Goal: Task Accomplishment & Management: Use online tool/utility

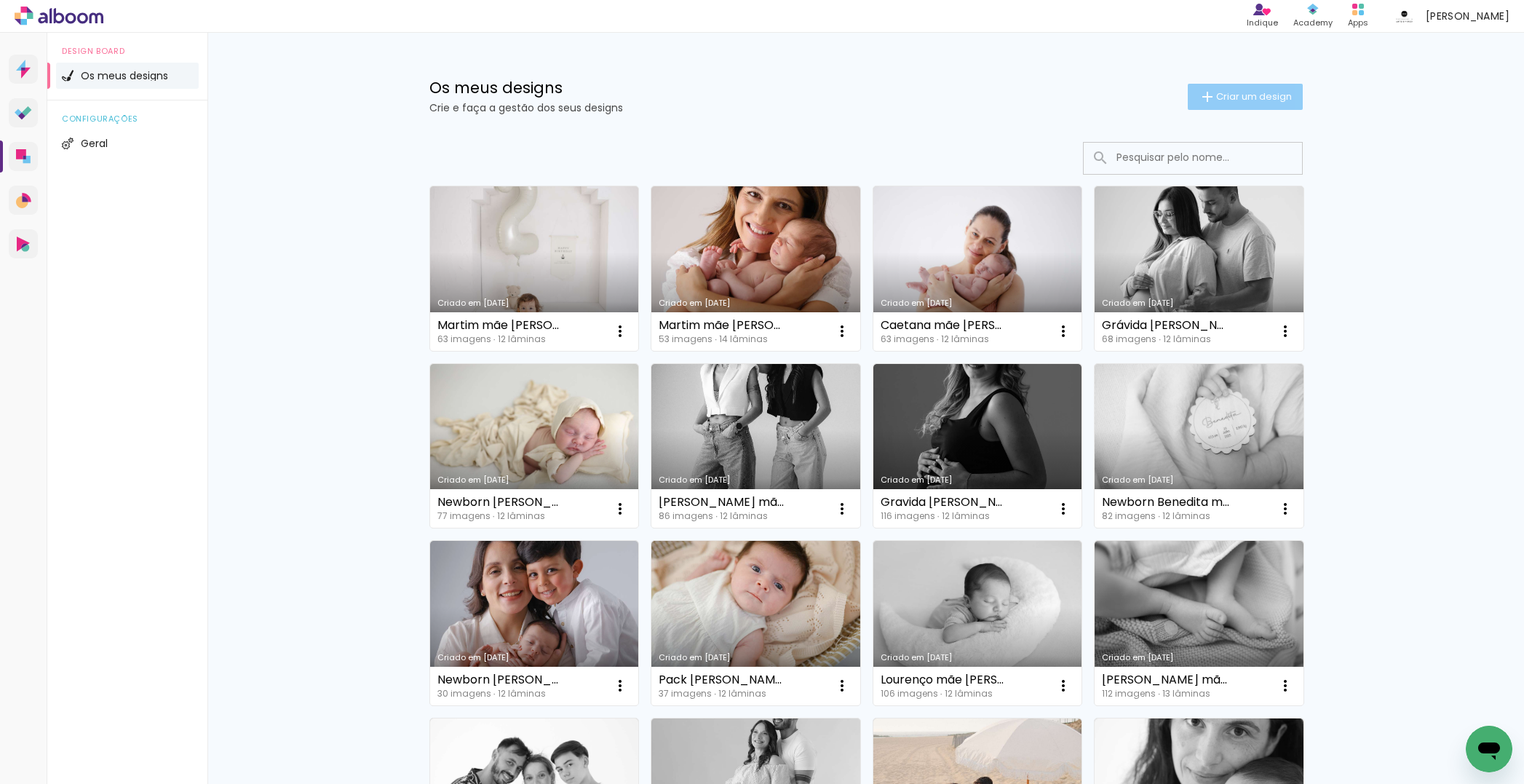
click at [1223, 96] on span "Criar um design" at bounding box center [1254, 96] width 76 height 10
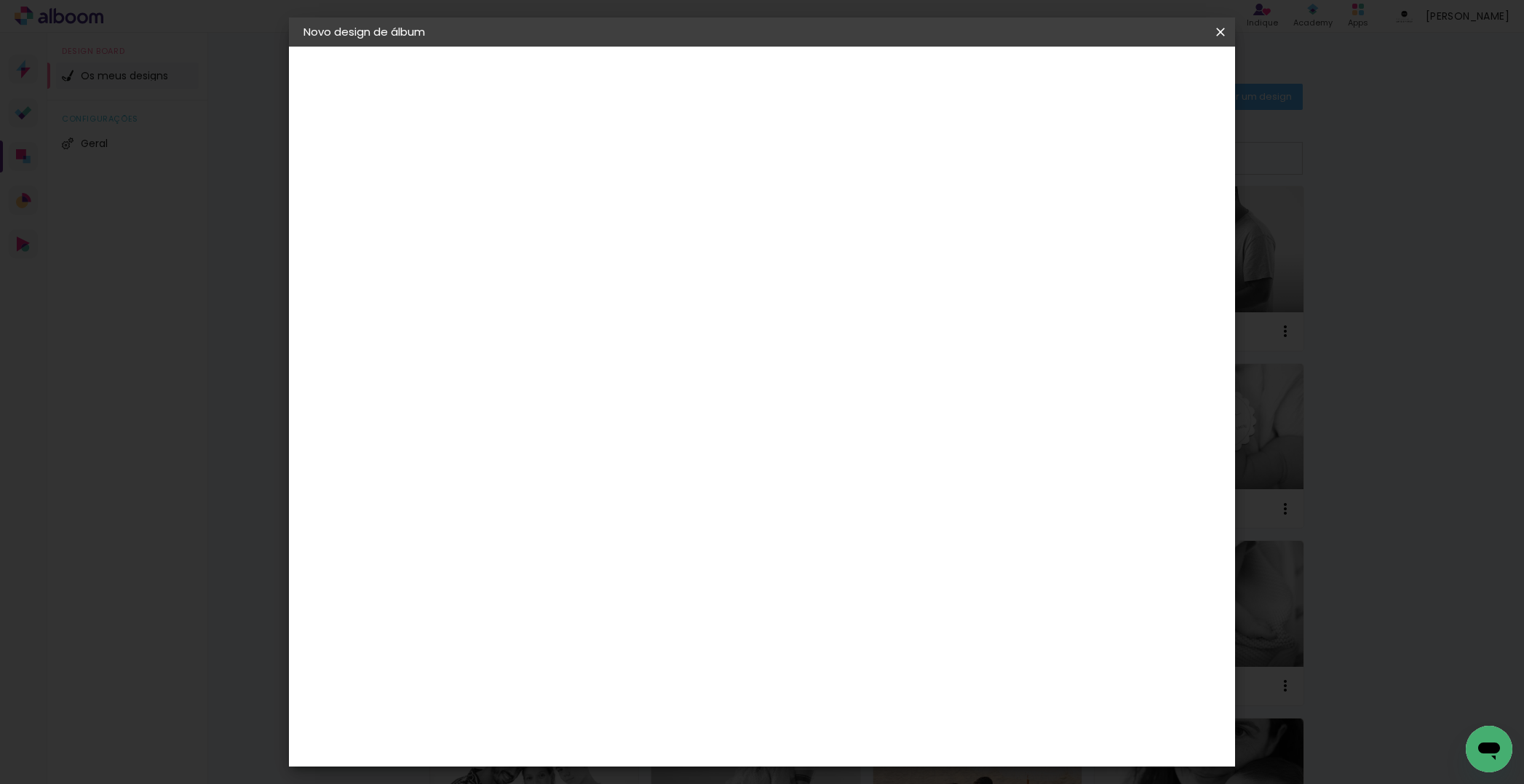
click at [547, 183] on paper-input-container "Título do álbum" at bounding box center [541, 196] width 10 height 37
type input "Grávida [PERSON_NAME]"
type paper-input "Grávida [PERSON_NAME]"
click at [691, 74] on paper-button "Avançar" at bounding box center [655, 77] width 71 height 24
click at [627, 333] on div "DreambooksPro" at bounding box center [579, 329] width 94 height 12
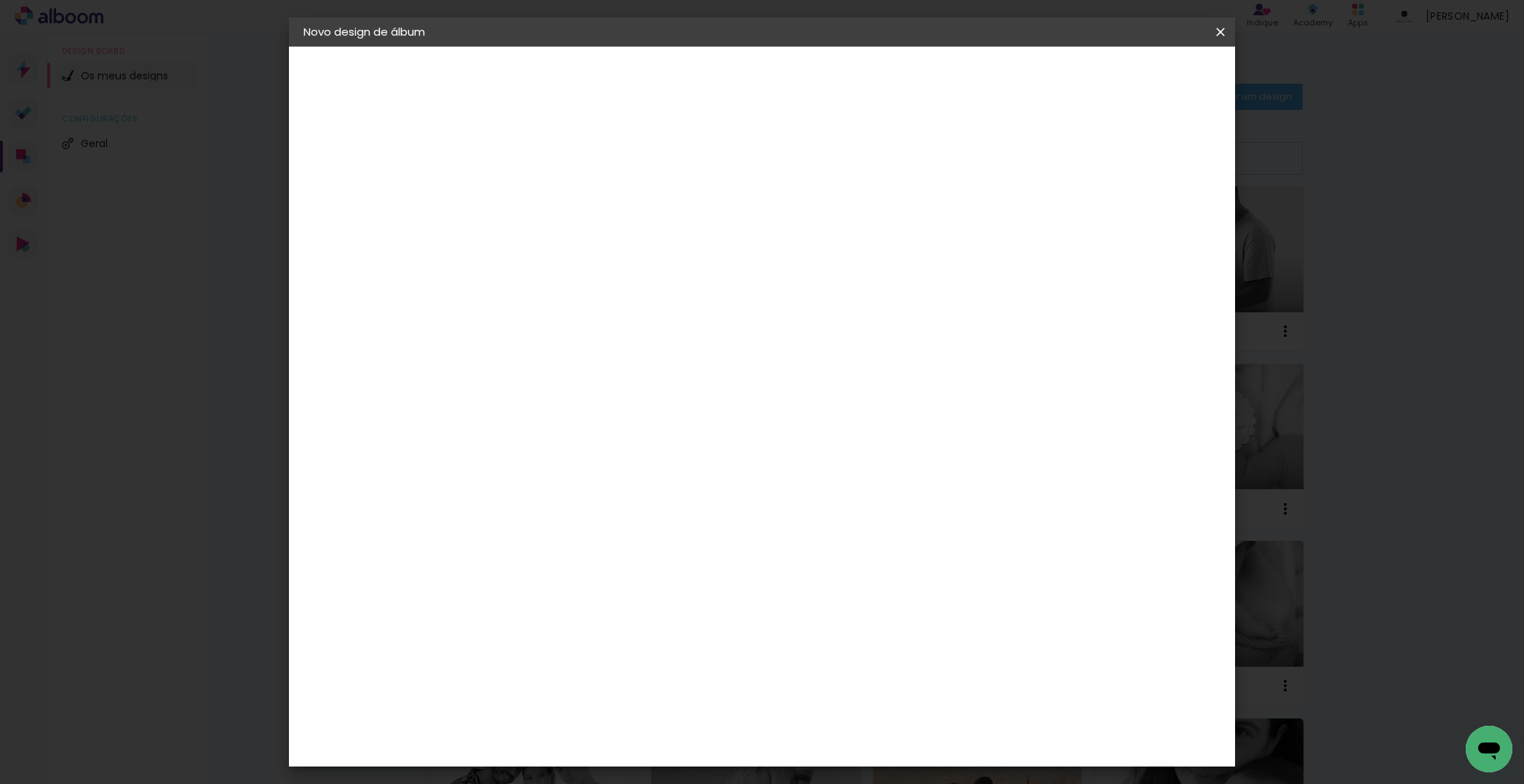
click at [0, 0] on slot "Avançar" at bounding box center [0, 0] width 0 height 0
drag, startPoint x: 842, startPoint y: 243, endPoint x: 822, endPoint y: 259, distance: 25.6
click at [599, 242] on input "text" at bounding box center [570, 253] width 56 height 22
drag, startPoint x: 807, startPoint y: 243, endPoint x: 814, endPoint y: 270, distance: 27.9
click at [807, 243] on paper-item "Álbum" at bounding box center [856, 241] width 291 height 29
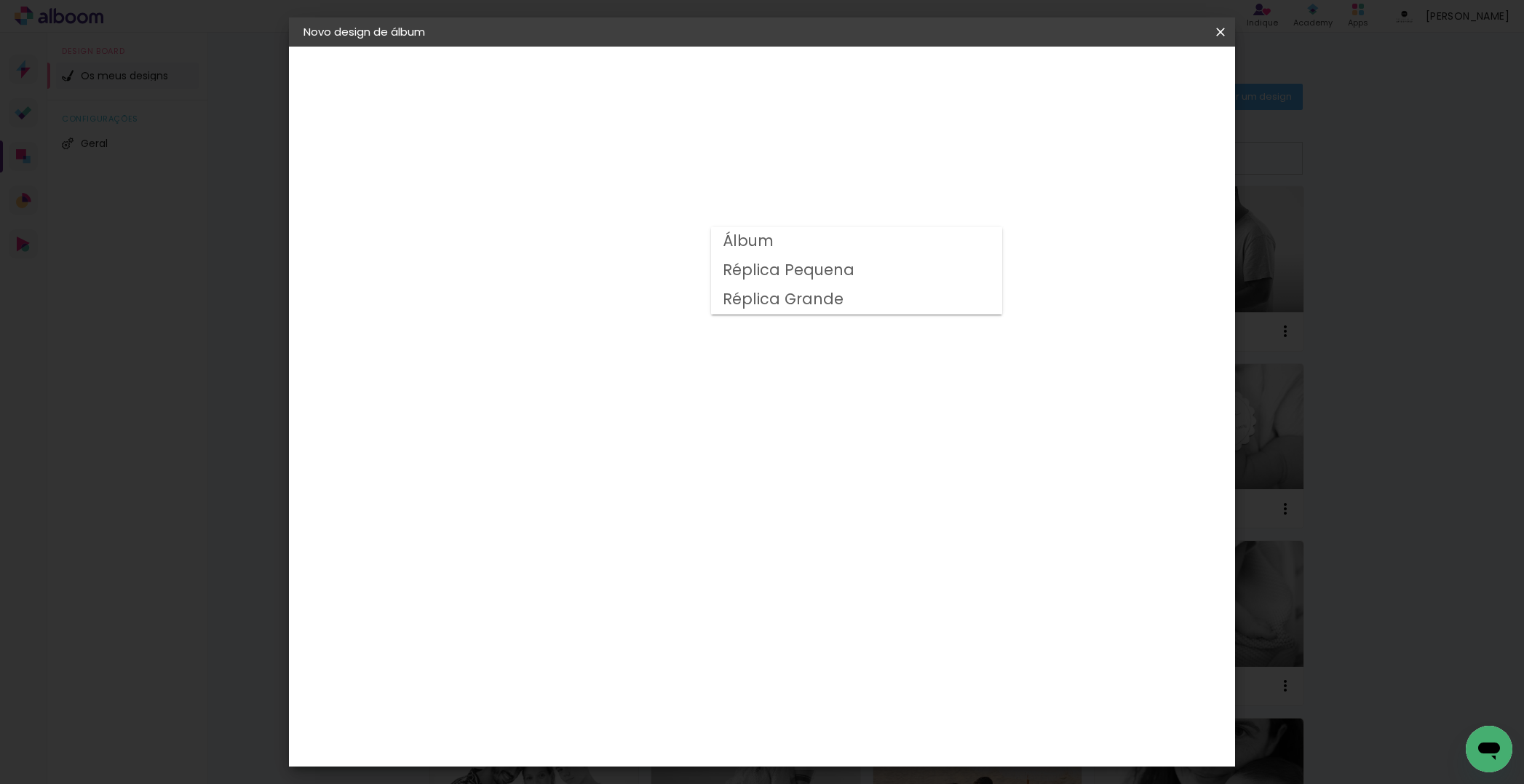
type input "Álbum"
drag, startPoint x: 808, startPoint y: 598, endPoint x: 943, endPoint y: 475, distance: 182.6
click at [639, 660] on span "20 × 20" at bounding box center [606, 675] width 68 height 30
click at [0, 0] on slot "Avançar" at bounding box center [0, 0] width 0 height 0
click at [1141, 72] on span "Iniciar design" at bounding box center [1107, 77] width 66 height 10
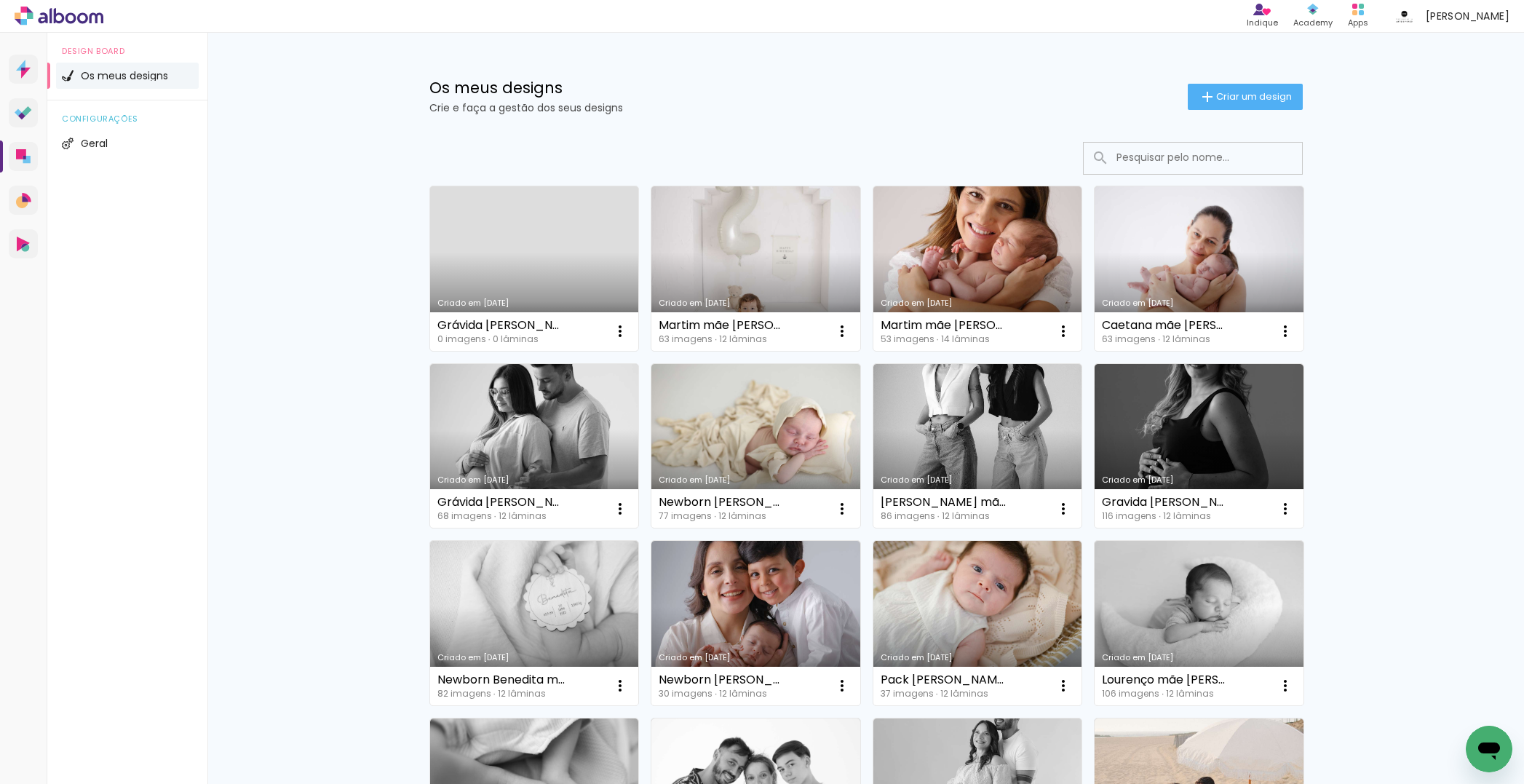
click at [531, 235] on link "Criado em [DATE]" at bounding box center [534, 267] width 209 height 164
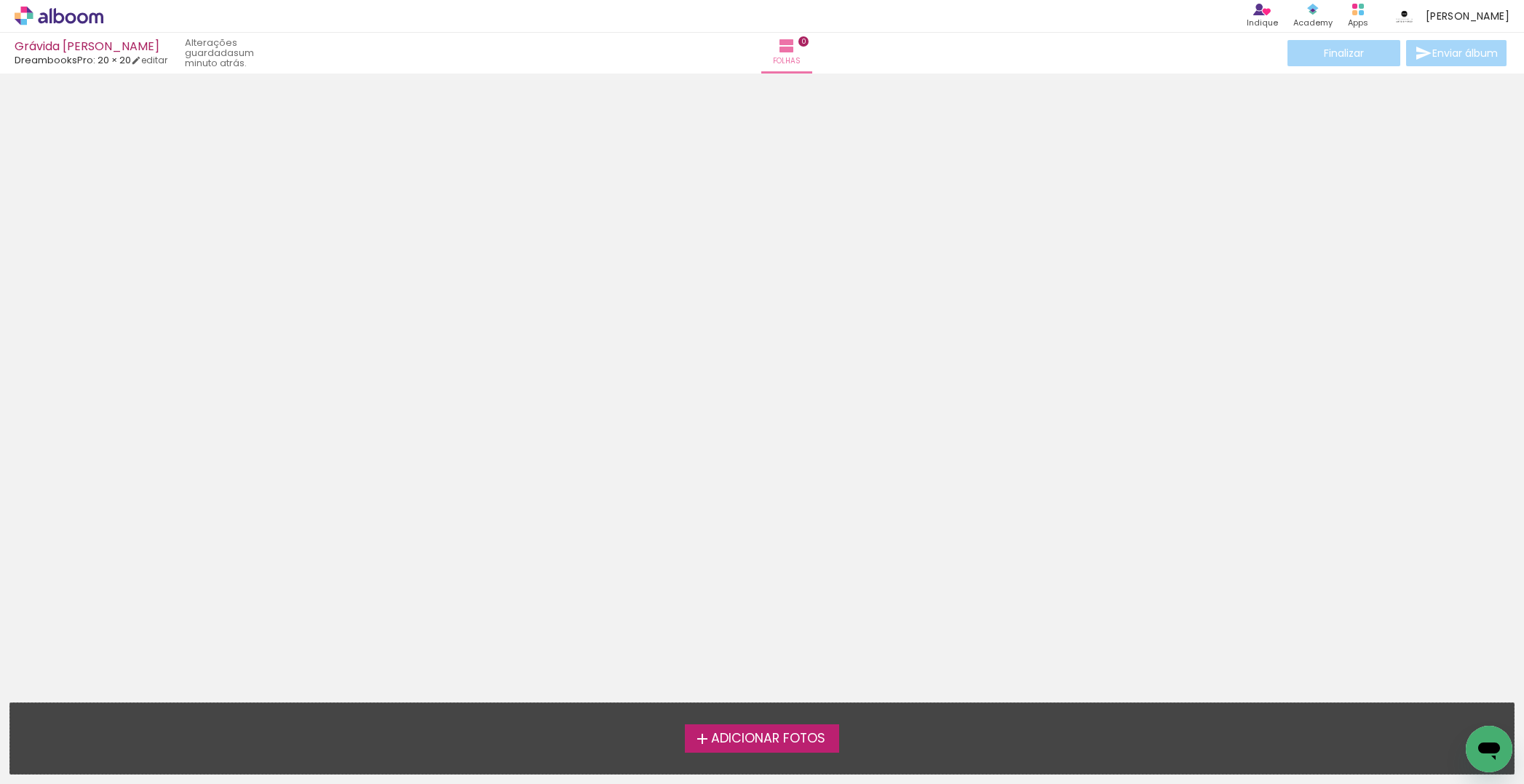
click at [805, 741] on span "Adicionar Fotos" at bounding box center [768, 737] width 114 height 13
click at [0, 0] on input "file" at bounding box center [0, 0] width 0 height 0
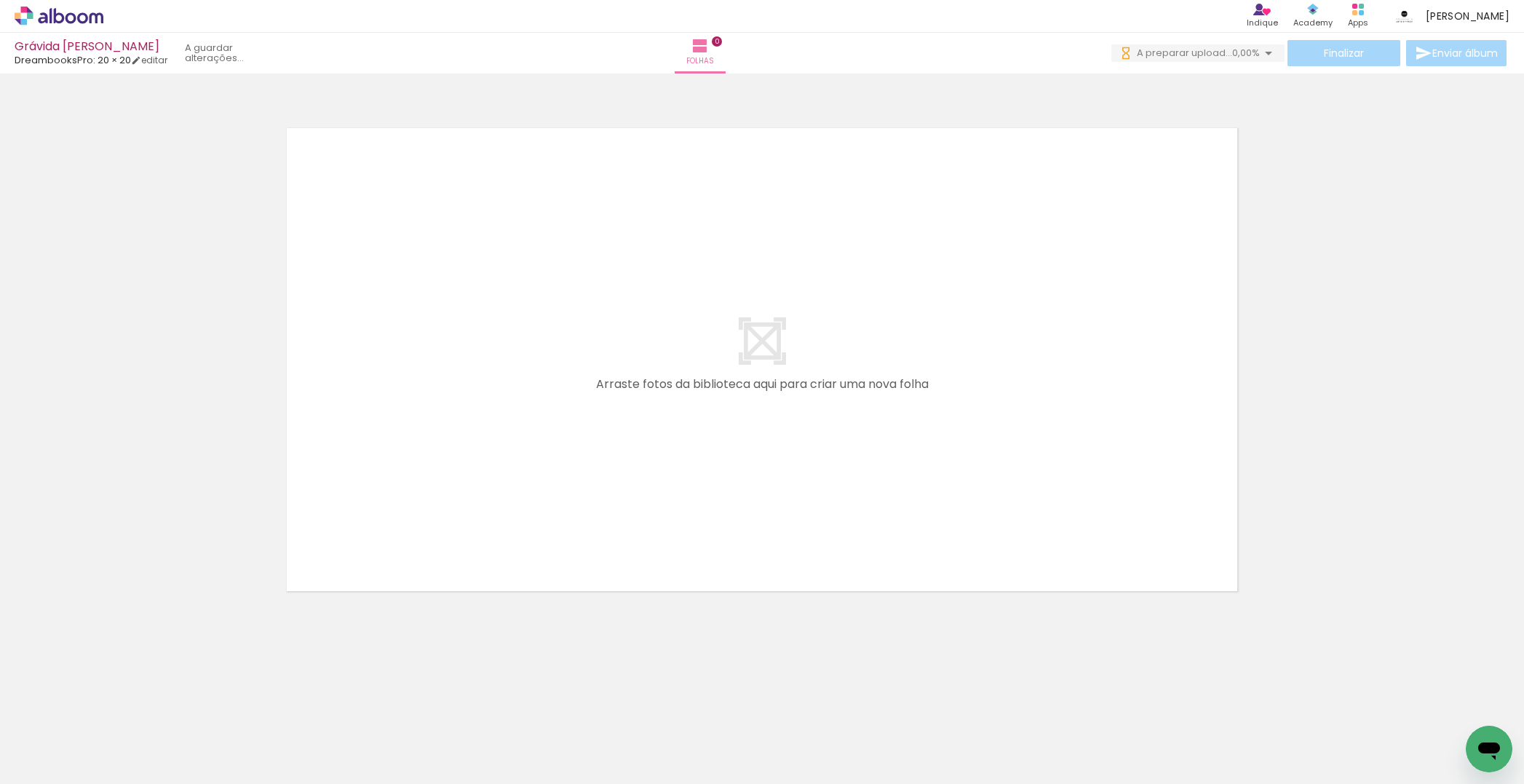
drag, startPoint x: 225, startPoint y: 752, endPoint x: 512, endPoint y: 449, distance: 417.3
click at [517, 434] on quentale-workspace at bounding box center [762, 392] width 1524 height 784
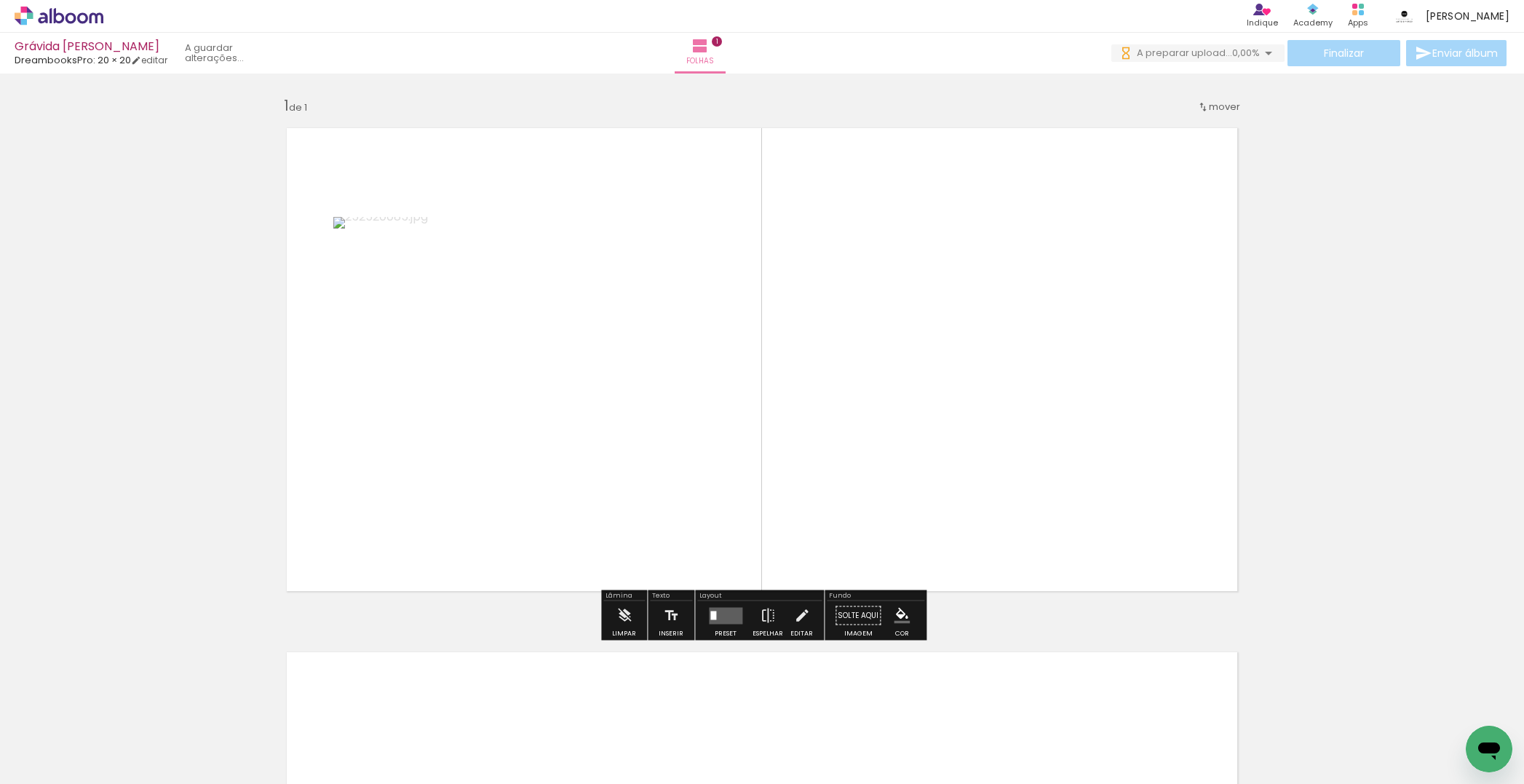
drag, startPoint x: 402, startPoint y: 743, endPoint x: 692, endPoint y: 401, distance: 448.4
click at [692, 401] on quentale-workspace at bounding box center [762, 392] width 1524 height 784
drag, startPoint x: 632, startPoint y: 672, endPoint x: 867, endPoint y: 408, distance: 353.4
click at [871, 409] on quentale-workspace at bounding box center [762, 392] width 1524 height 784
drag, startPoint x: 1273, startPoint y: 449, endPoint x: 1339, endPoint y: 448, distance: 66.0
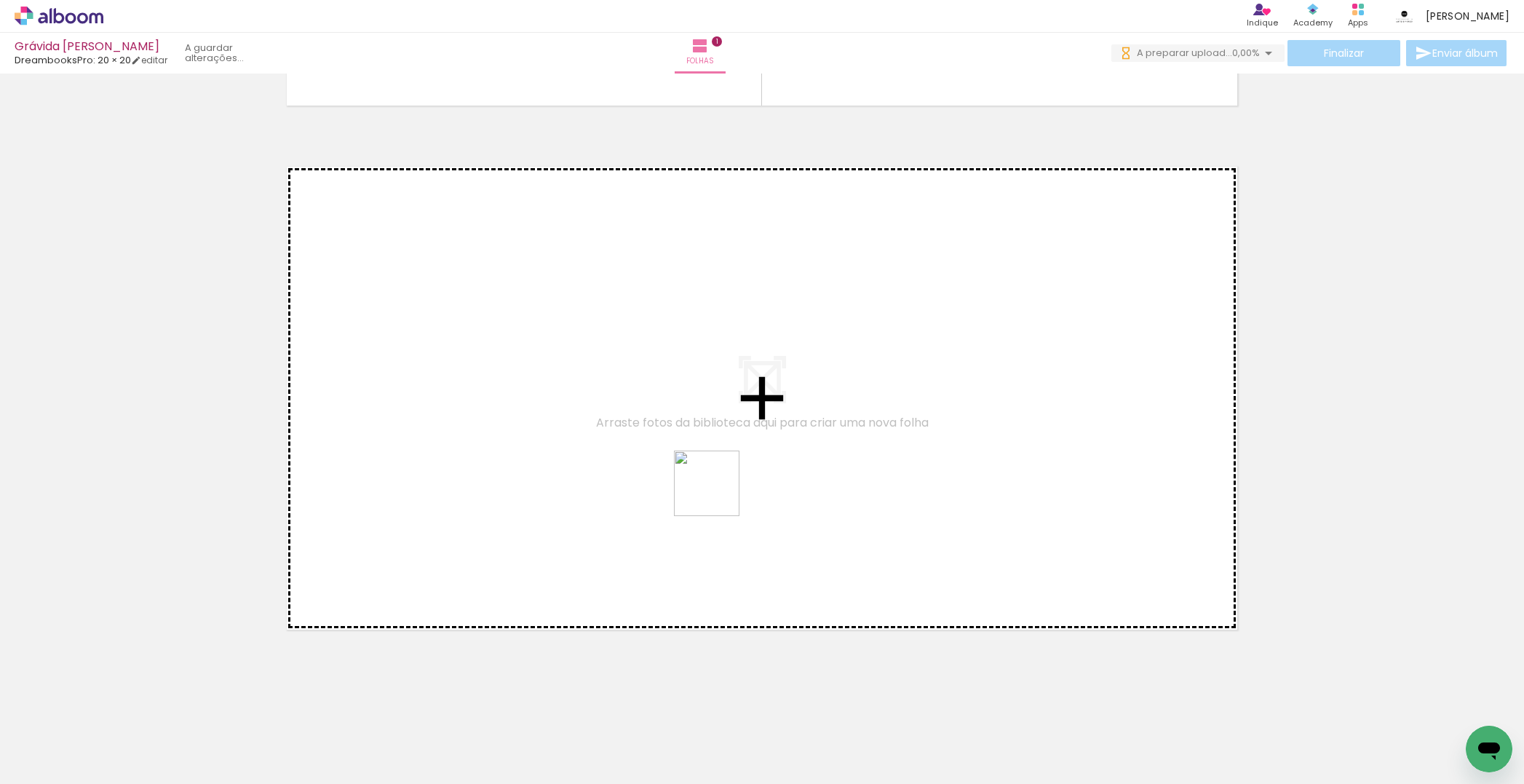
click at [716, 483] on quentale-workspace at bounding box center [762, 392] width 1524 height 784
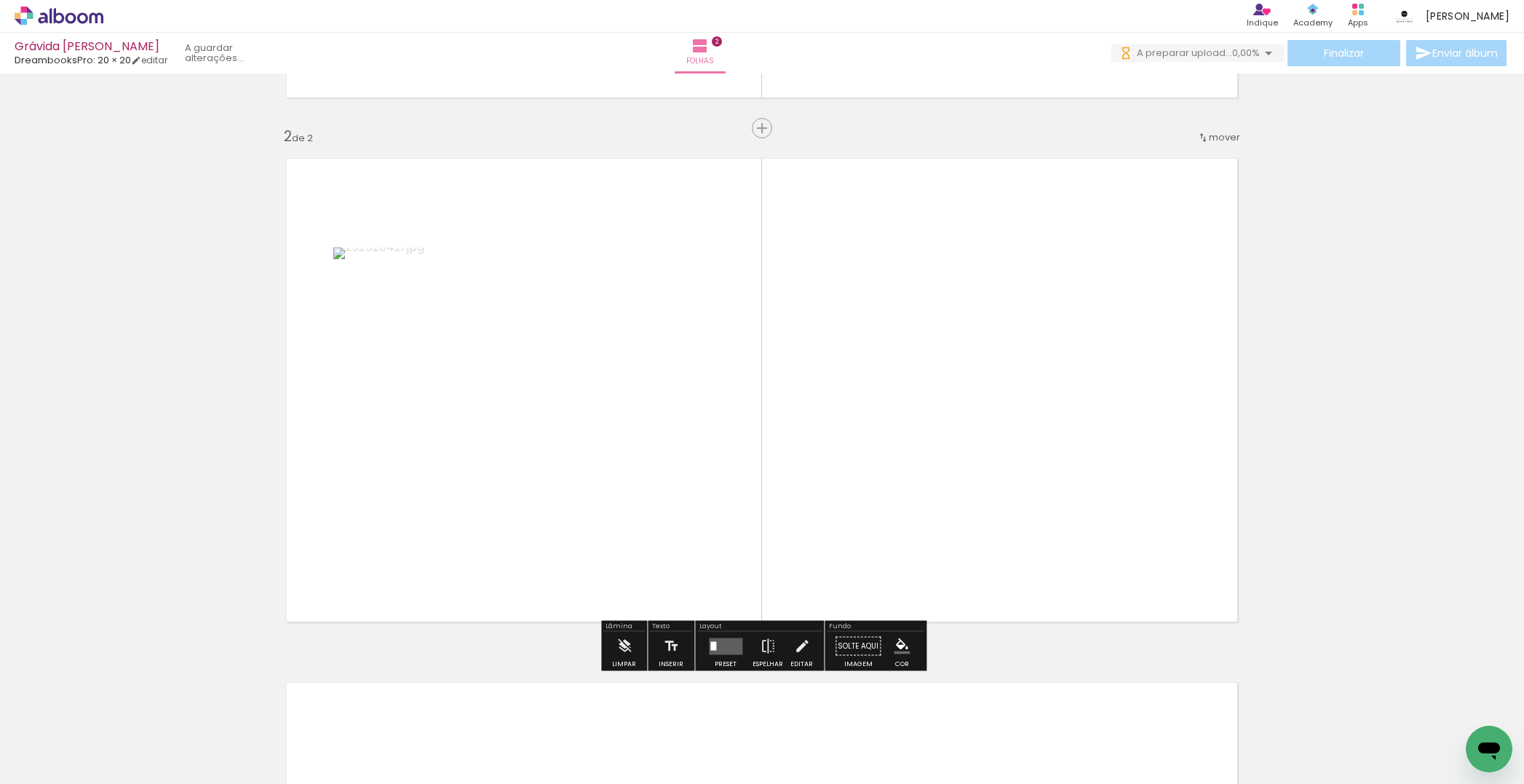
scroll to position [500, 0]
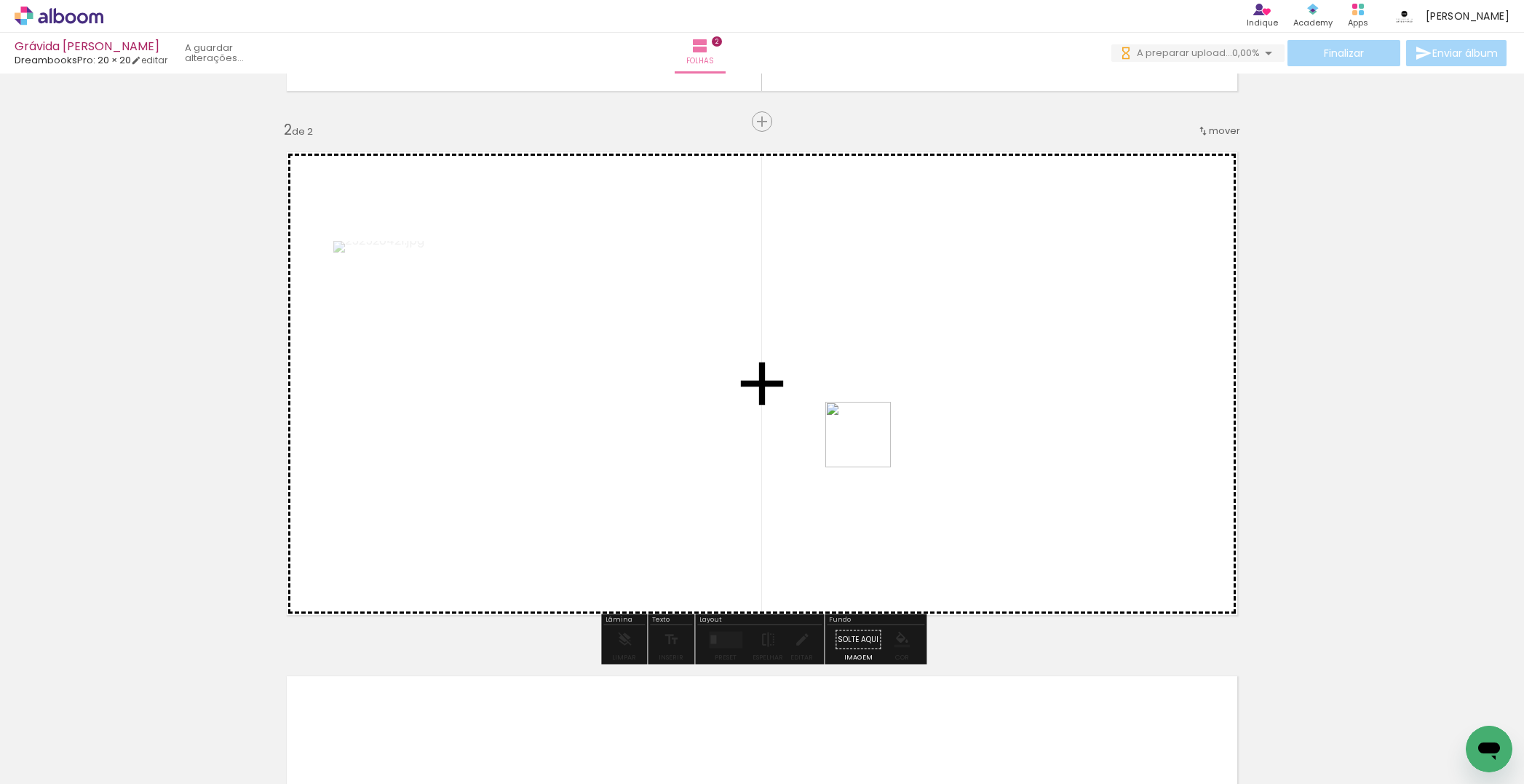
drag, startPoint x: 893, startPoint y: 740, endPoint x: 987, endPoint y: 616, distance: 155.6
click at [869, 440] on quentale-workspace at bounding box center [762, 392] width 1524 height 784
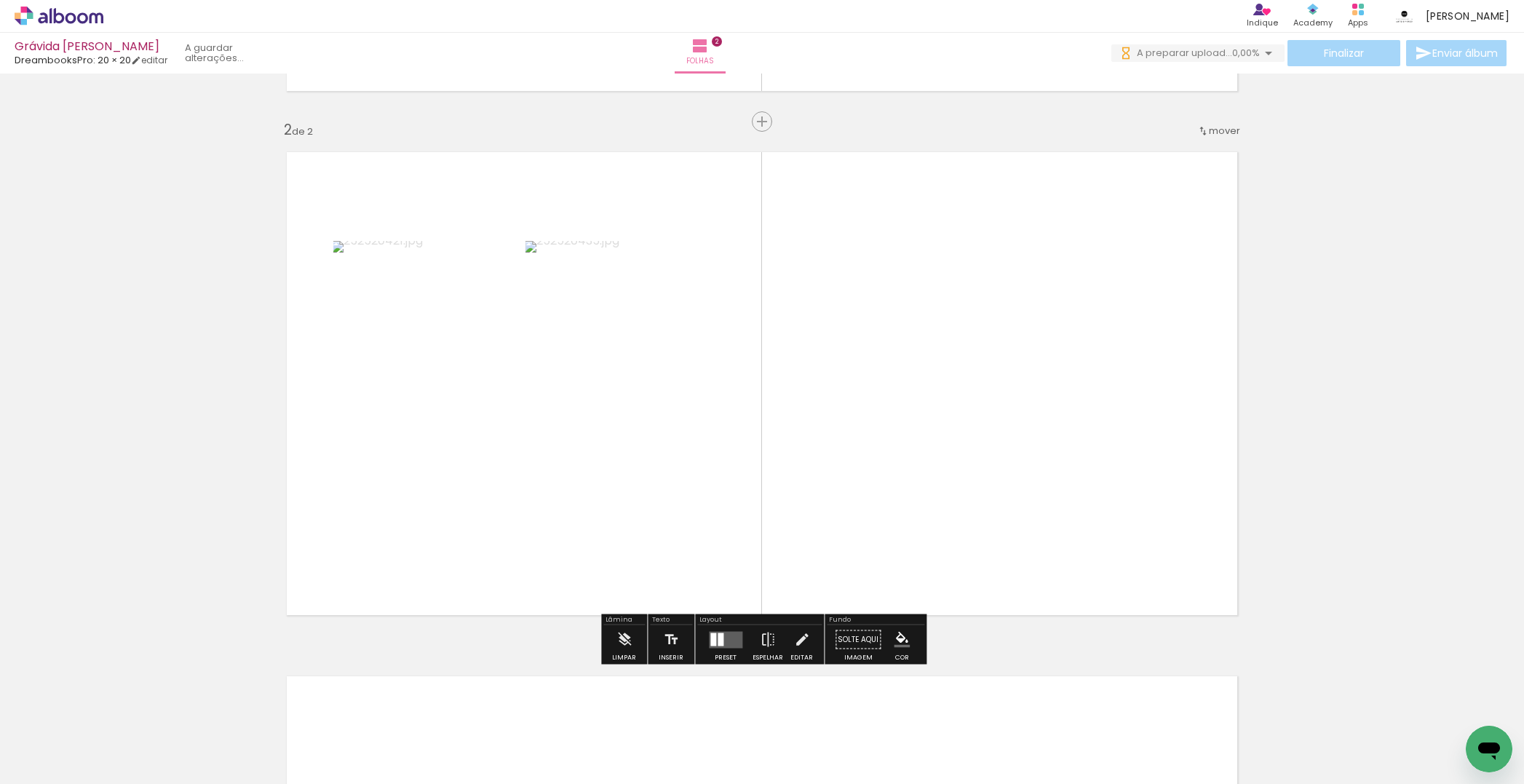
drag, startPoint x: 1027, startPoint y: 600, endPoint x: 969, endPoint y: 430, distance: 179.6
click at [981, 412] on quentale-workspace at bounding box center [762, 392] width 1524 height 784
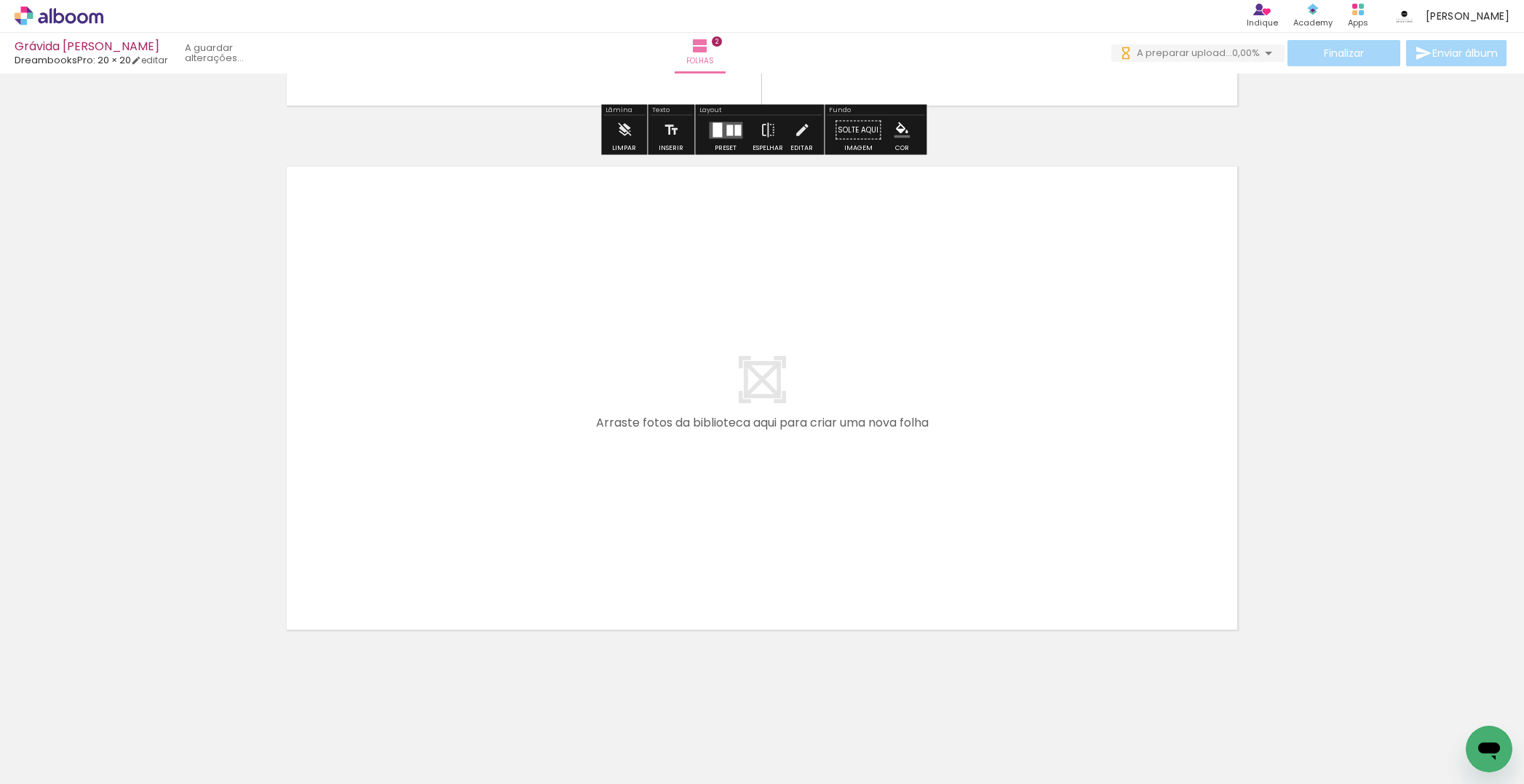
scroll to position [0, 0]
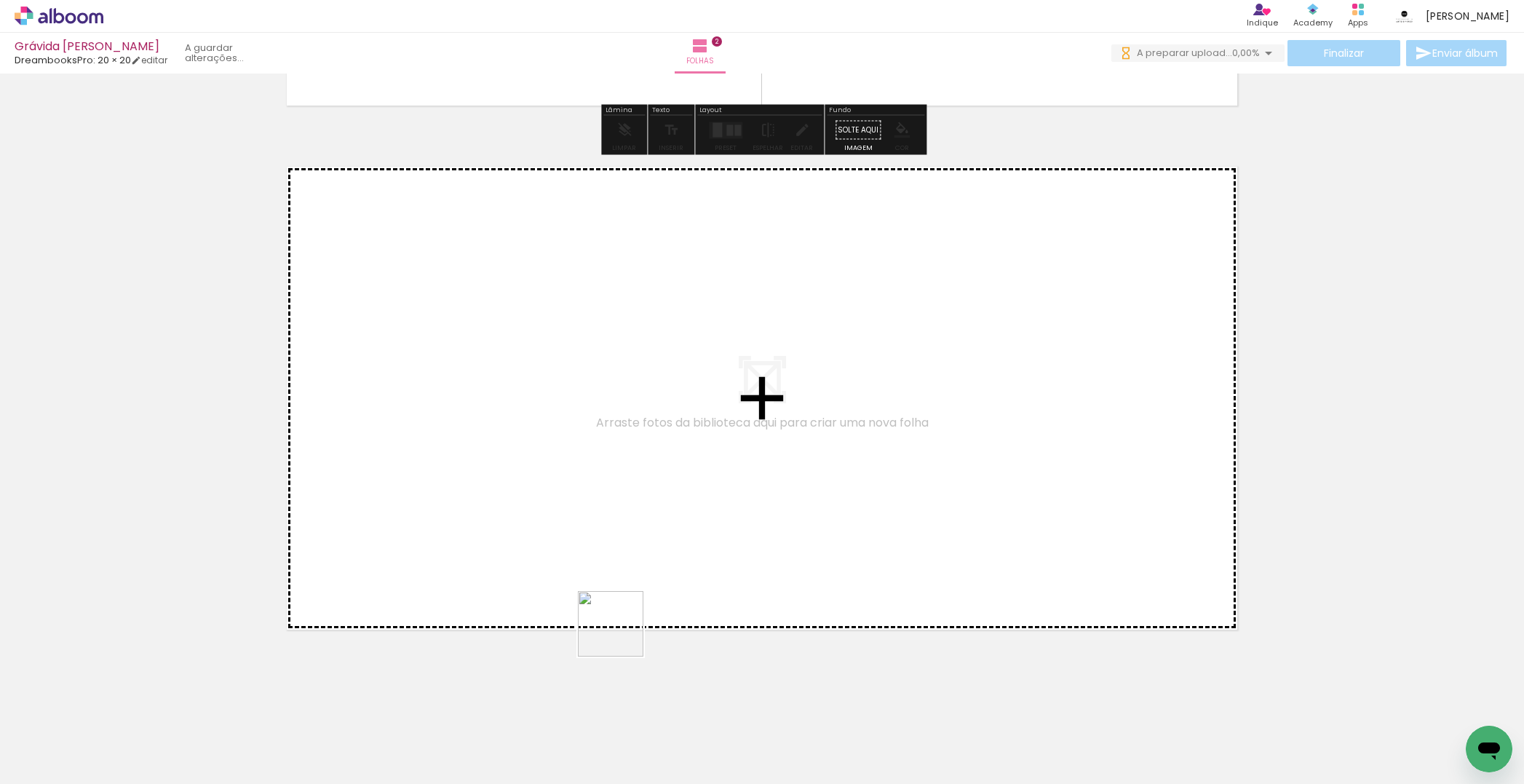
click at [633, 457] on quentale-workspace at bounding box center [762, 392] width 1524 height 784
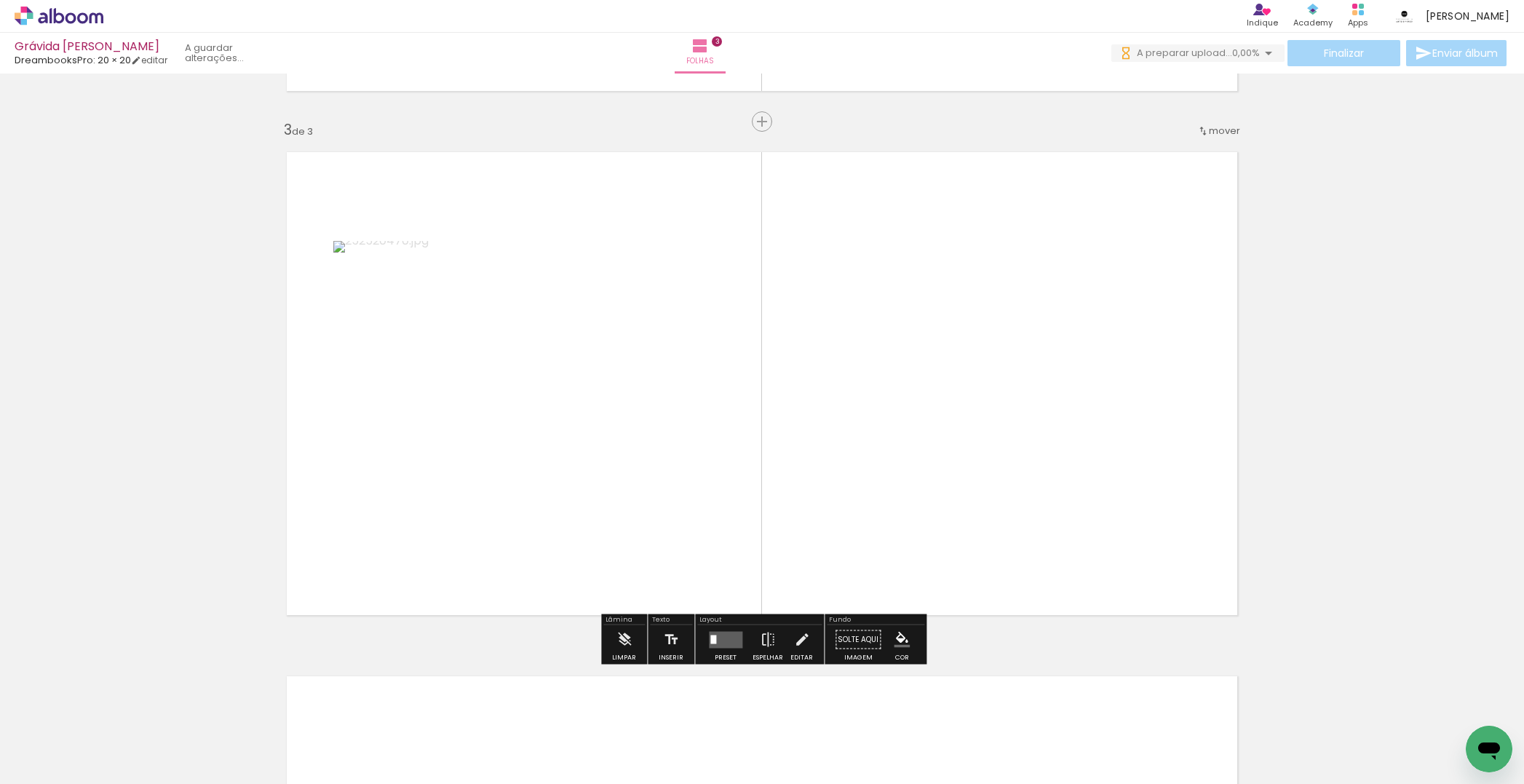
scroll to position [1023, 0]
drag, startPoint x: 799, startPoint y: 628, endPoint x: 832, endPoint y: 516, distance: 116.8
click at [818, 450] on quentale-workspace at bounding box center [762, 392] width 1524 height 784
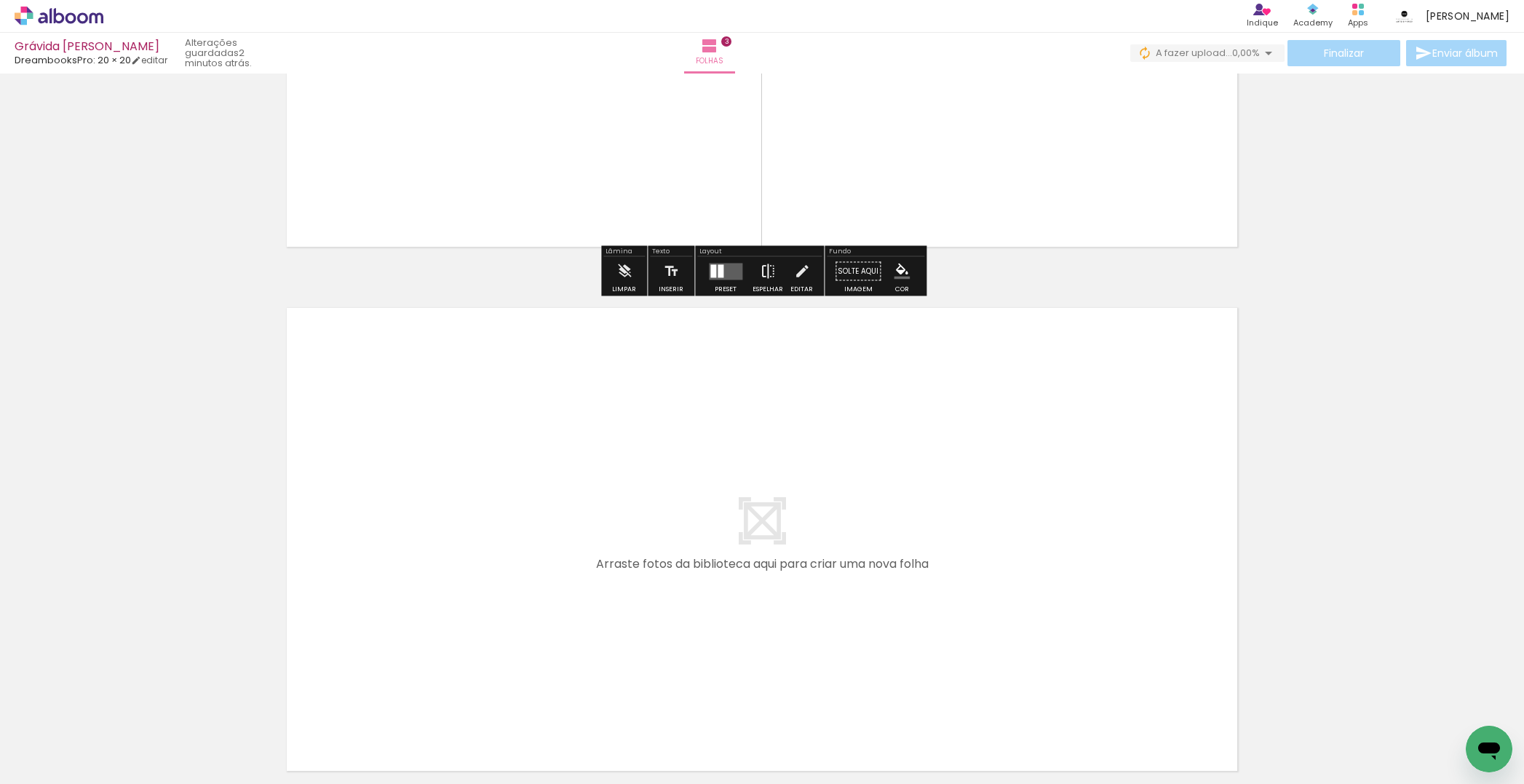
scroll to position [1484, 0]
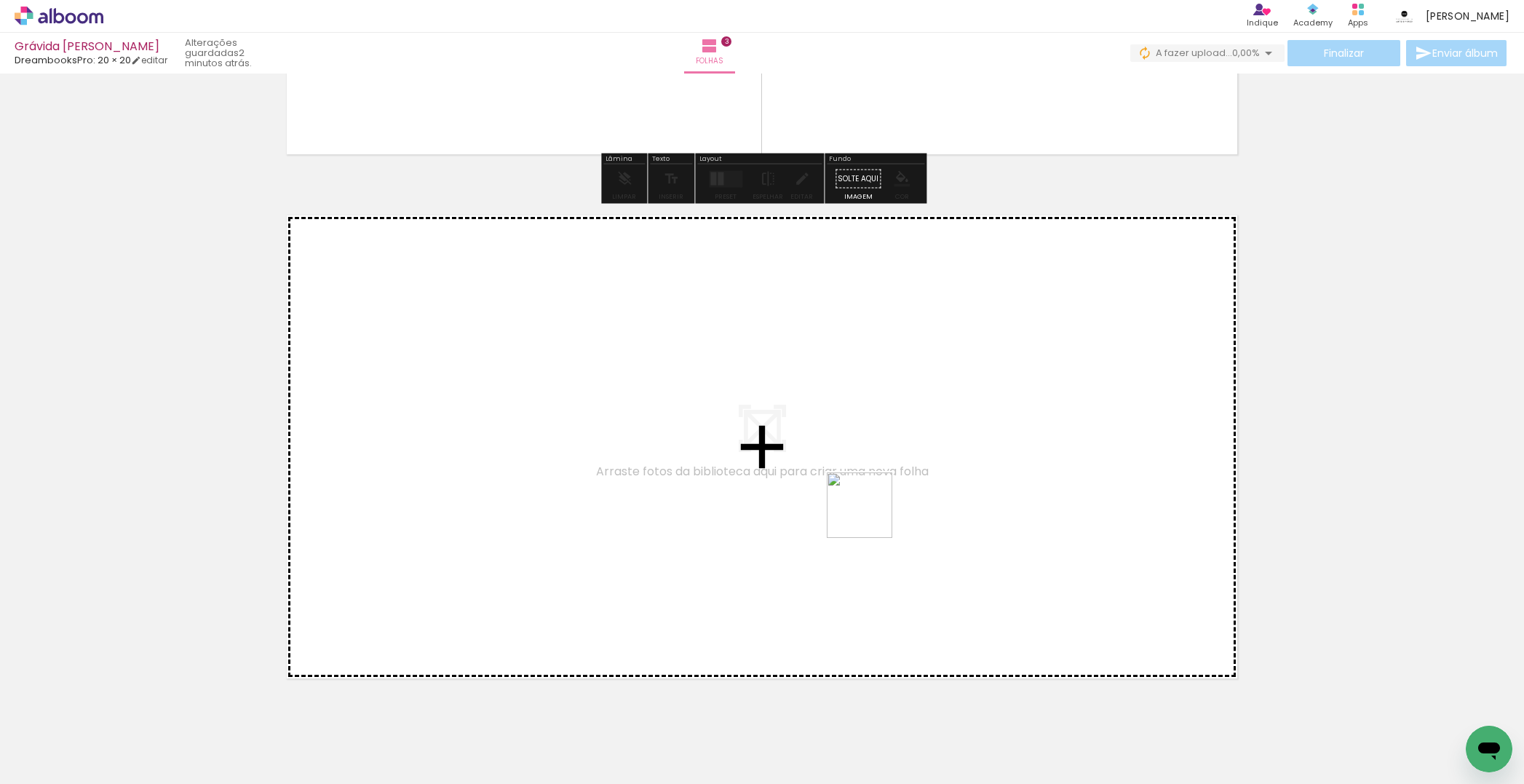
click at [870, 513] on quentale-workspace at bounding box center [762, 392] width 1524 height 784
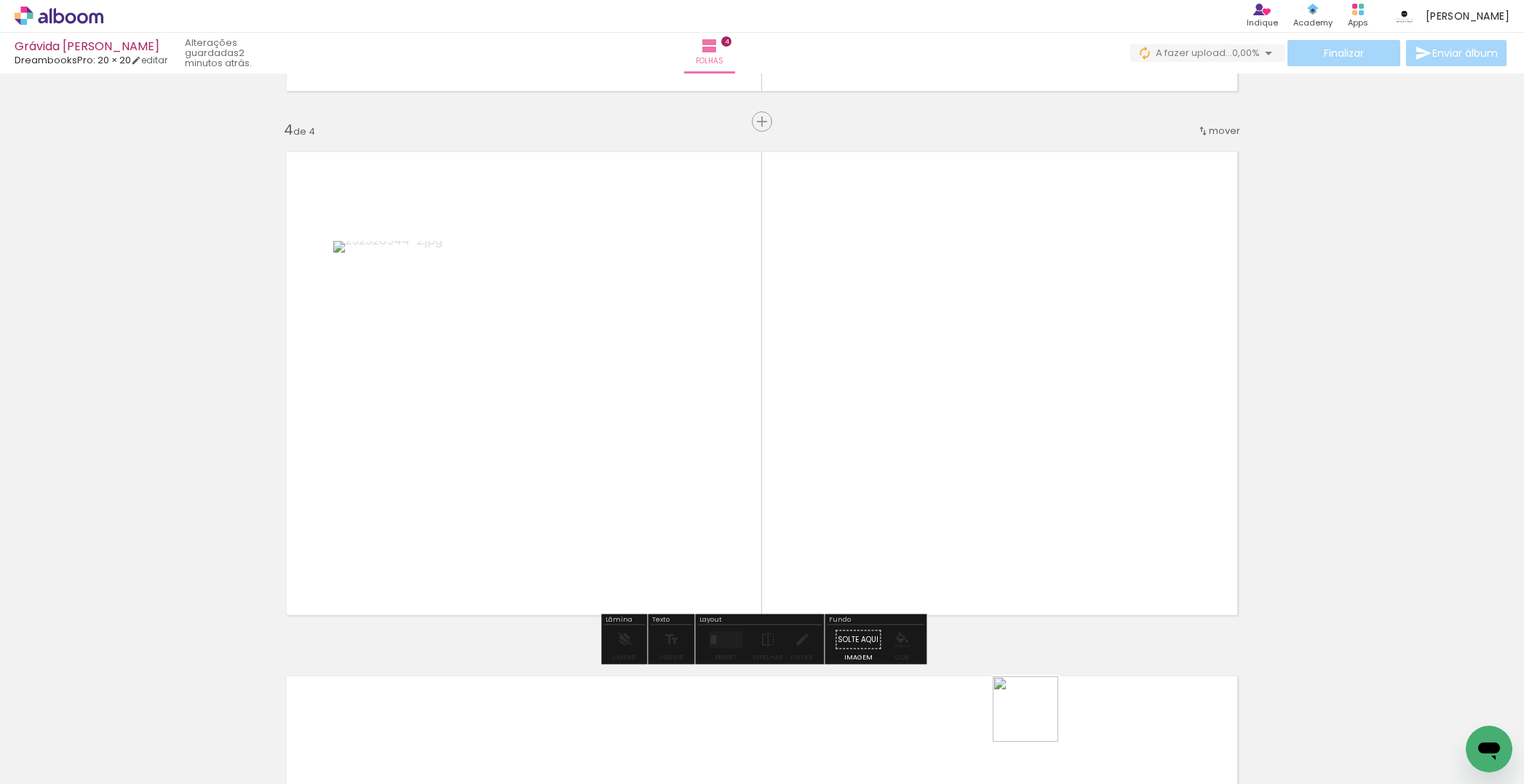
drag, startPoint x: 1038, startPoint y: 733, endPoint x: 1160, endPoint y: 678, distance: 133.8
click at [996, 486] on quentale-workspace at bounding box center [762, 392] width 1524 height 784
click at [1021, 417] on quentale-workspace at bounding box center [762, 392] width 1524 height 784
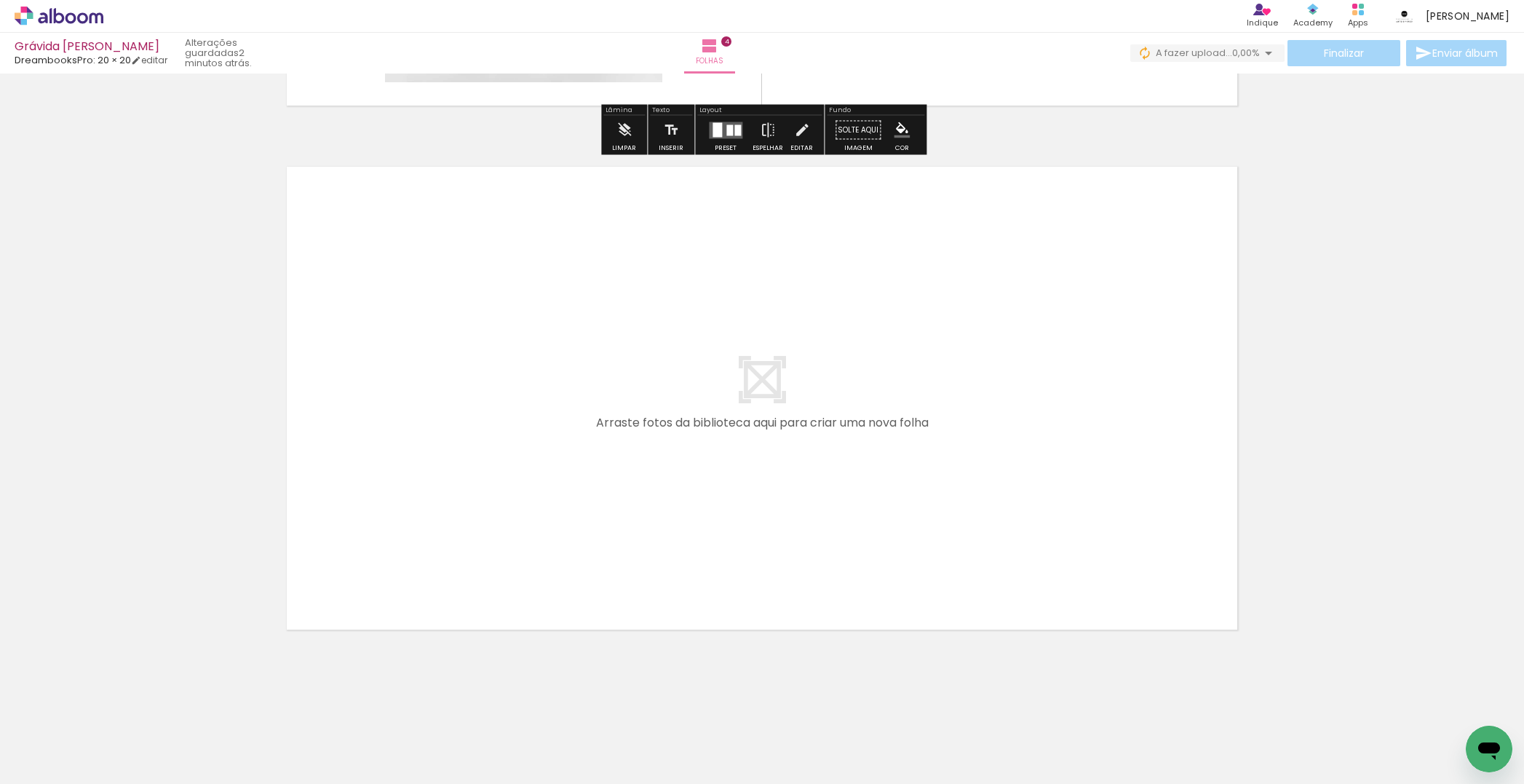
scroll to position [0, 1466]
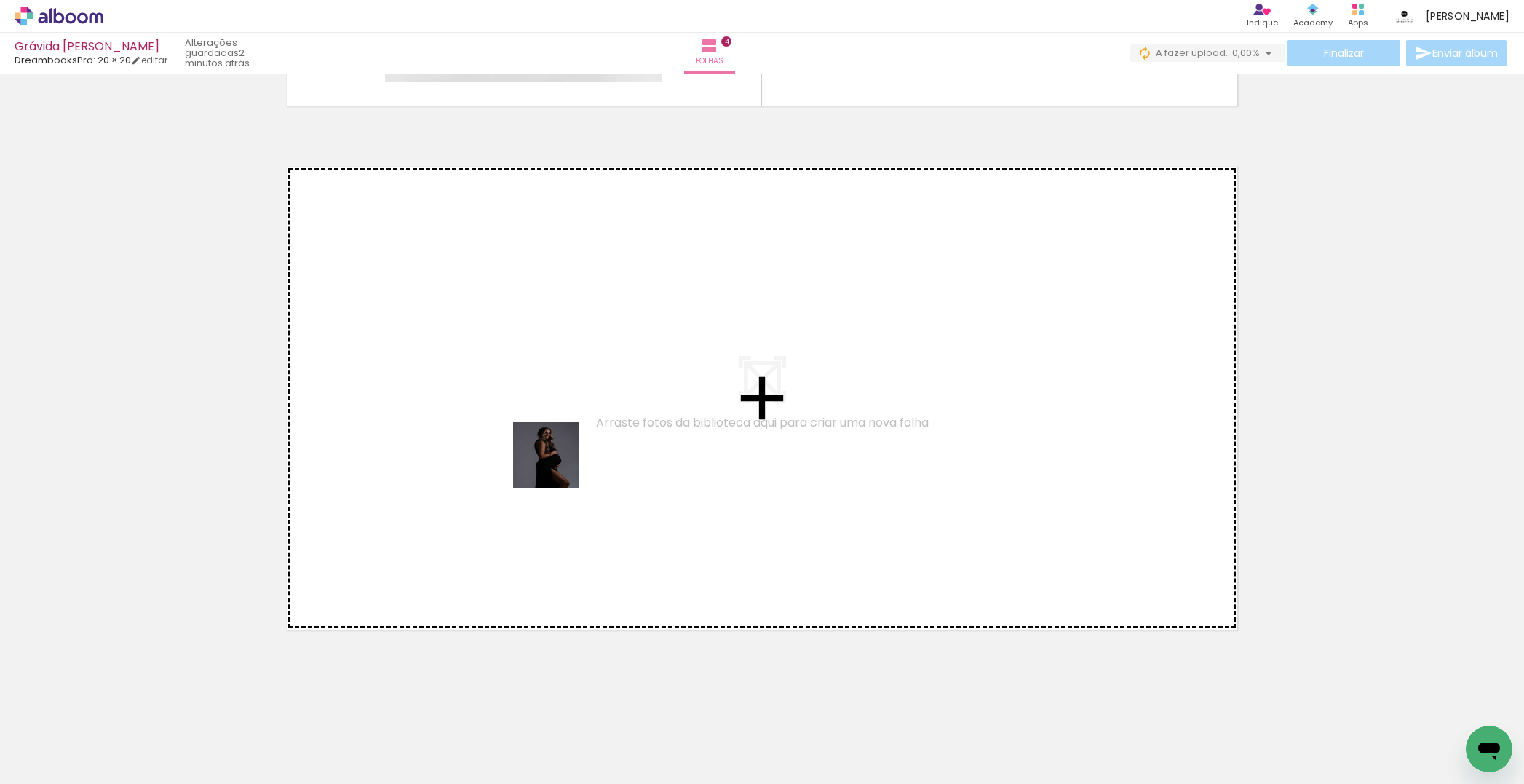
click at [557, 461] on quentale-workspace at bounding box center [762, 392] width 1524 height 784
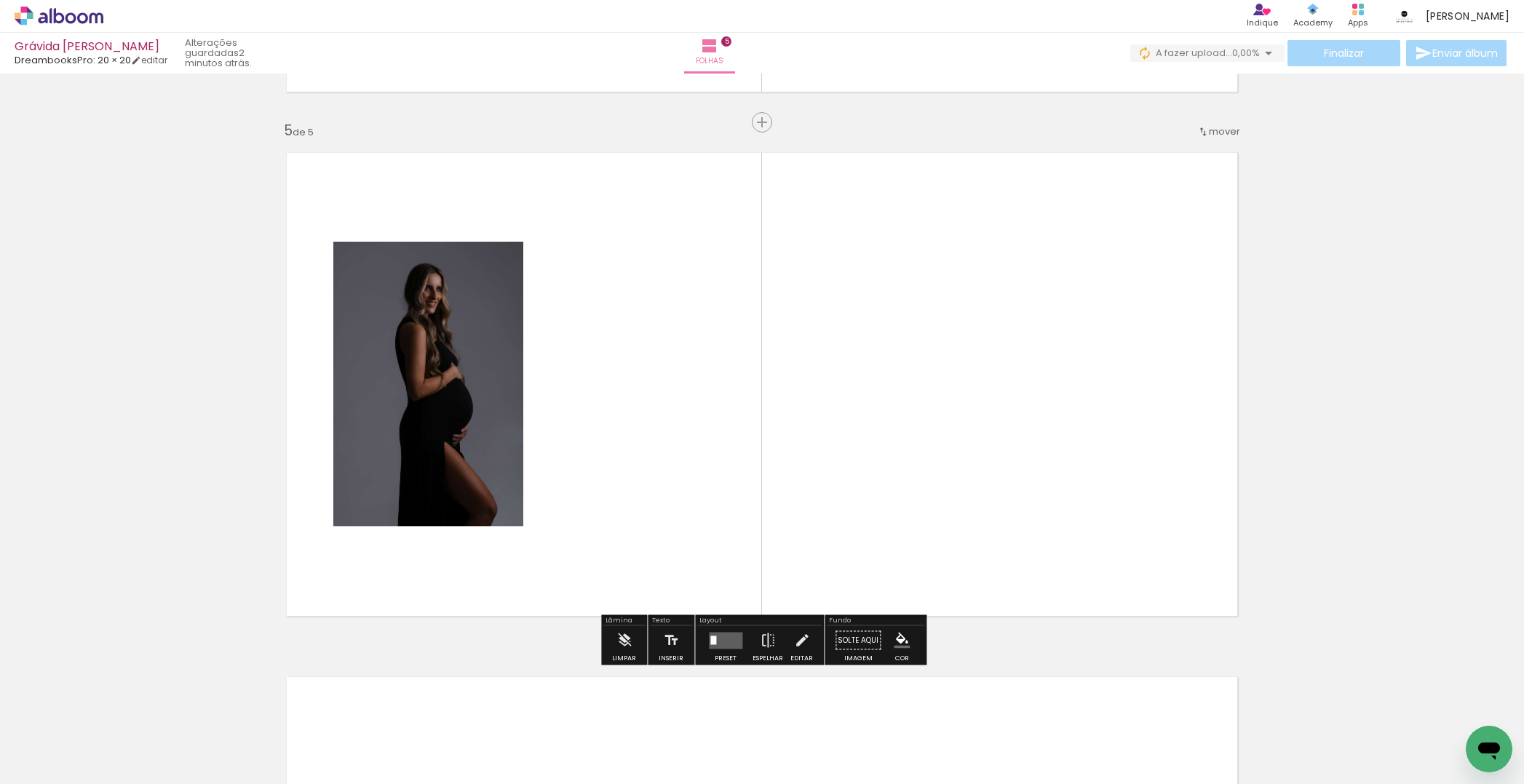
scroll to position [2072, 0]
drag, startPoint x: 724, startPoint y: 724, endPoint x: 814, endPoint y: 560, distance: 187.1
click at [733, 454] on quentale-workspace at bounding box center [762, 392] width 1524 height 784
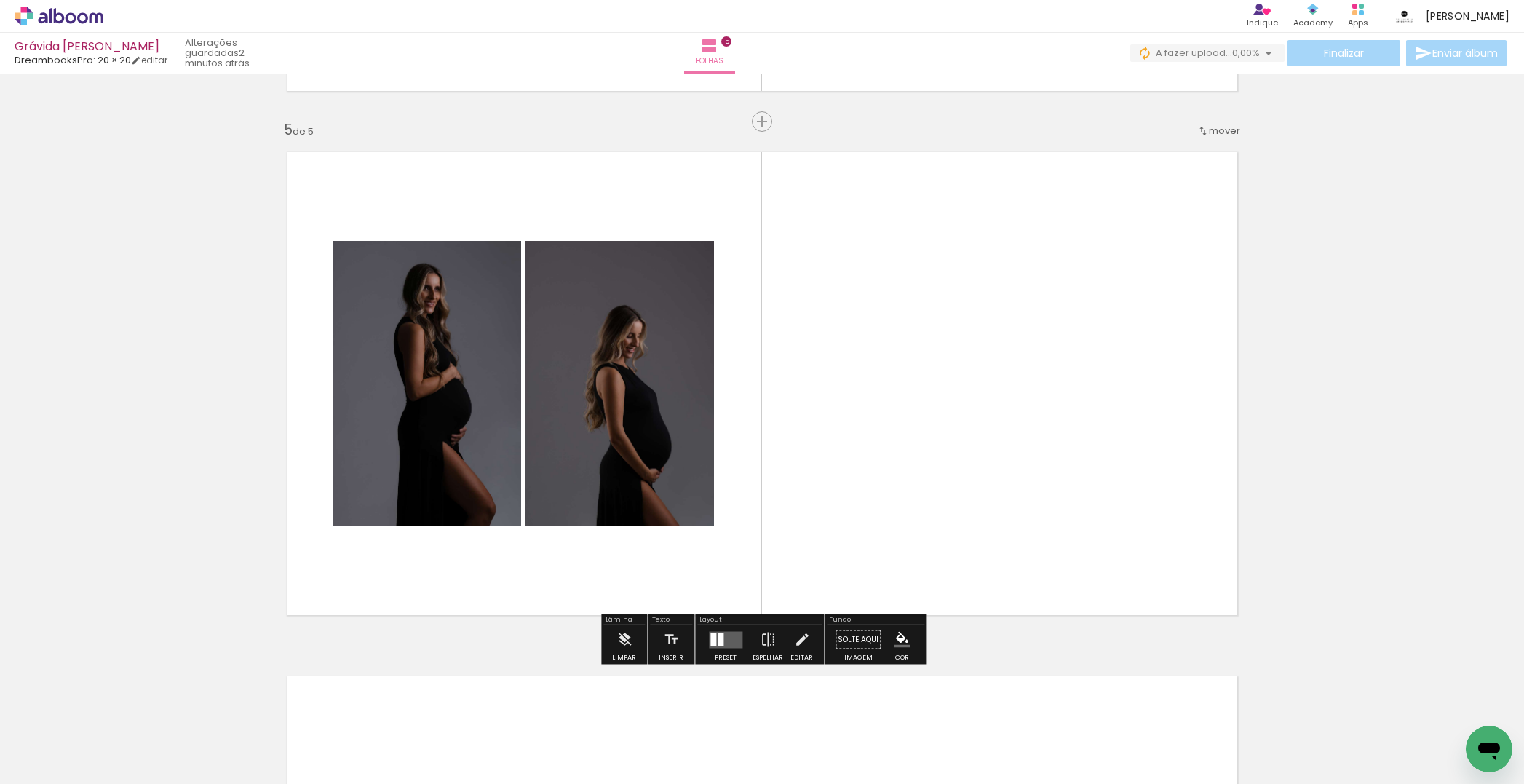
drag, startPoint x: 898, startPoint y: 736, endPoint x: 953, endPoint y: 589, distance: 157.0
click at [909, 469] on quentale-workspace at bounding box center [762, 392] width 1524 height 784
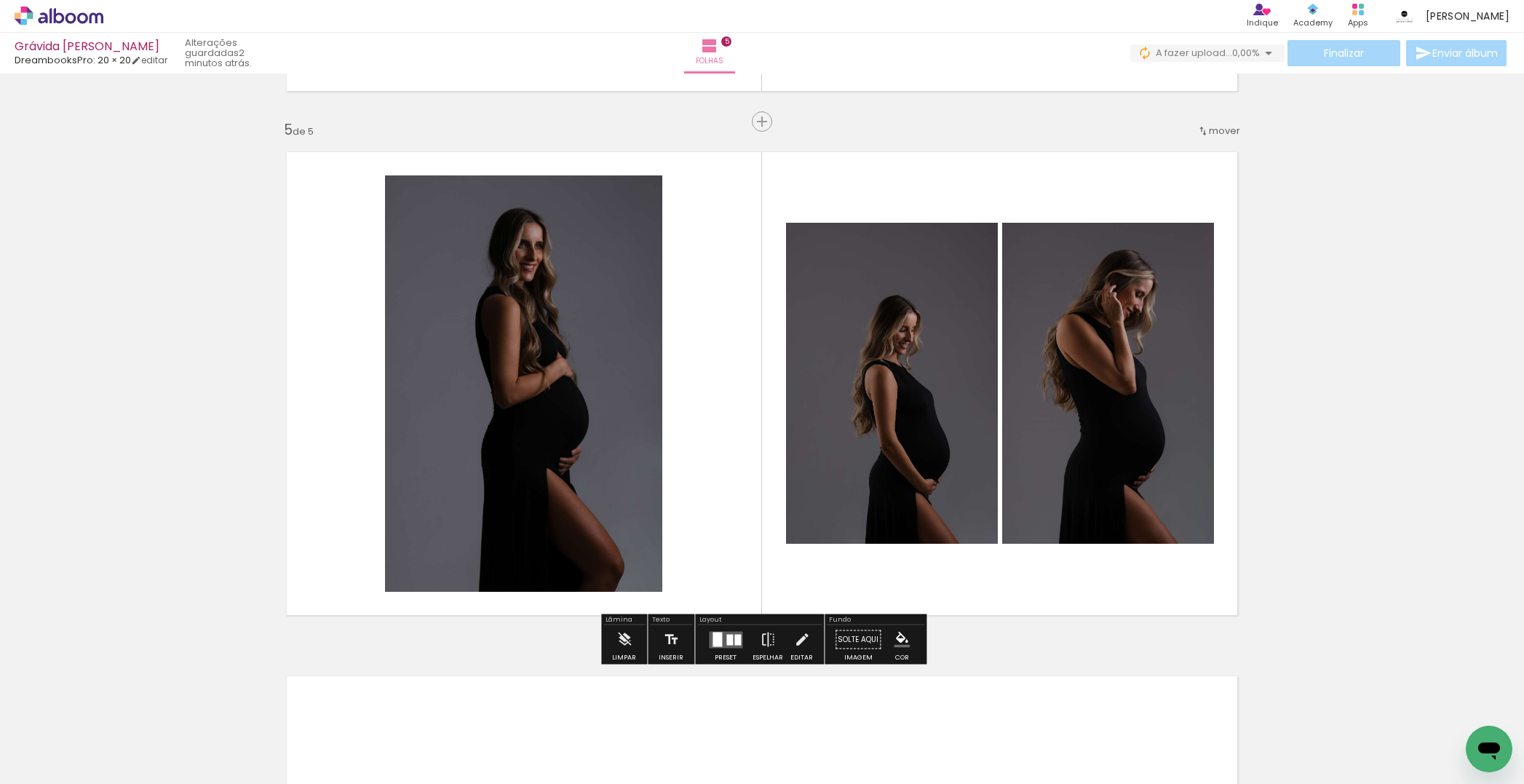
scroll to position [2274, 0]
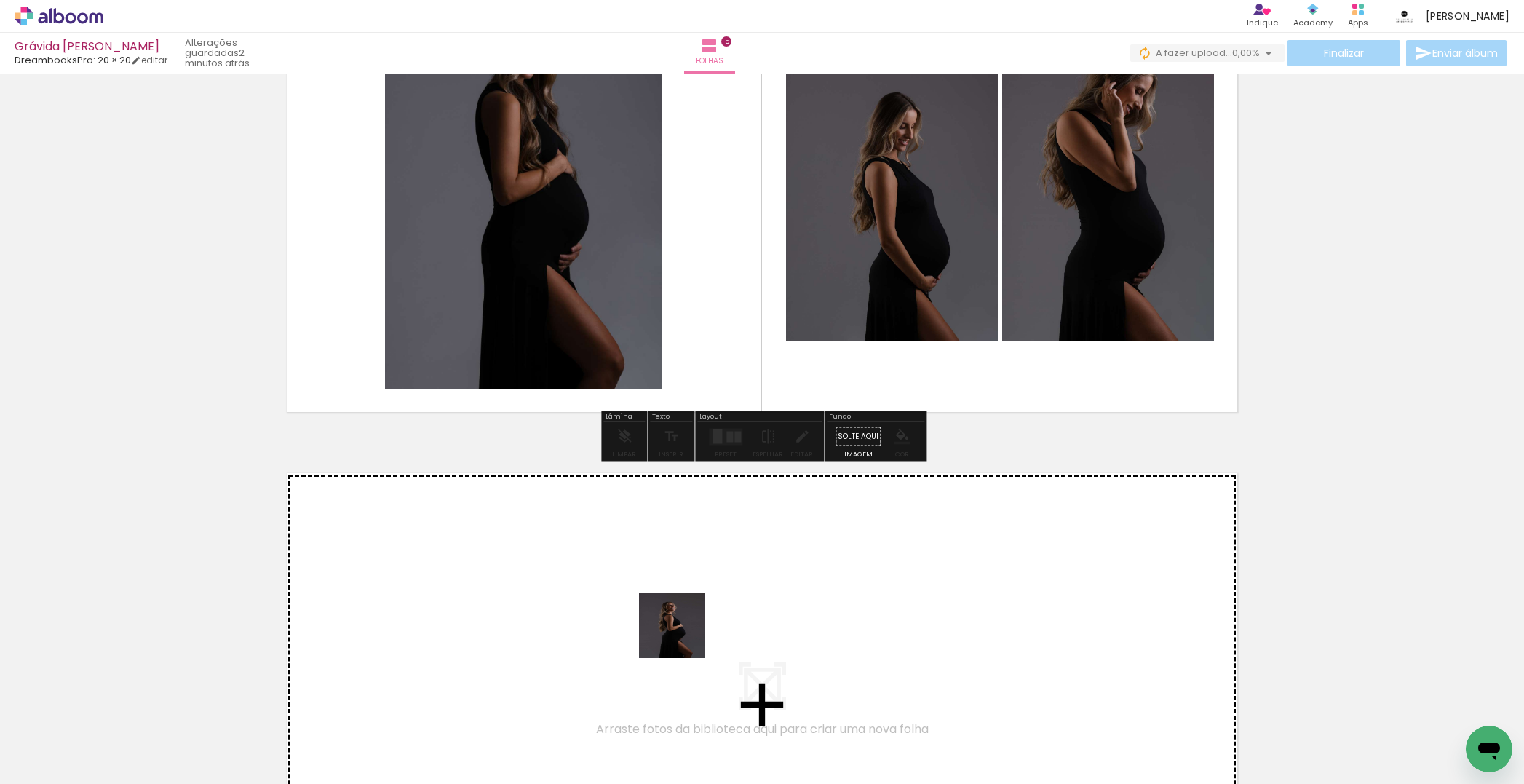
click at [689, 608] on quentale-workspace at bounding box center [762, 392] width 1524 height 784
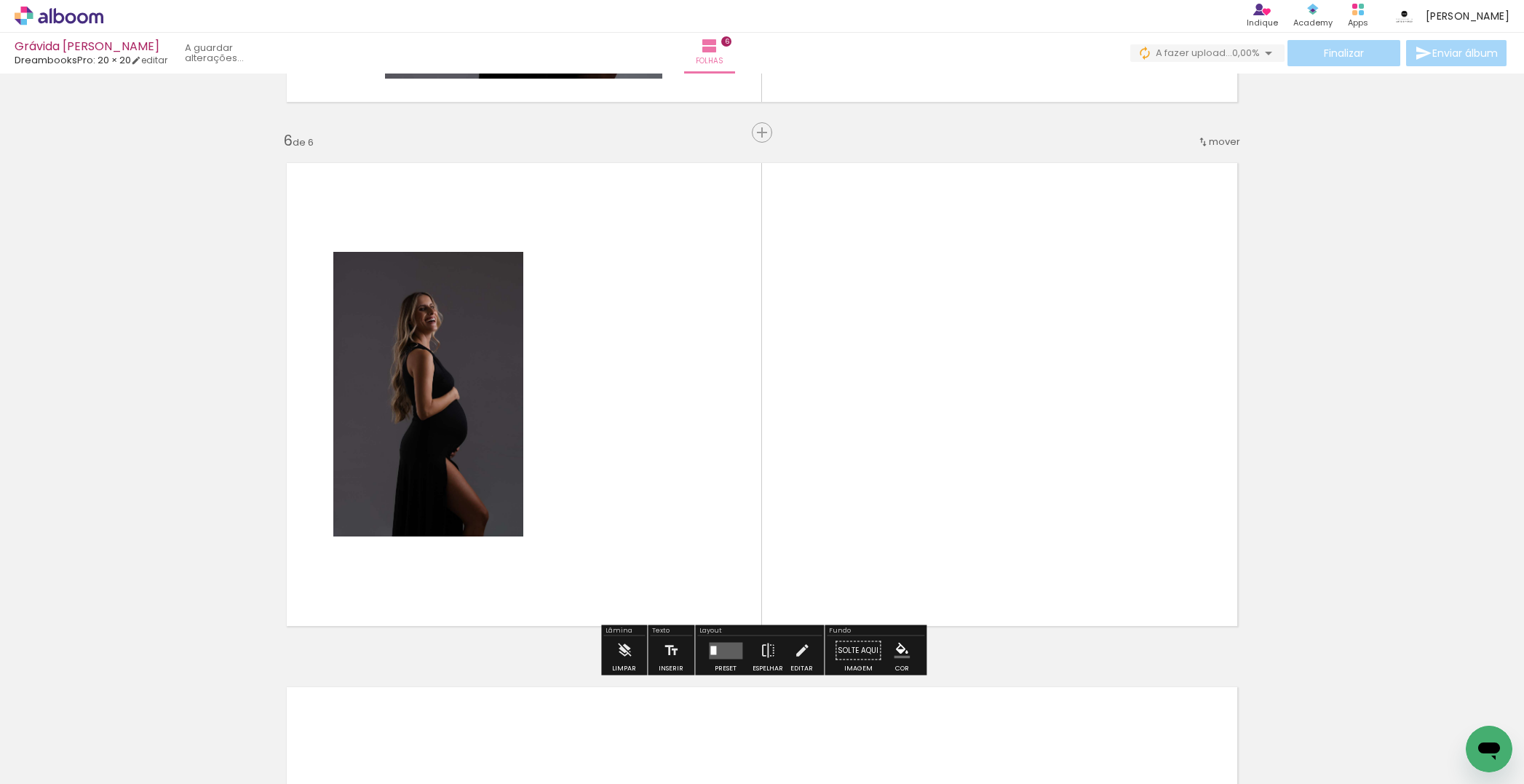
scroll to position [2595, 0]
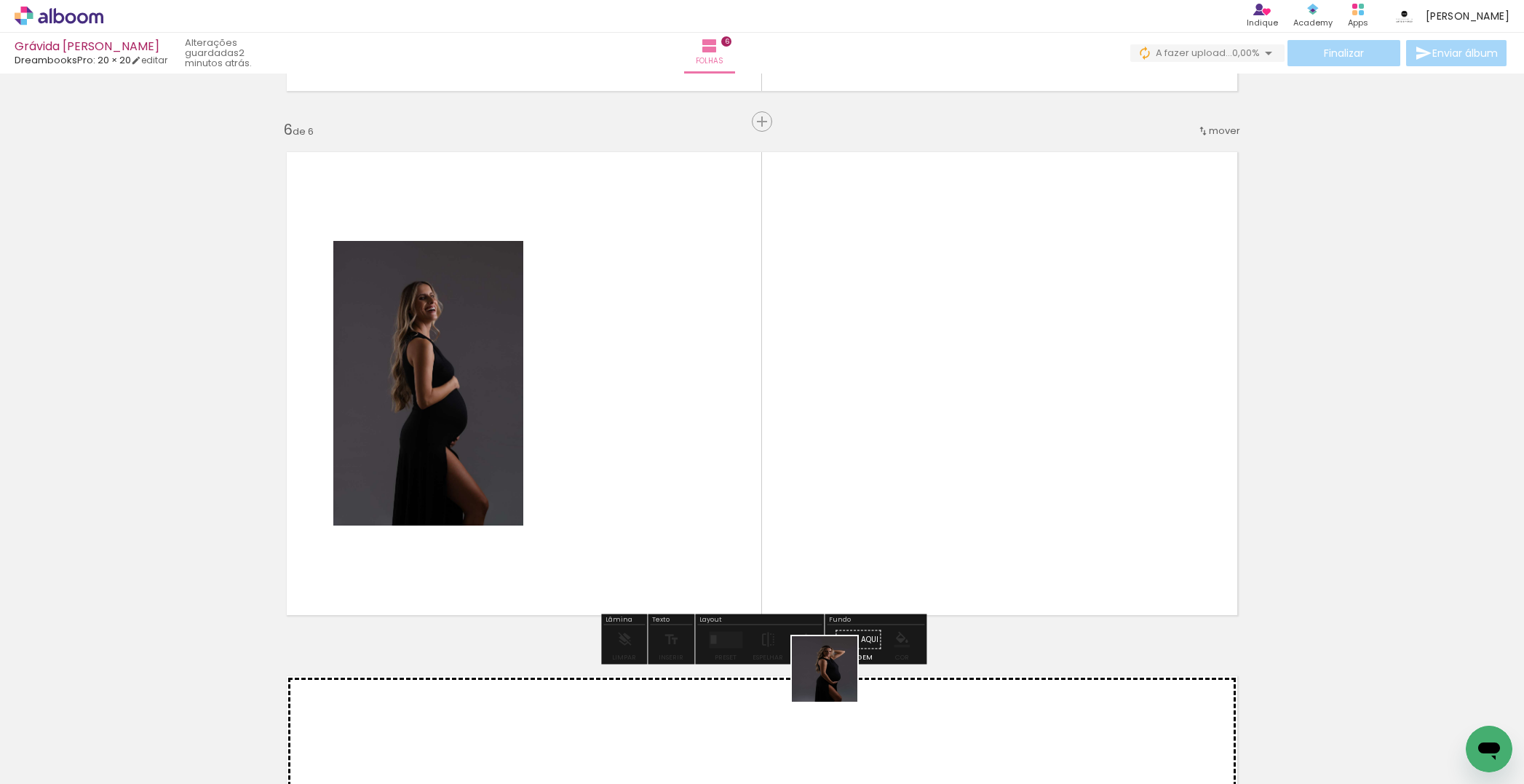
drag, startPoint x: 836, startPoint y: 680, endPoint x: 893, endPoint y: 572, distance: 122.1
click at [853, 510] on quentale-workspace at bounding box center [762, 392] width 1524 height 784
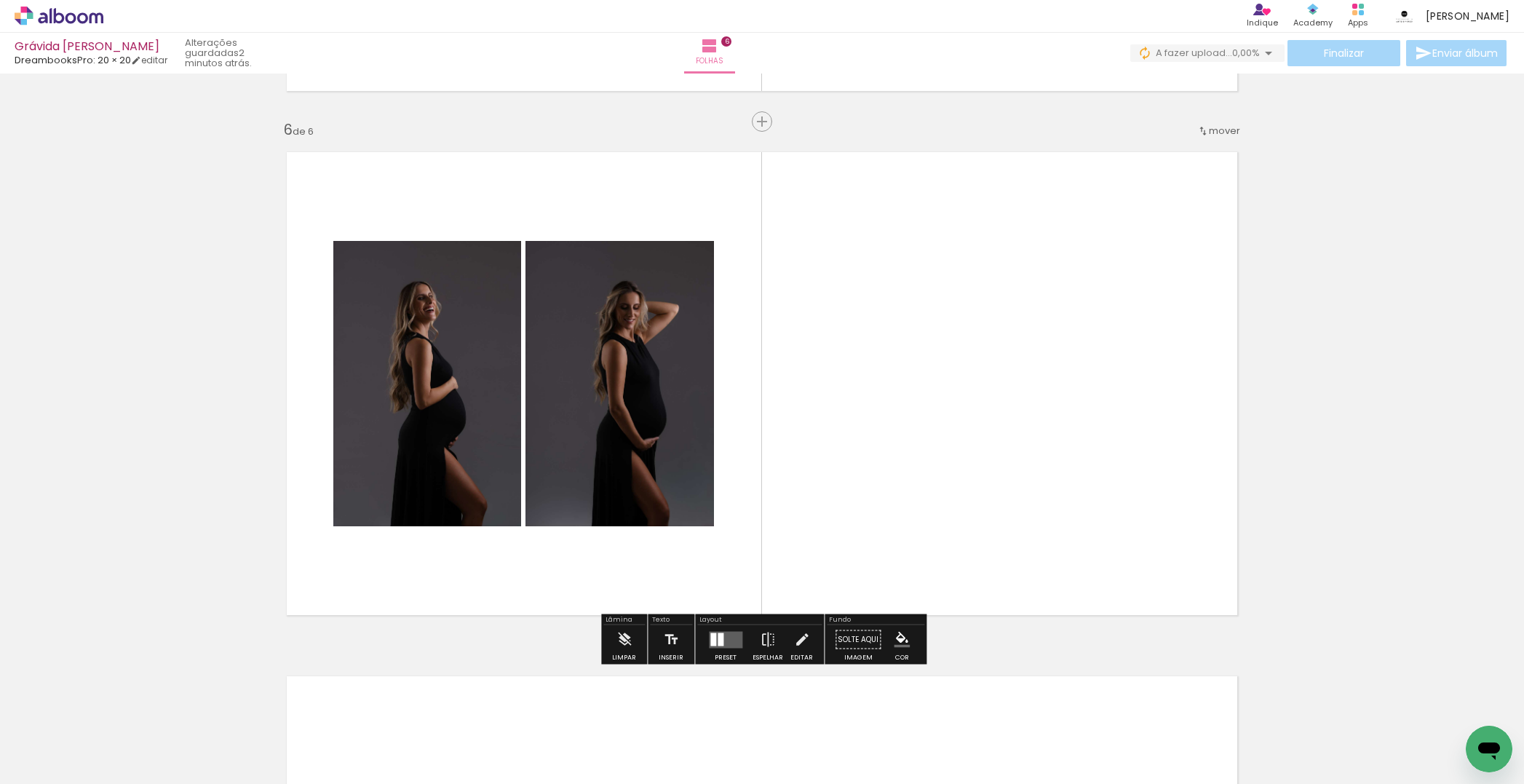
drag, startPoint x: 999, startPoint y: 555, endPoint x: 998, endPoint y: 401, distance: 154.0
click at [1000, 403] on quentale-workspace at bounding box center [762, 392] width 1524 height 784
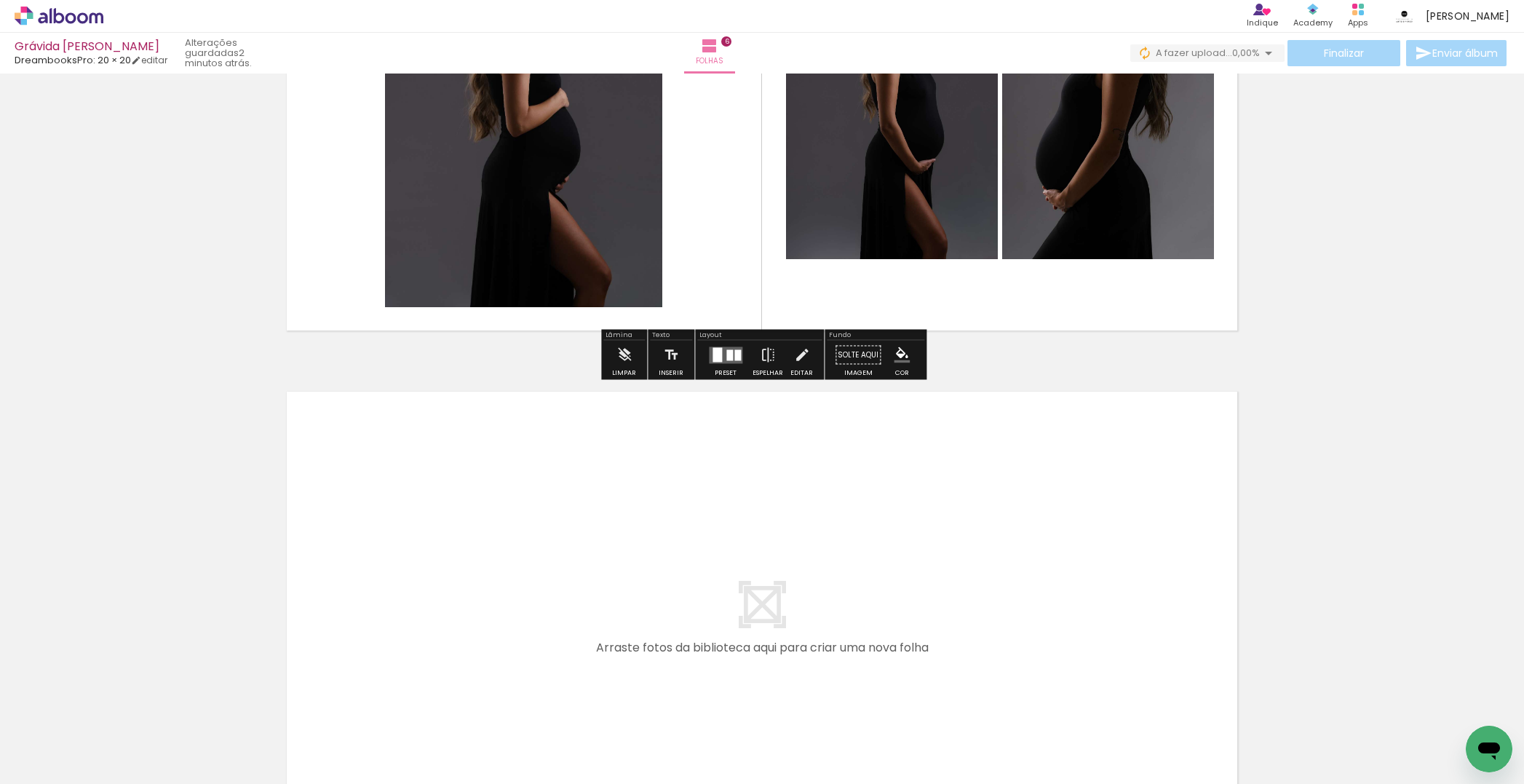
scroll to position [0, 0]
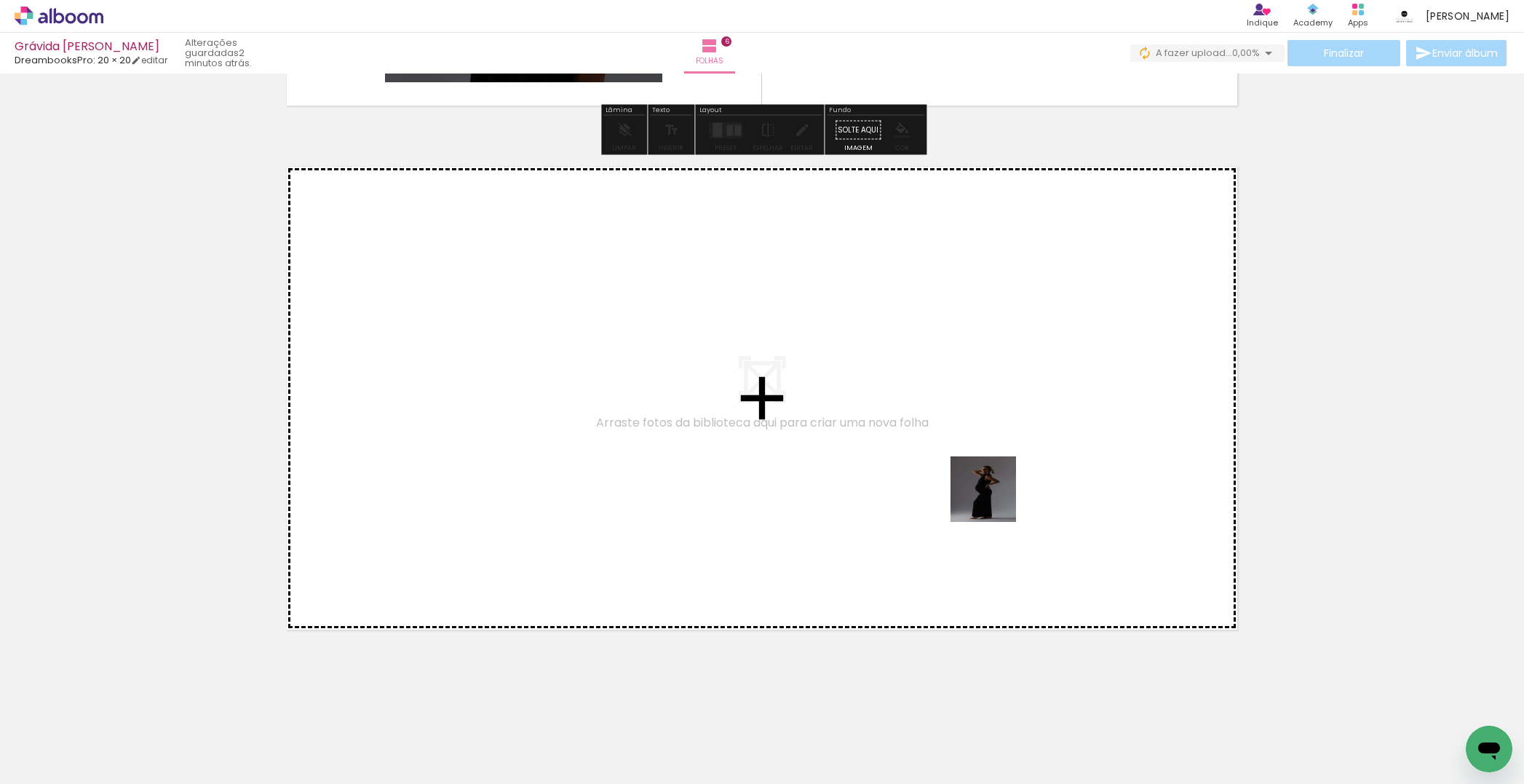
drag, startPoint x: 1160, startPoint y: 745, endPoint x: 1287, endPoint y: 697, distance: 135.8
click at [962, 464] on quentale-workspace at bounding box center [762, 392] width 1524 height 784
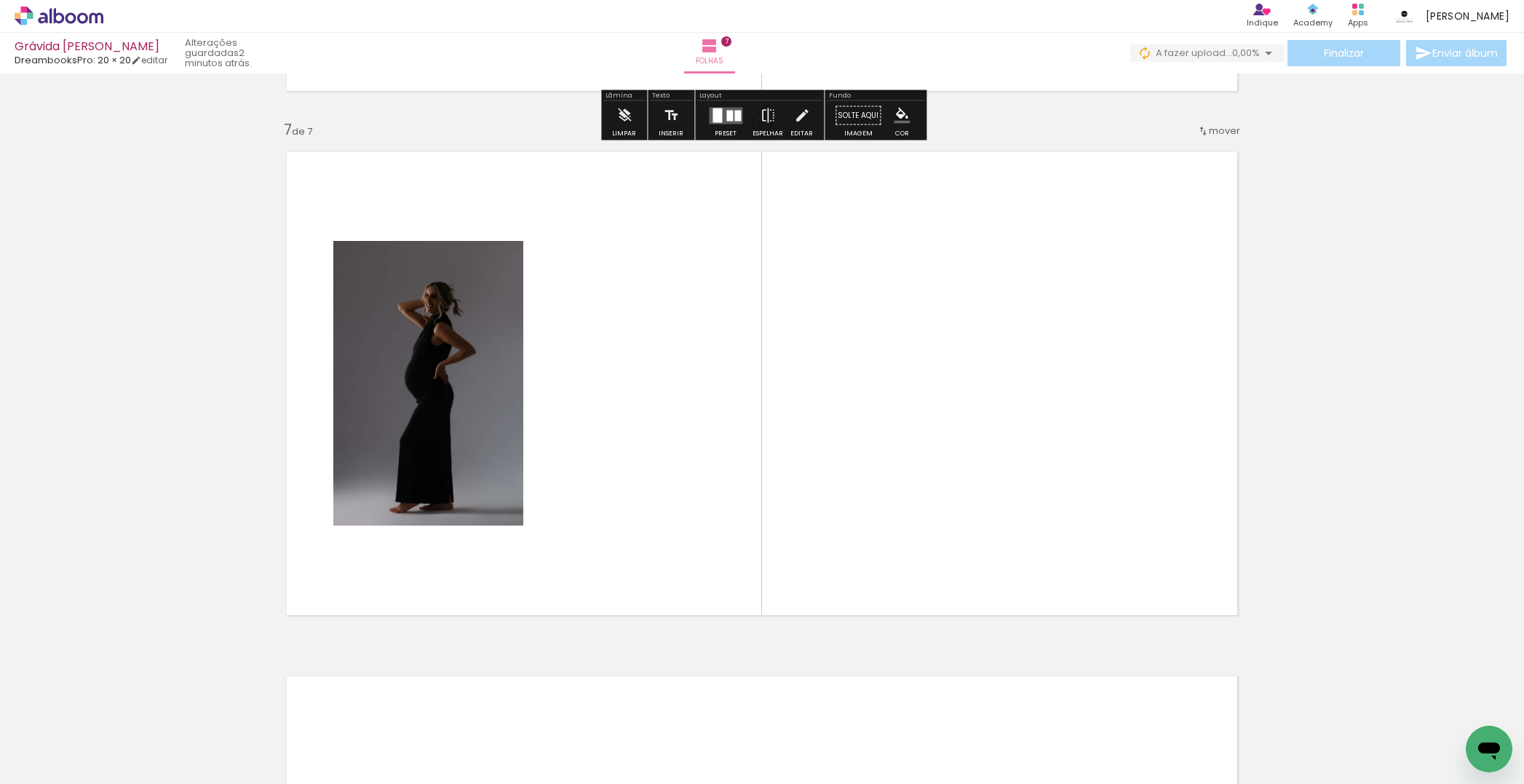
drag, startPoint x: 1330, startPoint y: 750, endPoint x: 1135, endPoint y: 602, distance: 244.8
click at [879, 399] on quentale-workspace at bounding box center [762, 392] width 1524 height 784
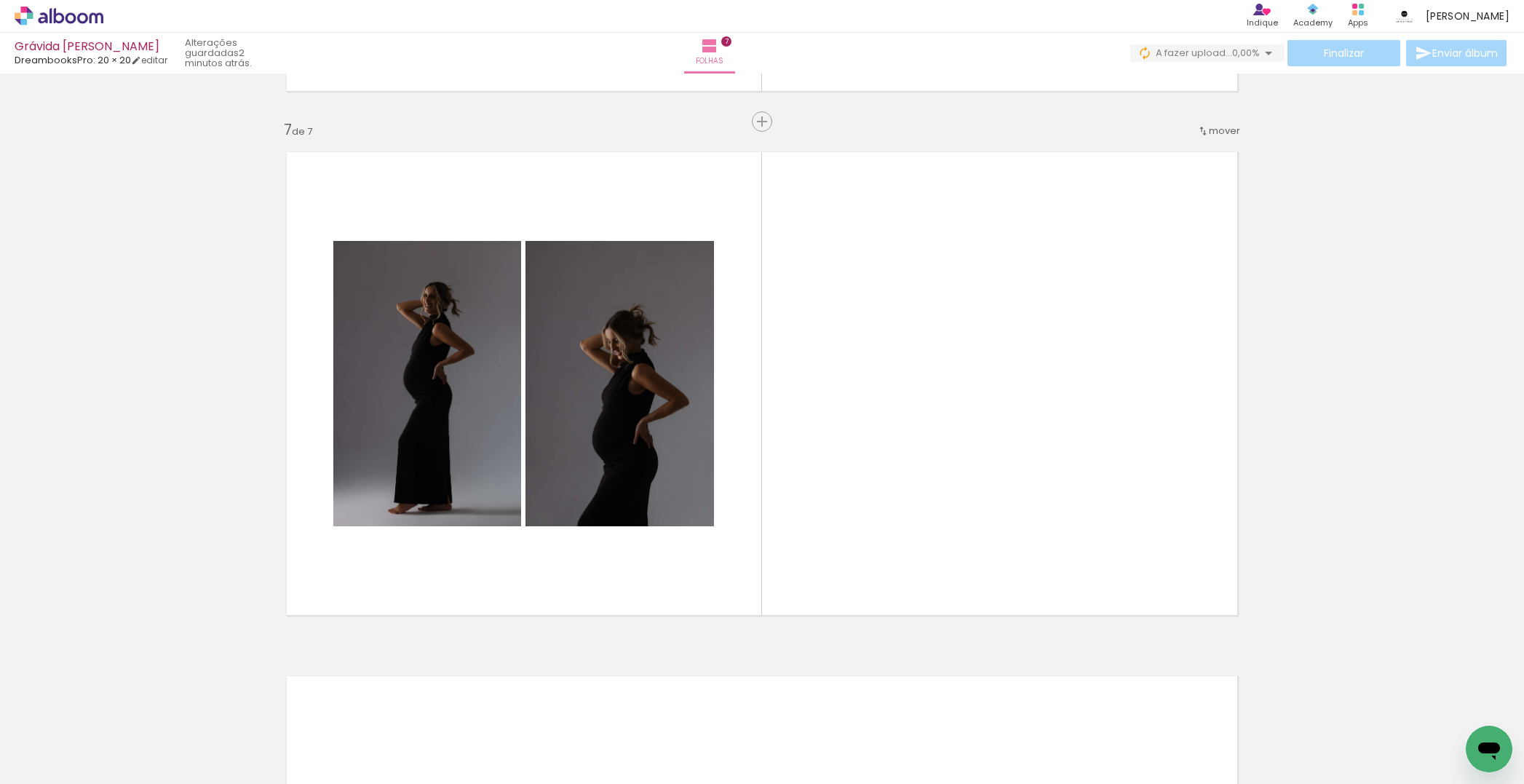
click at [1038, 323] on quentale-workspace at bounding box center [762, 392] width 1524 height 784
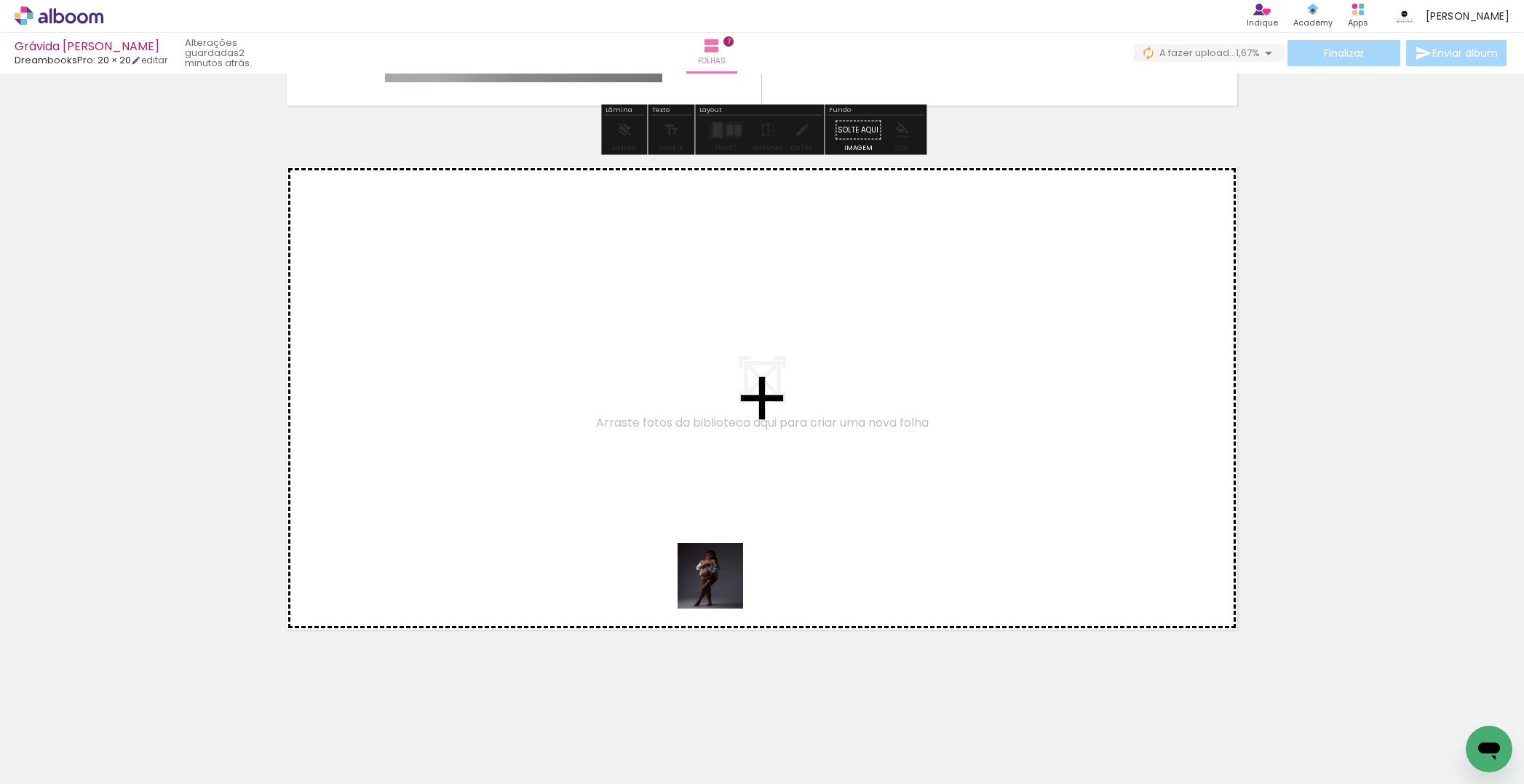
drag, startPoint x: 720, startPoint y: 744, endPoint x: 715, endPoint y: 489, distance: 255.0
click at [715, 489] on quentale-workspace at bounding box center [762, 392] width 1524 height 784
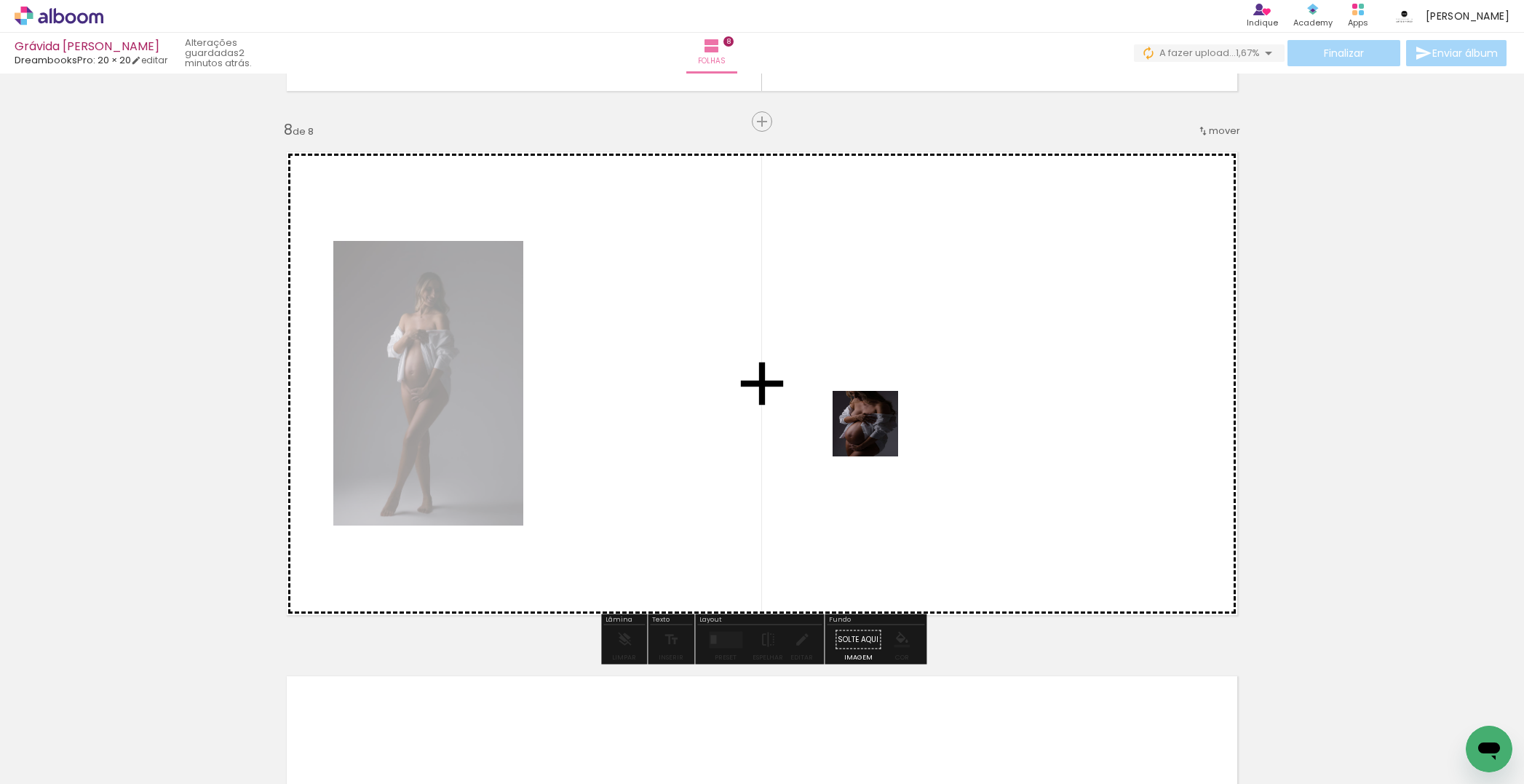
drag, startPoint x: 882, startPoint y: 734, endPoint x: 871, endPoint y: 416, distance: 318.2
click at [876, 420] on quentale-workspace at bounding box center [762, 392] width 1524 height 784
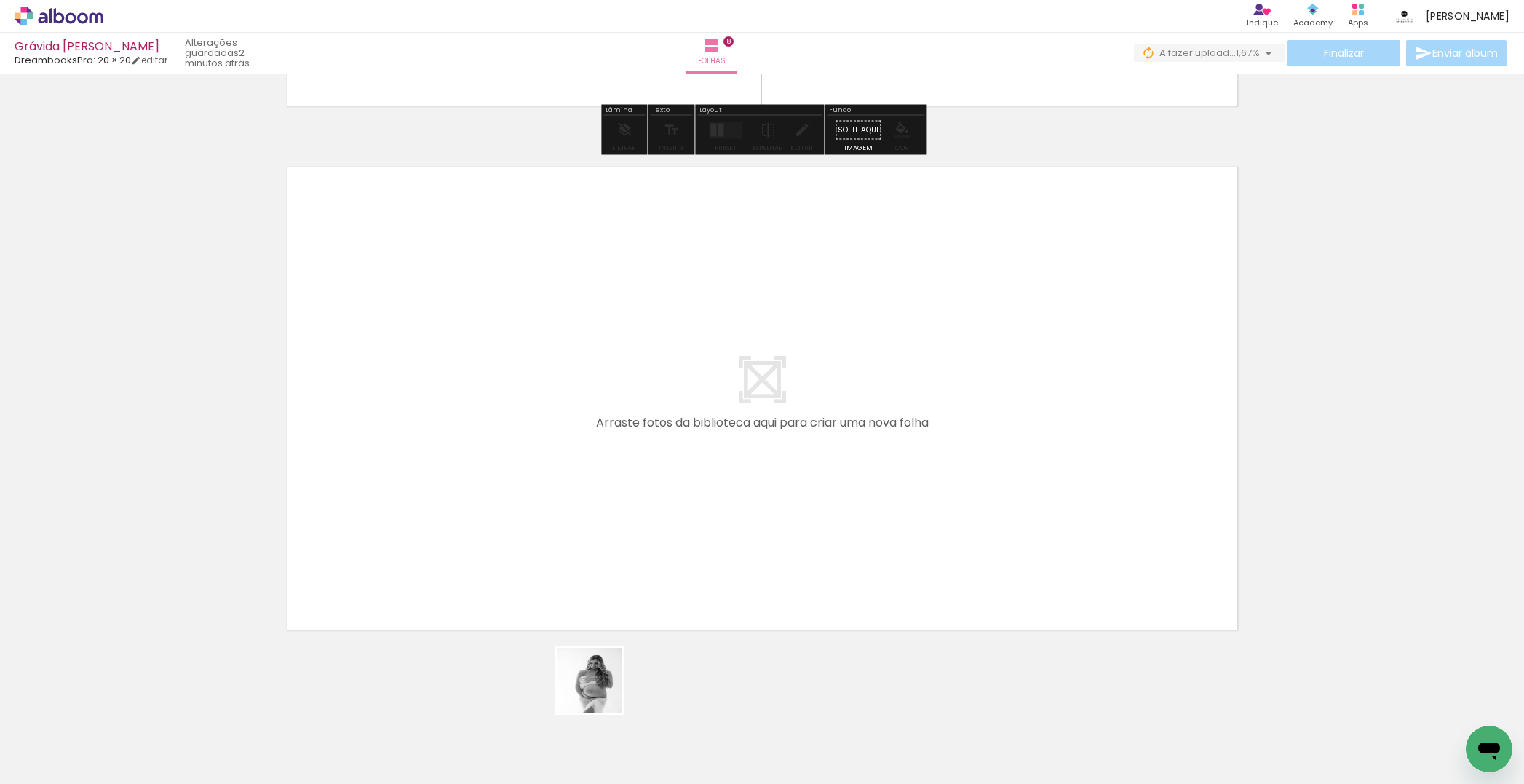
drag, startPoint x: 600, startPoint y: 692, endPoint x: 749, endPoint y: 640, distance: 157.8
click at [616, 435] on quentale-workspace at bounding box center [762, 392] width 1524 height 784
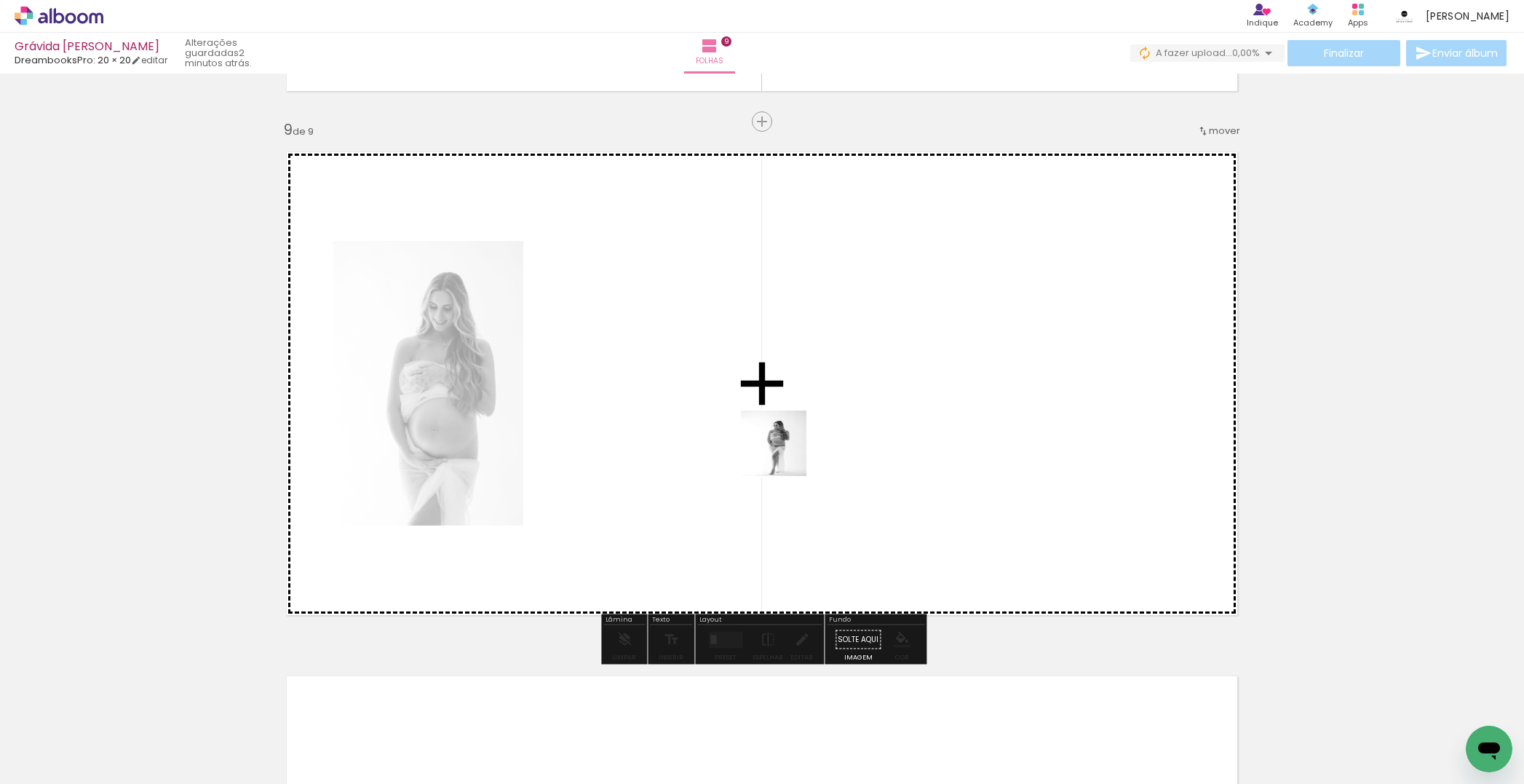
drag, startPoint x: 776, startPoint y: 639, endPoint x: 889, endPoint y: 581, distance: 127.0
click at [789, 437] on quentale-workspace at bounding box center [762, 392] width 1524 height 784
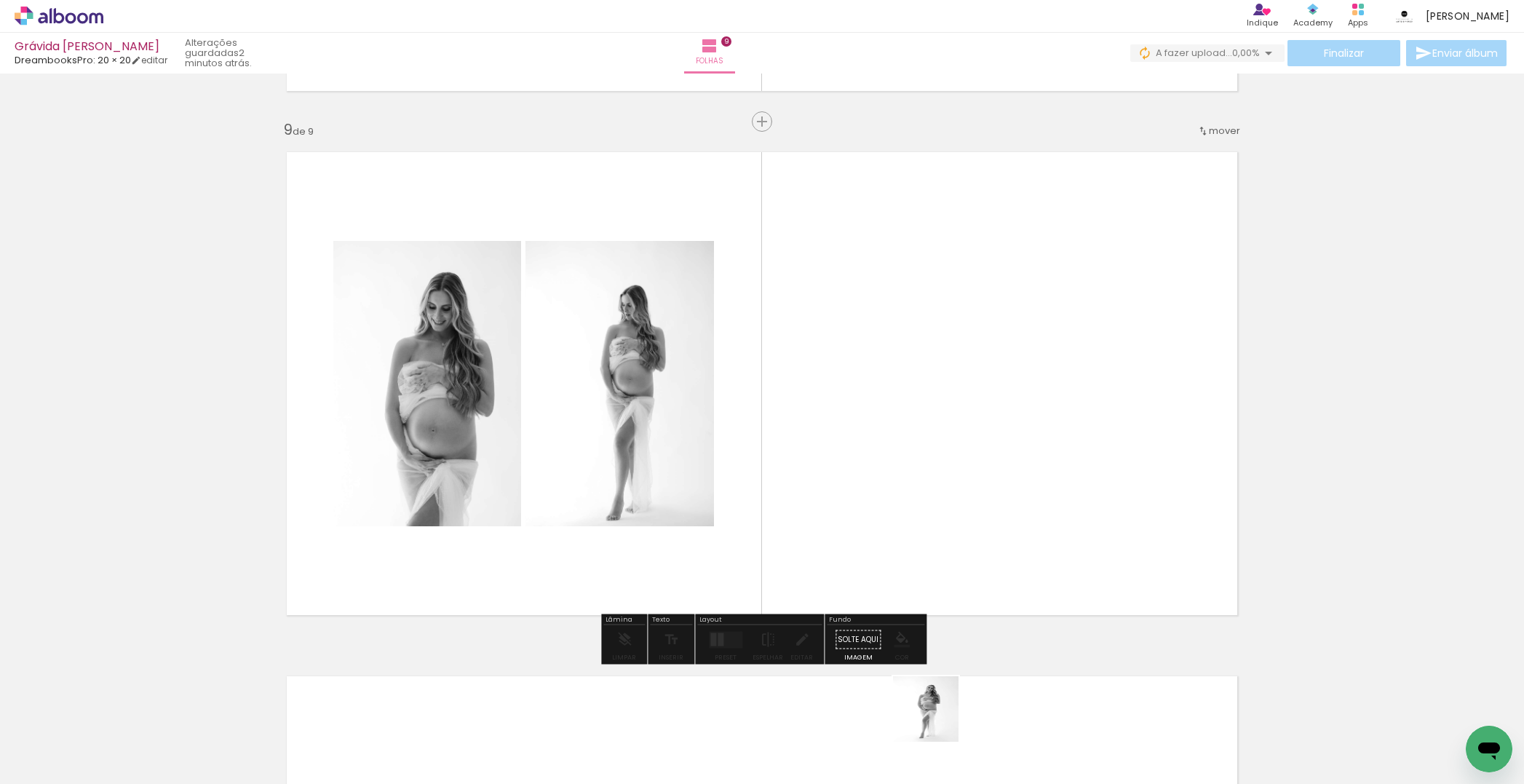
drag, startPoint x: 937, startPoint y: 720, endPoint x: 946, endPoint y: 591, distance: 129.3
click at [934, 426] on quentale-workspace at bounding box center [762, 392] width 1524 height 784
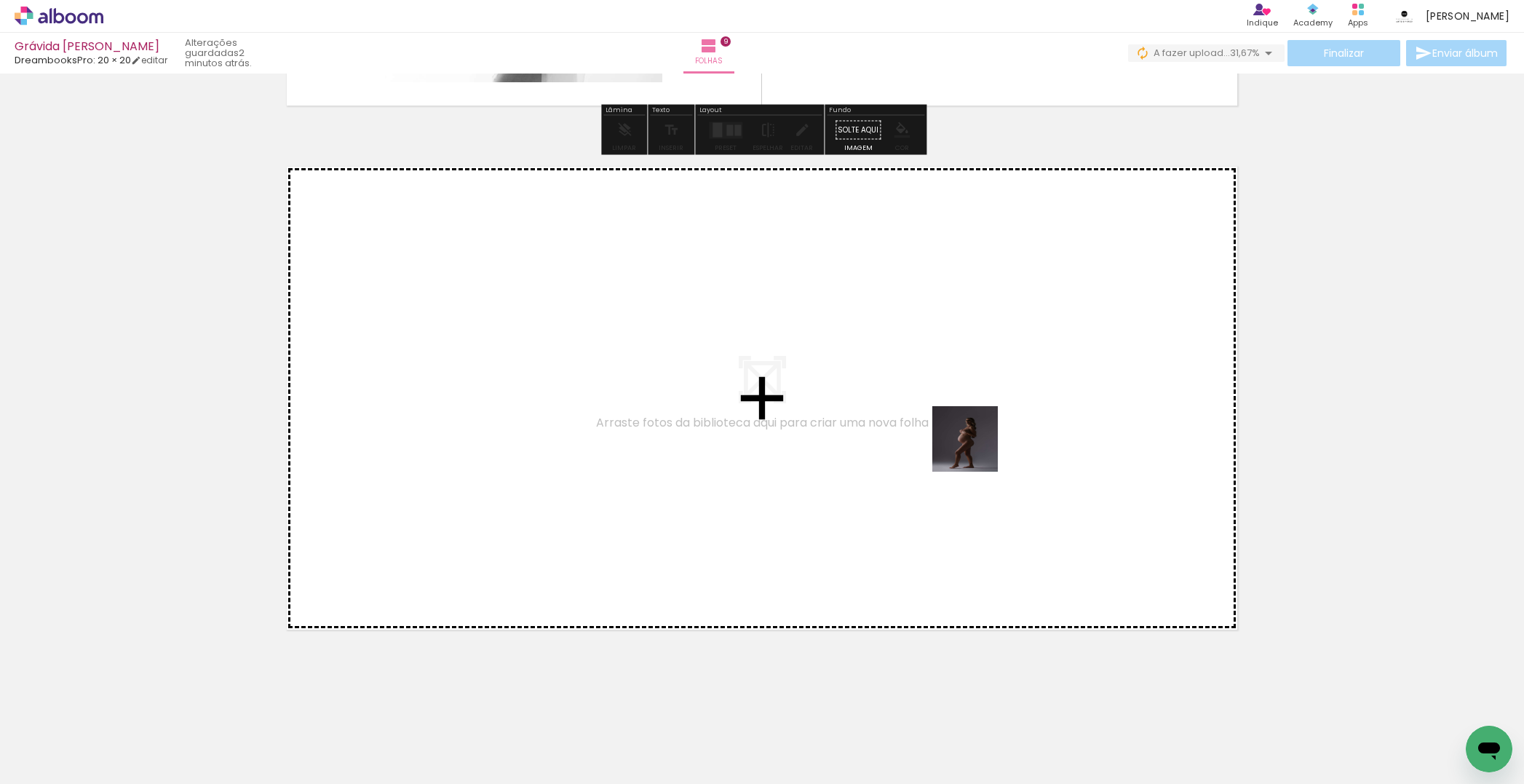
click at [949, 435] on quentale-workspace at bounding box center [762, 392] width 1524 height 784
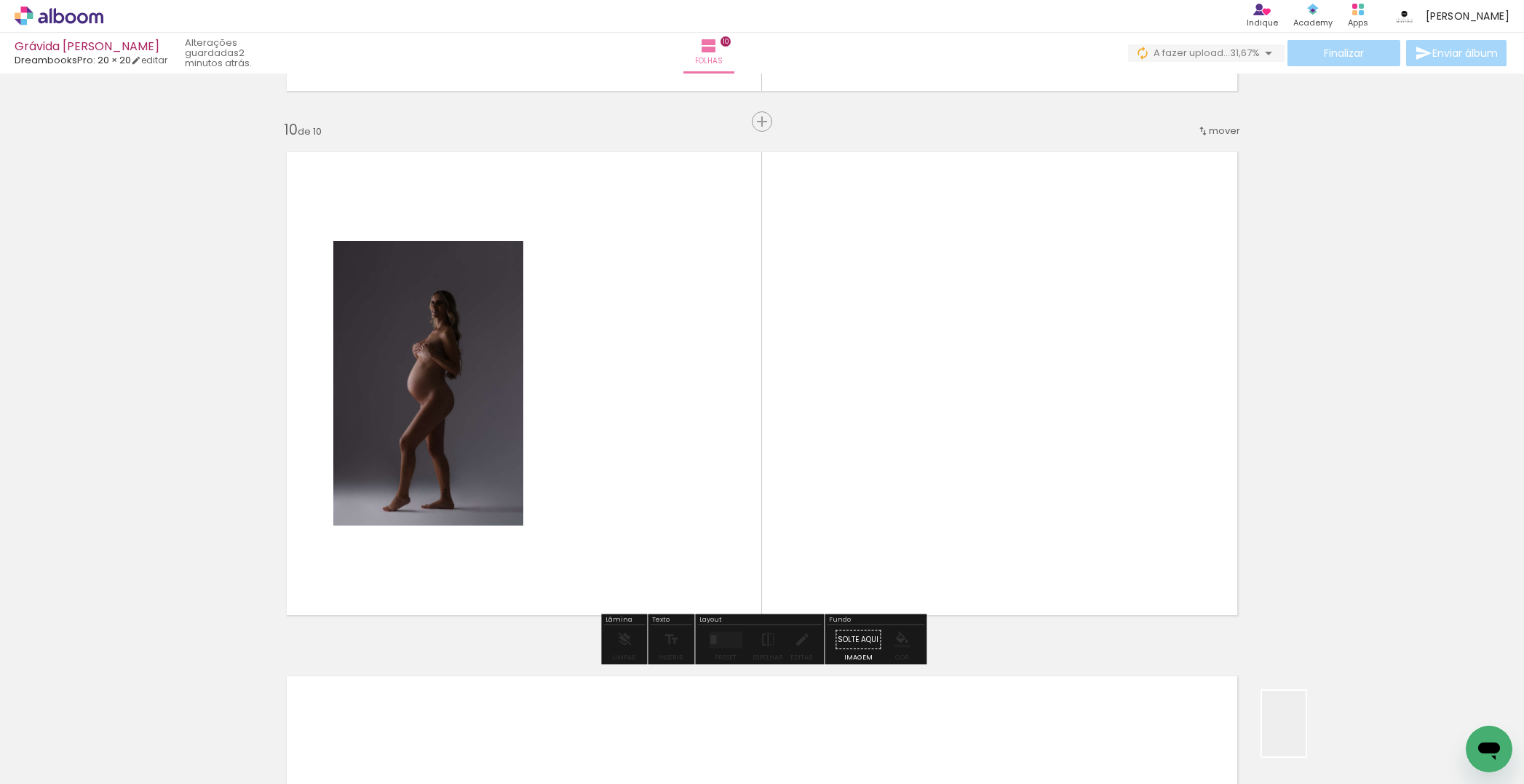
drag, startPoint x: 1306, startPoint y: 734, endPoint x: 1284, endPoint y: 571, distance: 164.5
click at [981, 429] on quentale-workspace at bounding box center [762, 392] width 1524 height 784
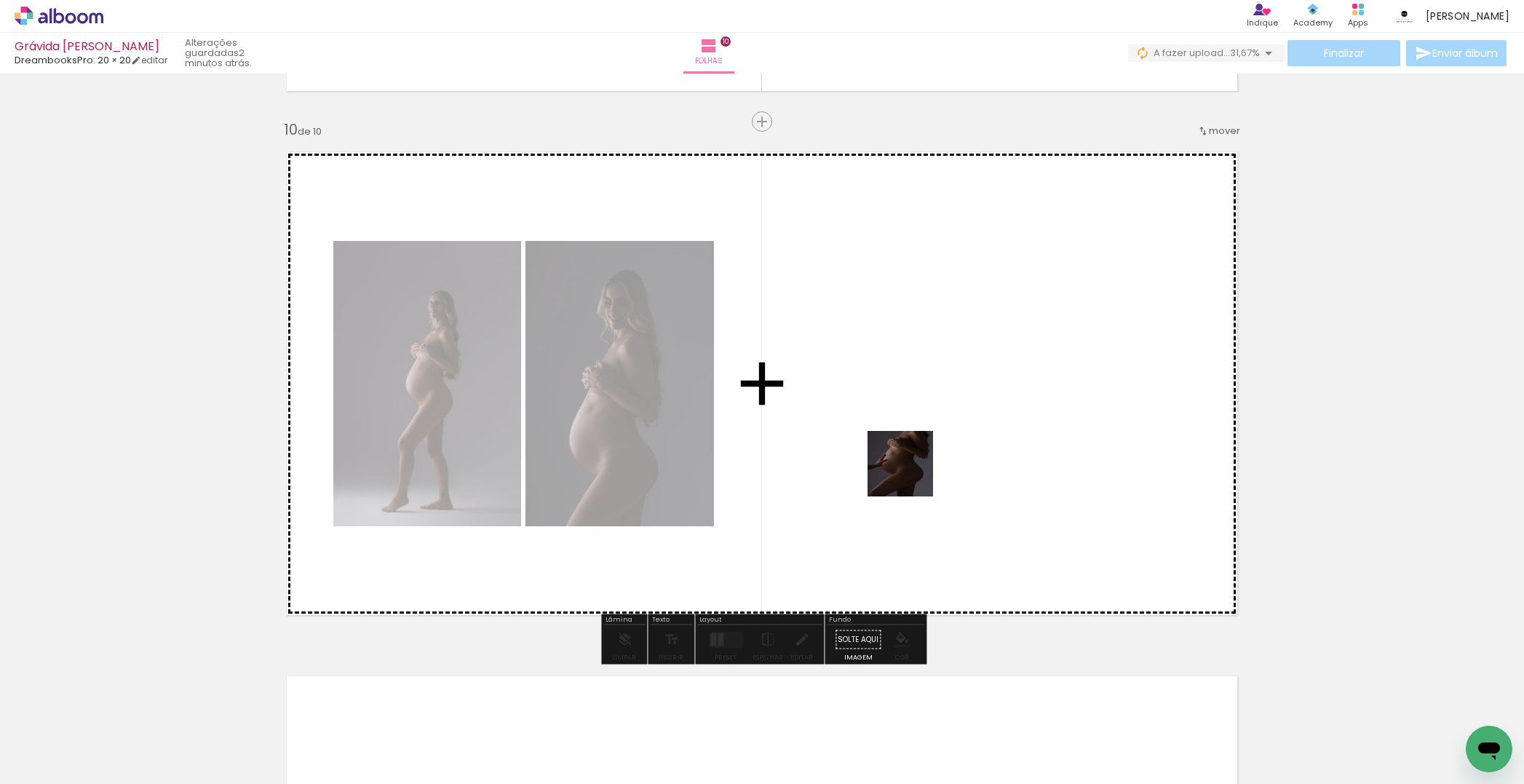
drag, startPoint x: 1457, startPoint y: 719, endPoint x: 860, endPoint y: 461, distance: 650.4
click at [853, 462] on quentale-workspace at bounding box center [762, 392] width 1524 height 784
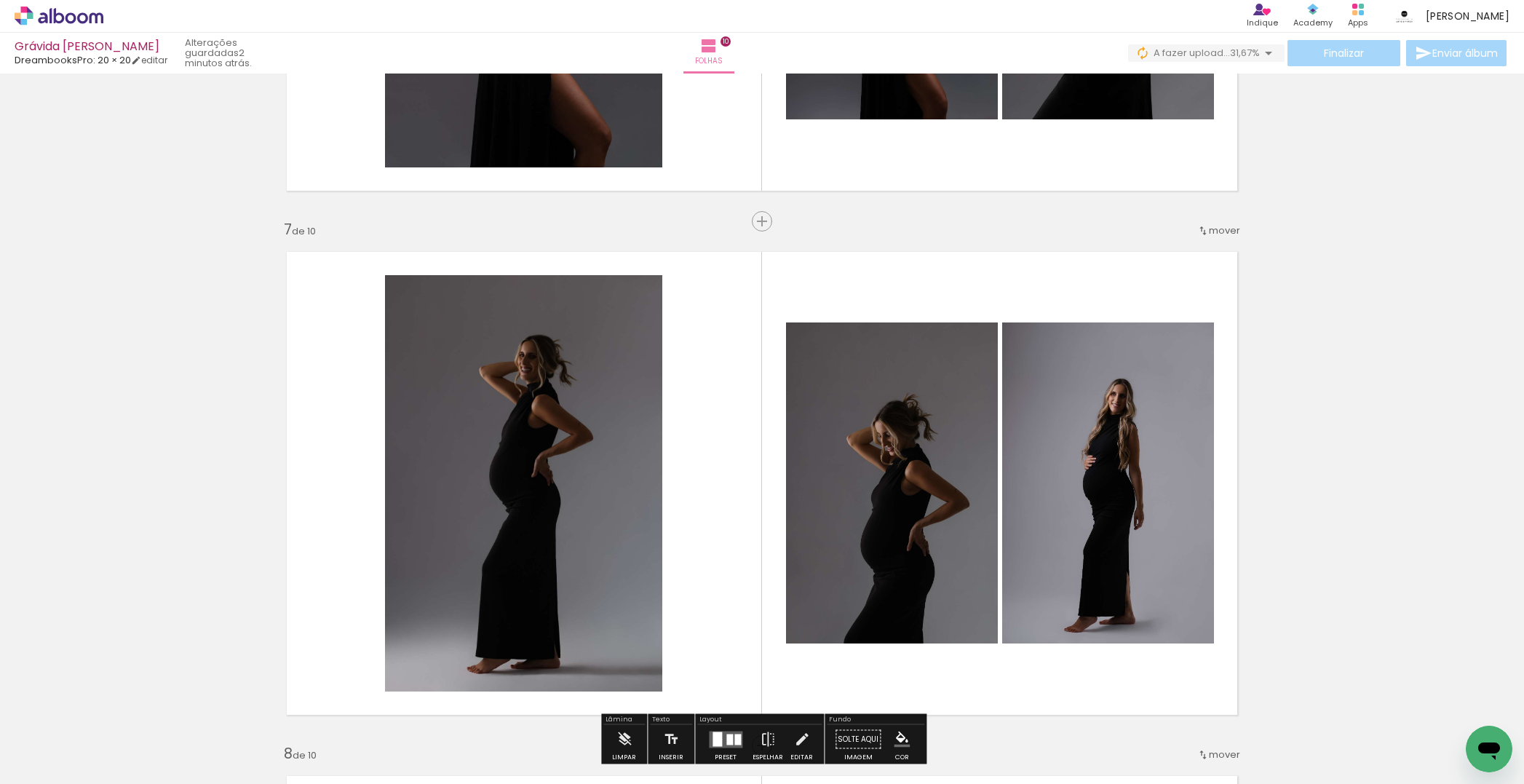
drag, startPoint x: 760, startPoint y: 225, endPoint x: 770, endPoint y: 235, distance: 14.1
click at [760, 225] on div "Inserir folha" at bounding box center [792, 221] width 79 height 18
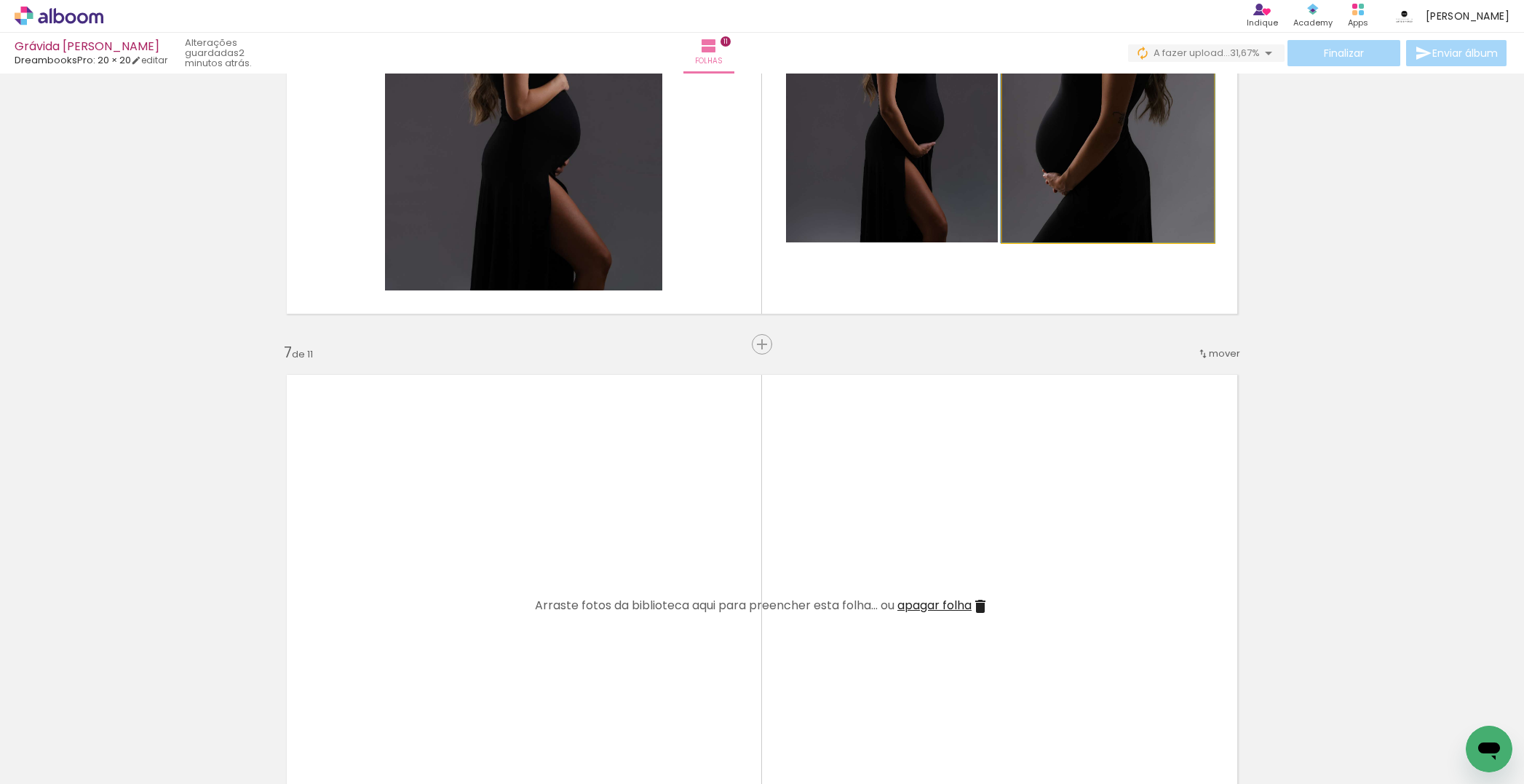
drag, startPoint x: 1116, startPoint y: 189, endPoint x: 1098, endPoint y: 188, distance: 18.0
click at [1113, 188] on div at bounding box center [1107, 82] width 214 height 321
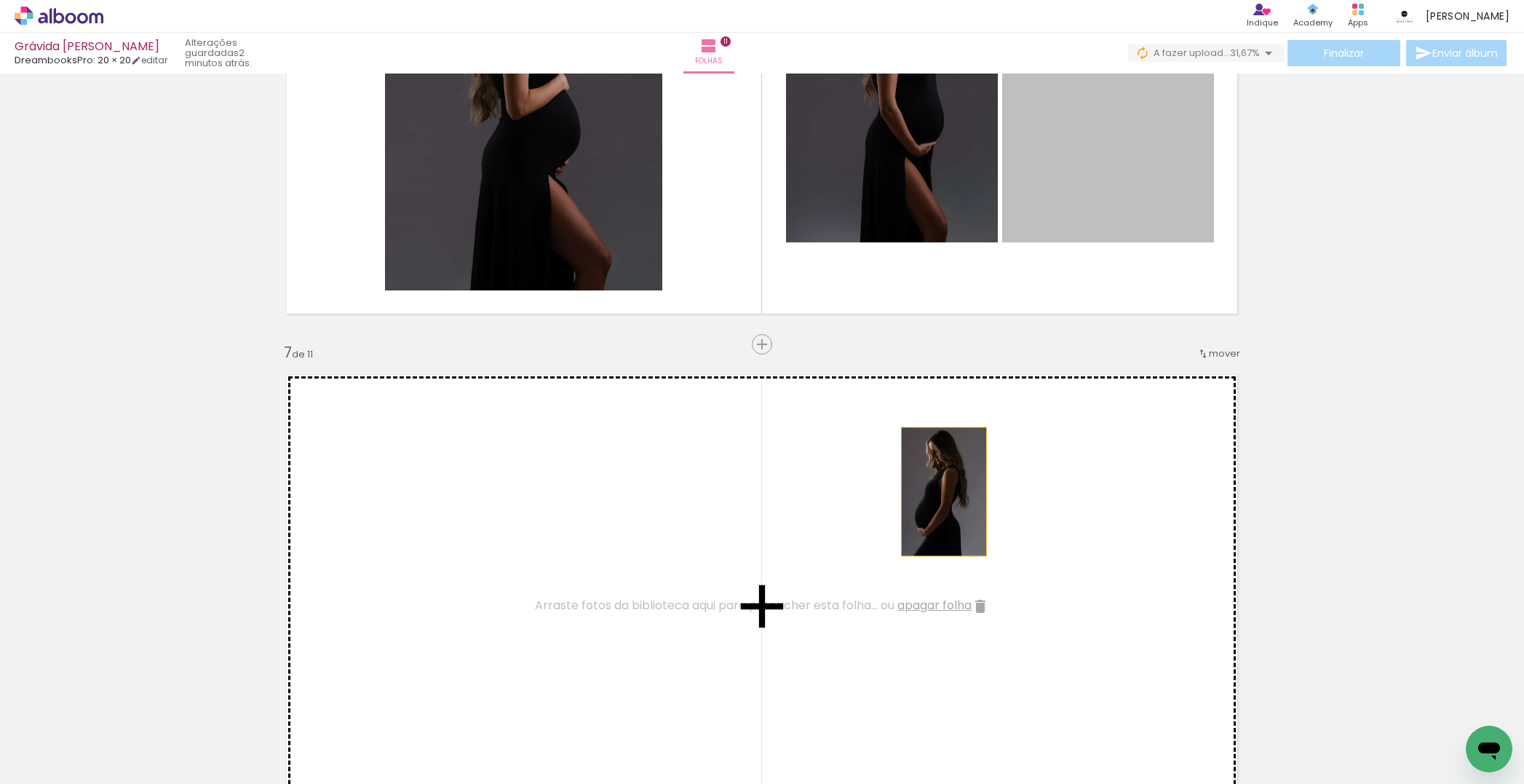
drag, startPoint x: 1104, startPoint y: 178, endPoint x: 894, endPoint y: 548, distance: 425.4
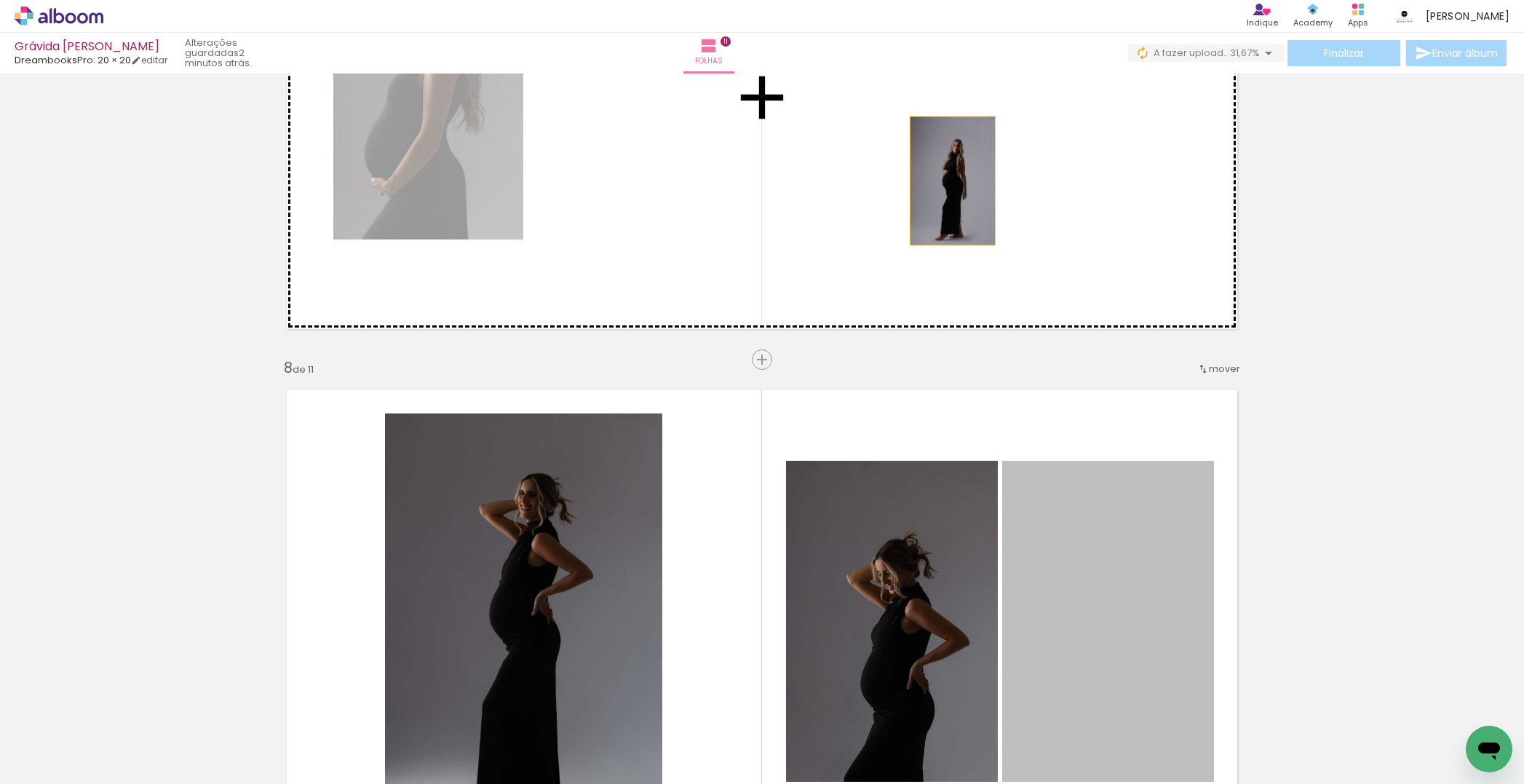
drag, startPoint x: 1156, startPoint y: 646, endPoint x: 926, endPoint y: 149, distance: 547.6
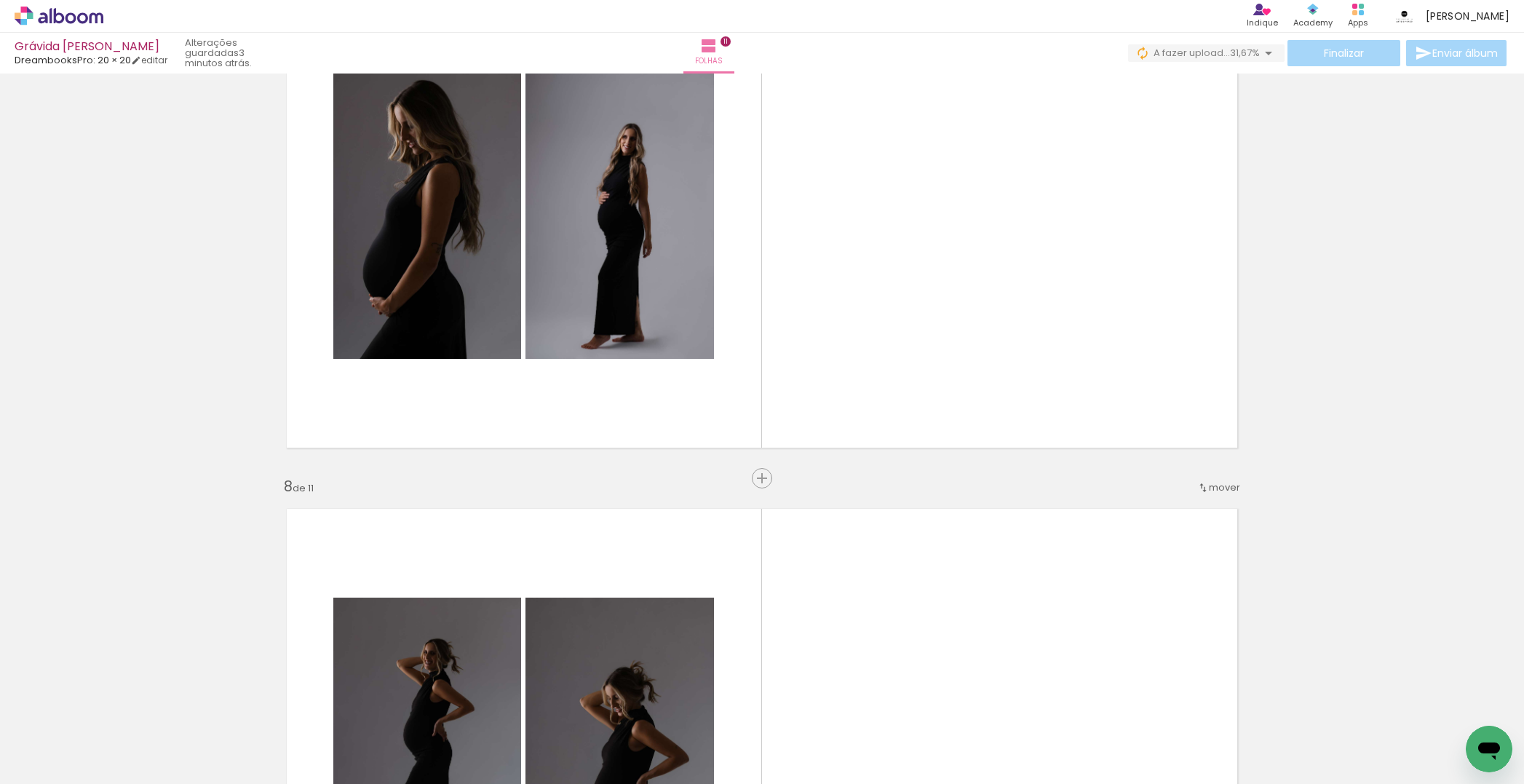
scroll to position [3239, 0]
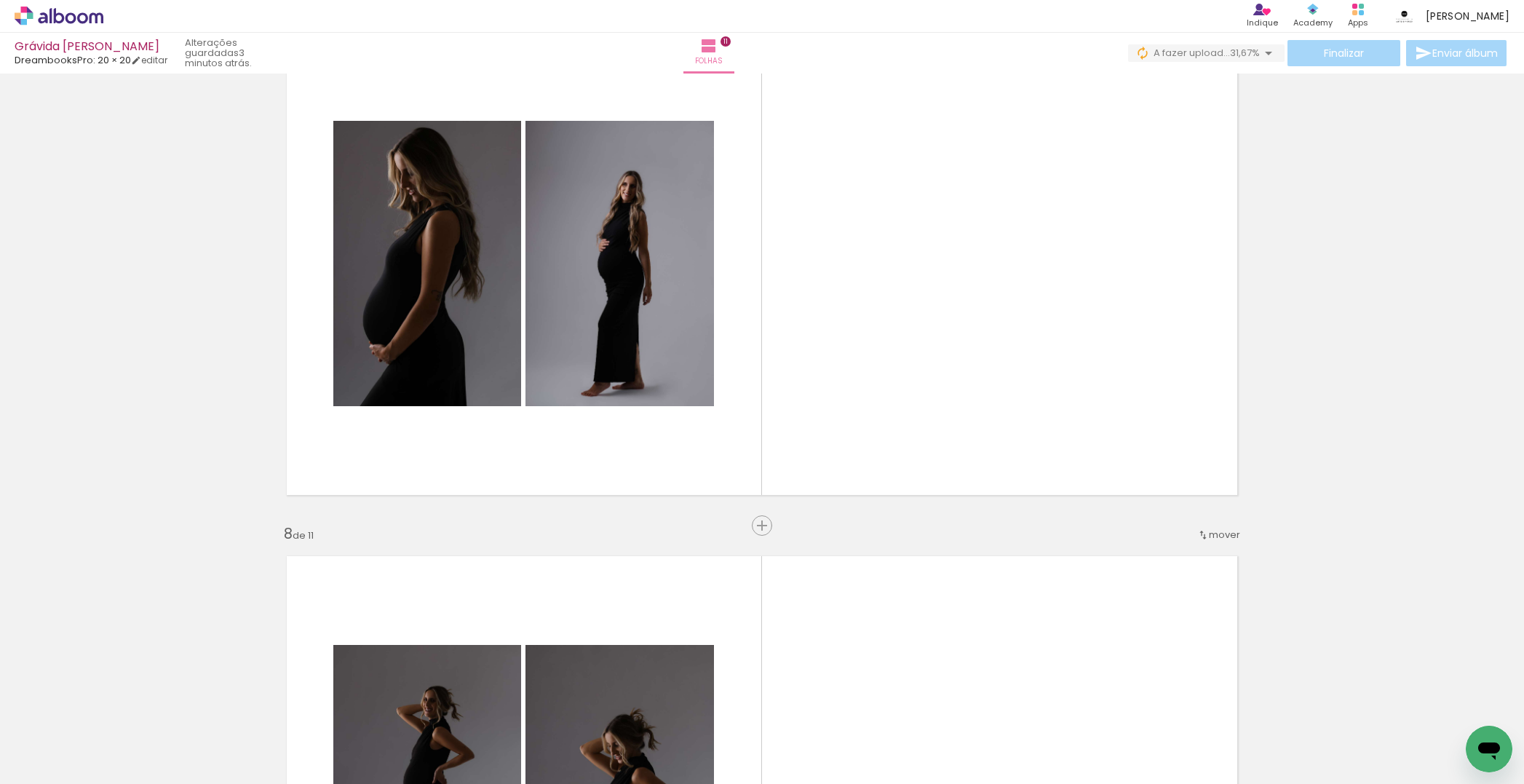
click at [1010, 266] on quentale-workspace at bounding box center [762, 392] width 1524 height 784
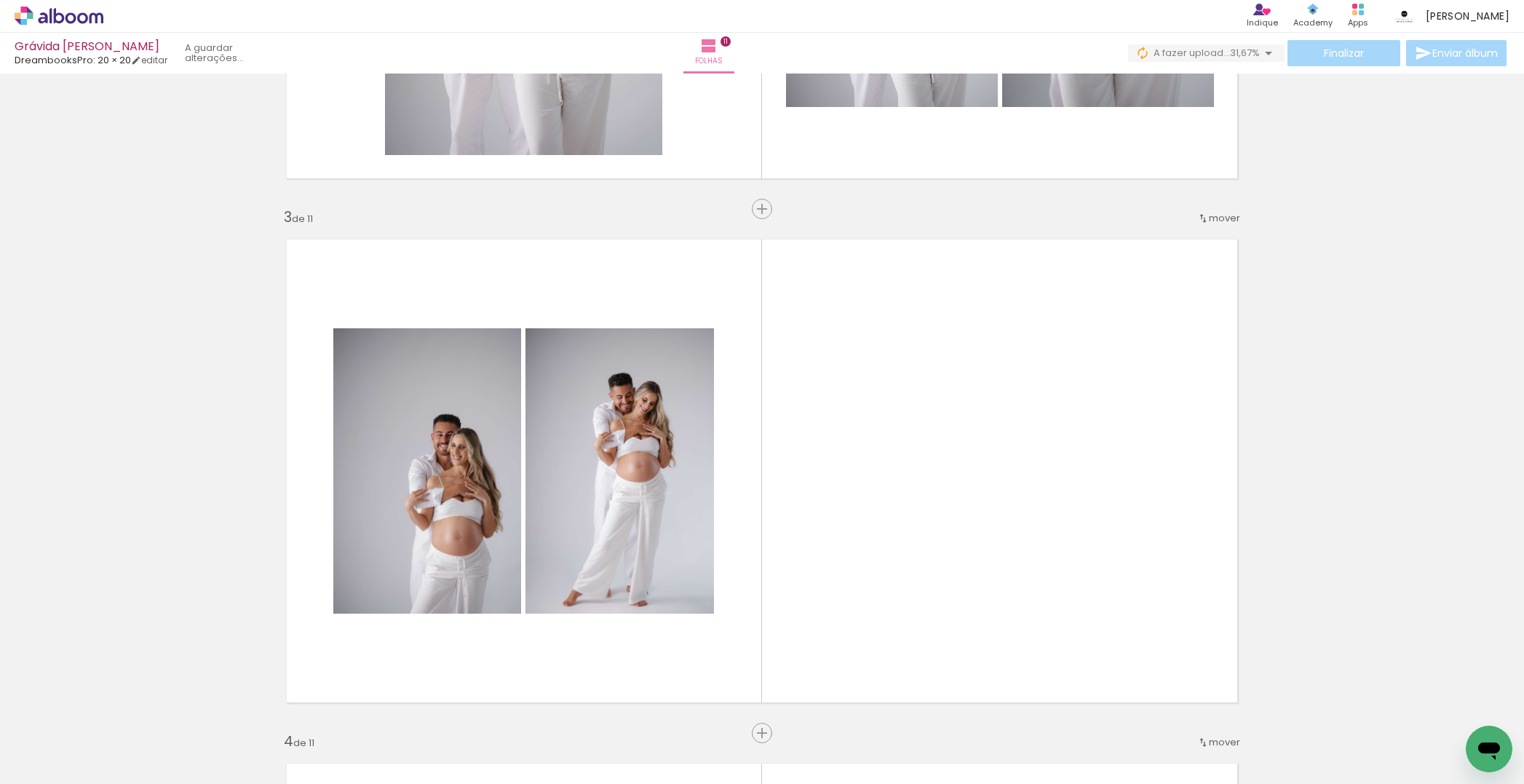
scroll to position [0, 0]
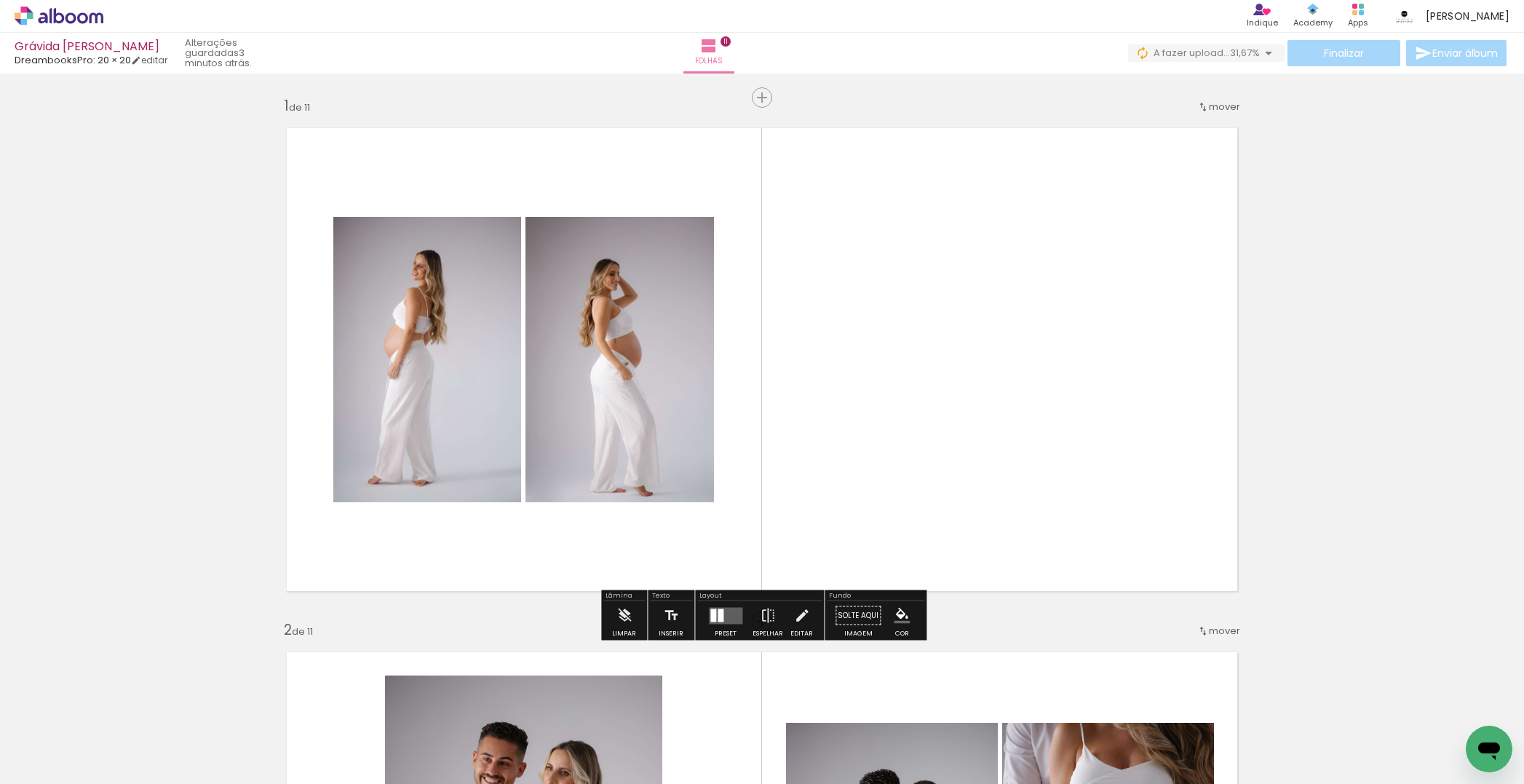
drag, startPoint x: 724, startPoint y: 612, endPoint x: 1053, endPoint y: 622, distance: 329.2
click at [725, 612] on quentale-layouter at bounding box center [726, 615] width 33 height 17
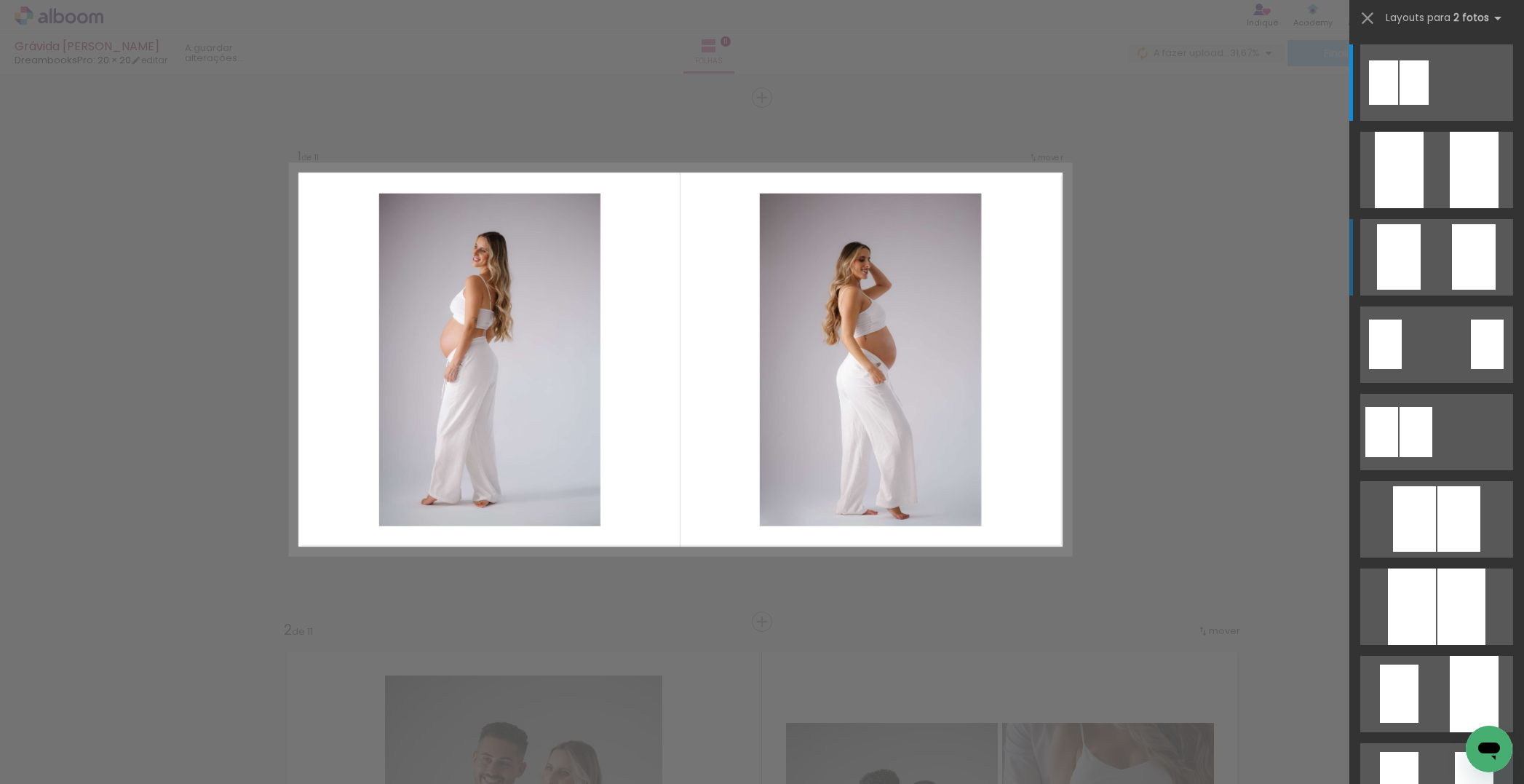
drag, startPoint x: 1461, startPoint y: 238, endPoint x: 1454, endPoint y: 237, distance: 7.1
click at [1461, 238] on div at bounding box center [1473, 256] width 44 height 65
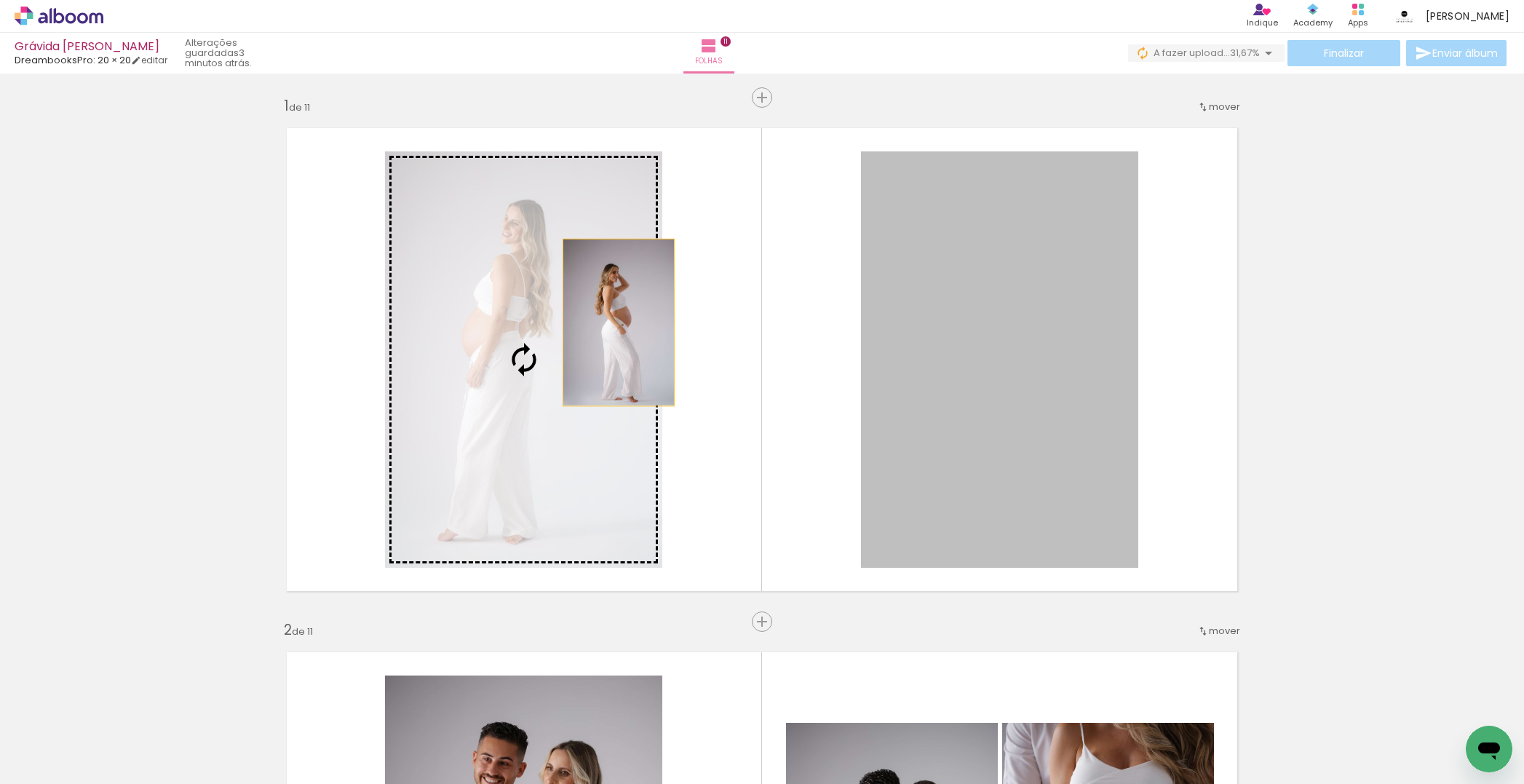
drag, startPoint x: 1070, startPoint y: 313, endPoint x: 533, endPoint y: 322, distance: 537.1
click at [0, 0] on slot at bounding box center [0, 0] width 0 height 0
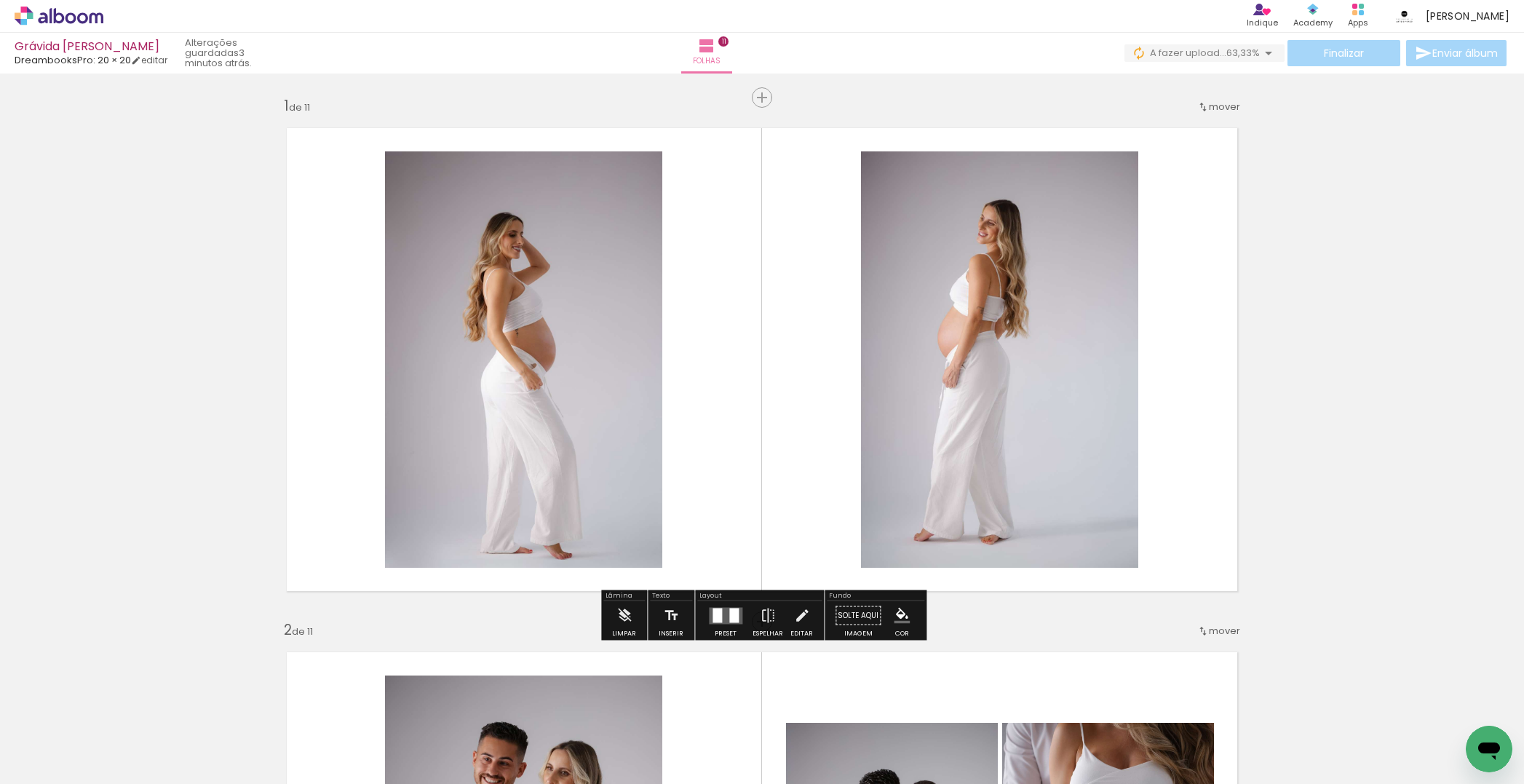
click at [554, 339] on quentale-photo at bounding box center [524, 360] width 277 height 416
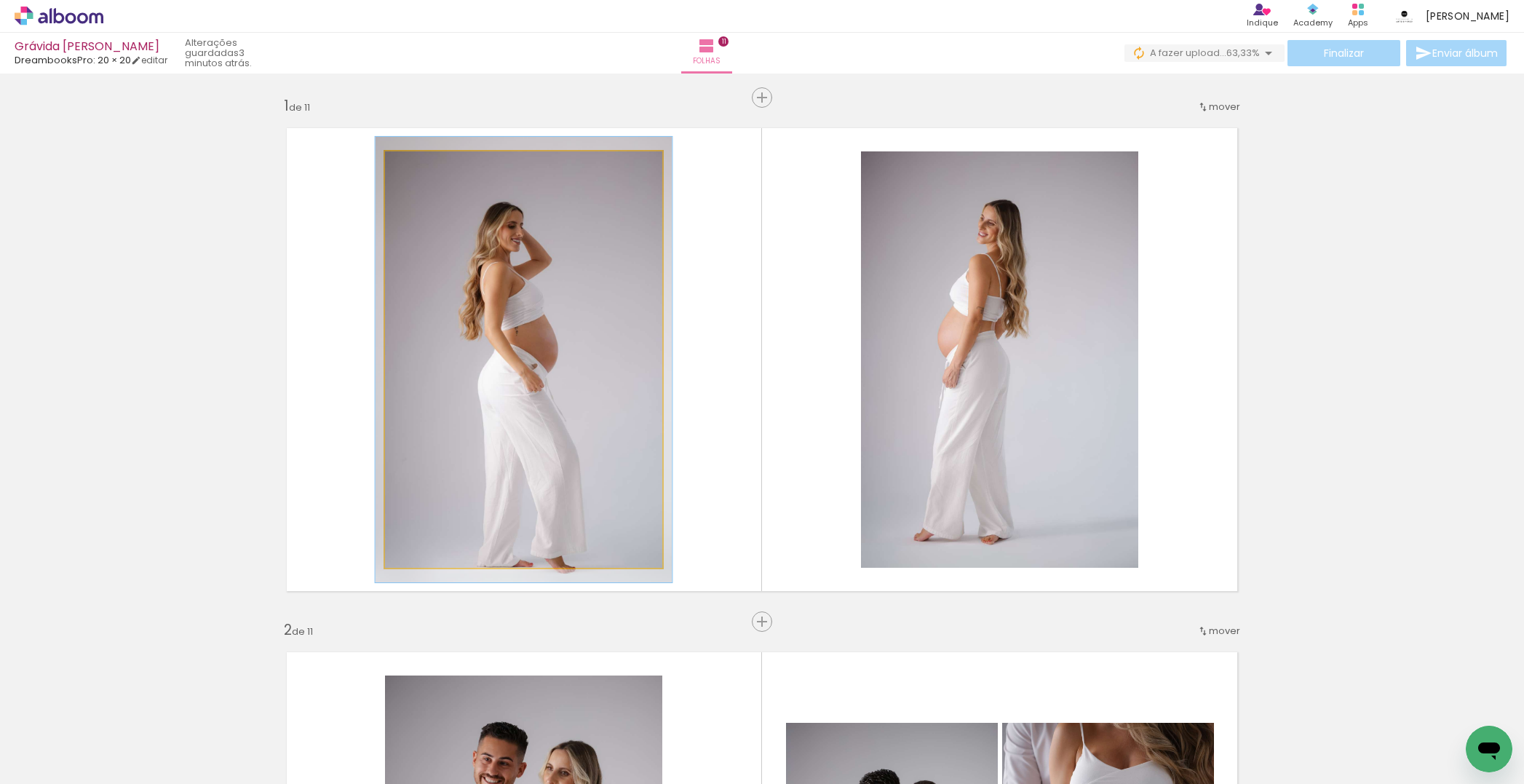
drag, startPoint x: 420, startPoint y: 167, endPoint x: 457, endPoint y: 190, distance: 43.6
type paper-slider "107"
click at [423, 170] on div at bounding box center [422, 166] width 13 height 13
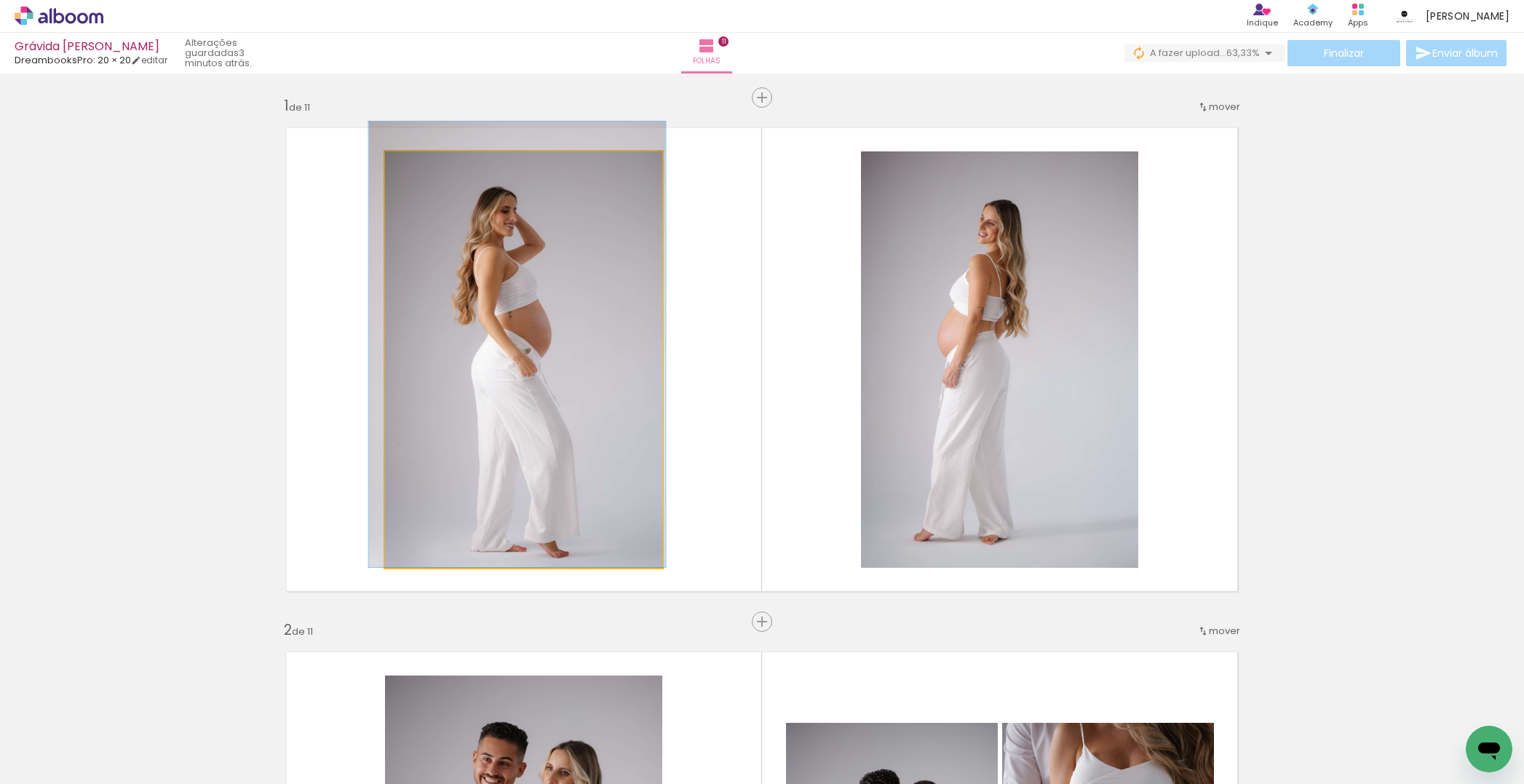
drag, startPoint x: 542, startPoint y: 266, endPoint x: 583, endPoint y: 241, distance: 48.0
click at [536, 239] on div at bounding box center [517, 344] width 297 height 445
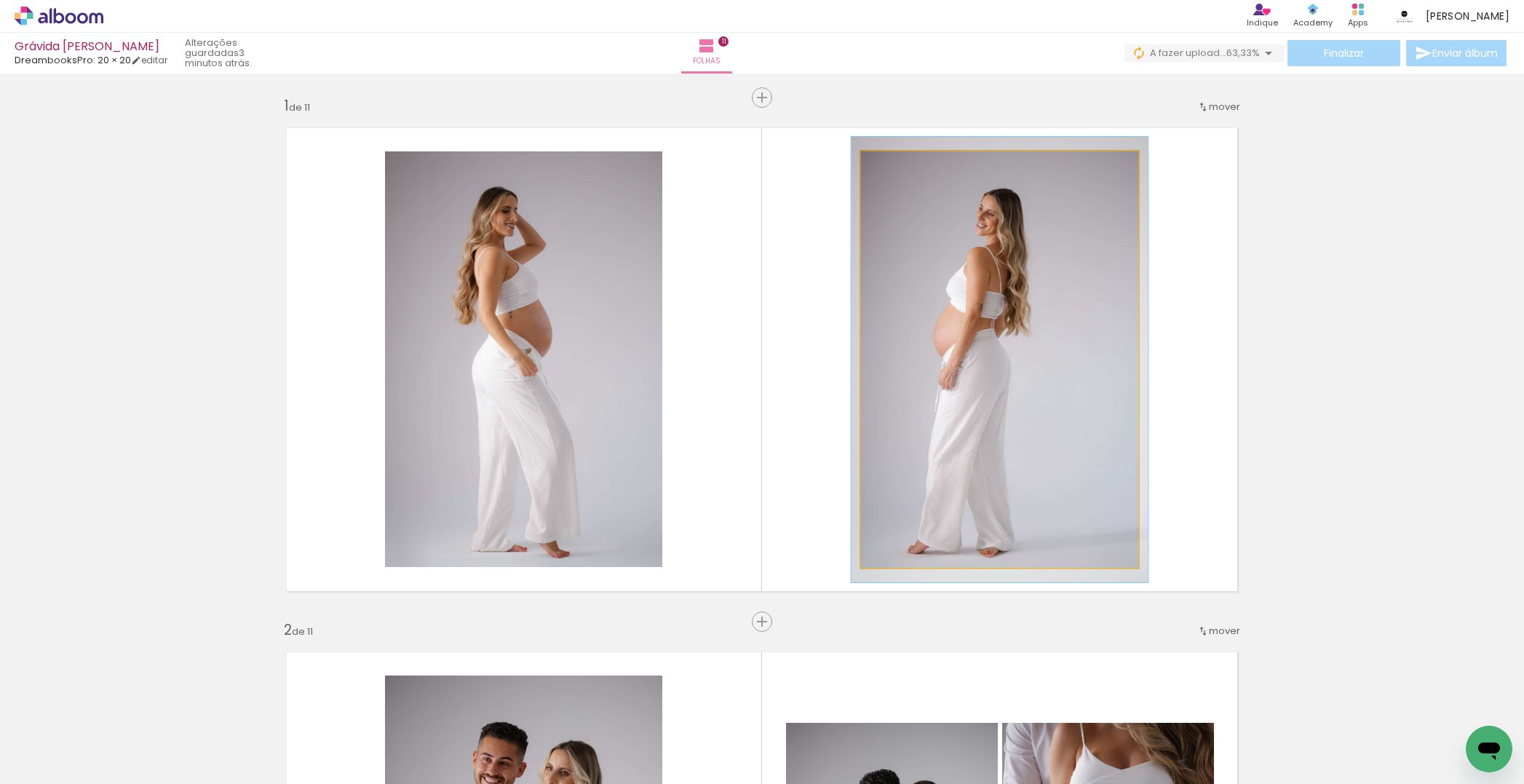
type paper-slider "107"
click at [904, 168] on div at bounding box center [899, 166] width 23 height 23
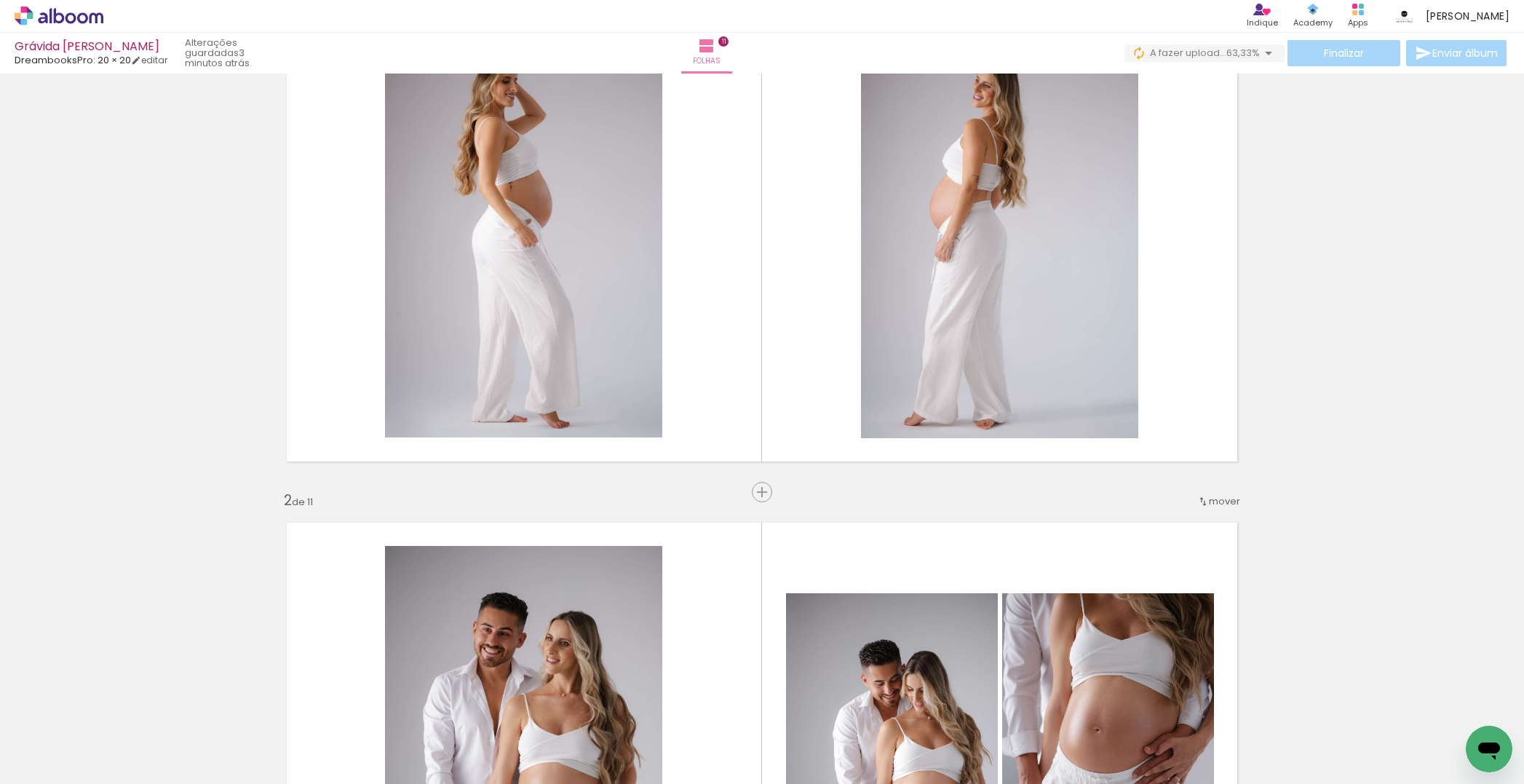
scroll to position [33, 0]
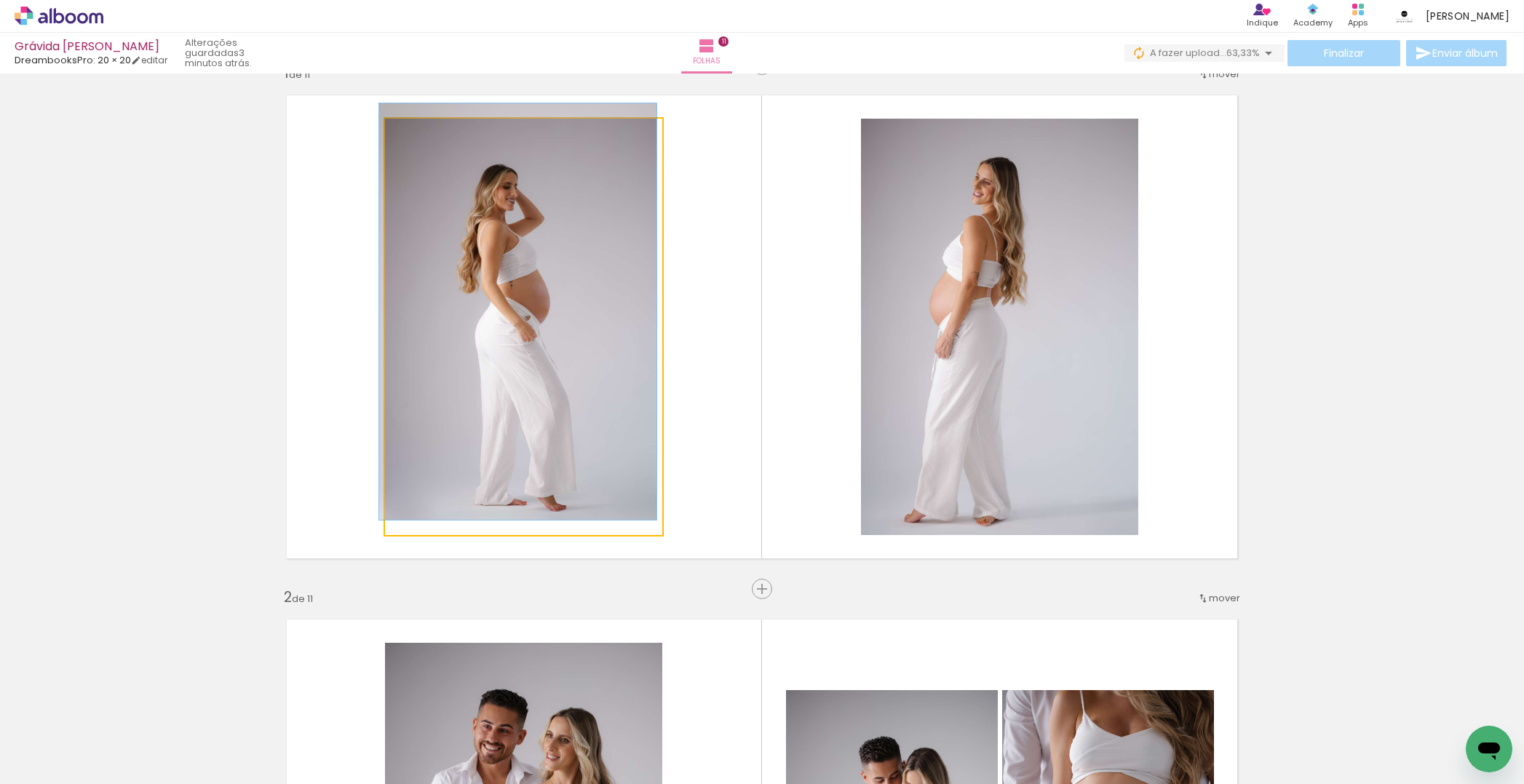
drag, startPoint x: 425, startPoint y: 134, endPoint x: 511, endPoint y: 172, distance: 94.0
type paper-slider "100"
click at [420, 134] on div at bounding box center [418, 133] width 13 height 13
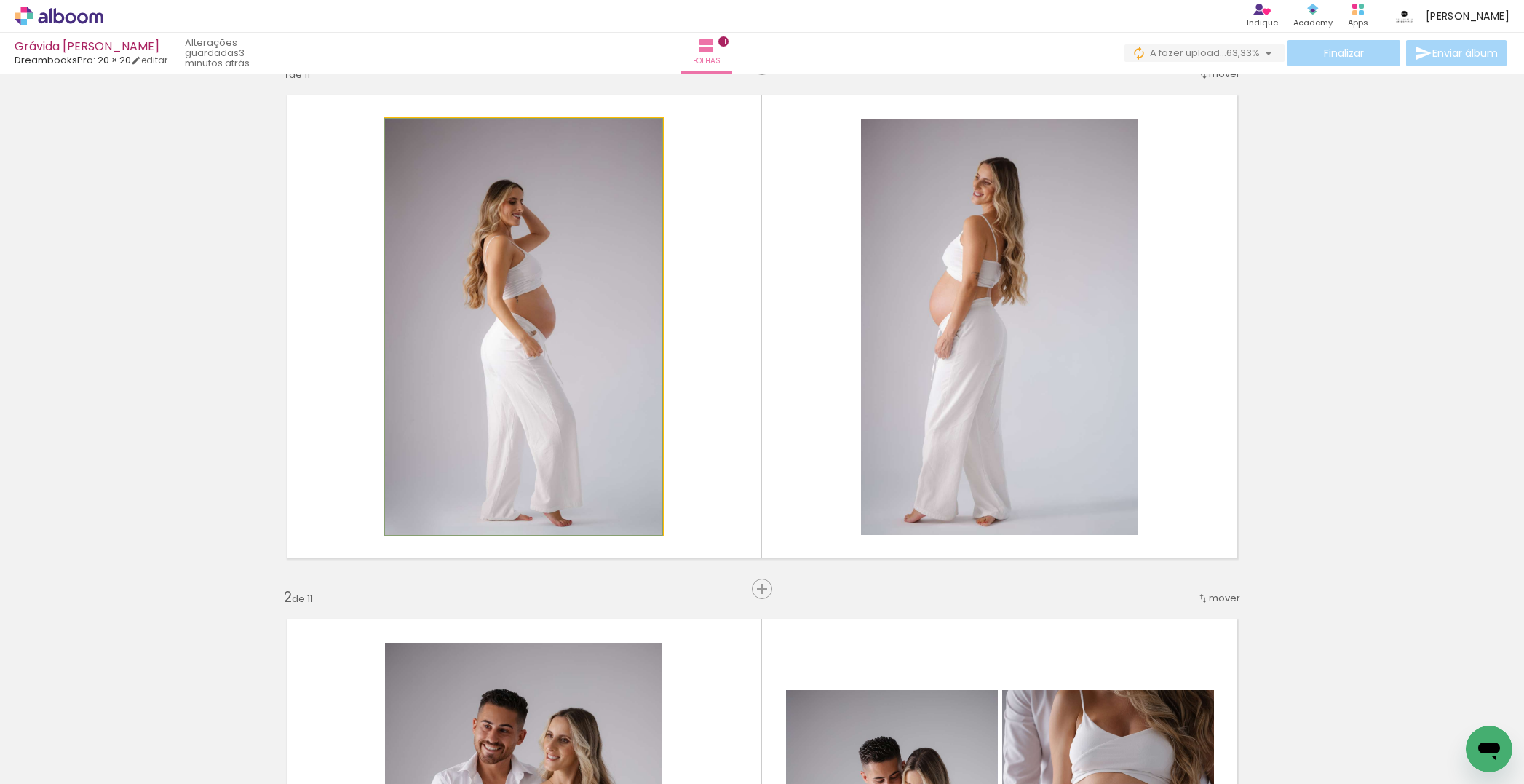
drag, startPoint x: 522, startPoint y: 184, endPoint x: 520, endPoint y: 201, distance: 17.1
click at [520, 201] on div at bounding box center [524, 327] width 277 height 416
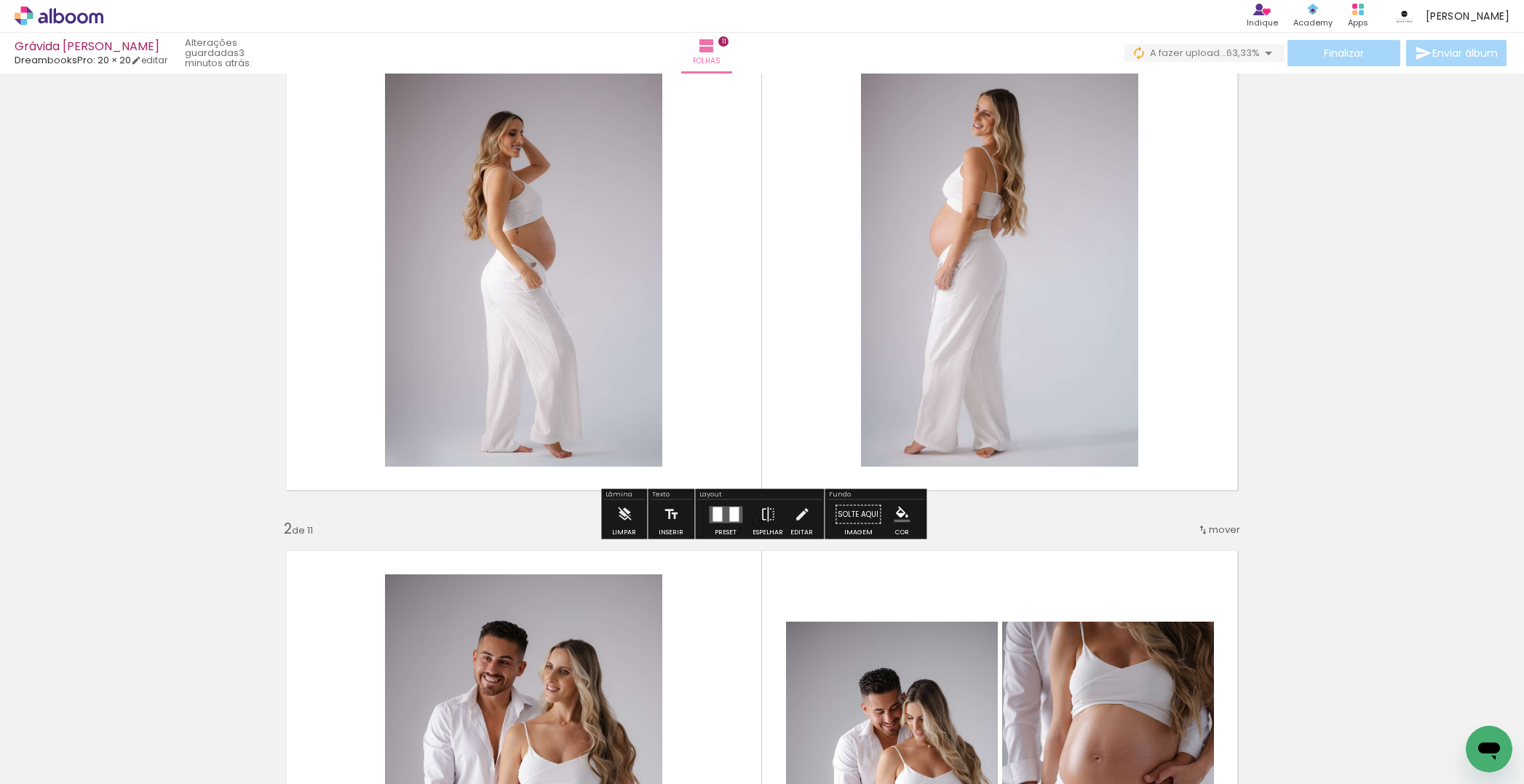
scroll to position [40, 0]
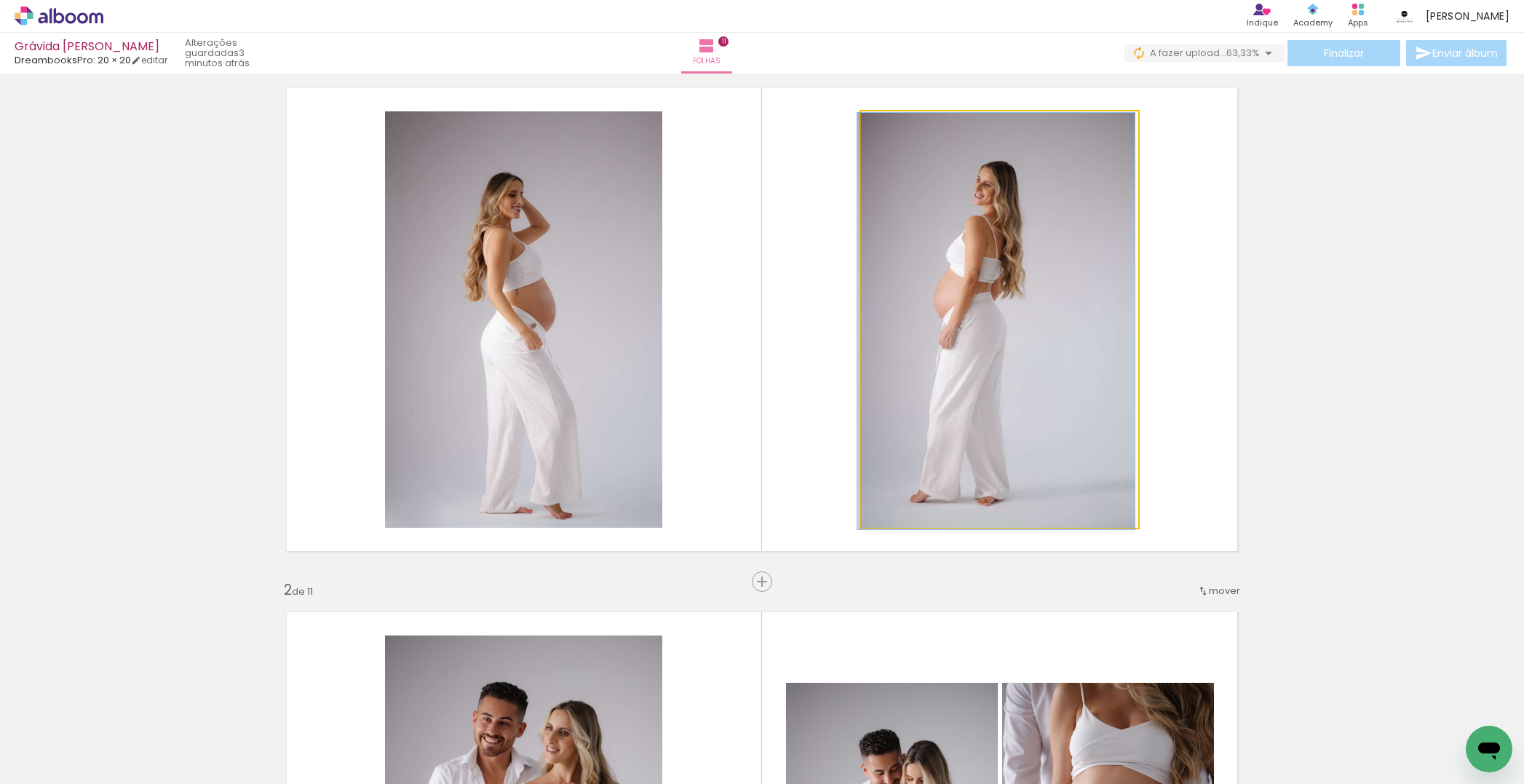
drag, startPoint x: 902, startPoint y: 125, endPoint x: 883, endPoint y: 130, distance: 19.6
click at [878, 125] on div at bounding box center [916, 126] width 101 height 21
drag, startPoint x: 960, startPoint y: 196, endPoint x: 952, endPoint y: 199, distance: 8.5
click at [970, 209] on div at bounding box center [999, 319] width 277 height 416
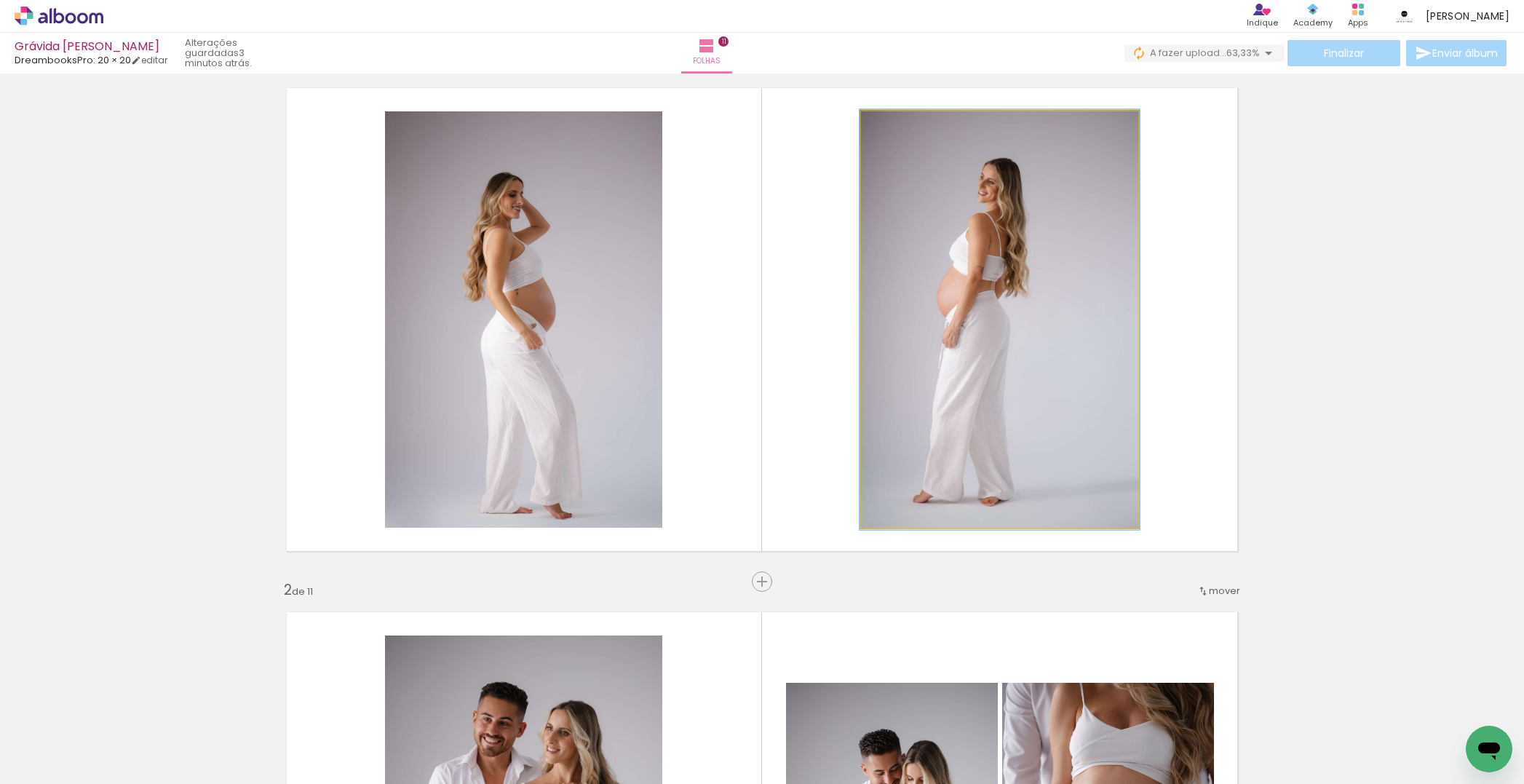
click at [900, 132] on div at bounding box center [896, 126] width 23 height 23
drag, startPoint x: 952, startPoint y: 183, endPoint x: 902, endPoint y: 124, distance: 77.3
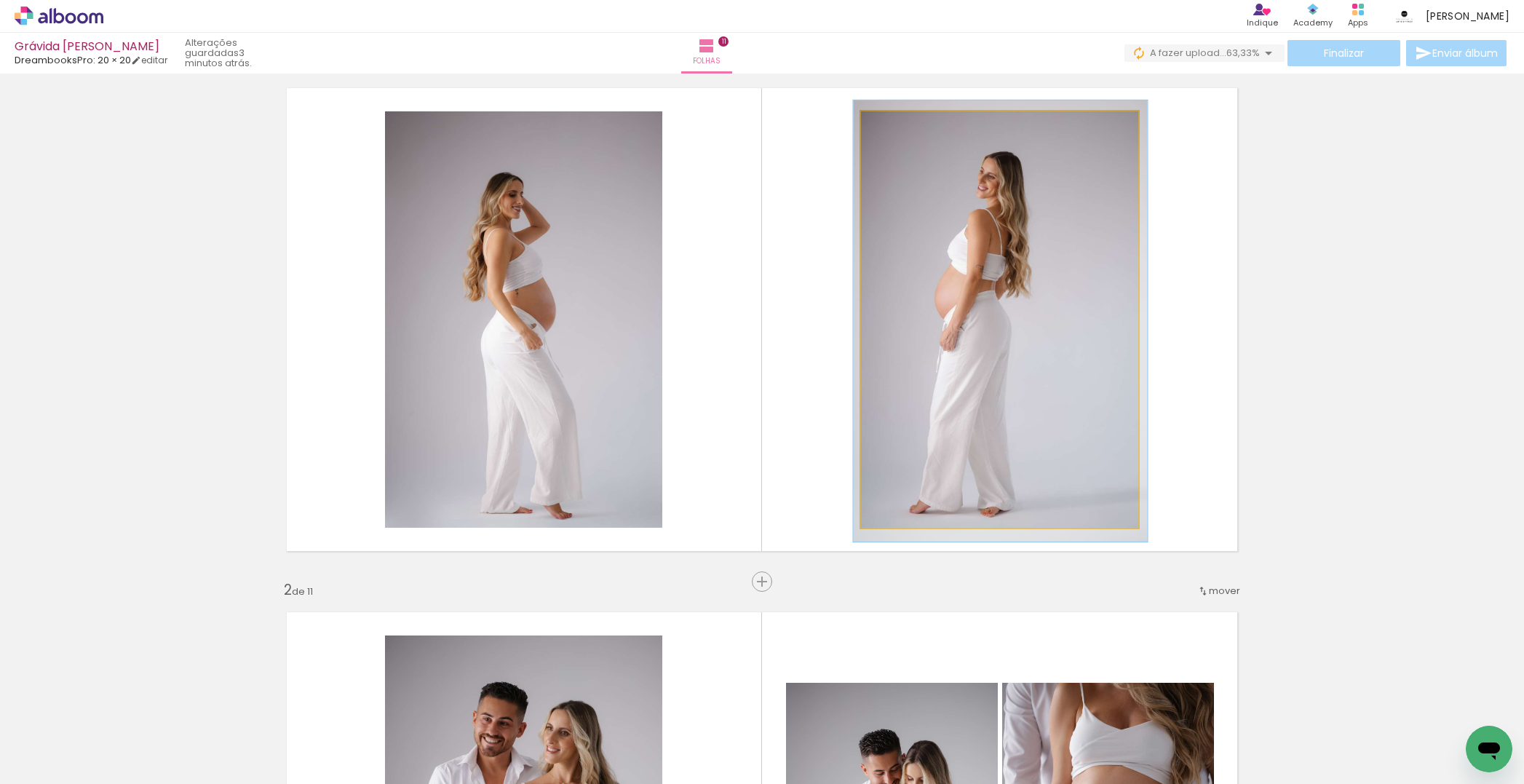
type paper-slider "106"
click at [900, 129] on div at bounding box center [898, 125] width 13 height 13
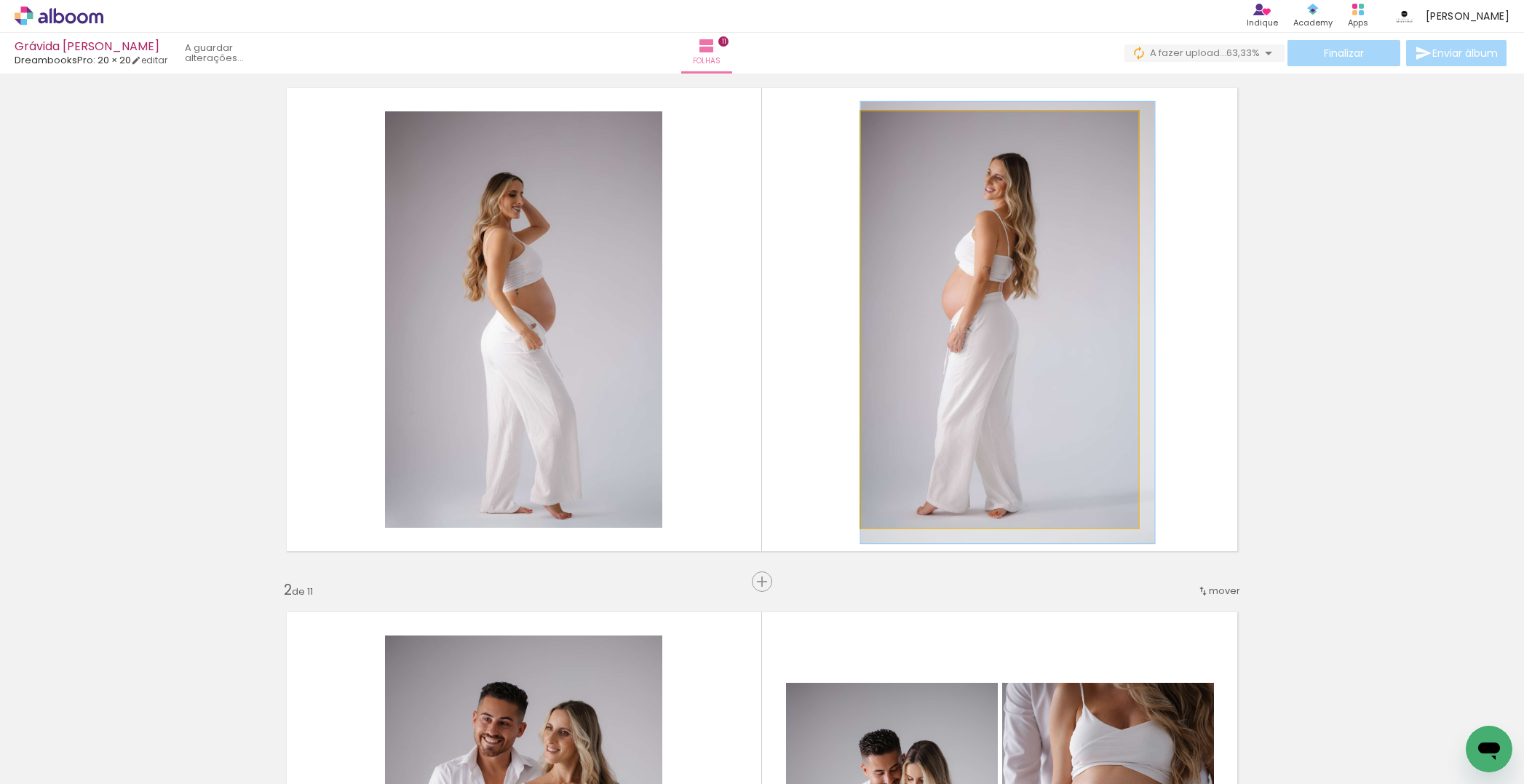
drag, startPoint x: 950, startPoint y: 175, endPoint x: 989, endPoint y: 186, distance: 40.5
click at [967, 173] on div at bounding box center [1008, 322] width 294 height 441
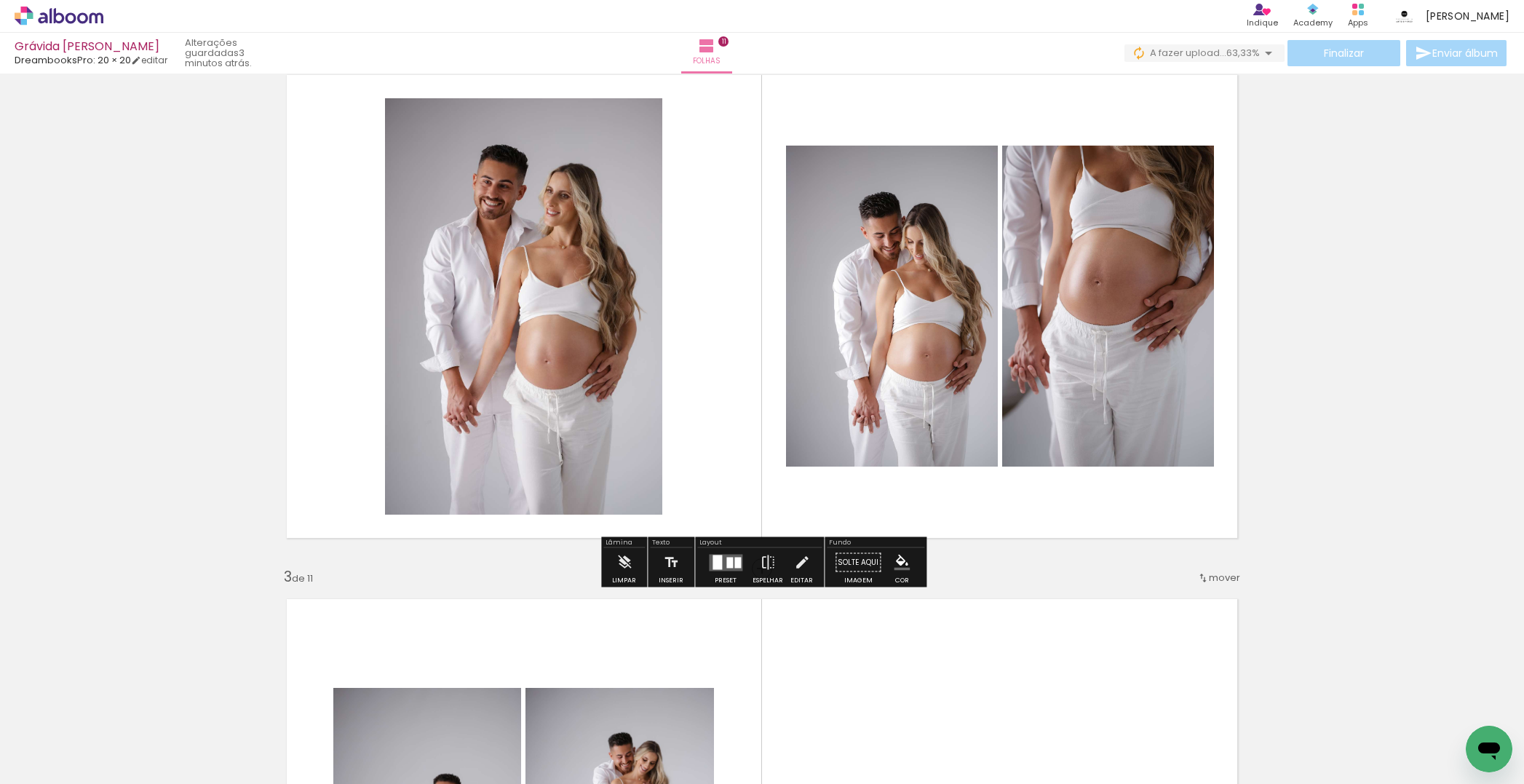
scroll to position [585, 0]
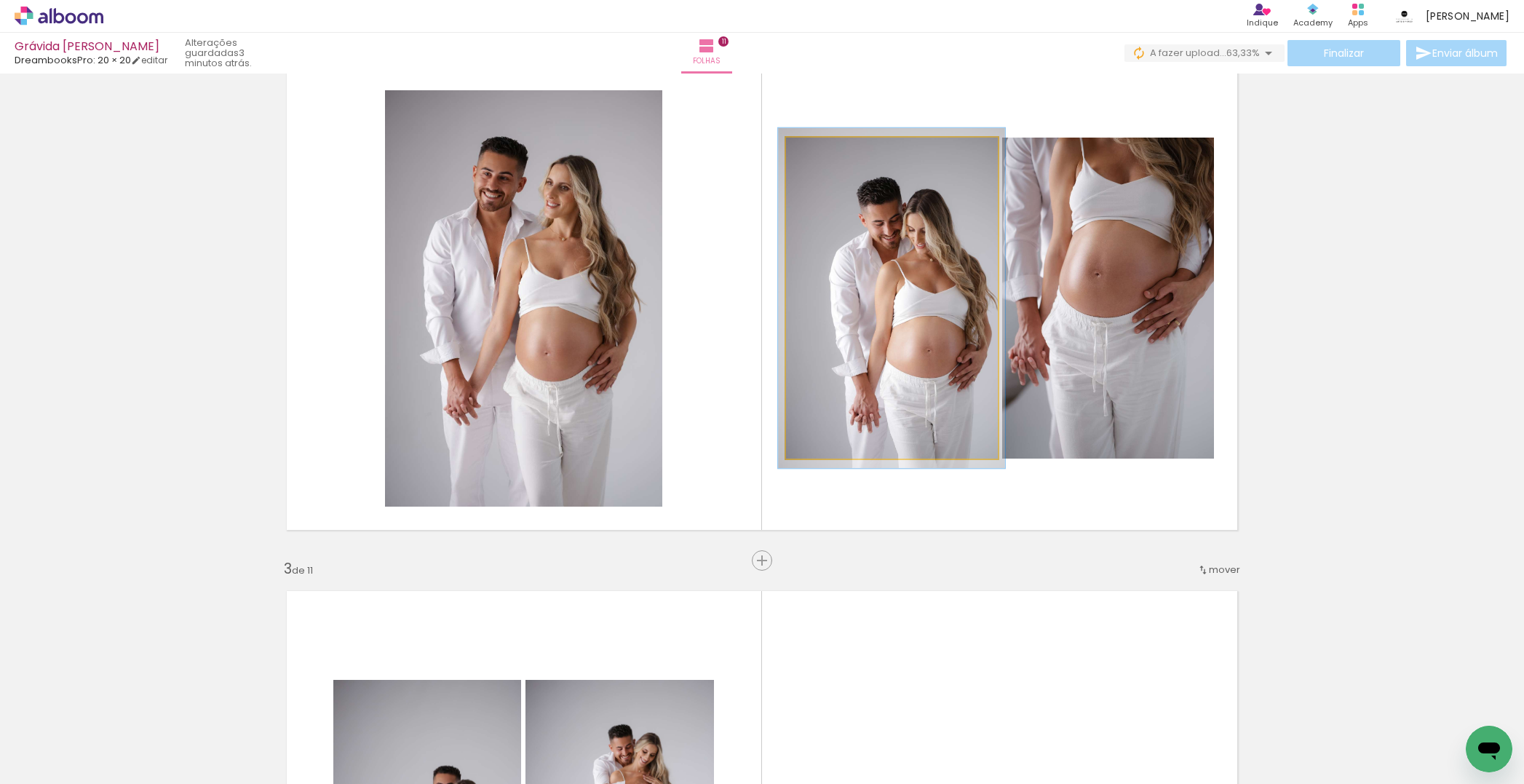
type paper-slider "106"
drag, startPoint x: 820, startPoint y: 154, endPoint x: 827, endPoint y: 161, distance: 9.9
click at [824, 159] on div at bounding box center [822, 152] width 13 height 13
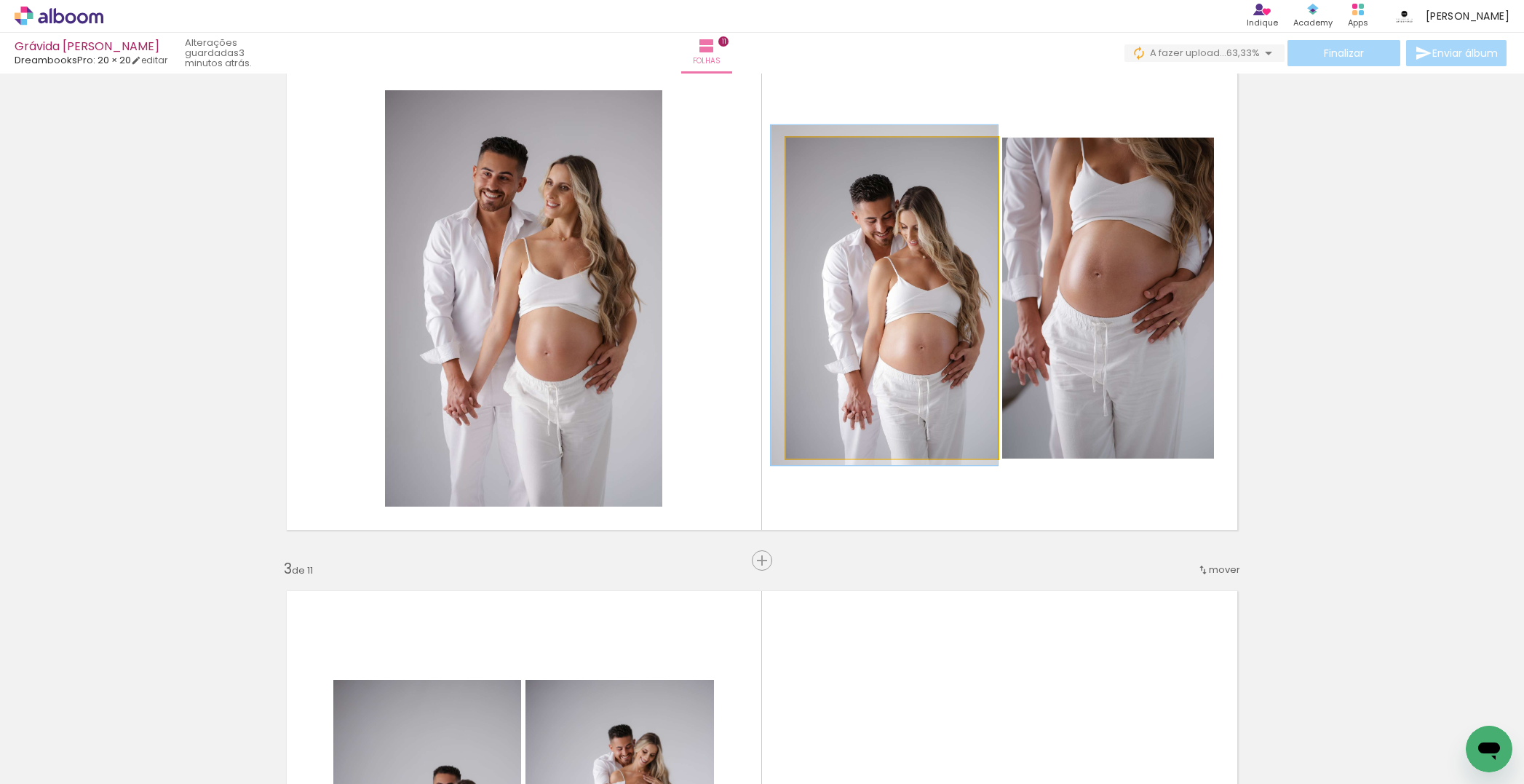
drag, startPoint x: 889, startPoint y: 199, endPoint x: 859, endPoint y: 196, distance: 30.1
click at [860, 196] on div at bounding box center [884, 295] width 227 height 339
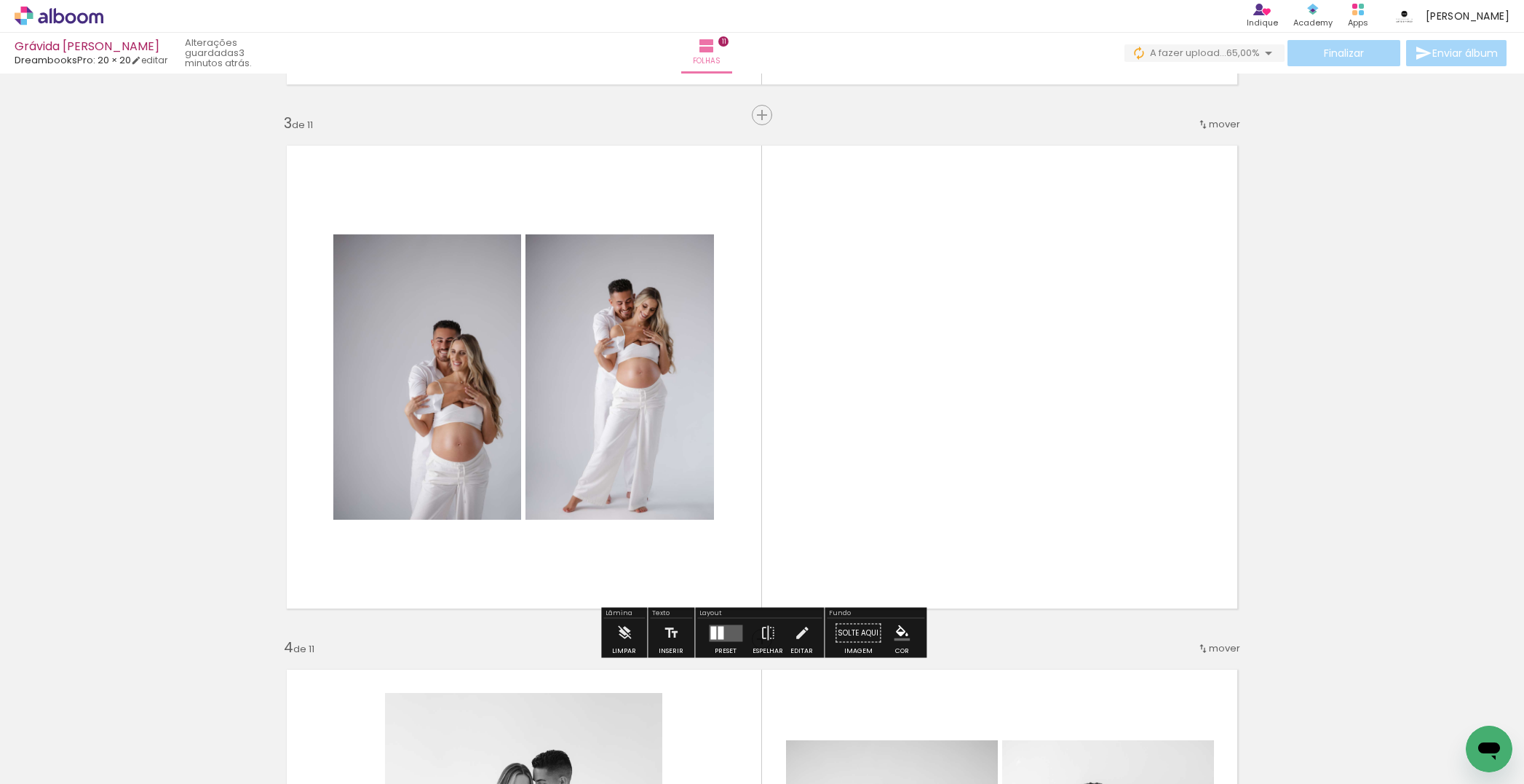
scroll to position [1130, 0]
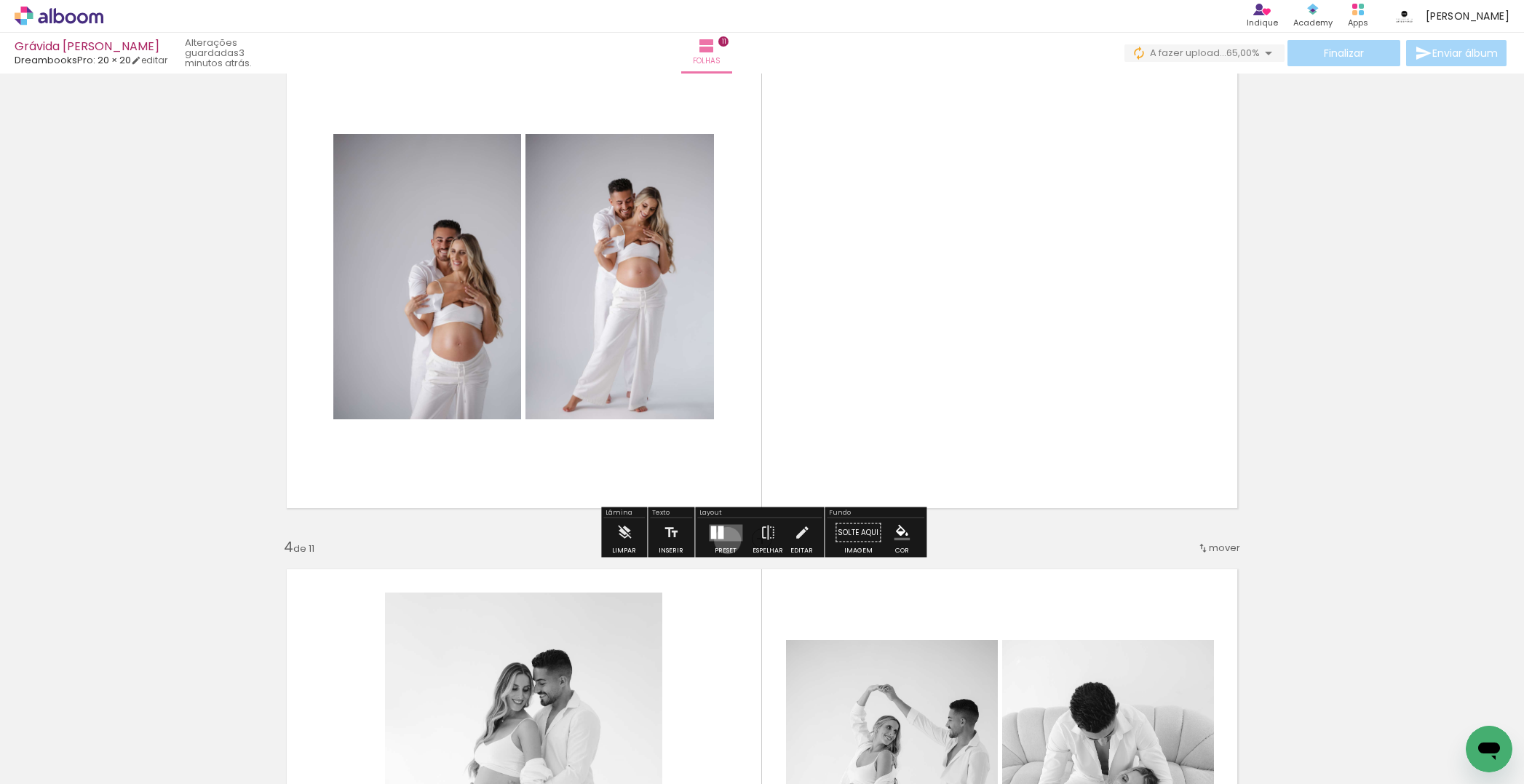
drag, startPoint x: 724, startPoint y: 540, endPoint x: 1425, endPoint y: 412, distance: 712.6
click at [725, 540] on quentale-layouter at bounding box center [726, 532] width 33 height 17
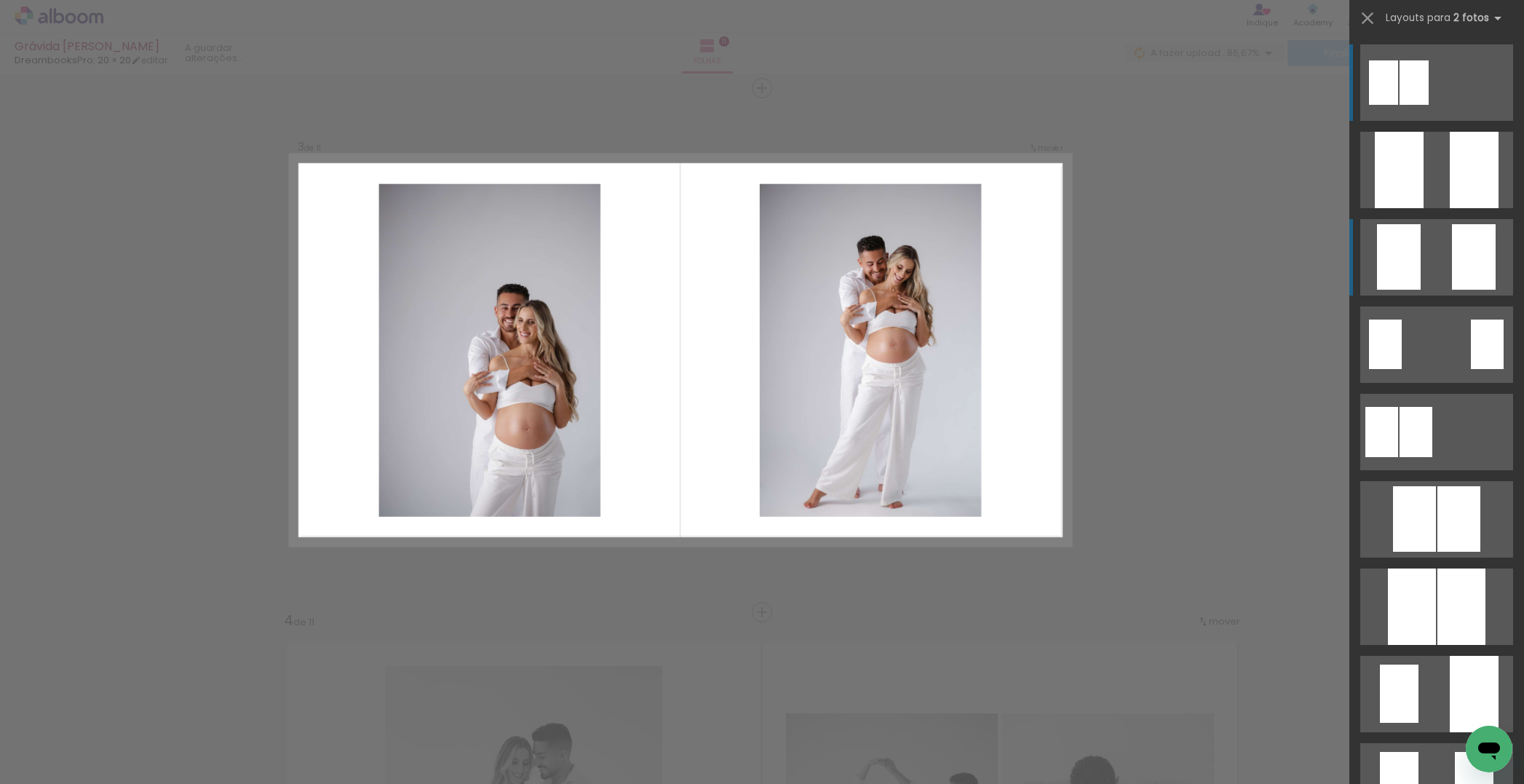
scroll to position [1023, 0]
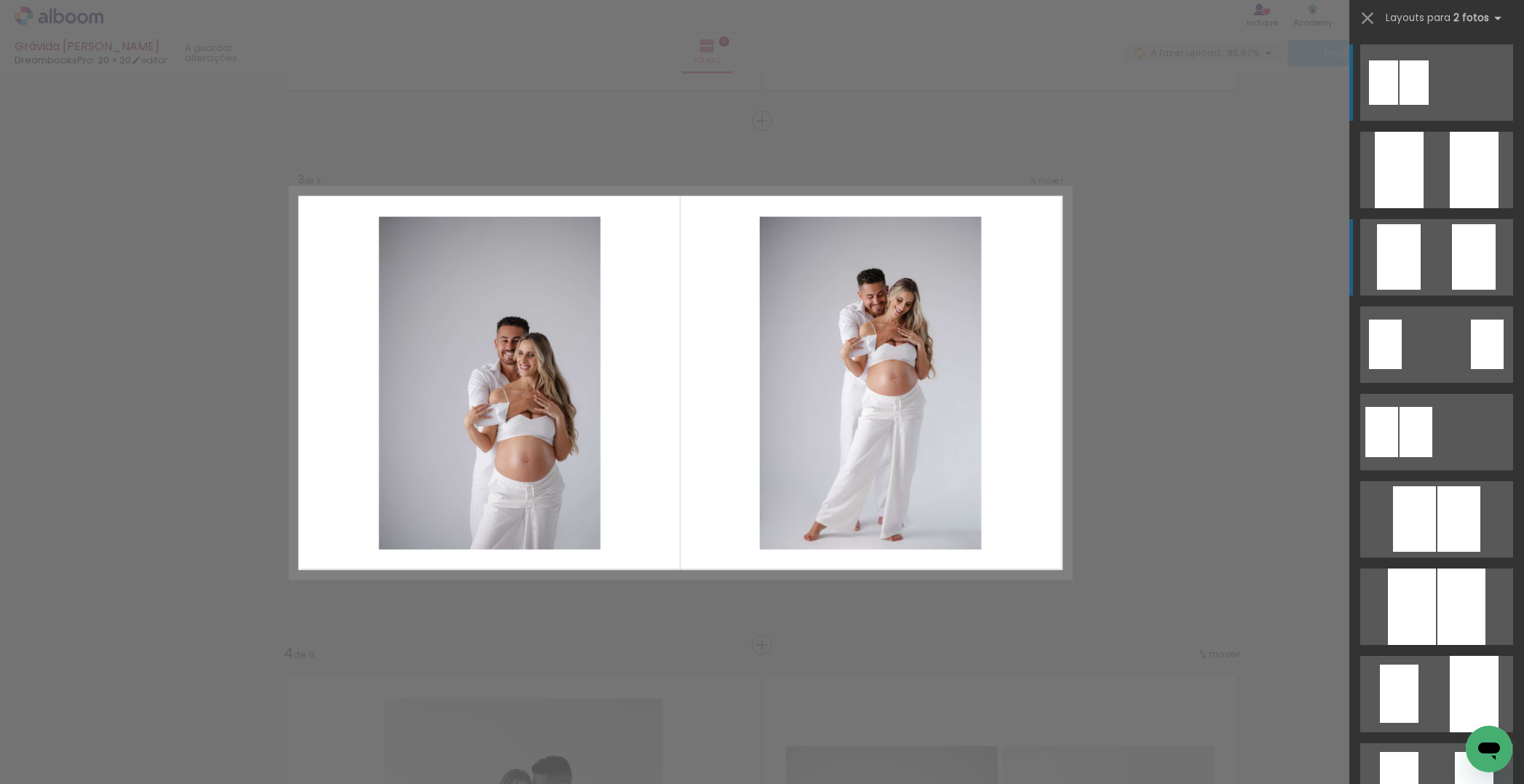
drag, startPoint x: 1476, startPoint y: 243, endPoint x: 1449, endPoint y: 247, distance: 27.3
click at [1476, 243] on div at bounding box center [1473, 256] width 44 height 65
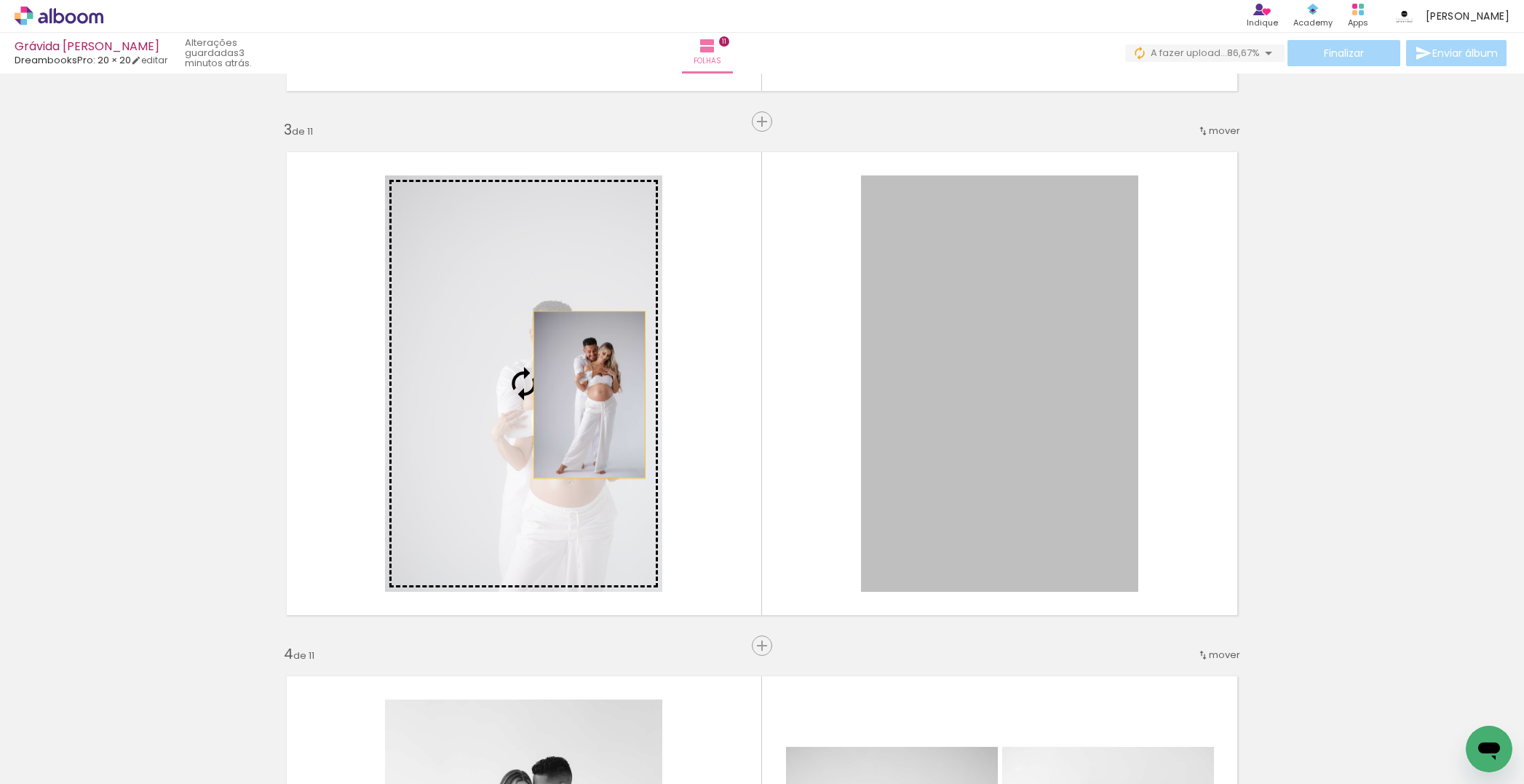
drag, startPoint x: 765, startPoint y: 399, endPoint x: 500, endPoint y: 391, distance: 265.1
click at [0, 0] on slot at bounding box center [0, 0] width 0 height 0
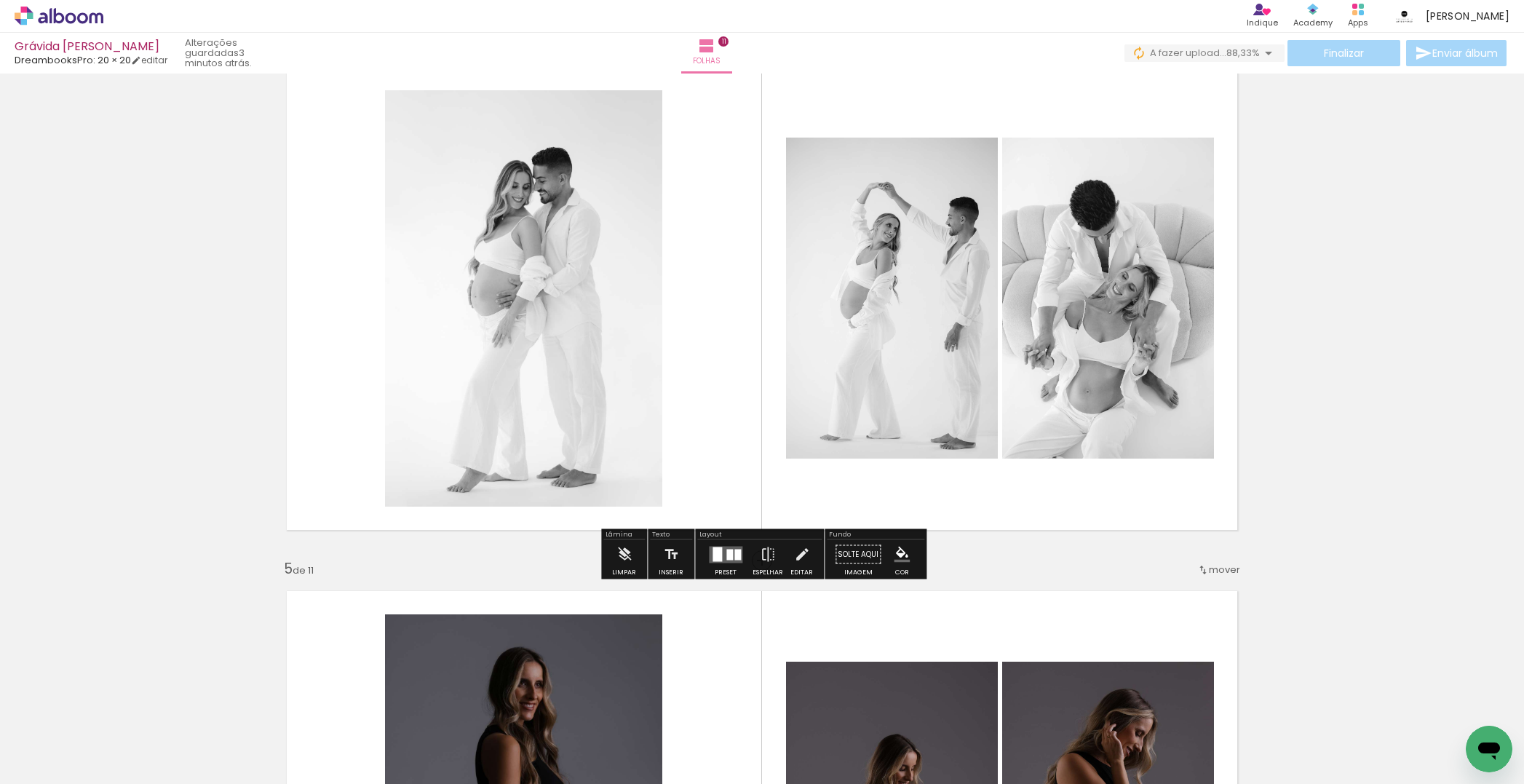
scroll to position [1615, 0]
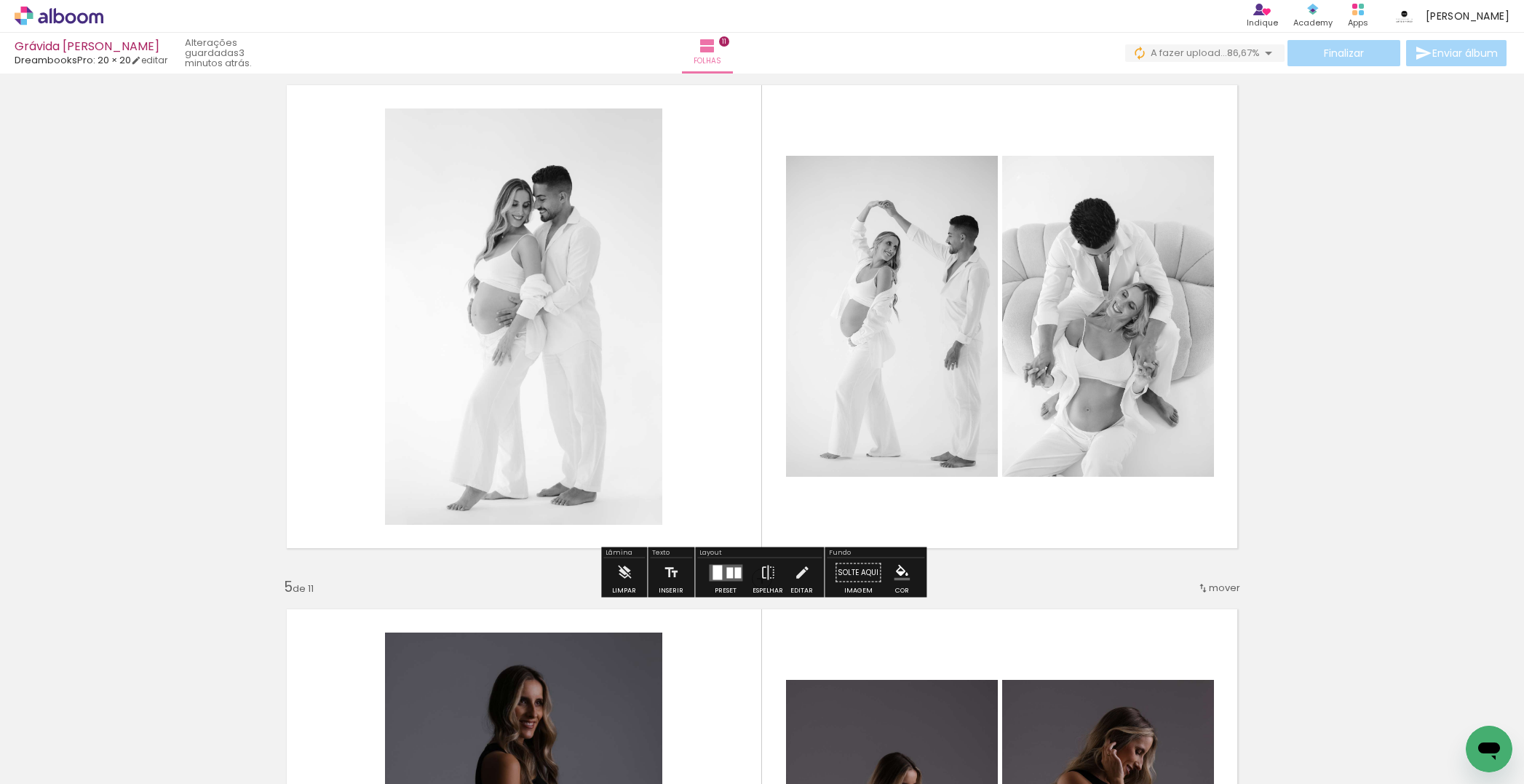
click at [727, 572] on div at bounding box center [730, 572] width 7 height 11
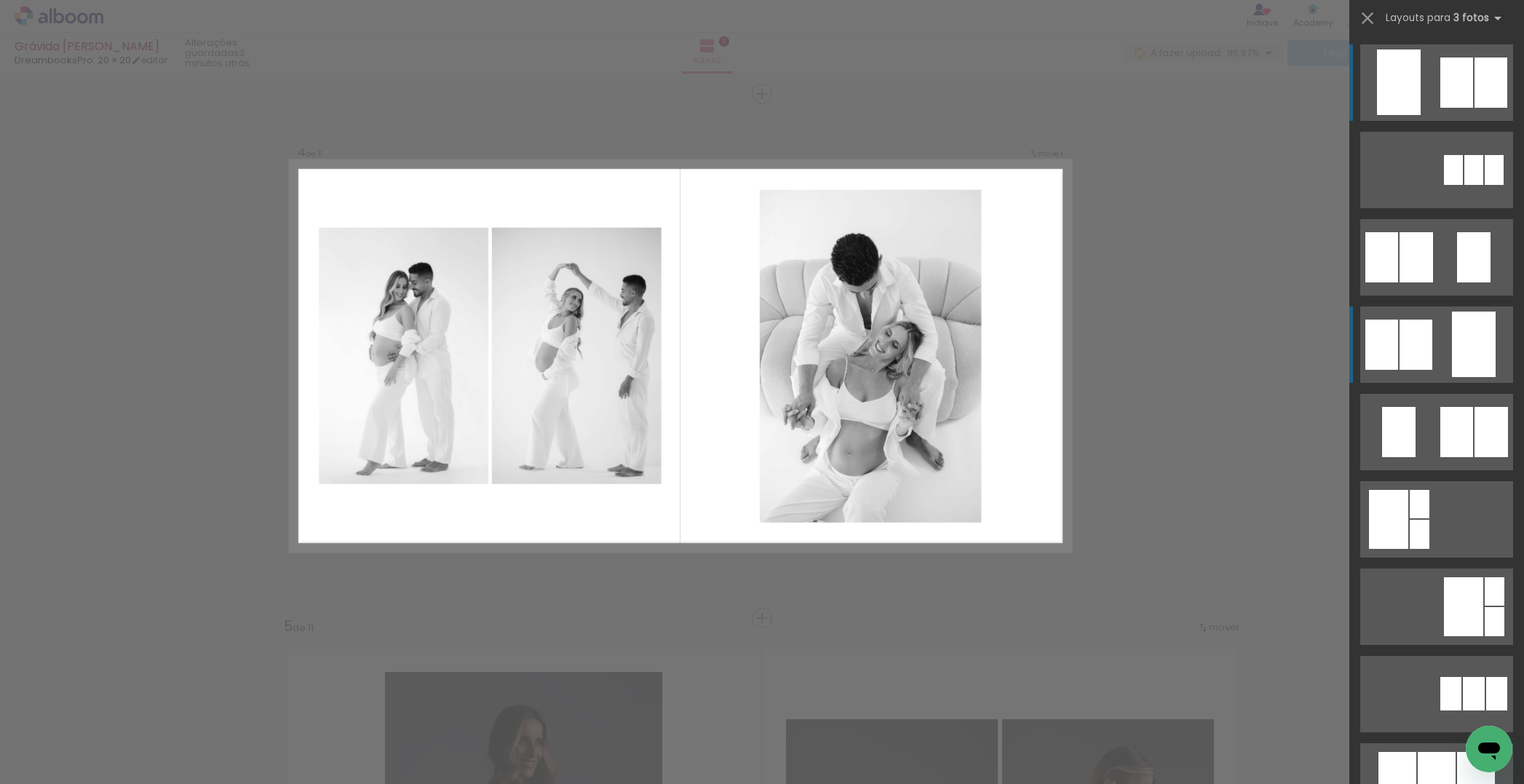
drag, startPoint x: 1482, startPoint y: 341, endPoint x: 1460, endPoint y: 344, distance: 22.2
click at [1482, 341] on div at bounding box center [1473, 343] width 44 height 65
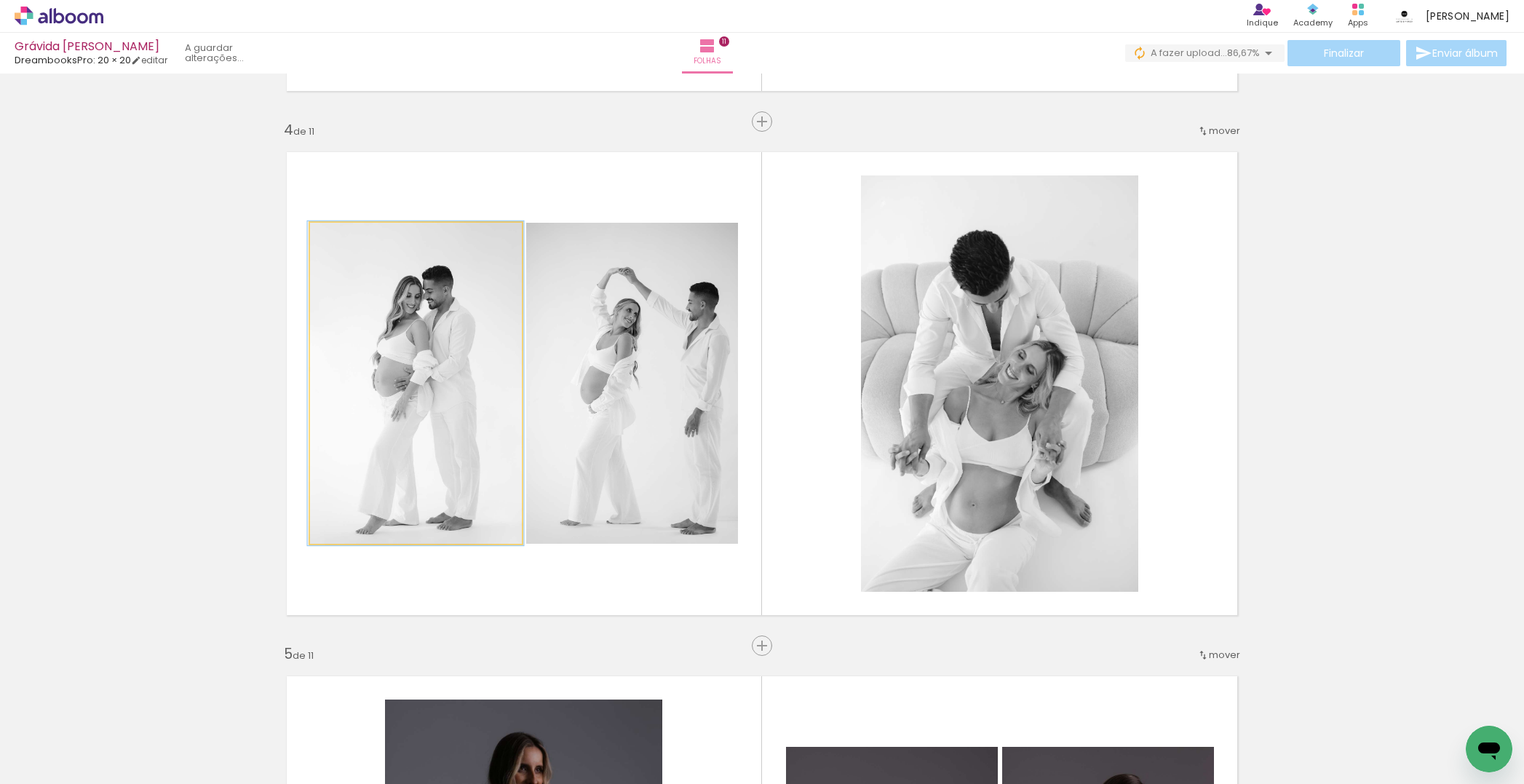
drag, startPoint x: 345, startPoint y: 236, endPoint x: 371, endPoint y: 253, distance: 31.1
type paper-slider "103"
click at [345, 238] on div at bounding box center [345, 237] width 13 height 13
drag, startPoint x: 429, startPoint y: 282, endPoint x: 420, endPoint y: 283, distance: 9.1
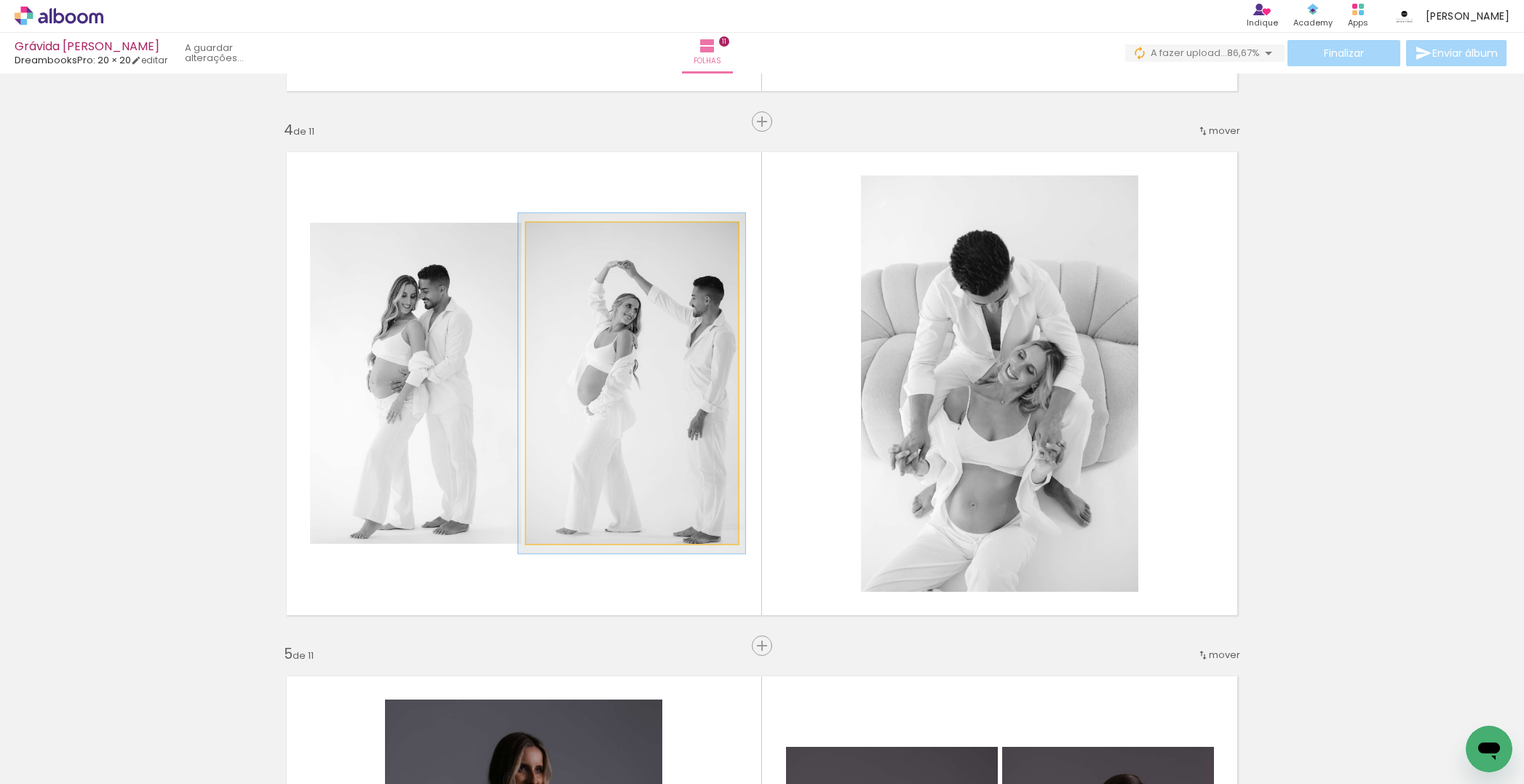
click at [562, 241] on div at bounding box center [562, 237] width 13 height 13
type paper-slider "101"
drag, startPoint x: 563, startPoint y: 241, endPoint x: 623, endPoint y: 270, distance: 66.6
click at [561, 241] on div at bounding box center [561, 237] width 13 height 13
click at [630, 287] on div at bounding box center [630, 384] width 216 height 324
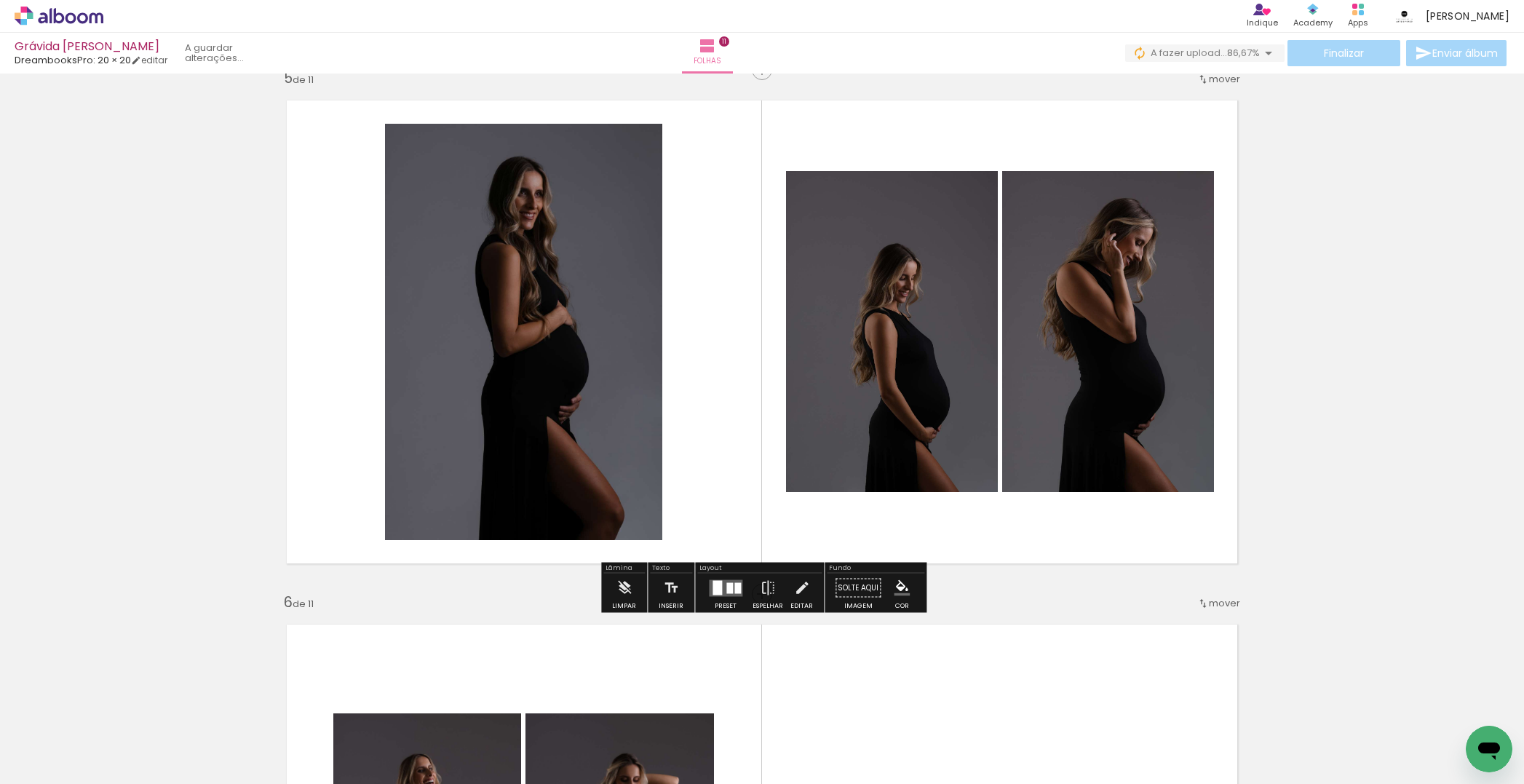
scroll to position [2115, 0]
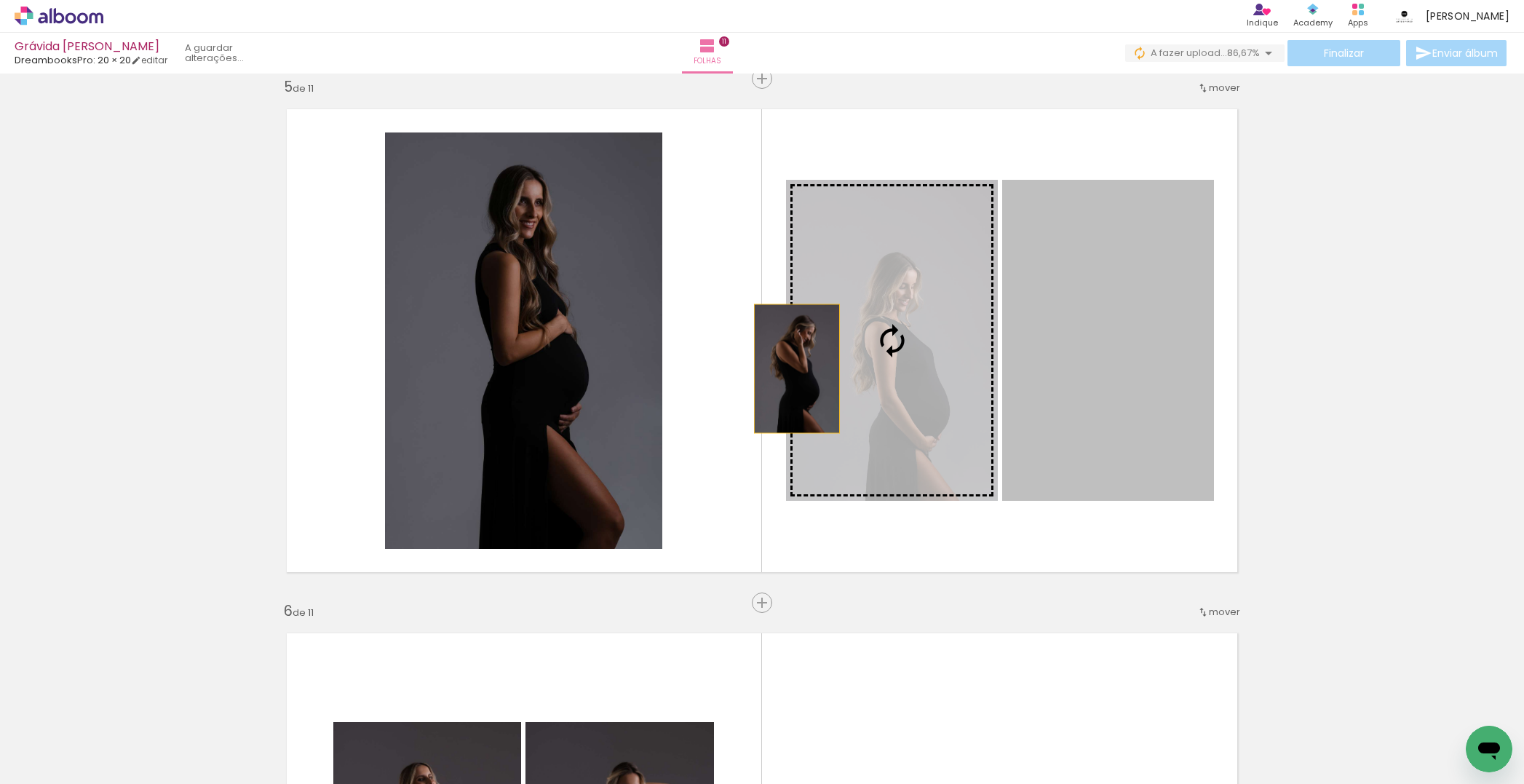
drag, startPoint x: 1136, startPoint y: 388, endPoint x: 460, endPoint y: 366, distance: 676.4
click at [0, 0] on slot at bounding box center [0, 0] width 0 height 0
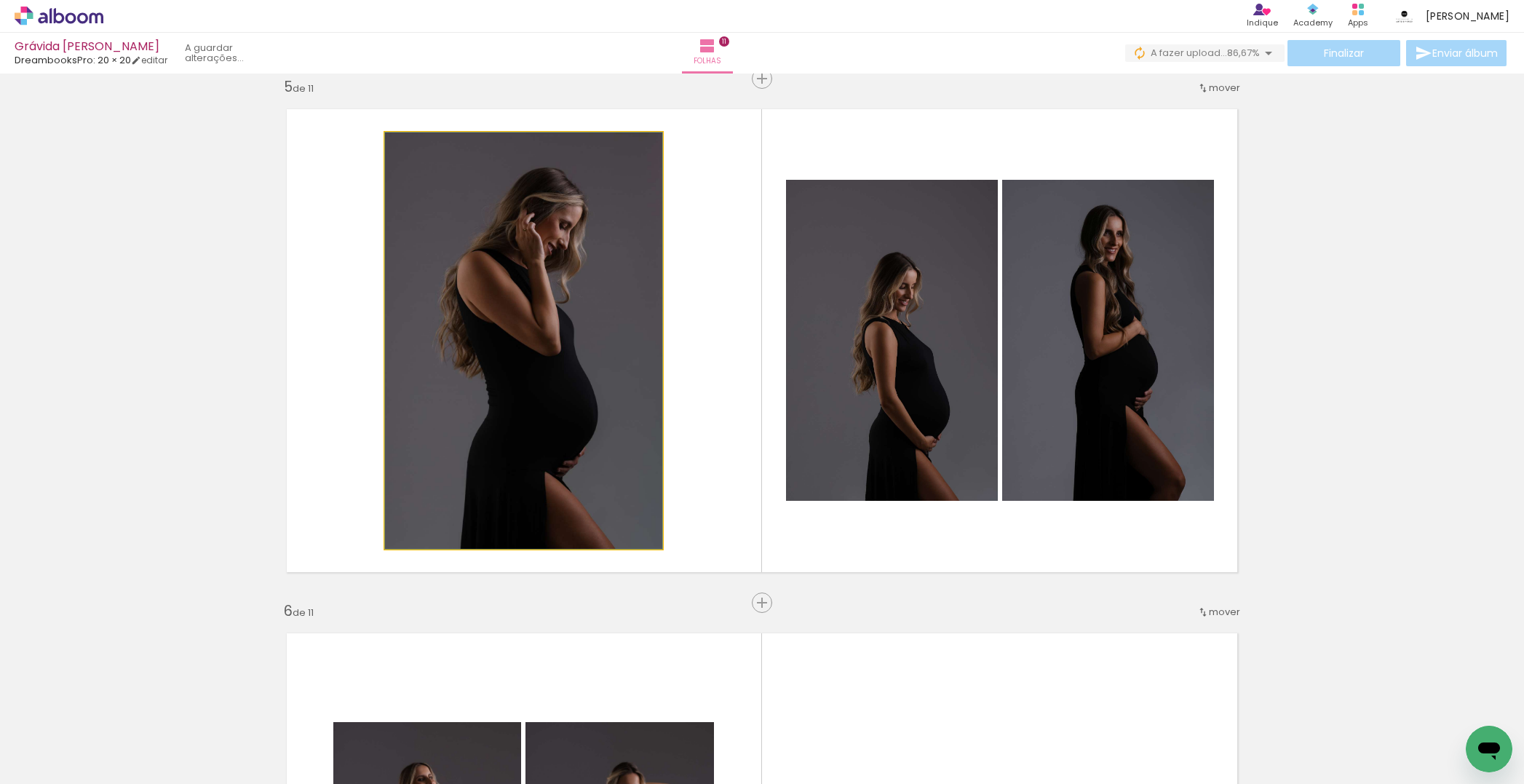
click at [516, 379] on quentale-photo at bounding box center [524, 340] width 277 height 416
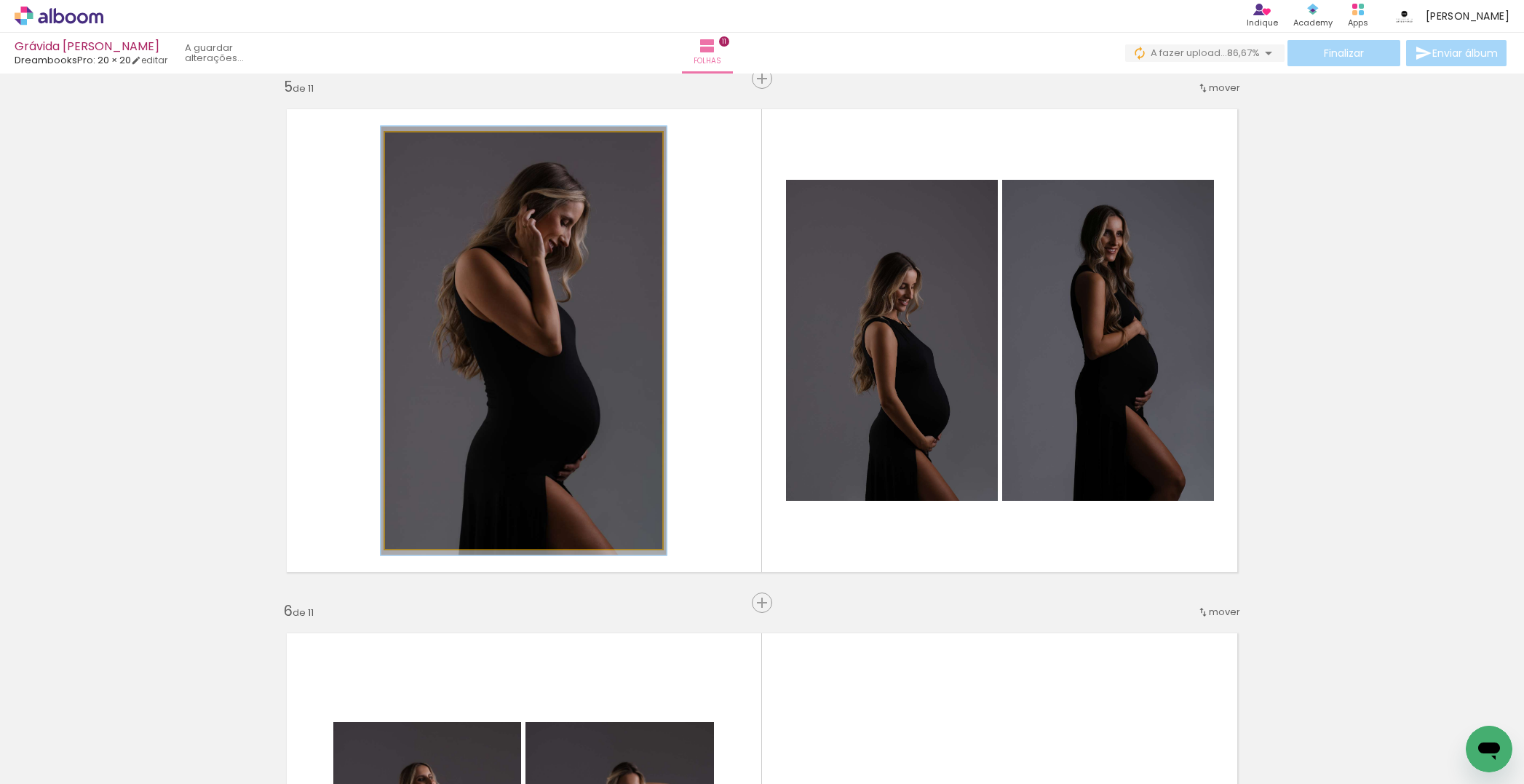
type paper-slider "103"
click at [418, 152] on div at bounding box center [420, 147] width 13 height 13
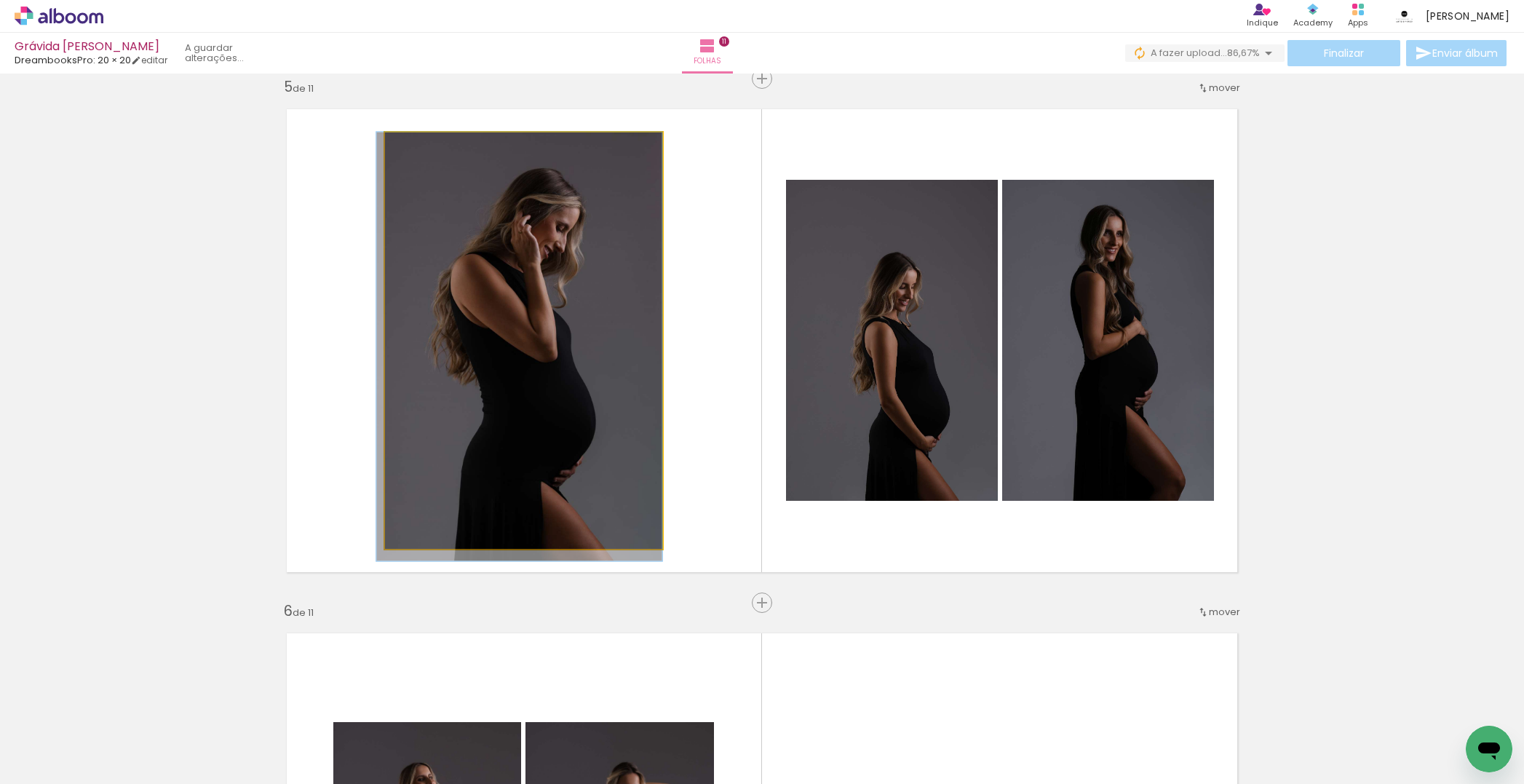
drag, startPoint x: 517, startPoint y: 192, endPoint x: 504, endPoint y: 212, distance: 23.9
click at [504, 211] on div at bounding box center [519, 345] width 285 height 429
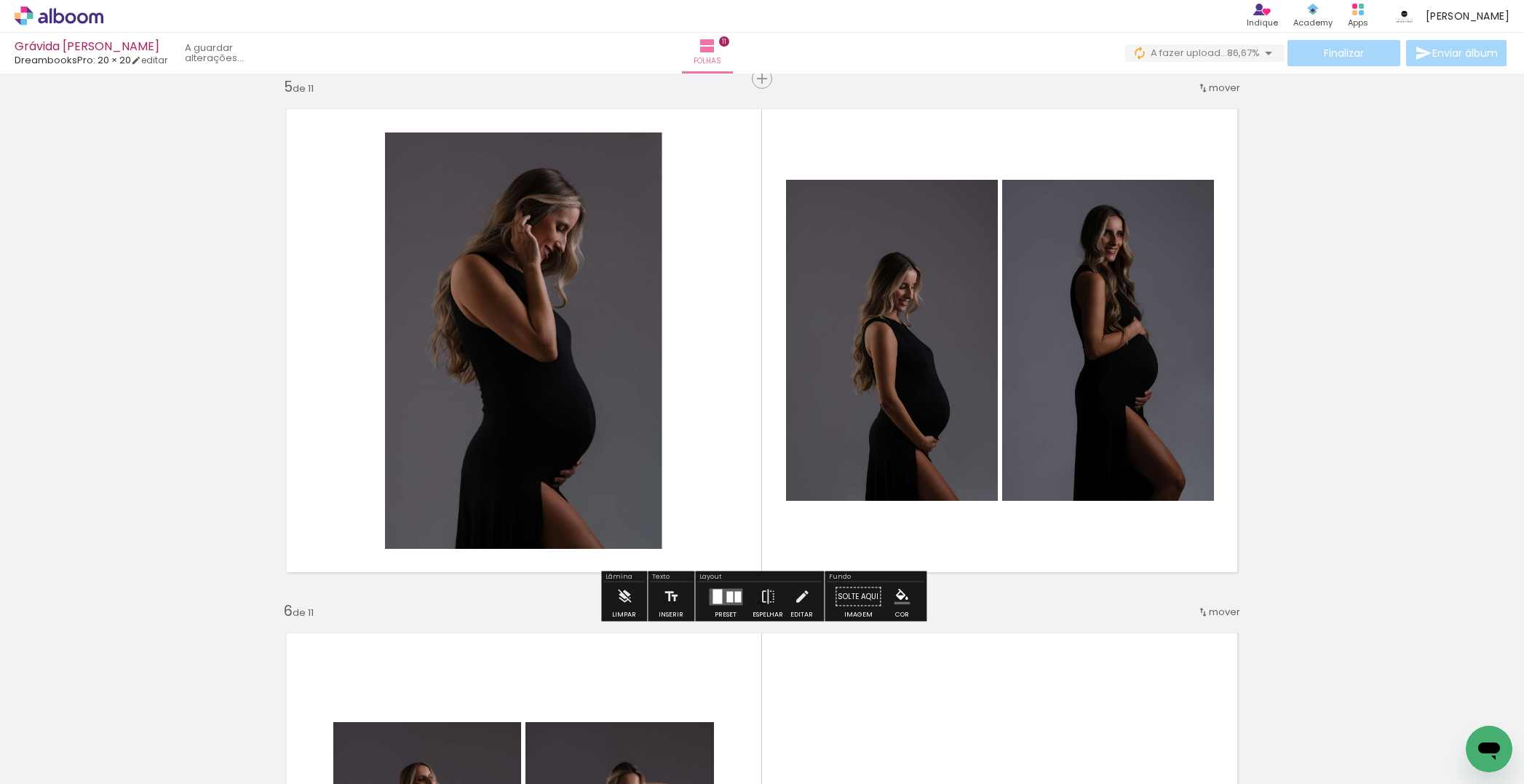
drag, startPoint x: 913, startPoint y: 348, endPoint x: 524, endPoint y: 345, distance: 389.0
click at [0, 0] on slot at bounding box center [0, 0] width 0 height 0
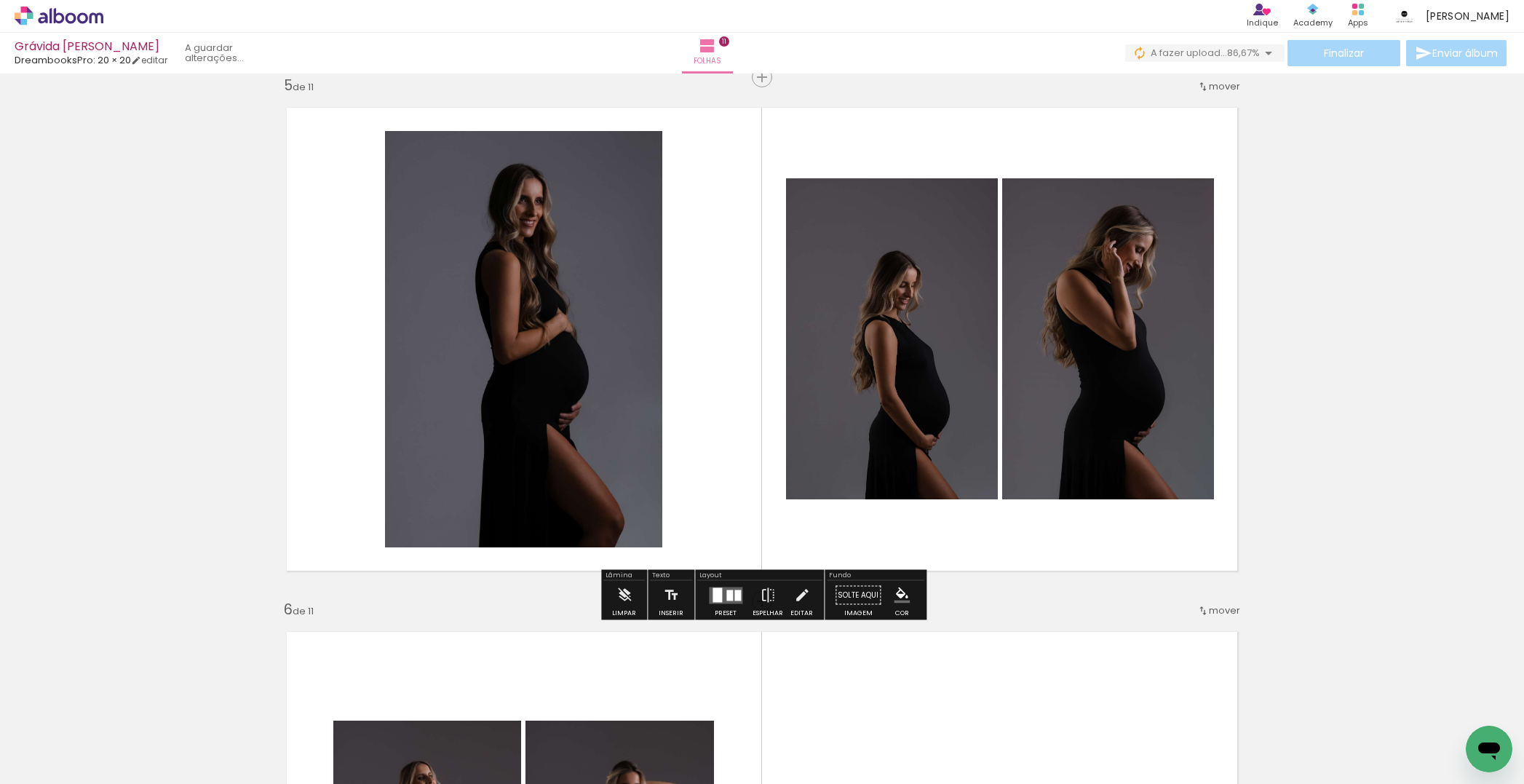
scroll to position [2115, 0]
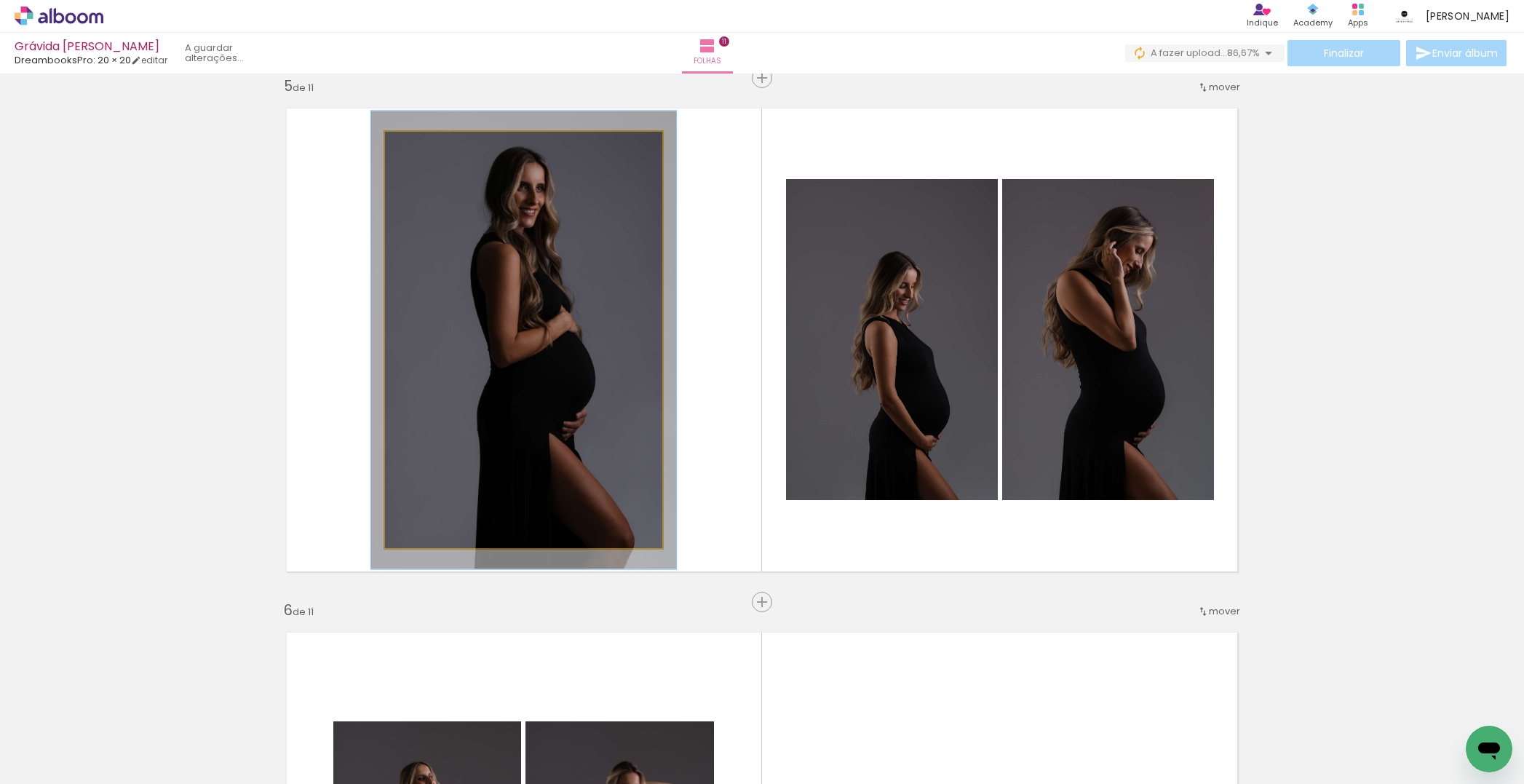
type paper-slider "110"
click at [426, 152] on div at bounding box center [423, 146] width 13 height 13
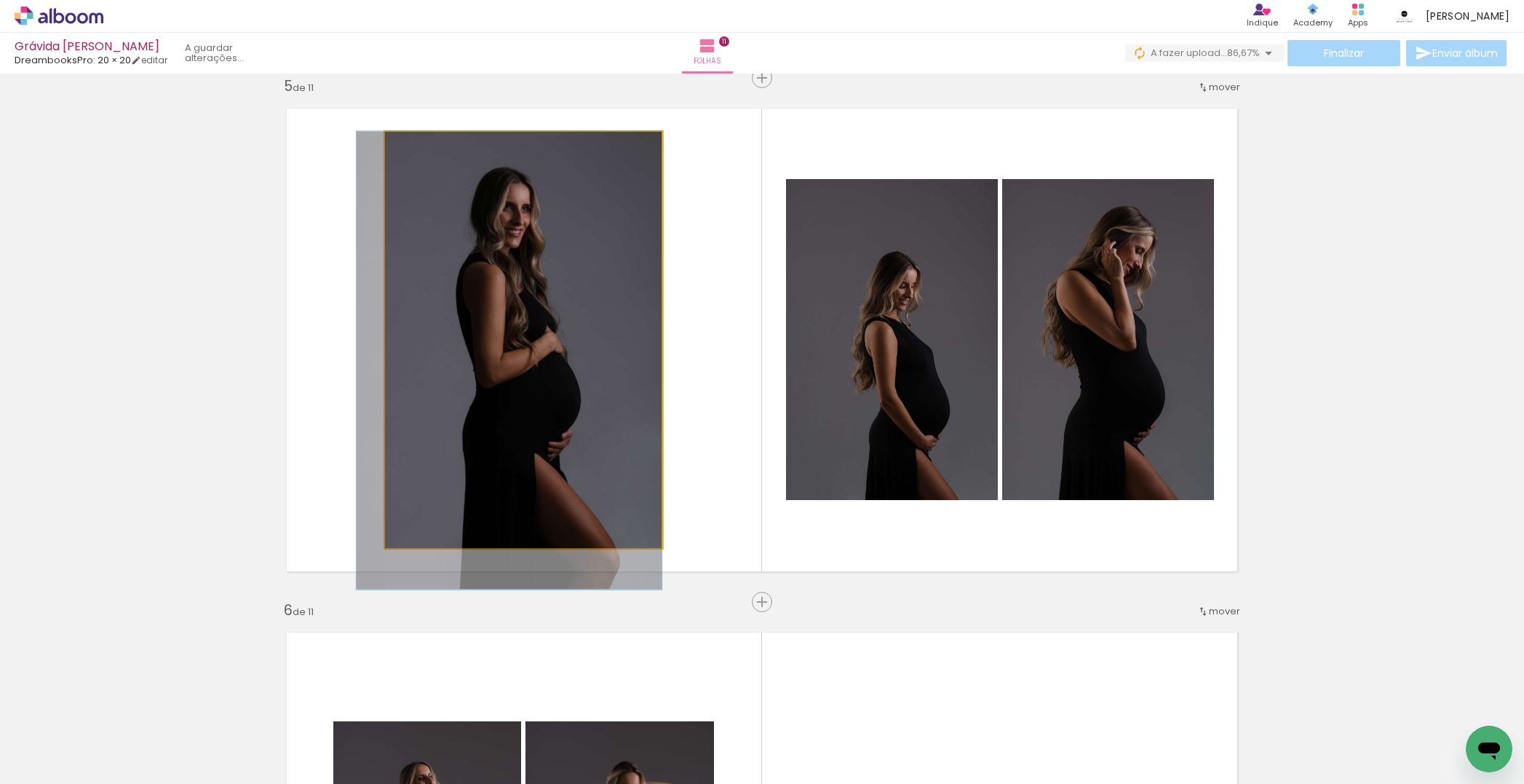
drag, startPoint x: 506, startPoint y: 209, endPoint x: 479, endPoint y: 267, distance: 64.0
click at [475, 269] on div at bounding box center [509, 360] width 305 height 457
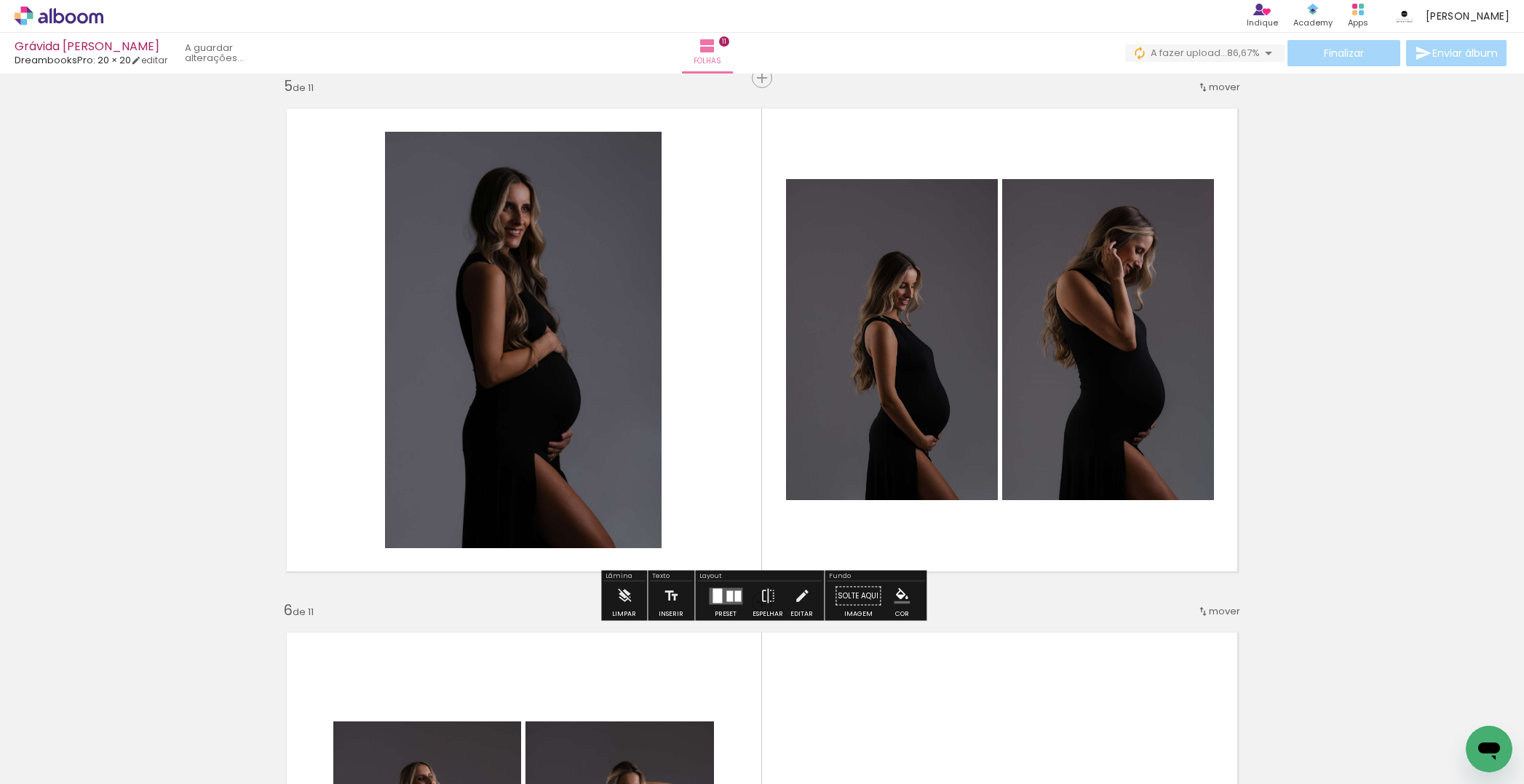
click at [756, 292] on quentale-layouter at bounding box center [762, 339] width 975 height 487
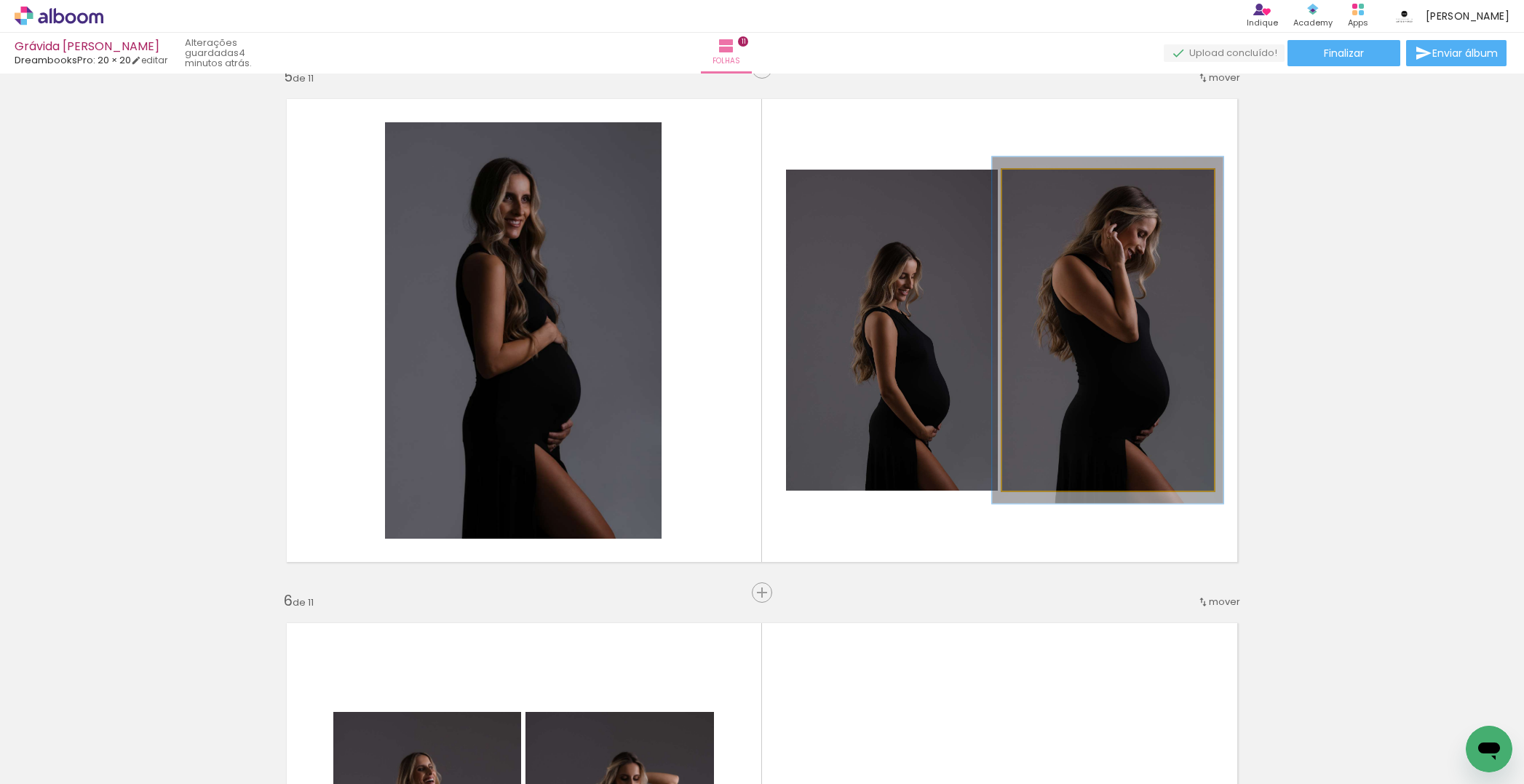
type paper-slider "108"
click at [1042, 193] on div at bounding box center [1041, 185] width 23 height 23
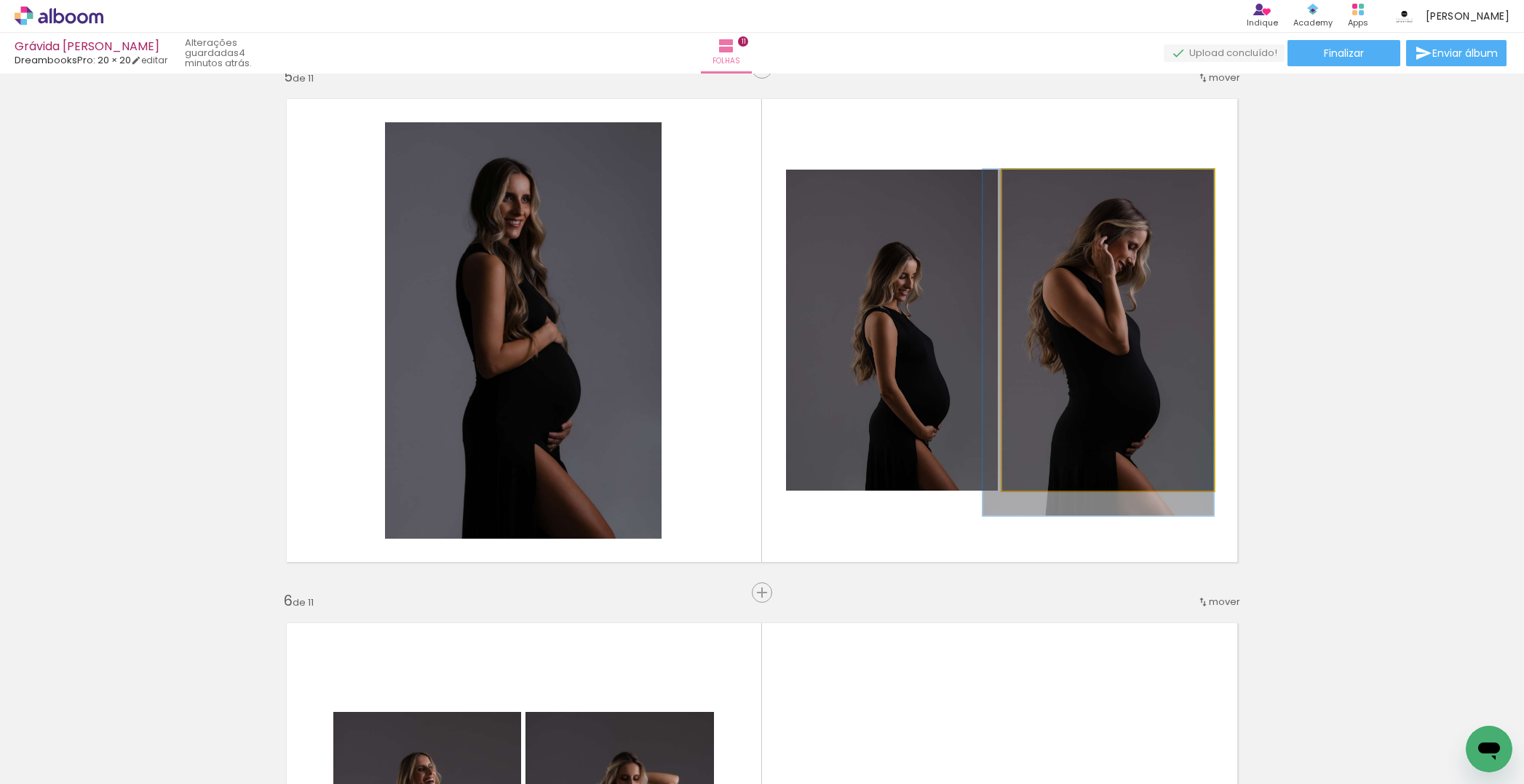
drag, startPoint x: 1143, startPoint y: 272, endPoint x: 1095, endPoint y: 284, distance: 49.5
click at [1135, 281] on div at bounding box center [1099, 342] width 232 height 346
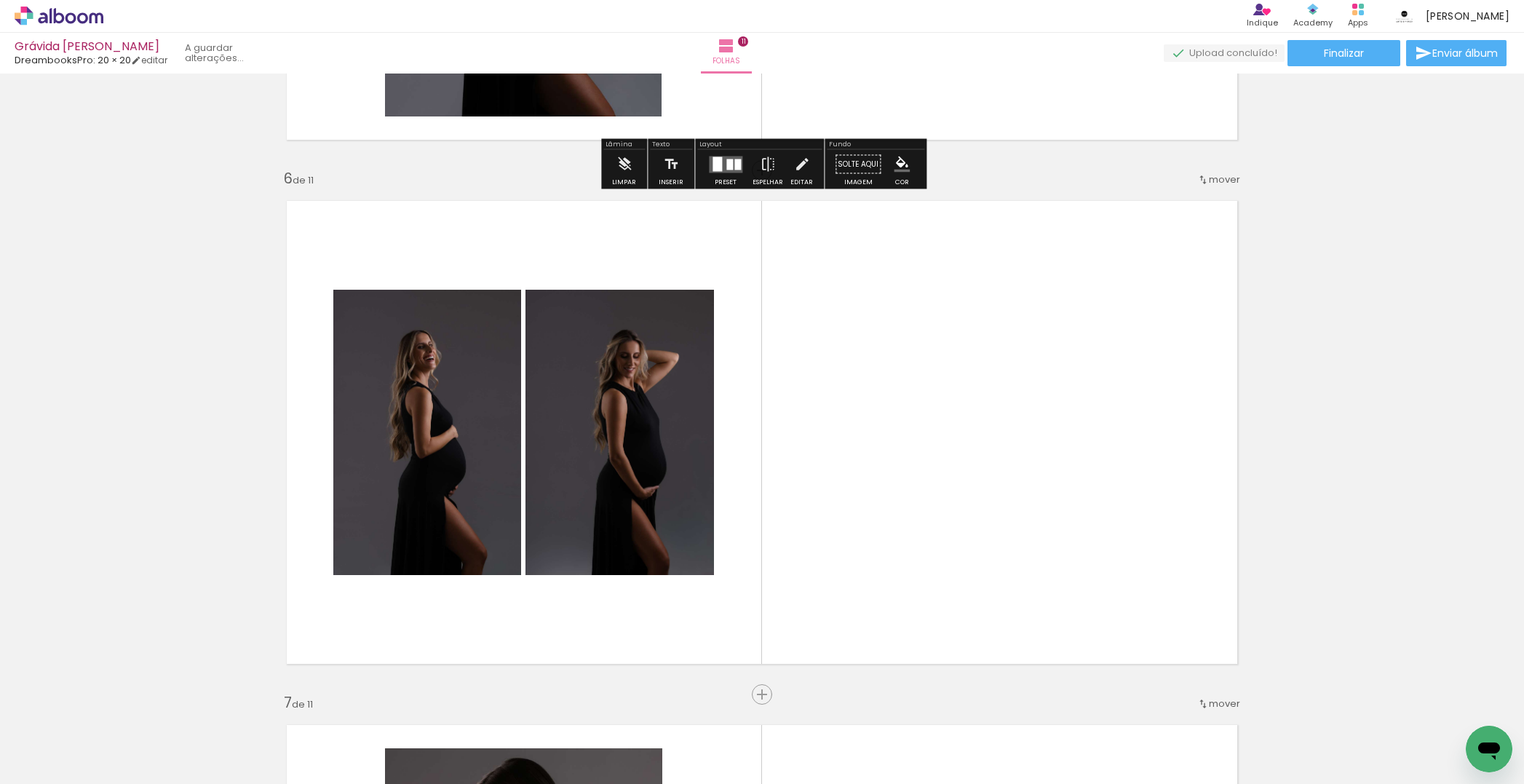
scroll to position [2598, 0]
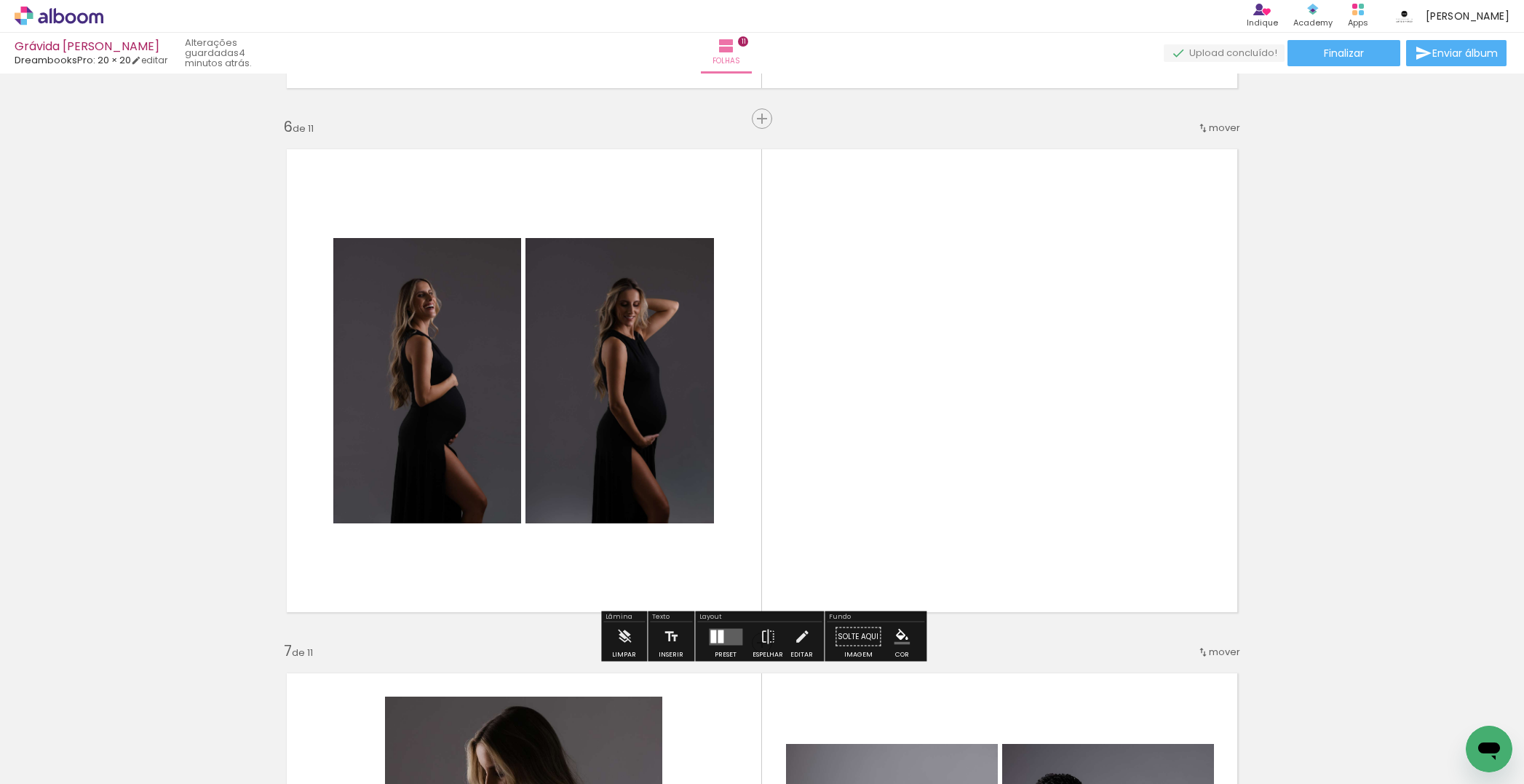
click at [718, 631] on div at bounding box center [721, 635] width 6 height 13
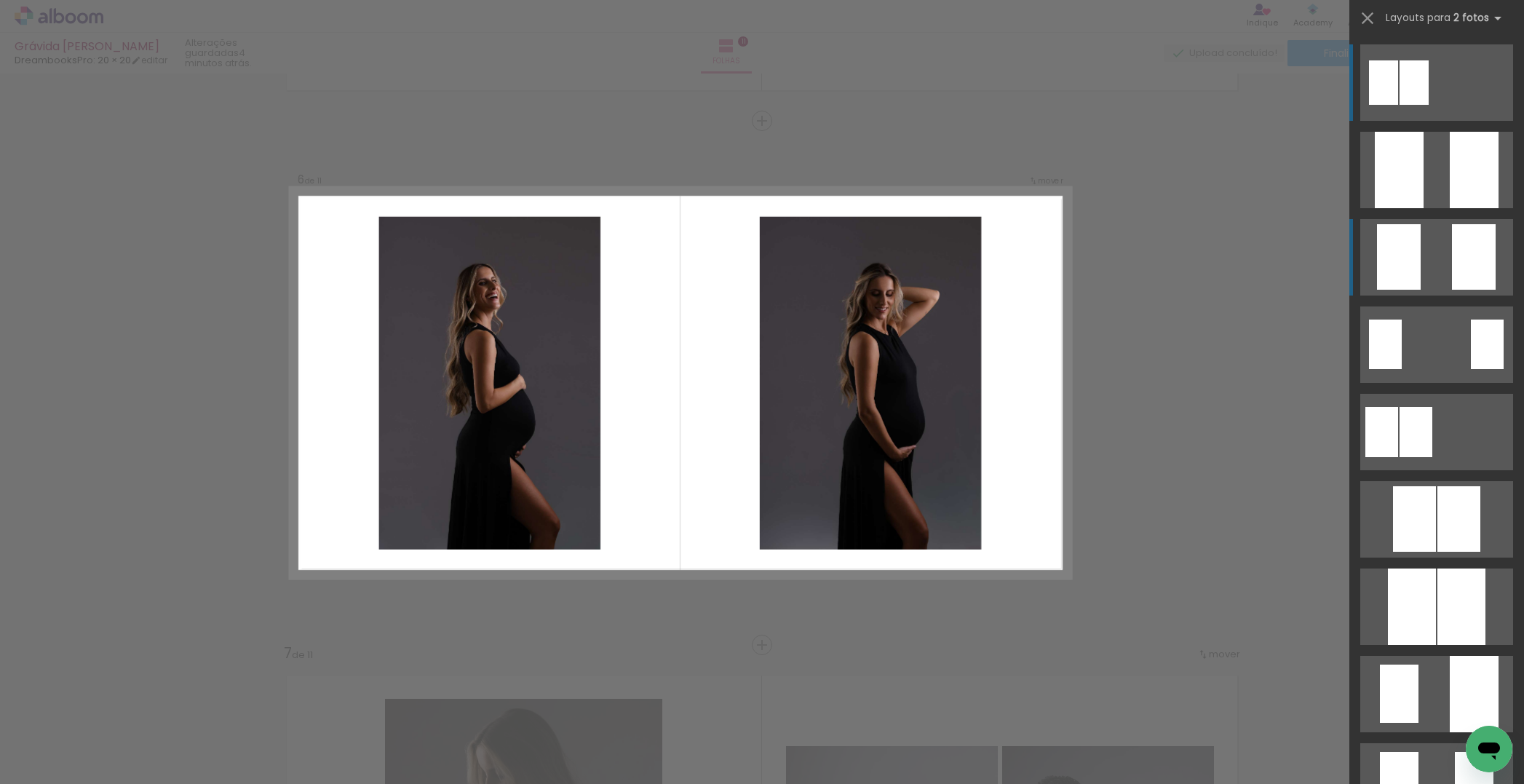
click at [1460, 250] on div at bounding box center [1473, 256] width 44 height 65
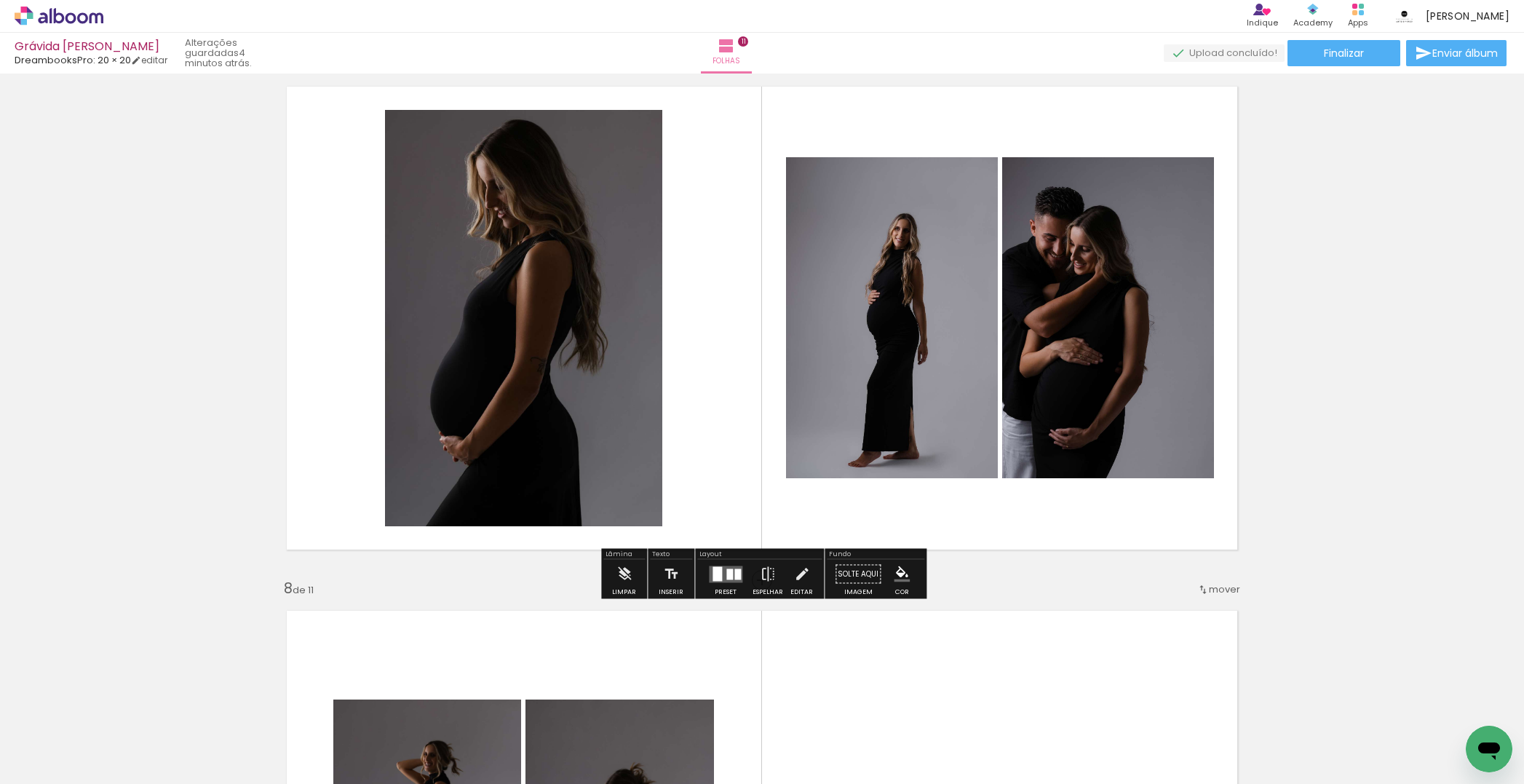
scroll to position [3133, 0]
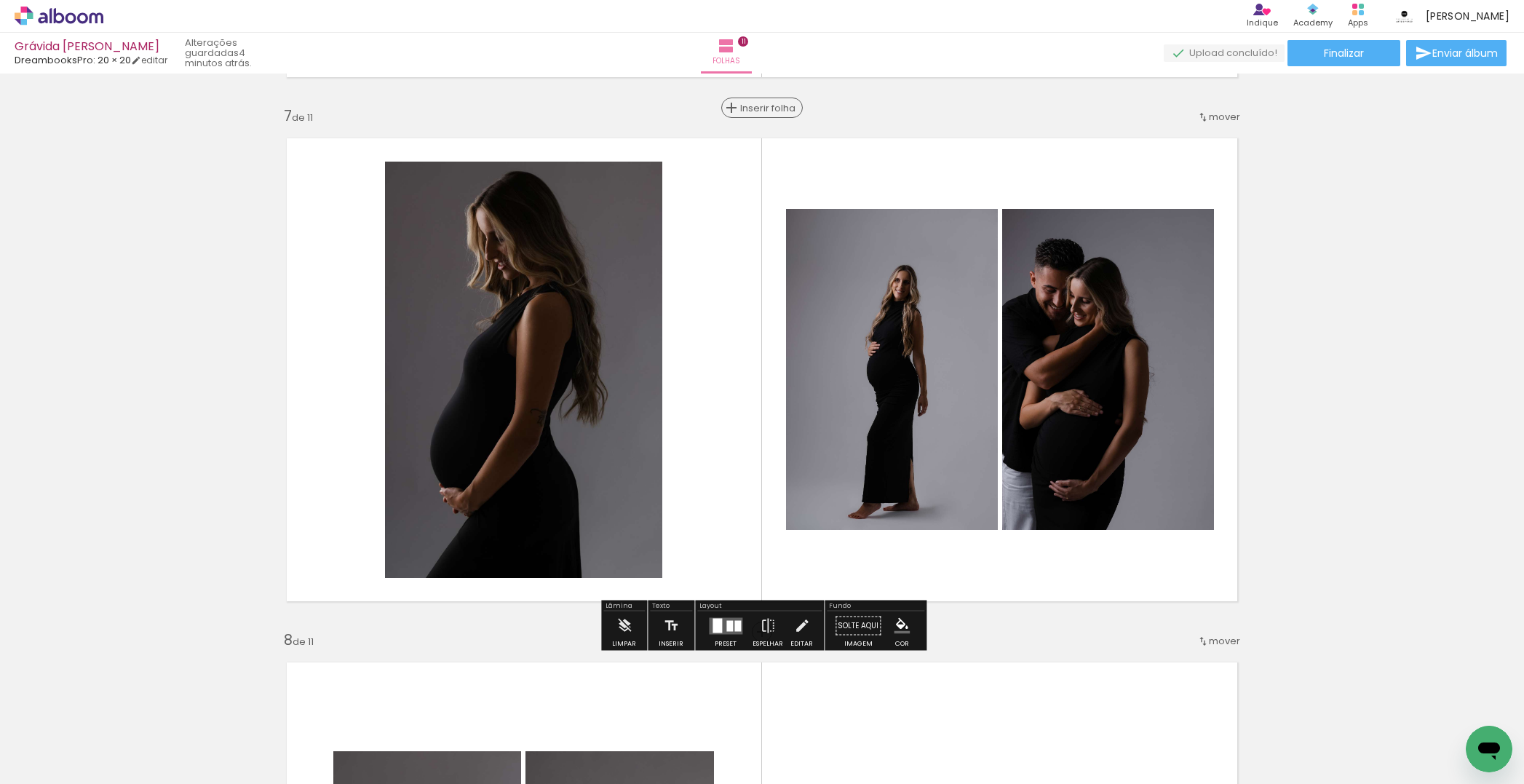
drag, startPoint x: 762, startPoint y: 110, endPoint x: 736, endPoint y: 112, distance: 26.1
click at [762, 110] on span "Inserir folha" at bounding box center [769, 108] width 56 height 10
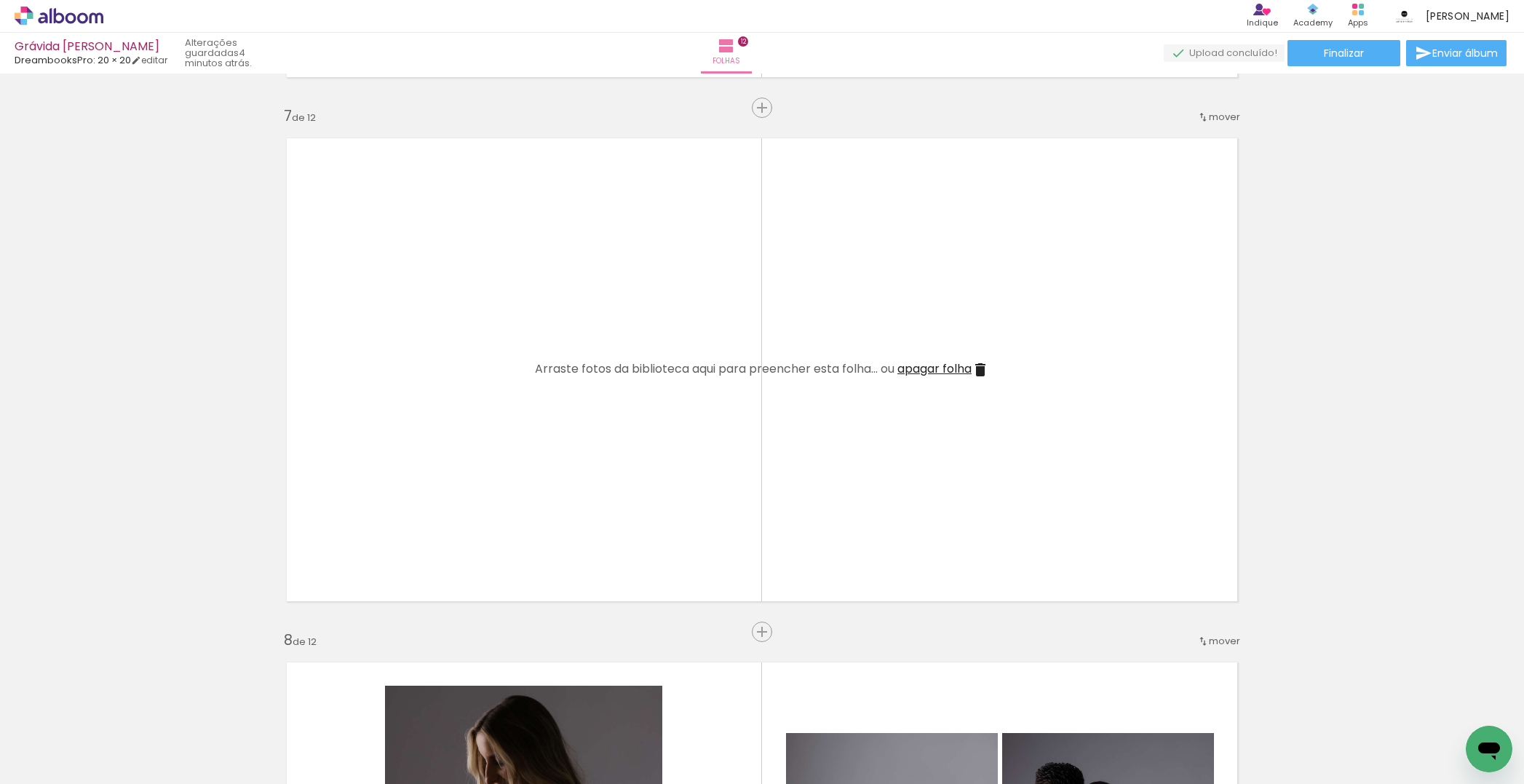
click at [914, 365] on span "apagar folha" at bounding box center [934, 368] width 74 height 17
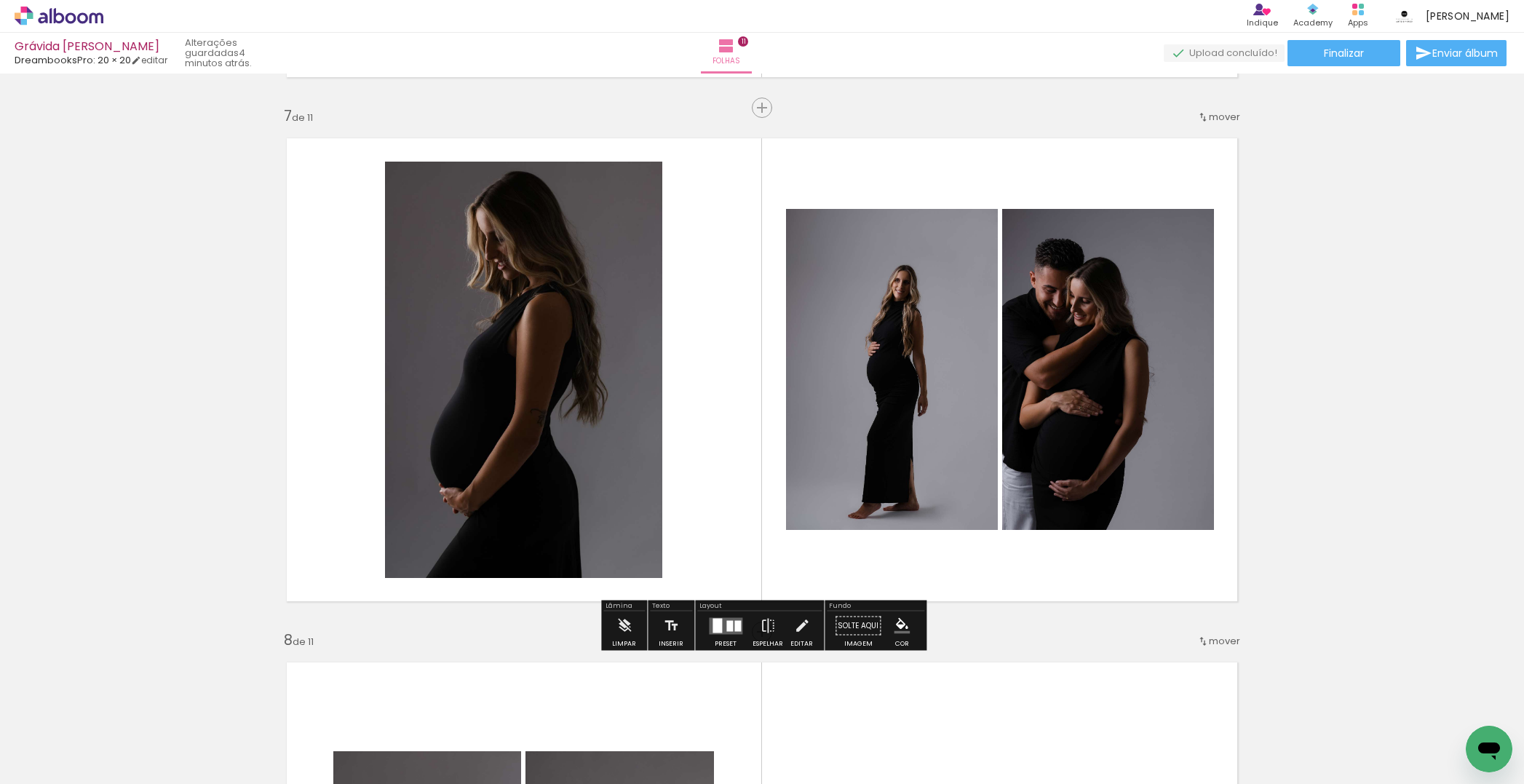
click at [727, 627] on div at bounding box center [730, 624] width 7 height 11
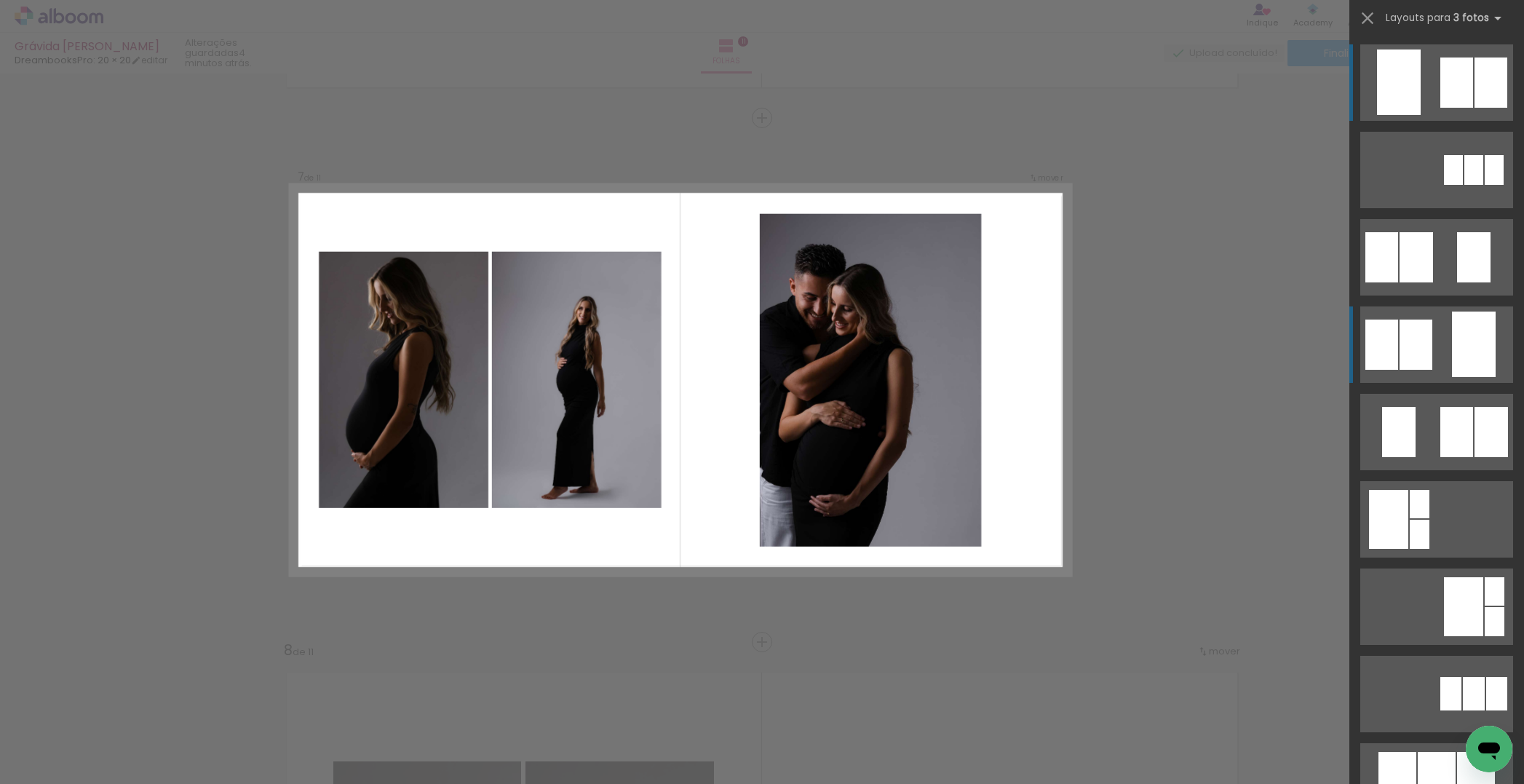
scroll to position [3119, 0]
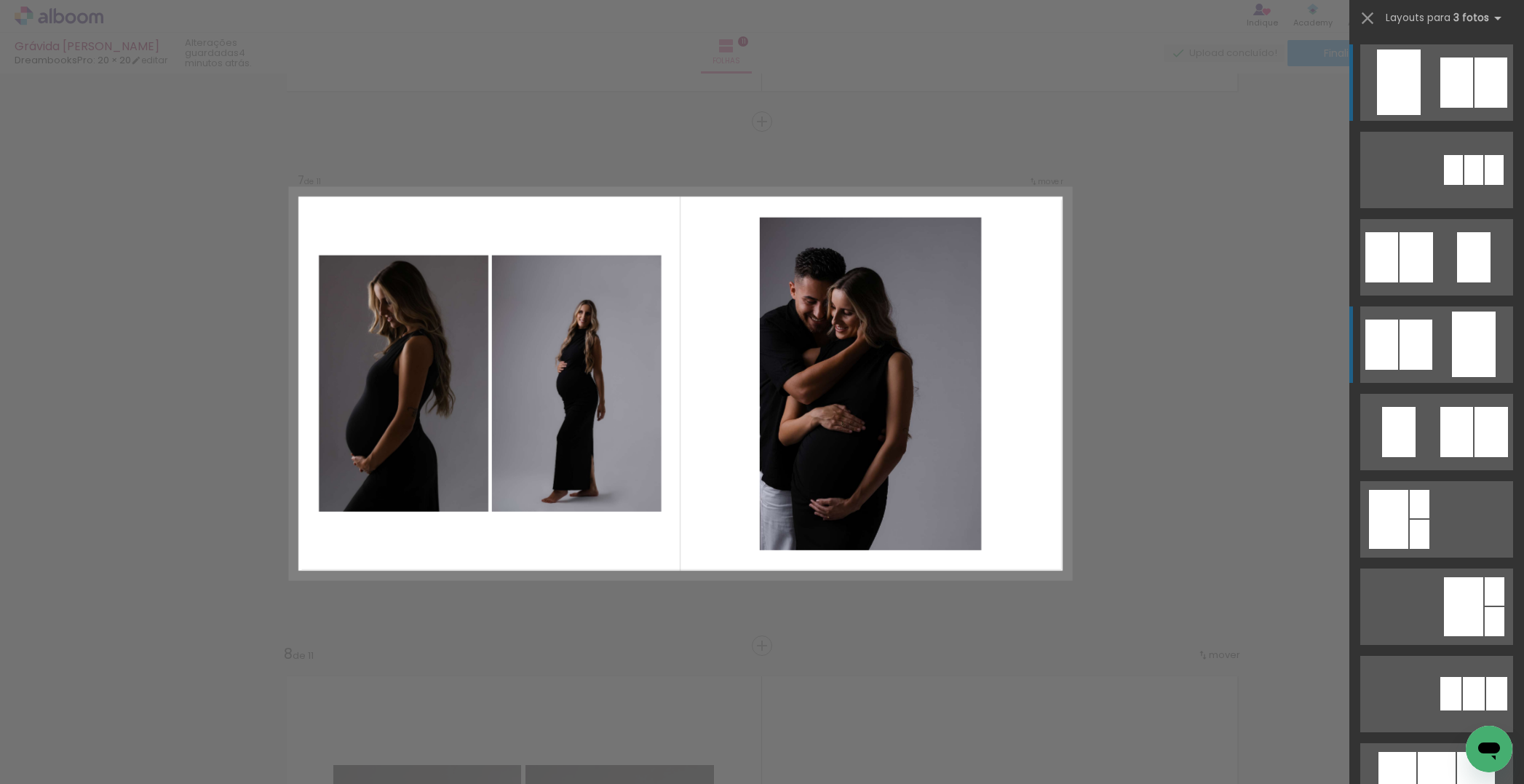
click at [1477, 344] on div at bounding box center [1473, 343] width 44 height 65
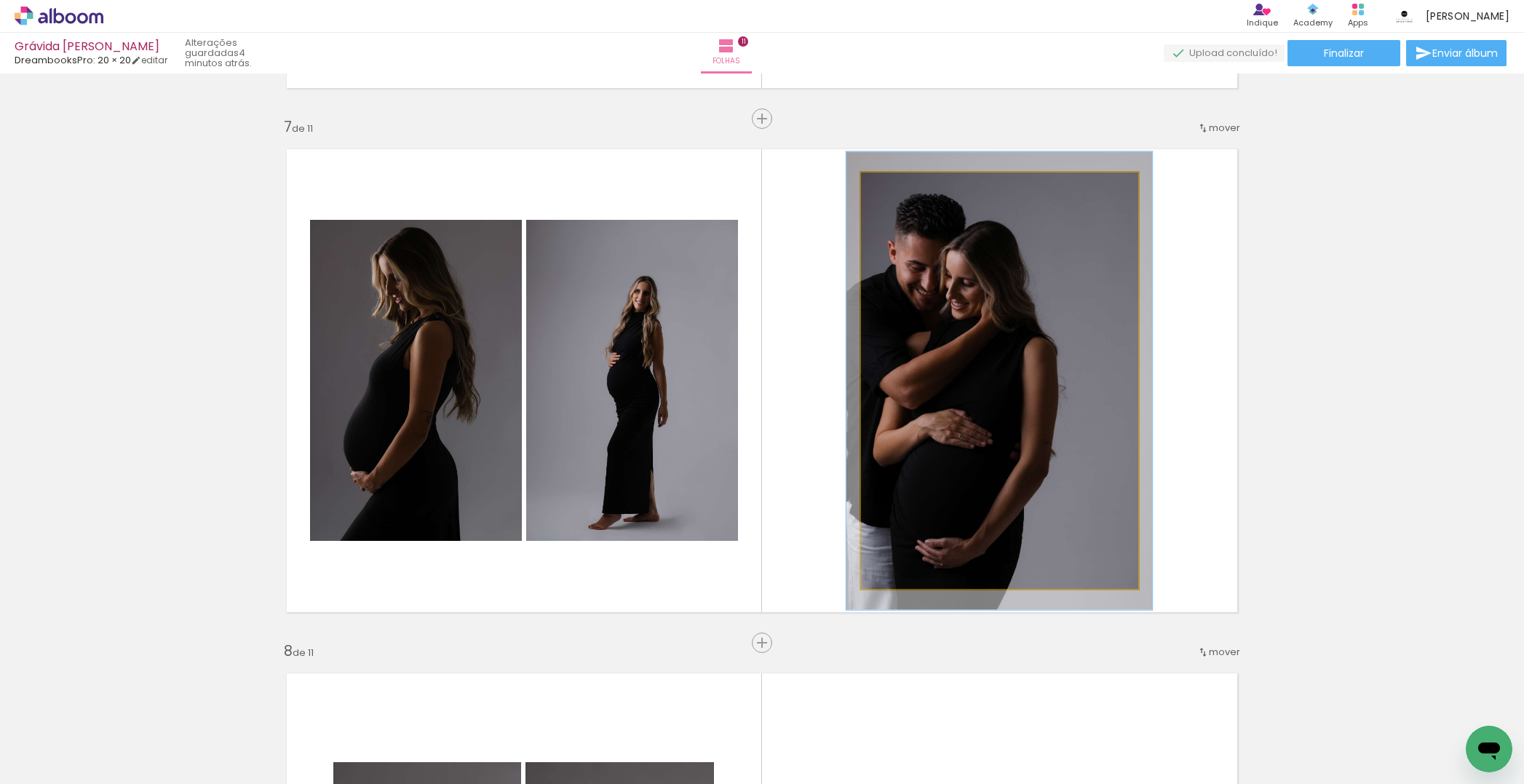
scroll to position [3121, 0]
click at [900, 189] on div at bounding box center [900, 188] width 13 height 13
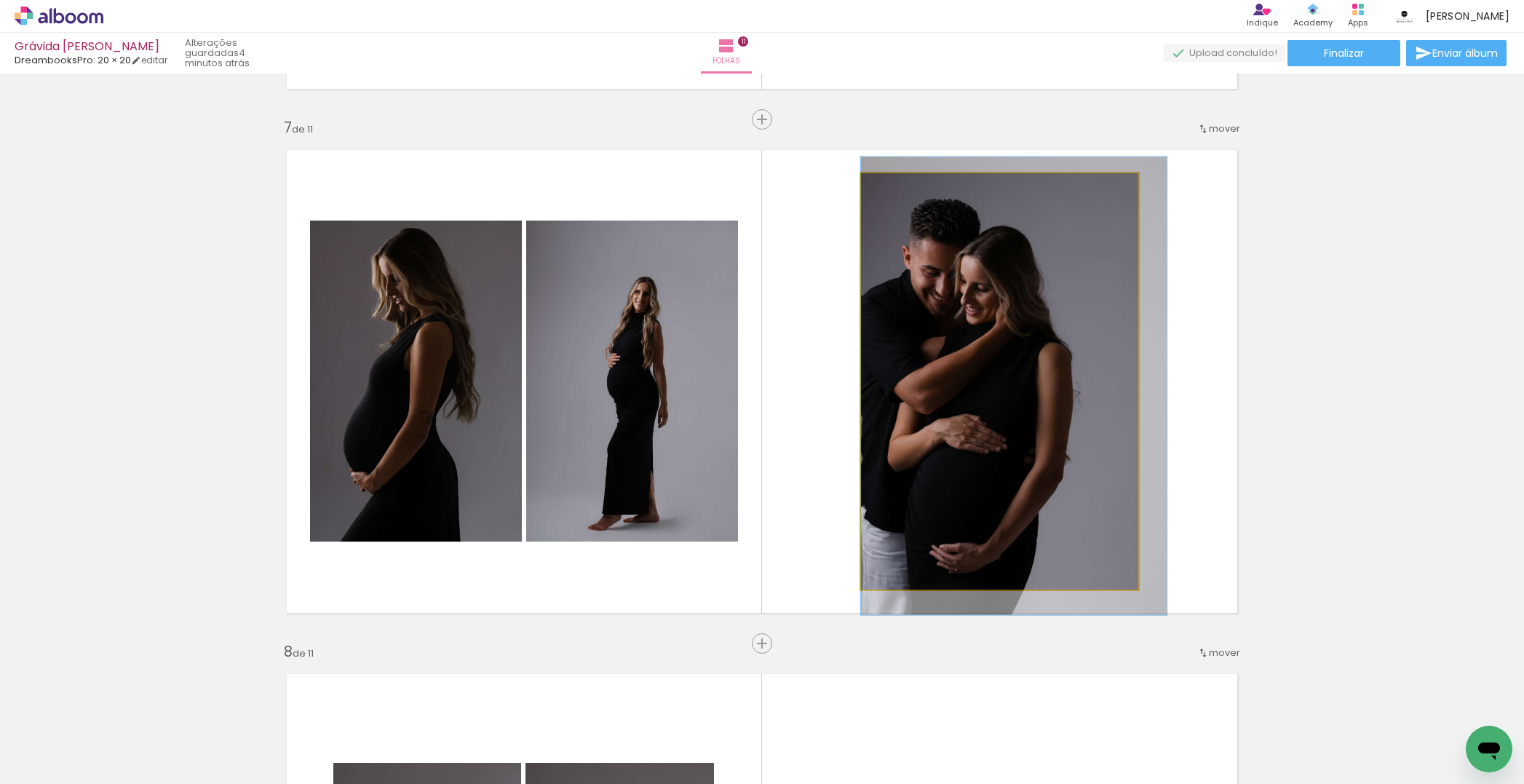
drag, startPoint x: 969, startPoint y: 230, endPoint x: 1010, endPoint y: 232, distance: 41.0
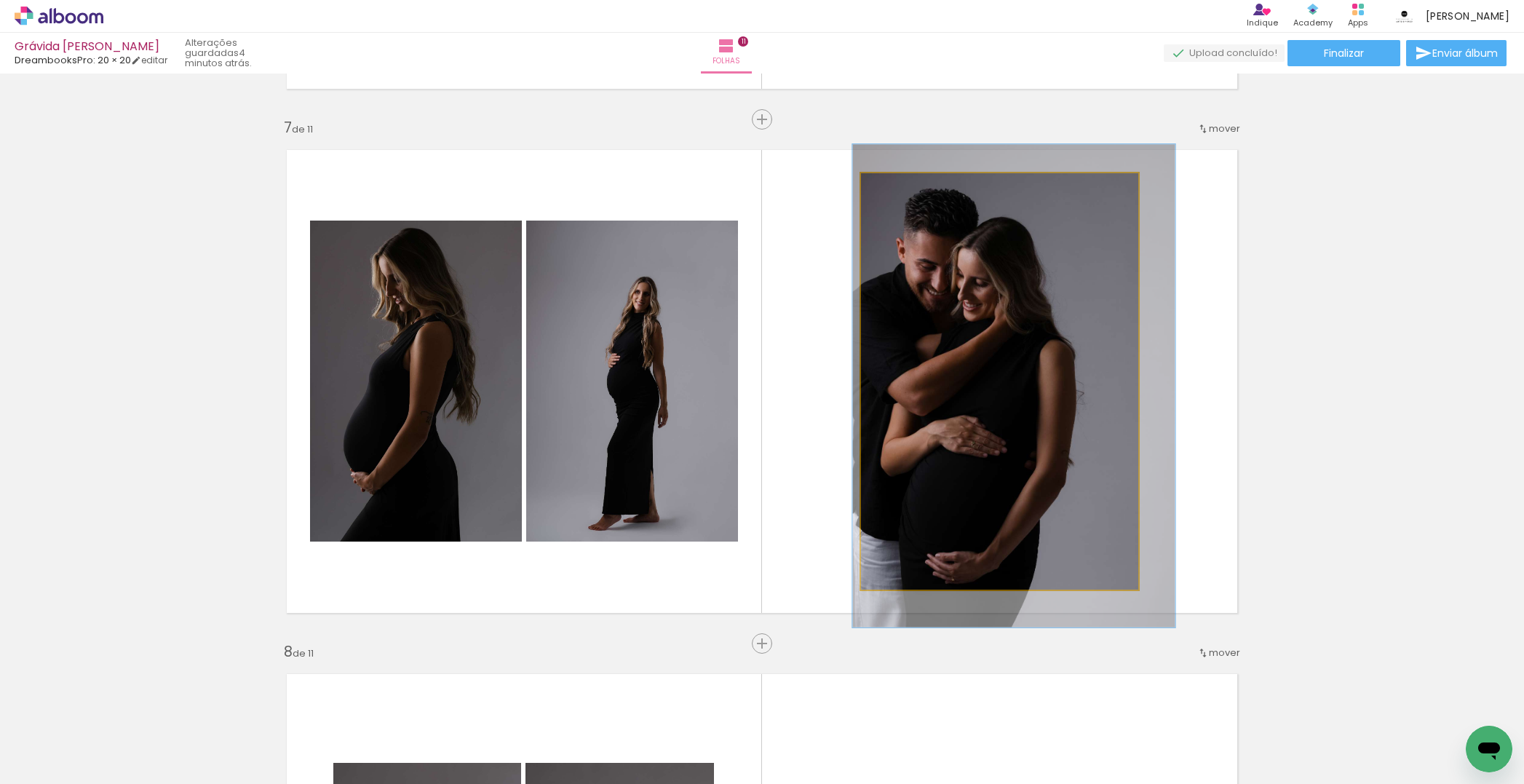
type paper-slider "116"
click at [907, 191] on div at bounding box center [903, 188] width 13 height 13
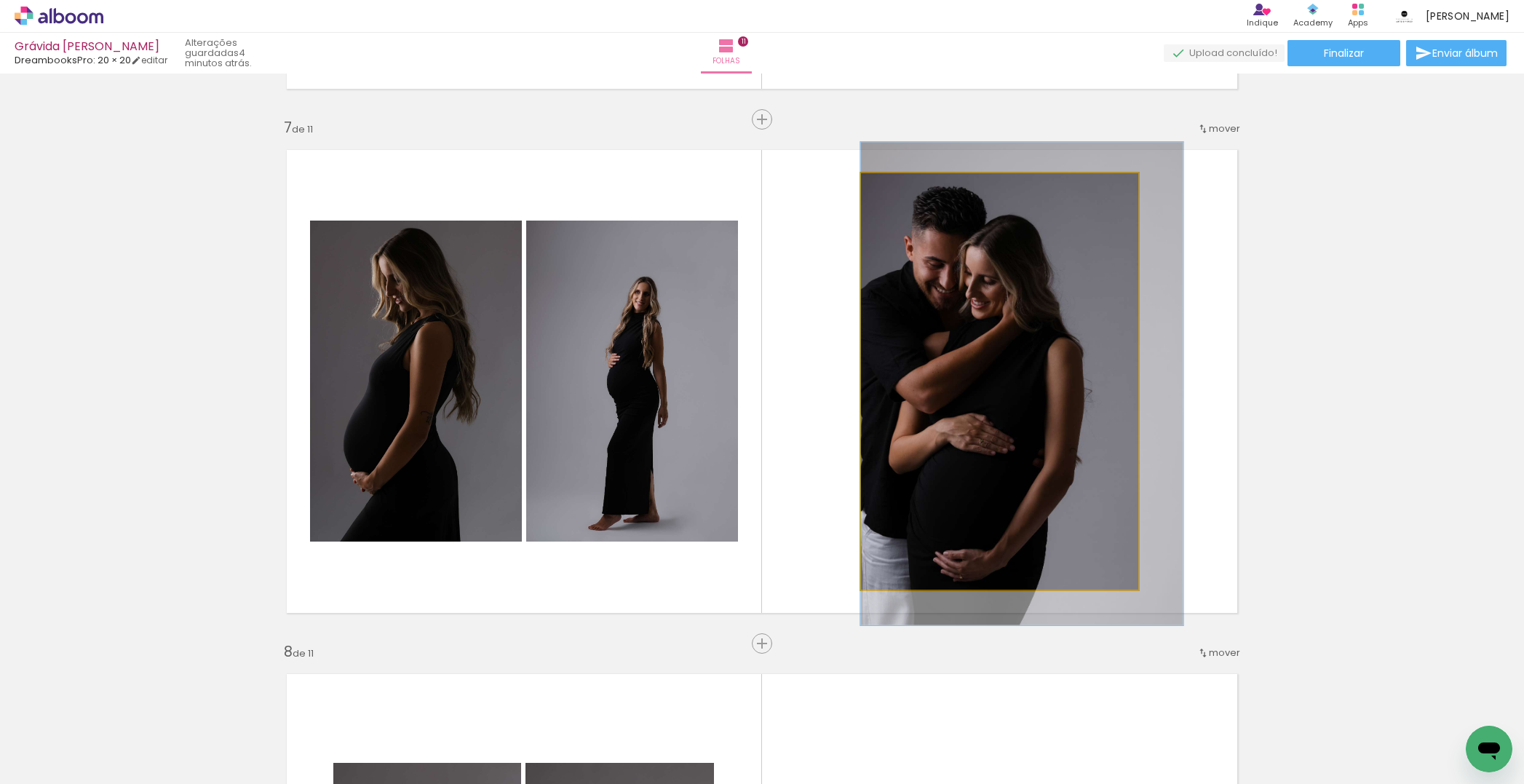
drag, startPoint x: 995, startPoint y: 234, endPoint x: 1016, endPoint y: 232, distance: 21.1
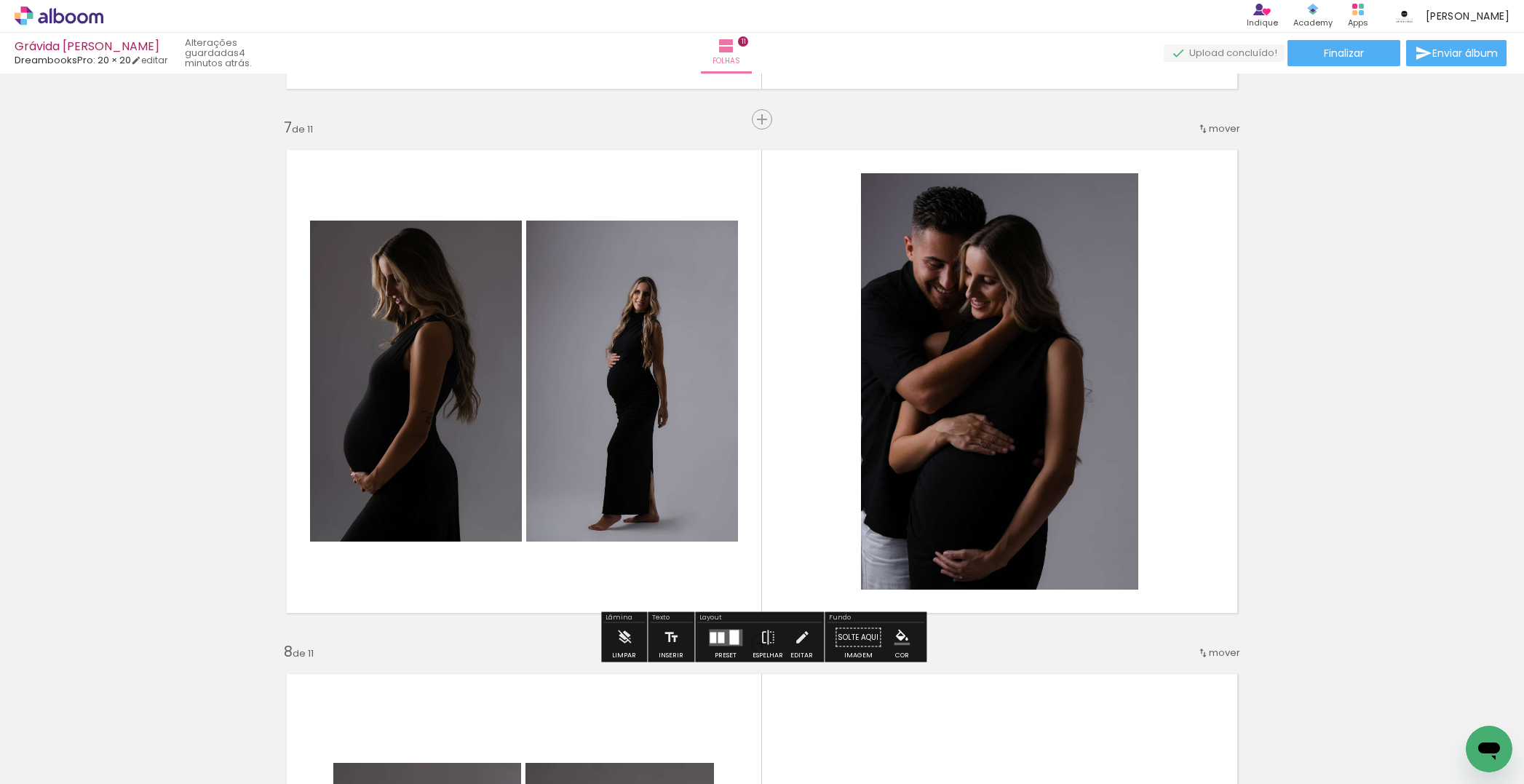
drag, startPoint x: 502, startPoint y: 350, endPoint x: 425, endPoint y: 350, distance: 77.0
click at [0, 0] on slot at bounding box center [0, 0] width 0 height 0
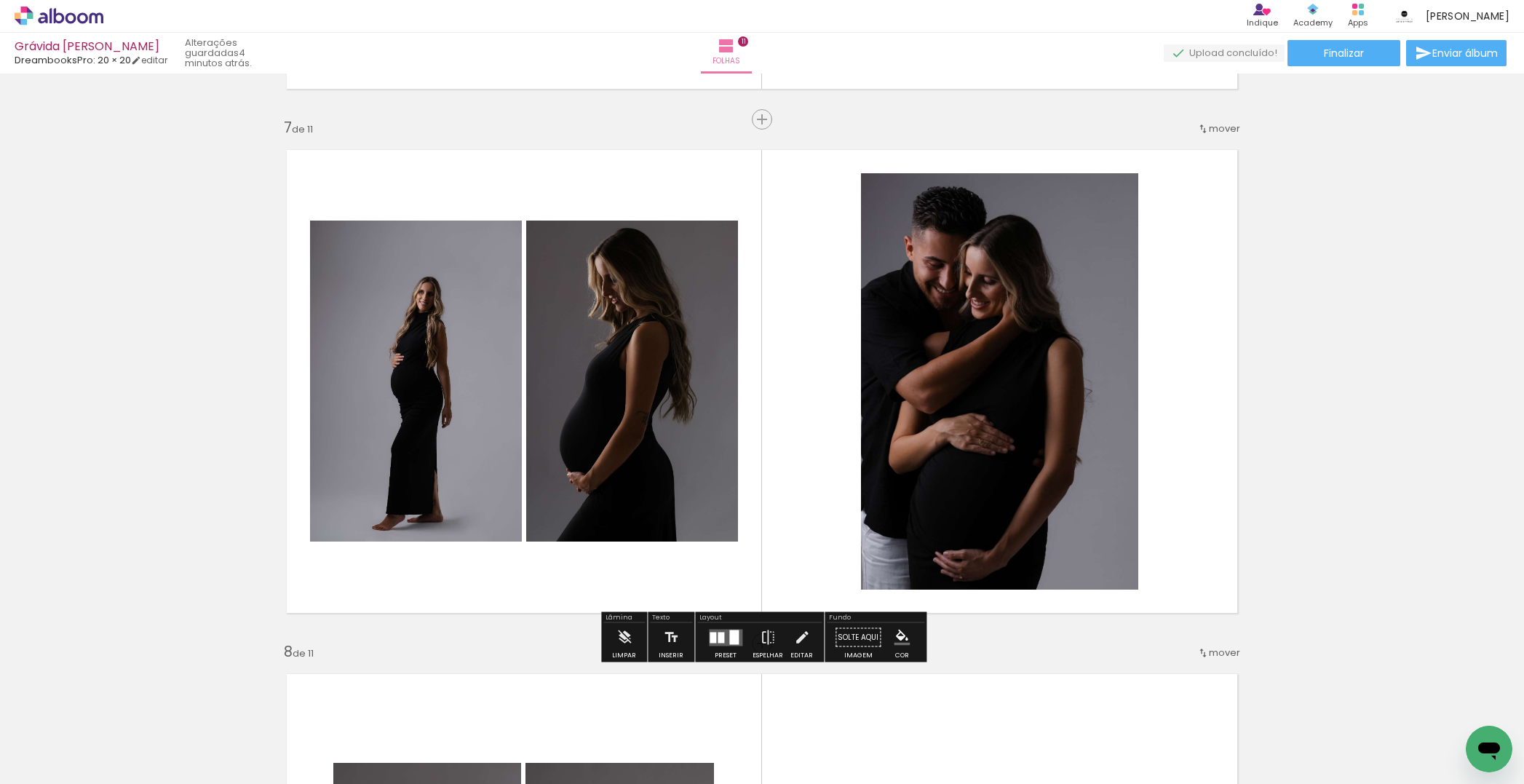
drag, startPoint x: 762, startPoint y: 634, endPoint x: 754, endPoint y: 615, distance: 20.6
click at [762, 634] on iron-icon at bounding box center [768, 637] width 16 height 29
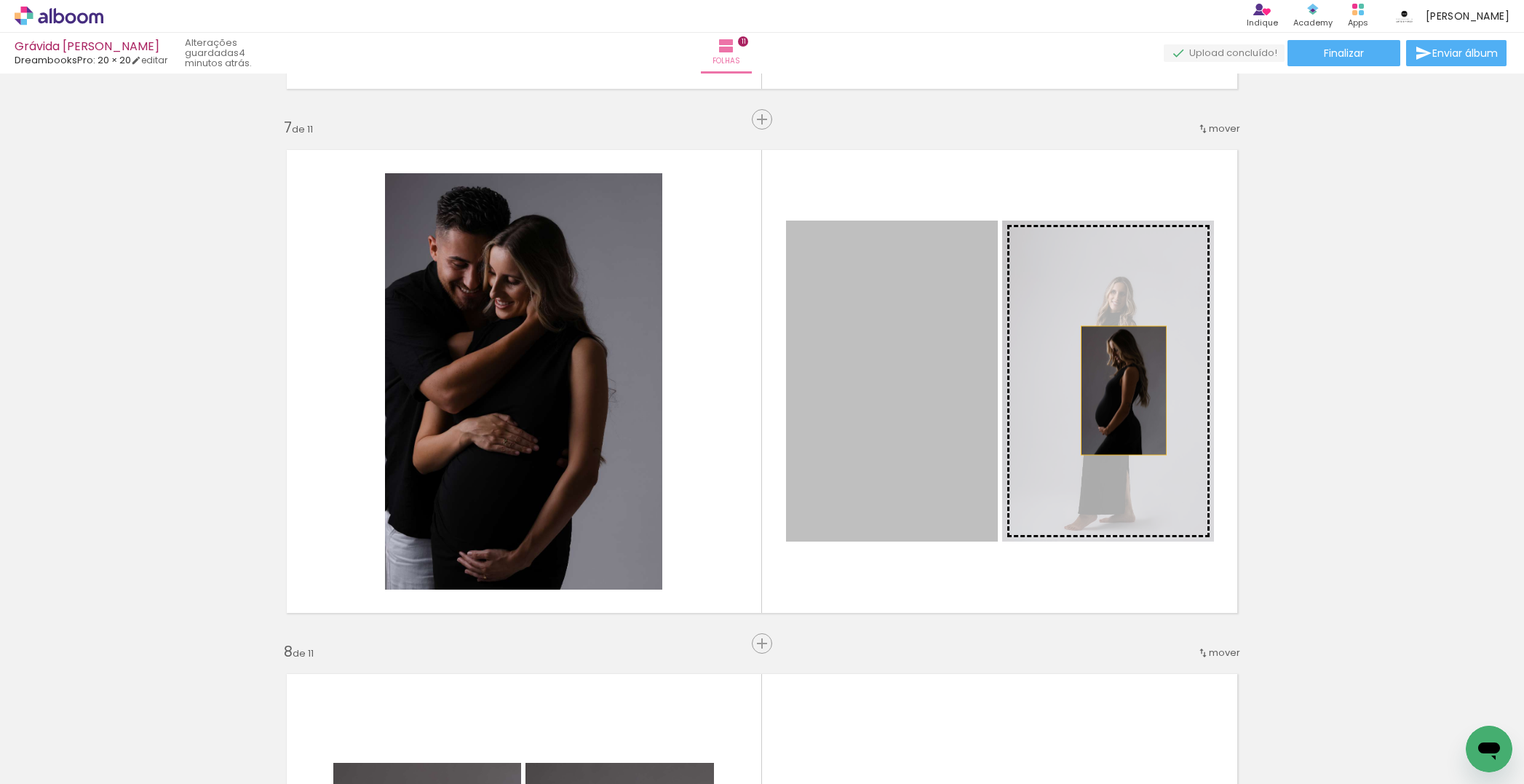
drag, startPoint x: 1124, startPoint y: 390, endPoint x: 1207, endPoint y: 399, distance: 83.5
click at [0, 0] on slot at bounding box center [0, 0] width 0 height 0
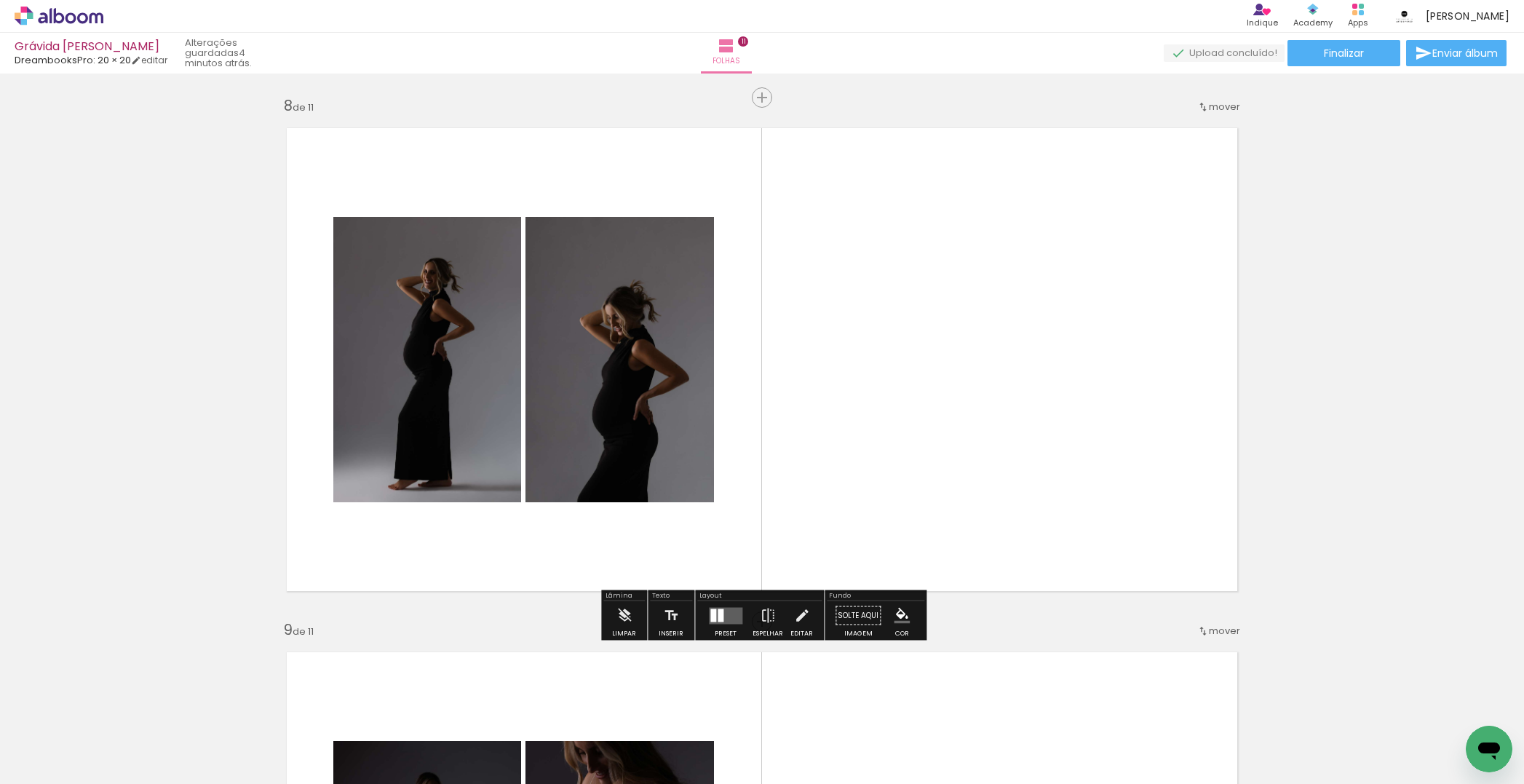
scroll to position [3696, 0]
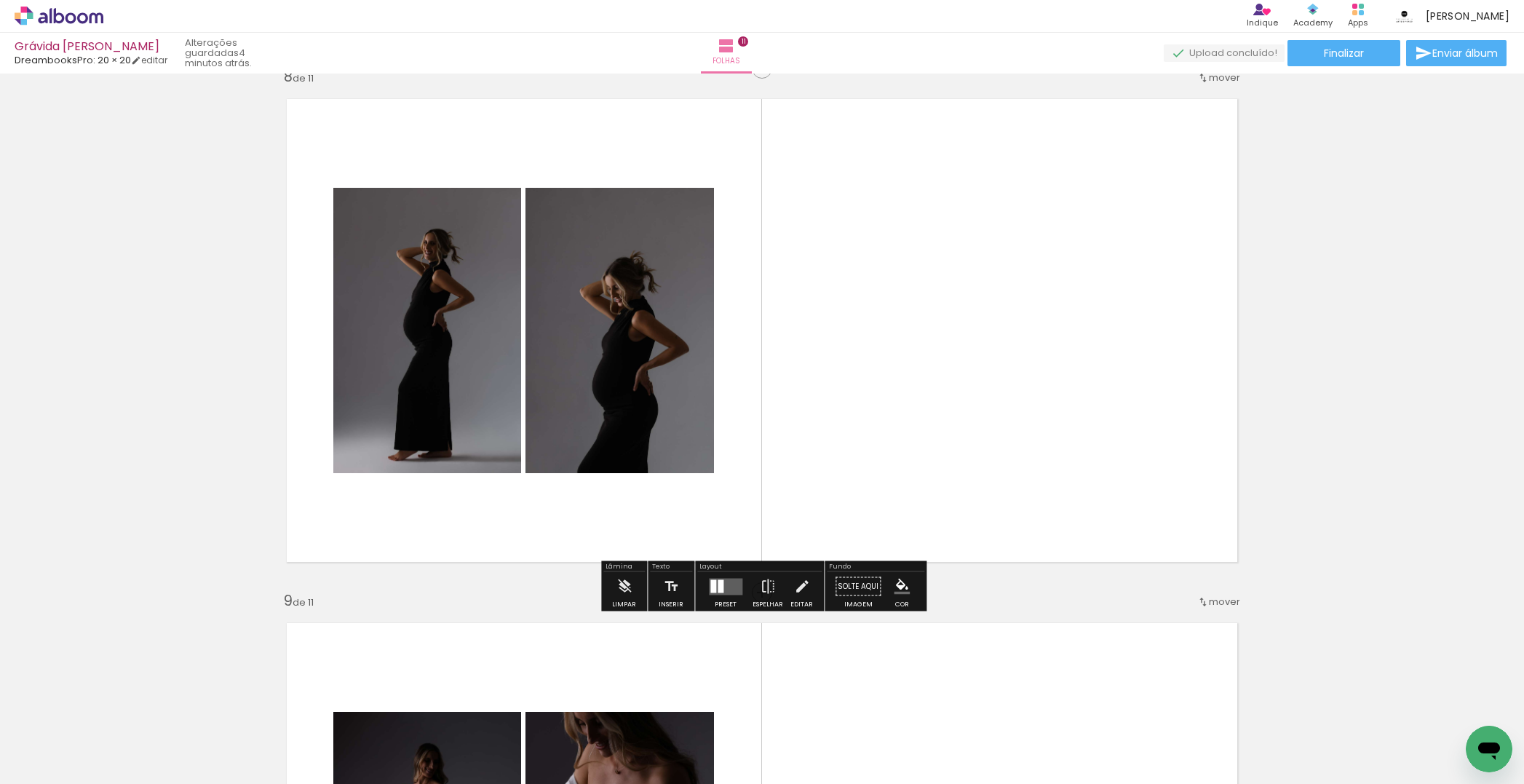
drag, startPoint x: 731, startPoint y: 590, endPoint x: 776, endPoint y: 582, distance: 45.7
click at [732, 589] on quentale-layouter at bounding box center [726, 586] width 33 height 17
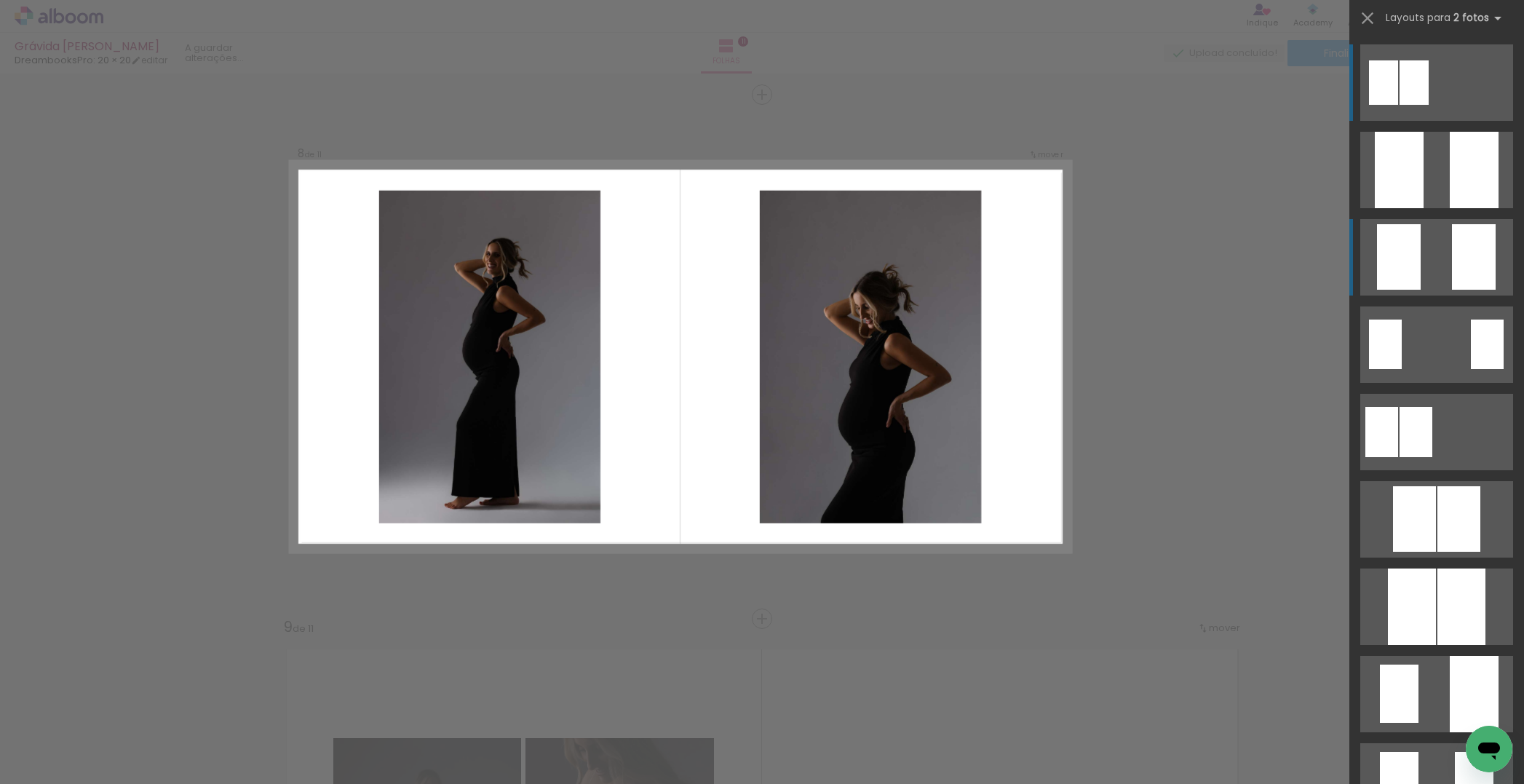
click at [1459, 263] on div at bounding box center [1473, 256] width 44 height 65
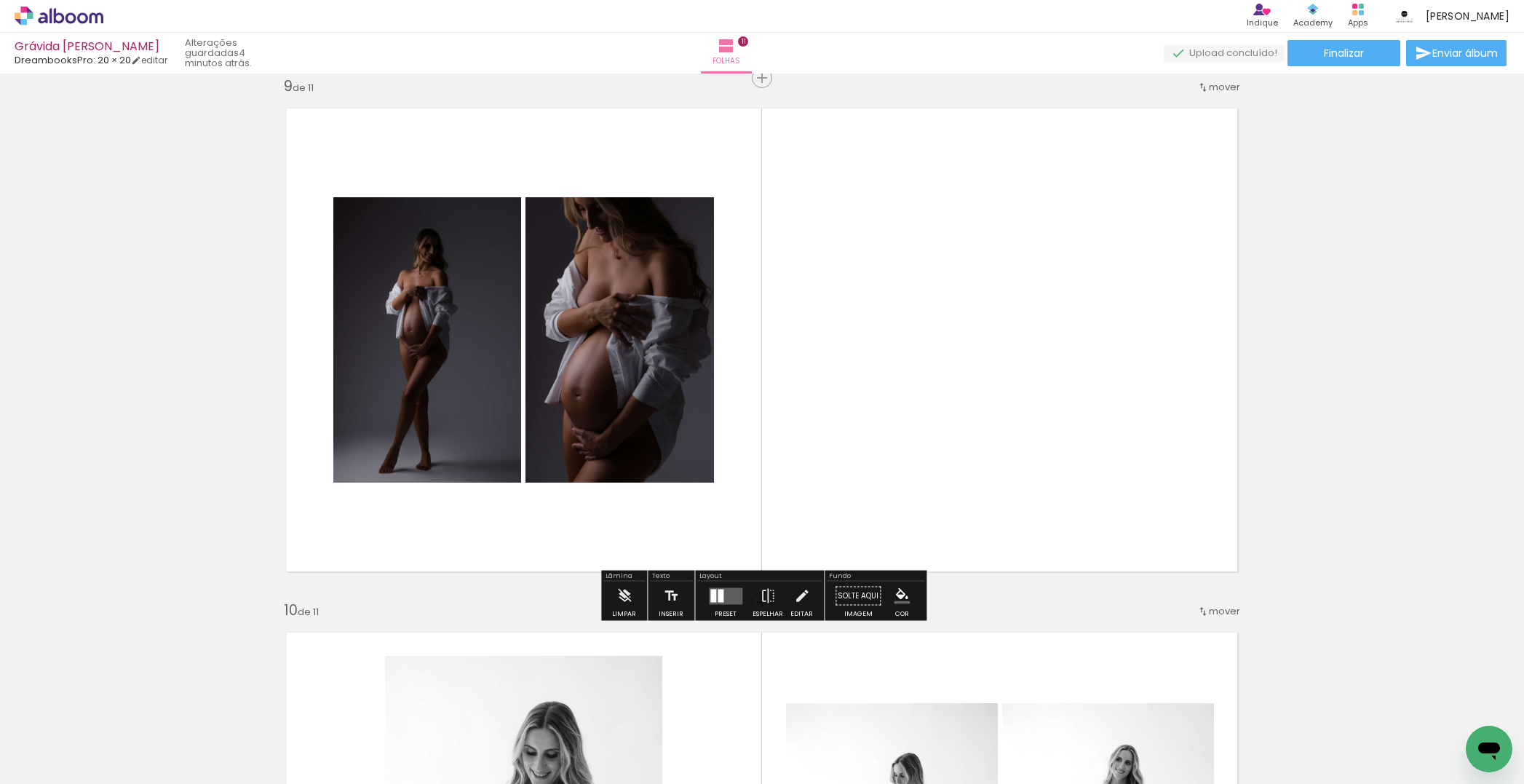
scroll to position [4212, 0]
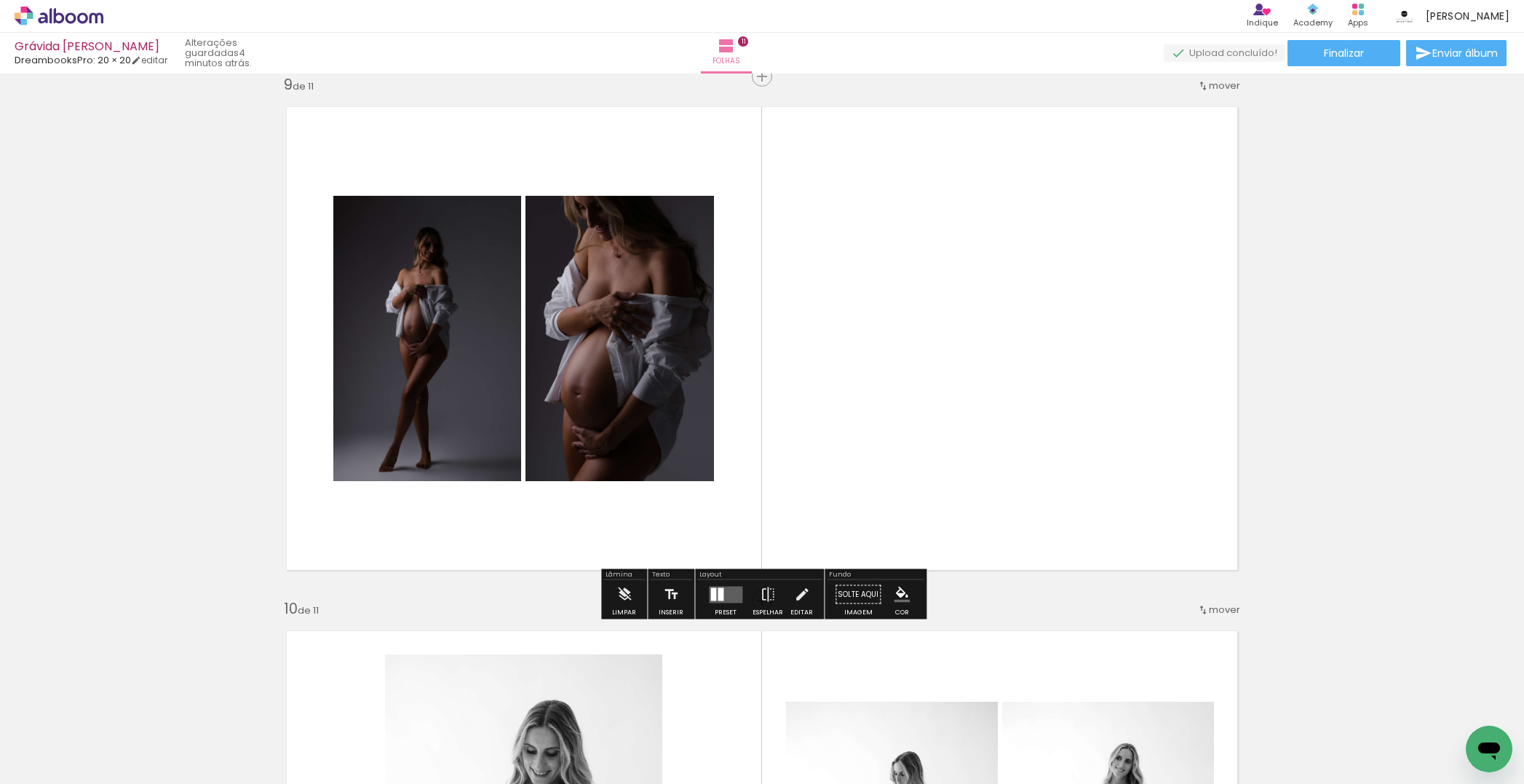
drag, startPoint x: 719, startPoint y: 589, endPoint x: 1180, endPoint y: 474, distance: 475.1
click at [722, 588] on quentale-layouter at bounding box center [726, 593] width 33 height 17
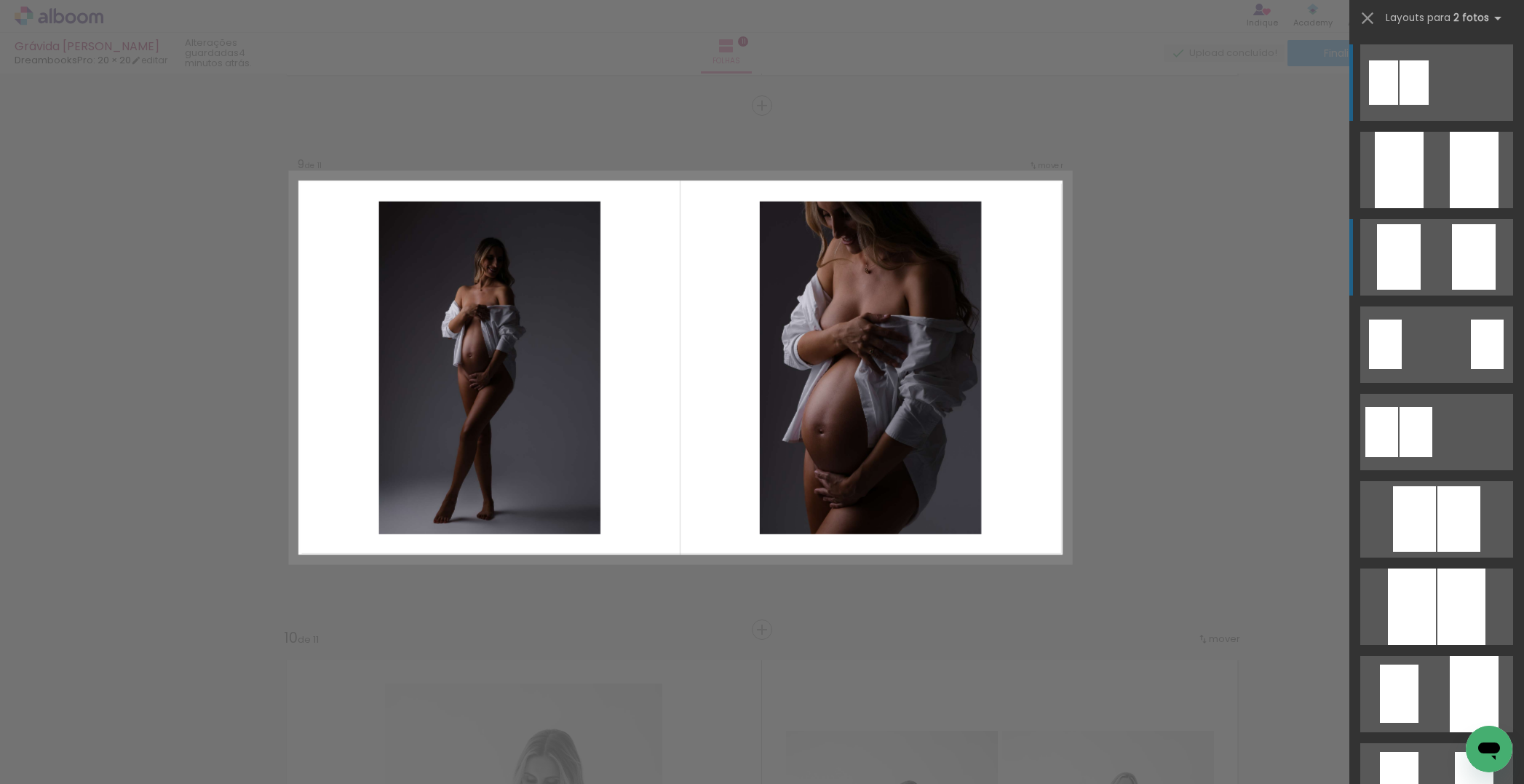
click at [1460, 265] on div at bounding box center [1473, 256] width 44 height 65
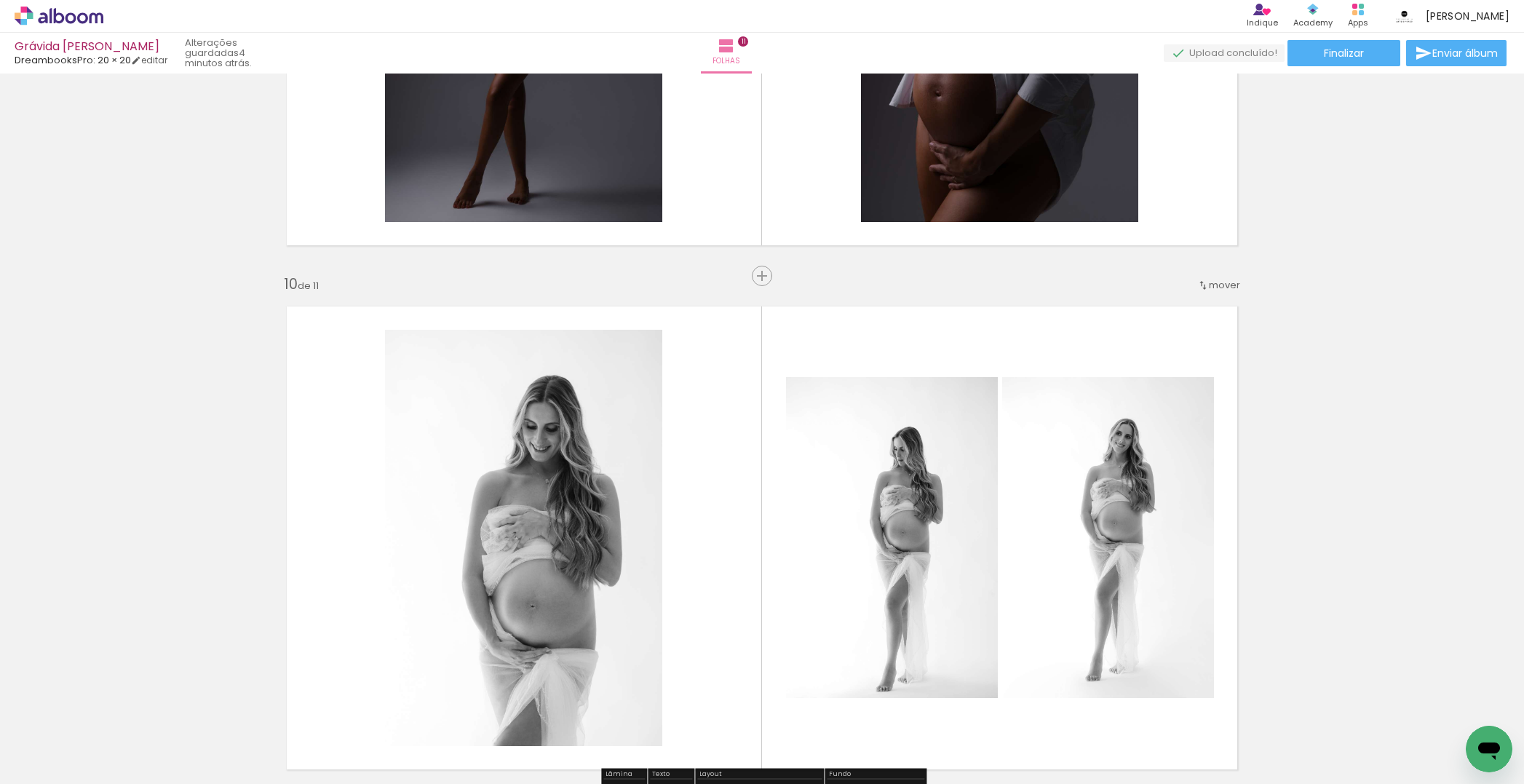
scroll to position [4739, 0]
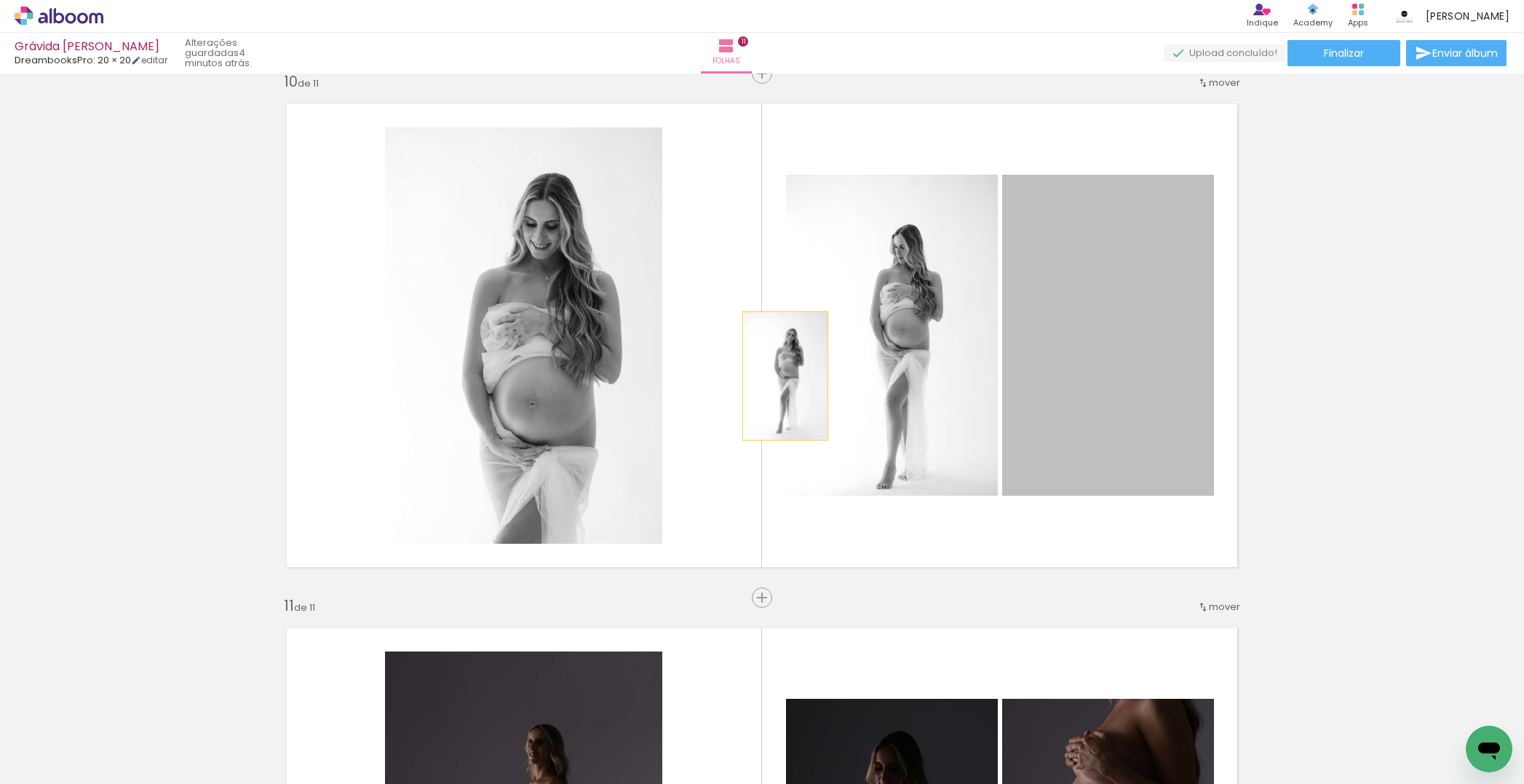
drag, startPoint x: 785, startPoint y: 375, endPoint x: 465, endPoint y: 371, distance: 320.0
click at [0, 0] on slot at bounding box center [0, 0] width 0 height 0
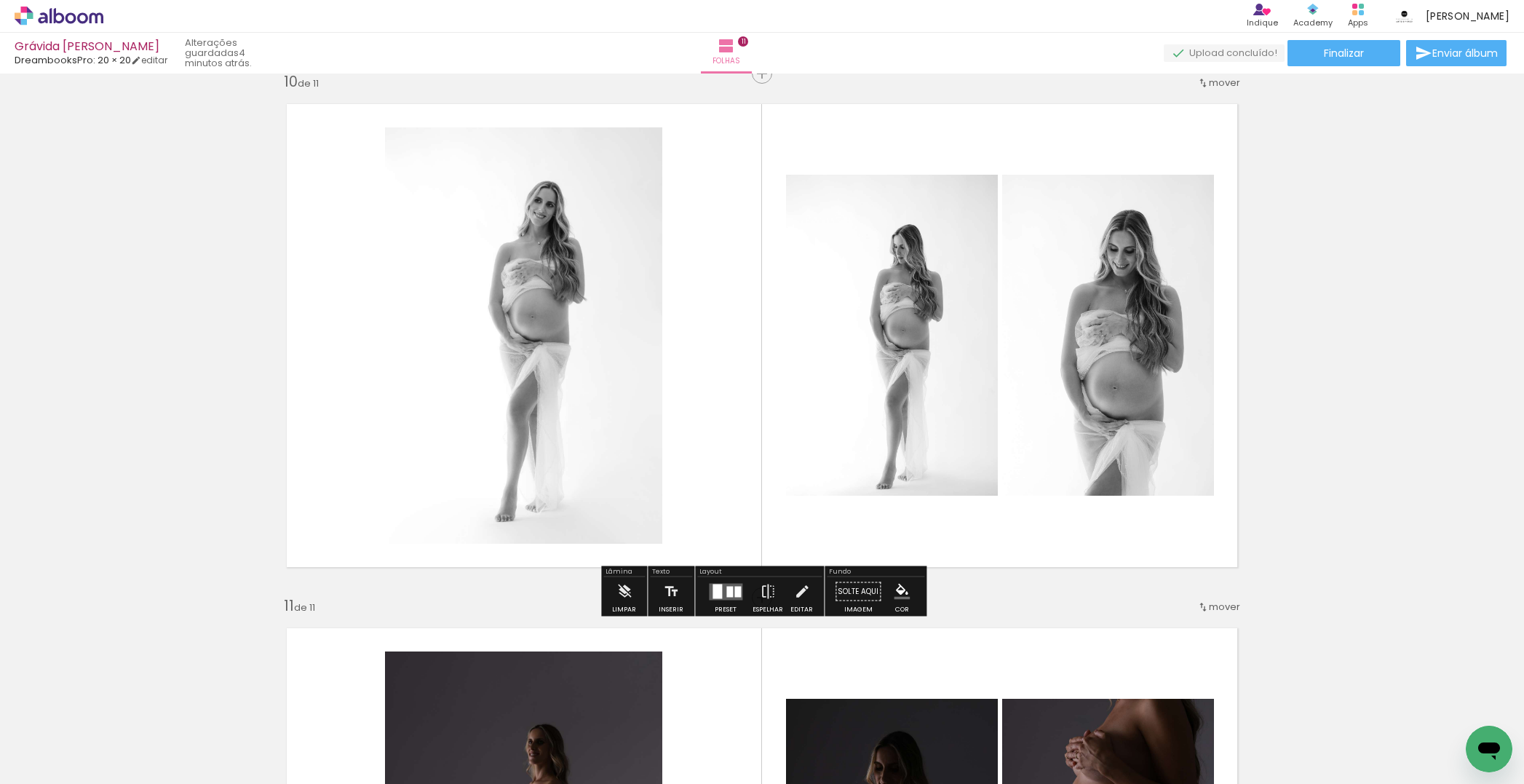
click at [512, 375] on quentale-photo at bounding box center [524, 336] width 277 height 416
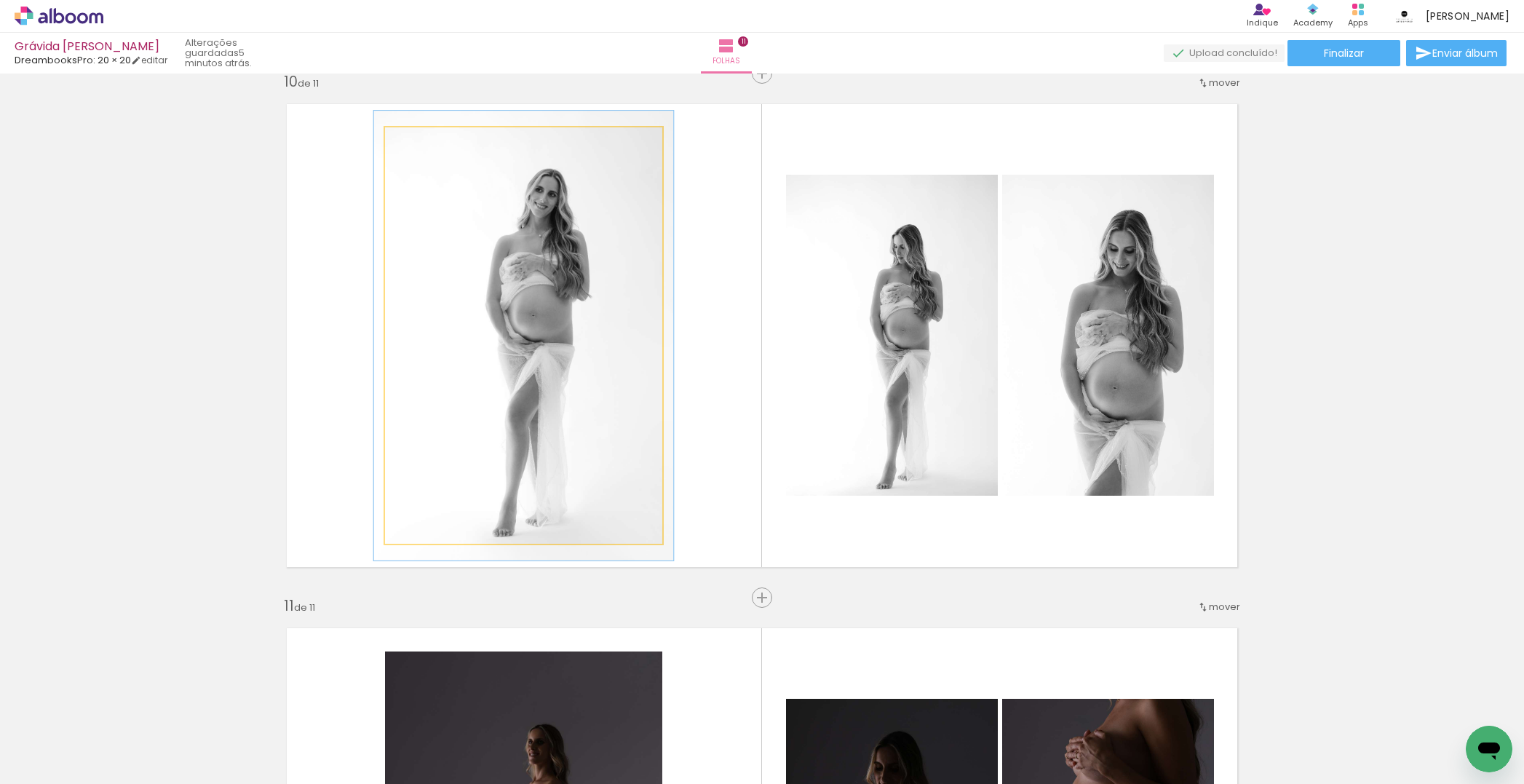
type paper-slider "108"
drag, startPoint x: 417, startPoint y: 142, endPoint x: 447, endPoint y: 160, distance: 35.0
click at [422, 143] on div at bounding box center [423, 142] width 13 height 13
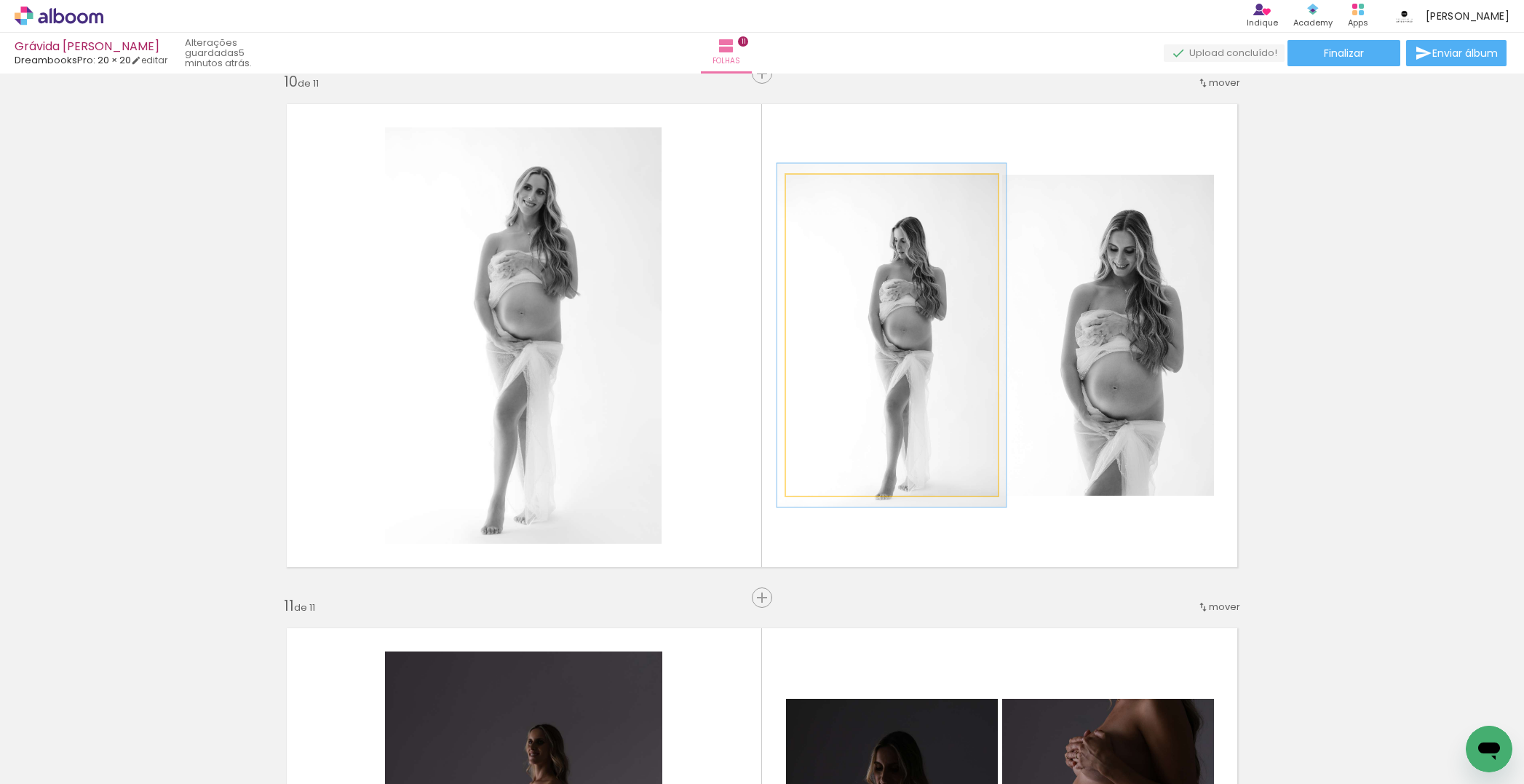
type paper-slider "107"
drag, startPoint x: 821, startPoint y: 192, endPoint x: 834, endPoint y: 201, distance: 15.8
click at [824, 195] on div at bounding box center [823, 189] width 13 height 13
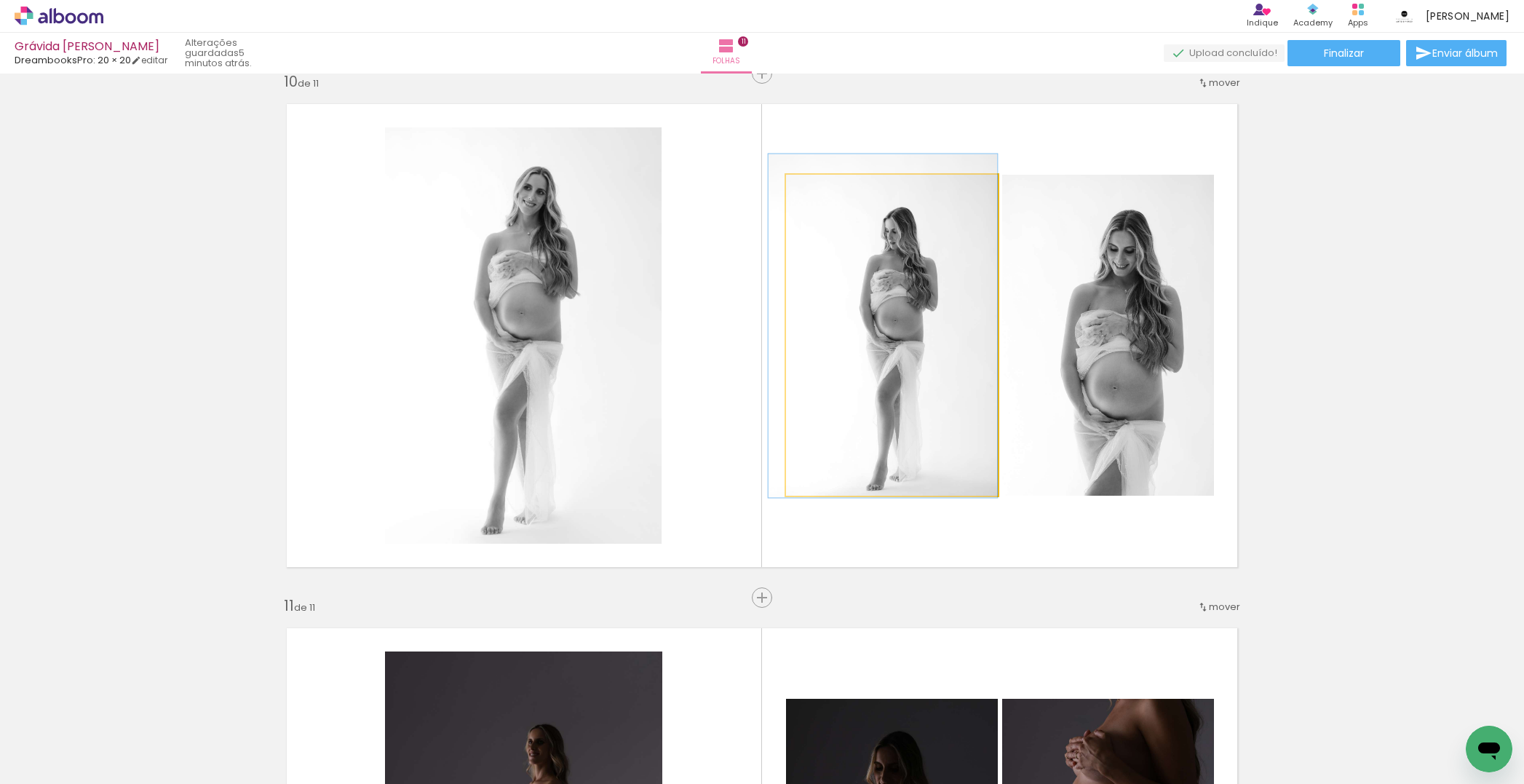
drag, startPoint x: 893, startPoint y: 243, endPoint x: 946, endPoint y: 235, distance: 53.6
click at [877, 234] on div at bounding box center [884, 326] width 230 height 343
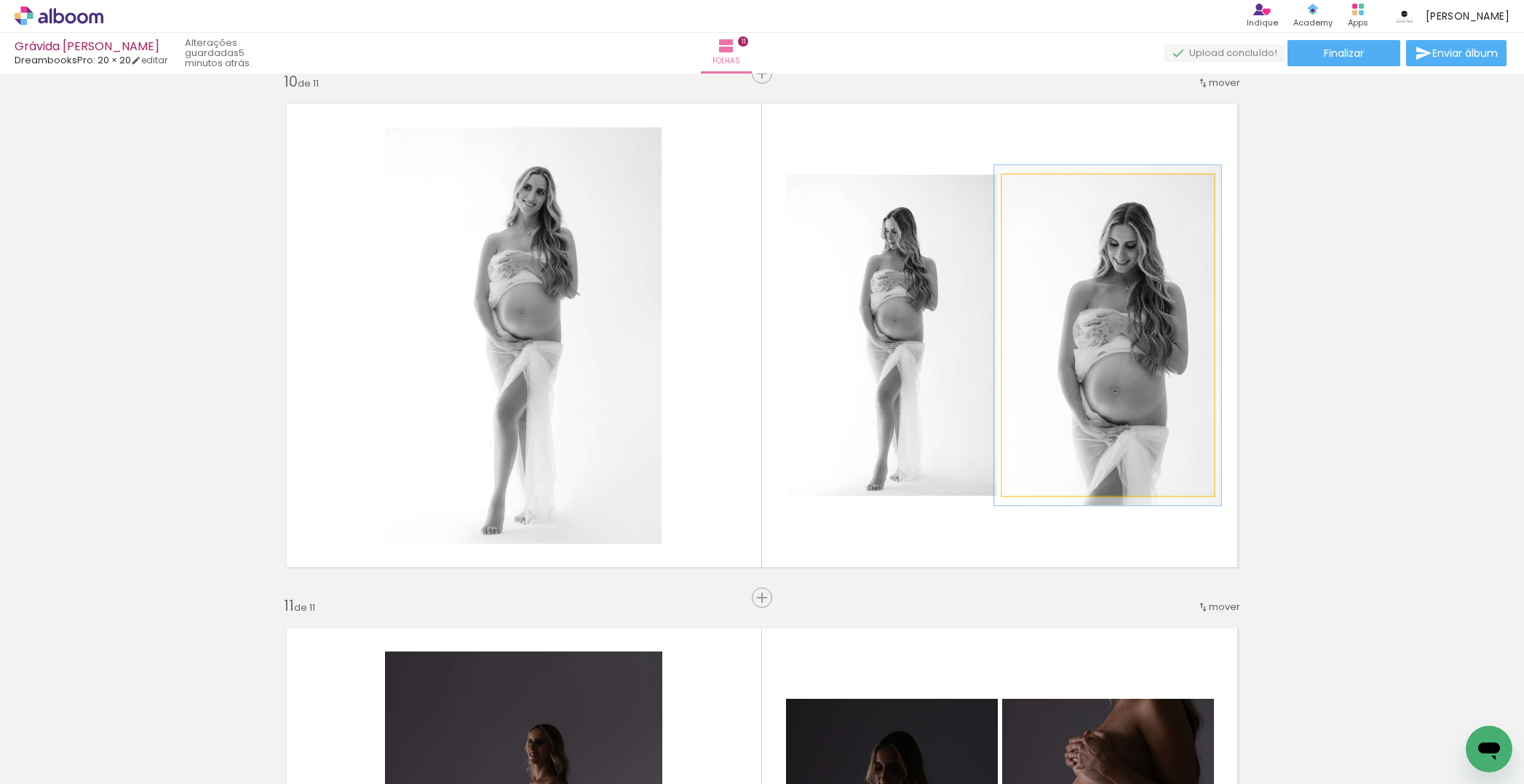
drag, startPoint x: 1034, startPoint y: 186, endPoint x: 1044, endPoint y: 195, distance: 13.5
type paper-slider "107"
click at [1036, 190] on div at bounding box center [1039, 190] width 23 height 23
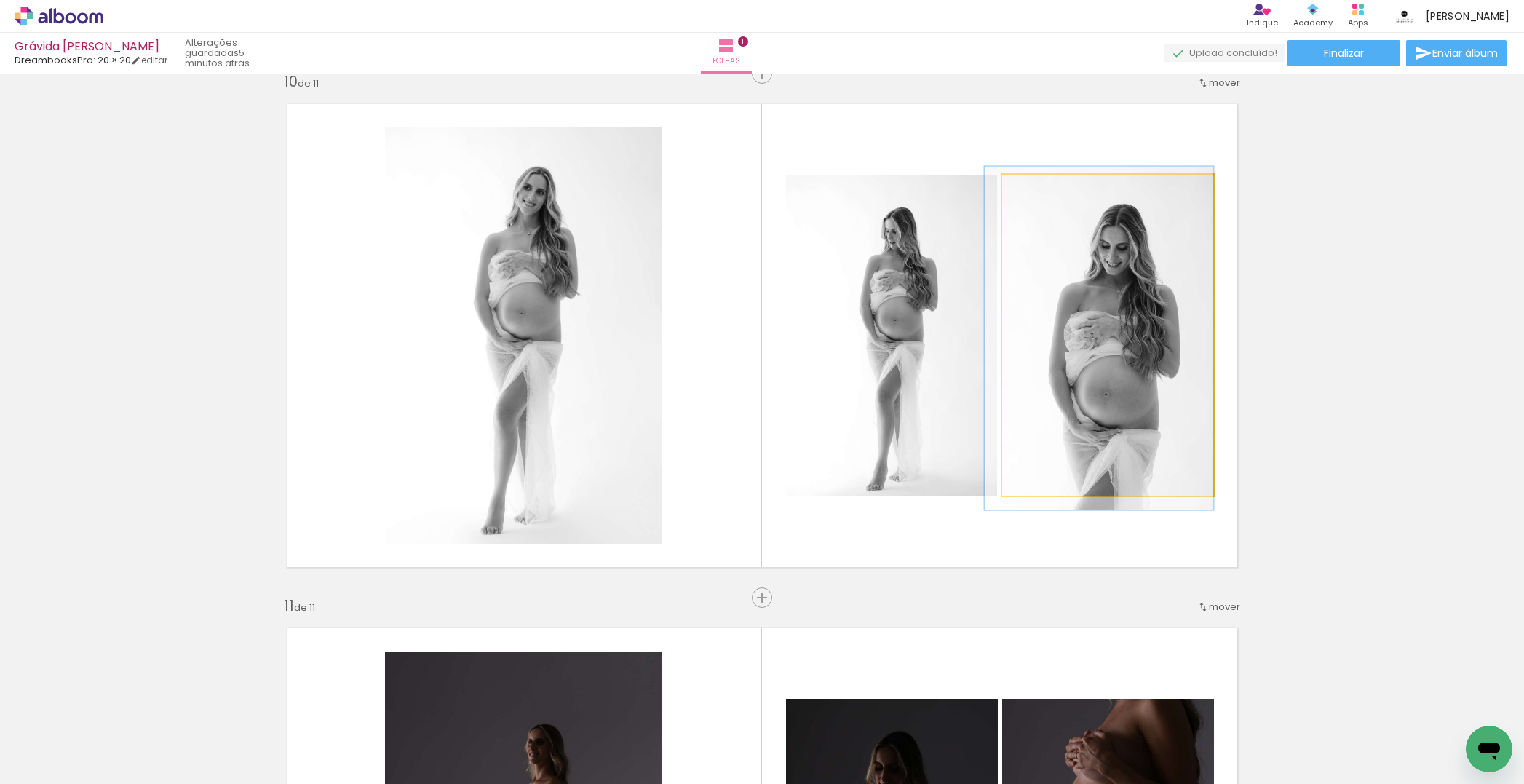
drag, startPoint x: 1105, startPoint y: 232, endPoint x: 1017, endPoint y: 271, distance: 96.3
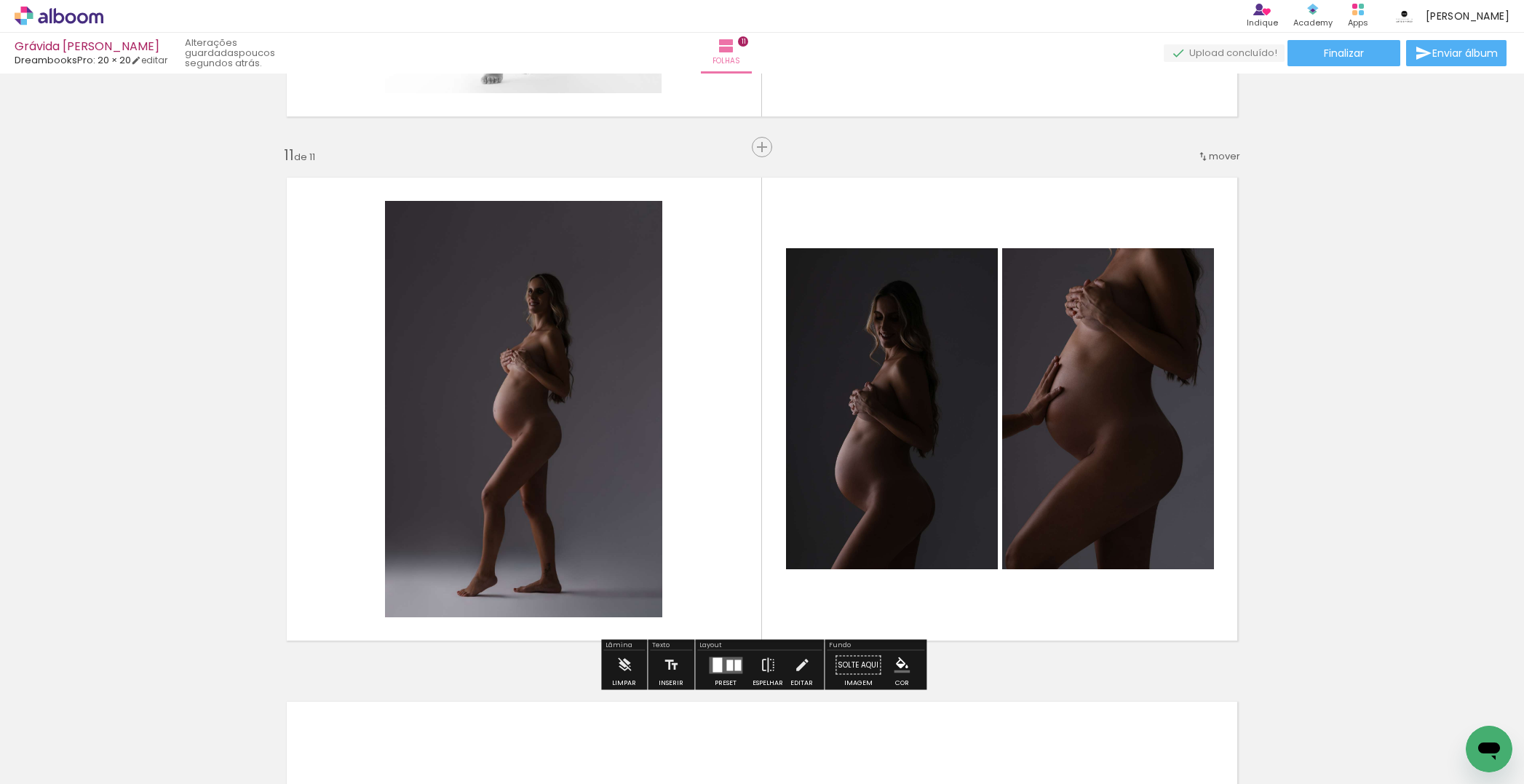
scroll to position [5299, 0]
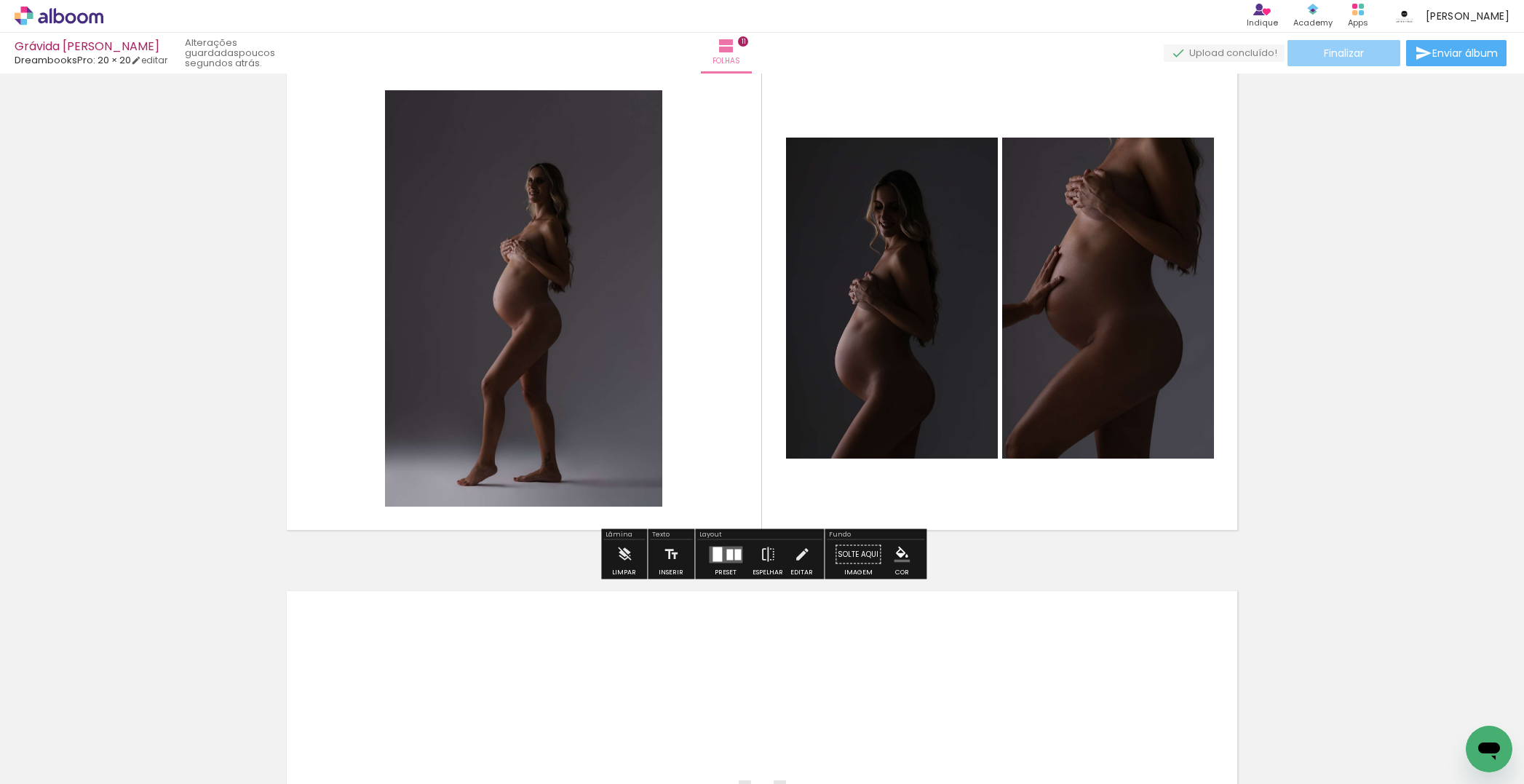
click at [1345, 53] on span "Finalizar" at bounding box center [1344, 53] width 40 height 10
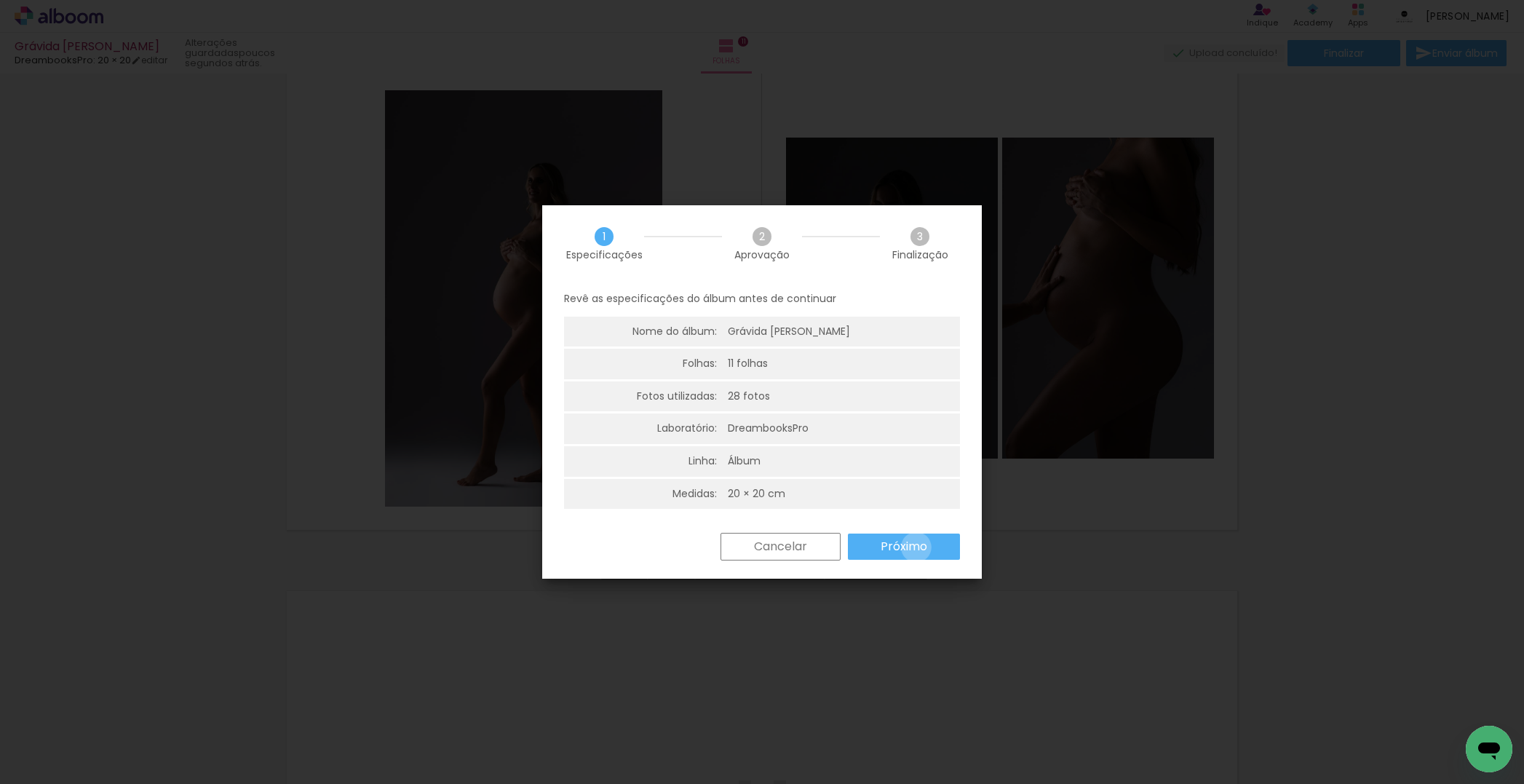
drag, startPoint x: 917, startPoint y: 547, endPoint x: 744, endPoint y: 429, distance: 209.4
click at [0, 0] on slot "Próximo" at bounding box center [0, 0] width 0 height 0
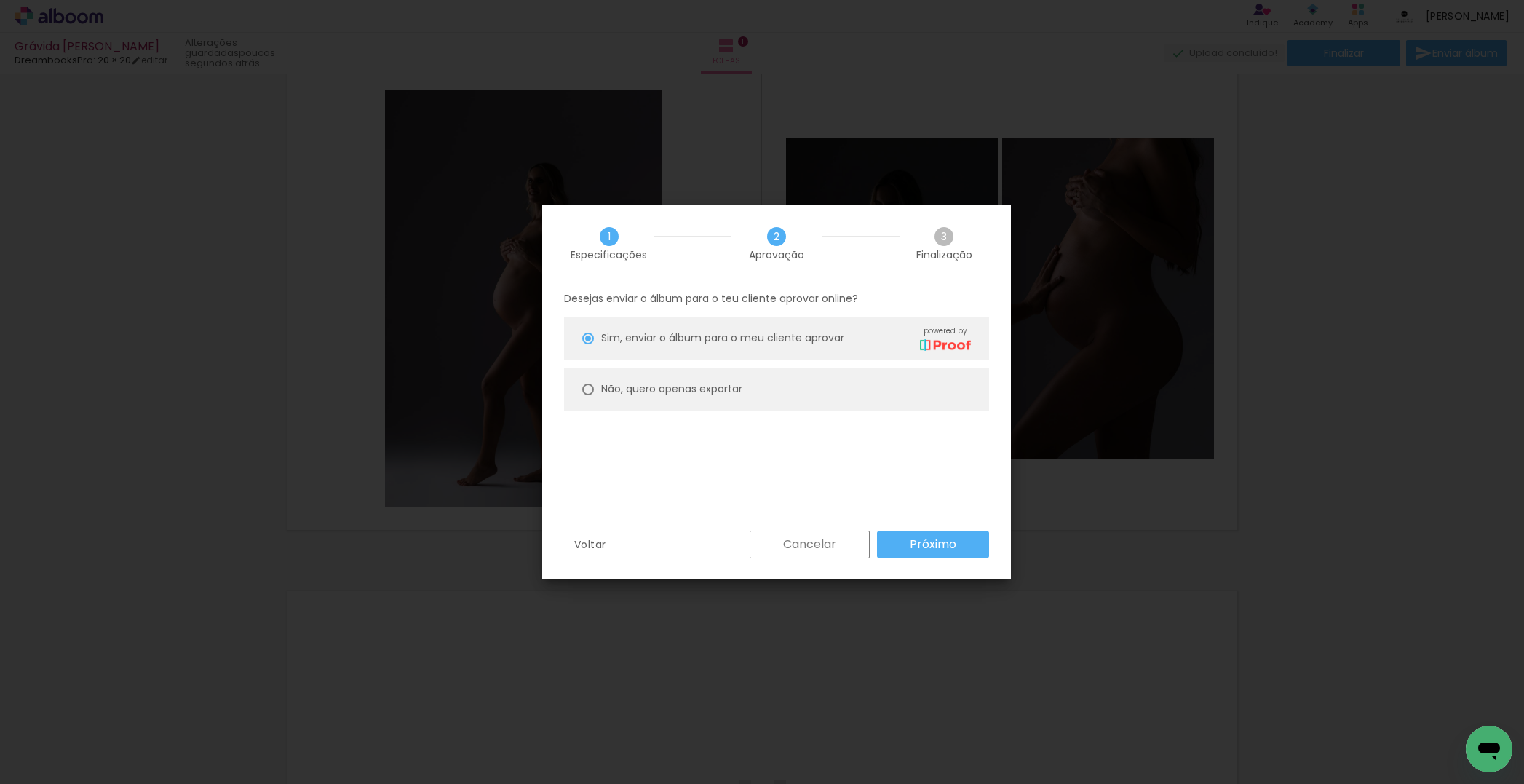
drag, startPoint x: 644, startPoint y: 384, endPoint x: 868, endPoint y: 489, distance: 247.4
click at [0, 0] on slot "Não, quero apenas exportar" at bounding box center [0, 0] width 0 height 0
type paper-radio-button "on"
click at [0, 0] on slot "Próximo" at bounding box center [0, 0] width 0 height 0
type input "Alta, 300 DPI"
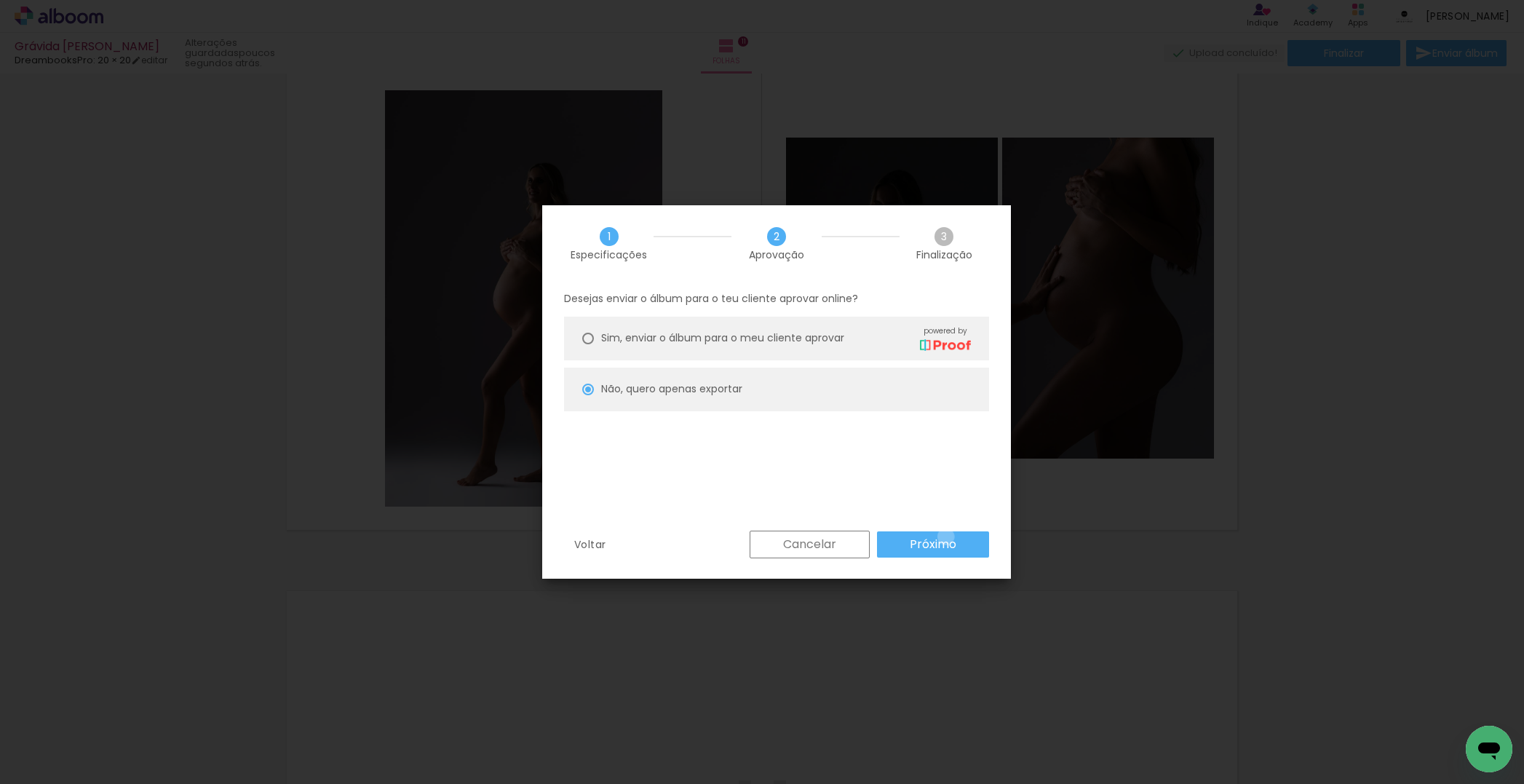
scroll to position [0, 0]
click at [0, 0] on paper-button "Exportar" at bounding box center [0, 0] width 0 height 0
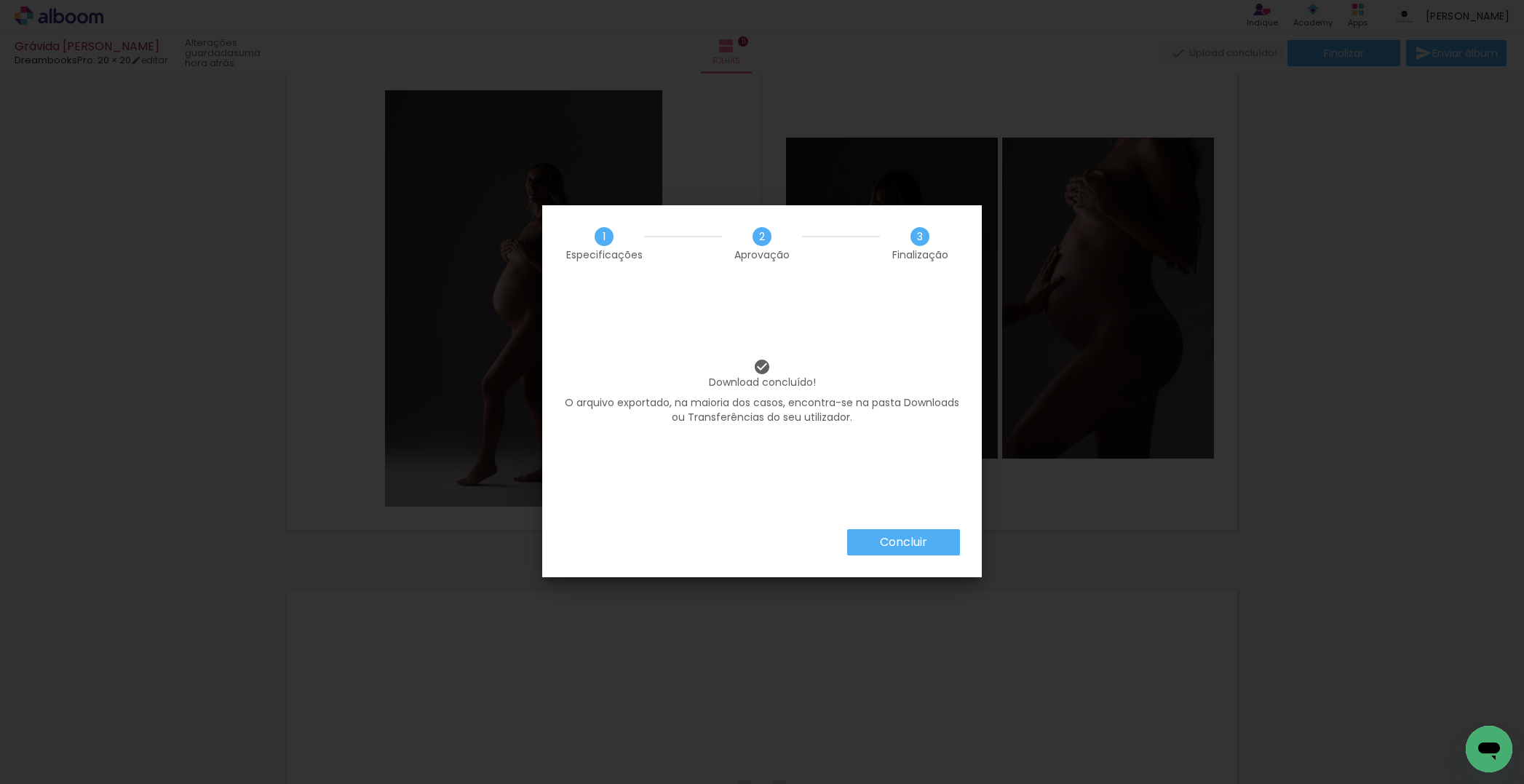
scroll to position [0, 3491]
drag, startPoint x: 920, startPoint y: 539, endPoint x: 836, endPoint y: 441, distance: 129.1
click at [0, 0] on slot "Concluir" at bounding box center [0, 0] width 0 height 0
